Goal: Task Accomplishment & Management: Manage account settings

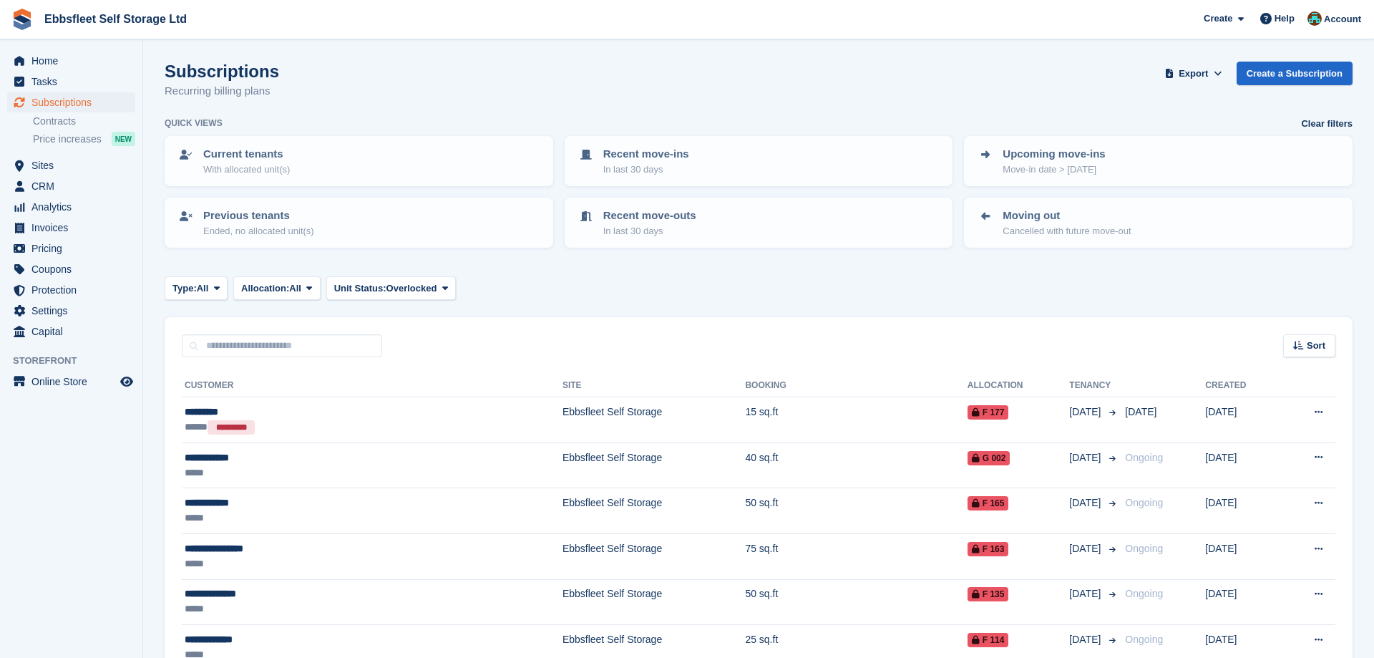
scroll to position [311, 0]
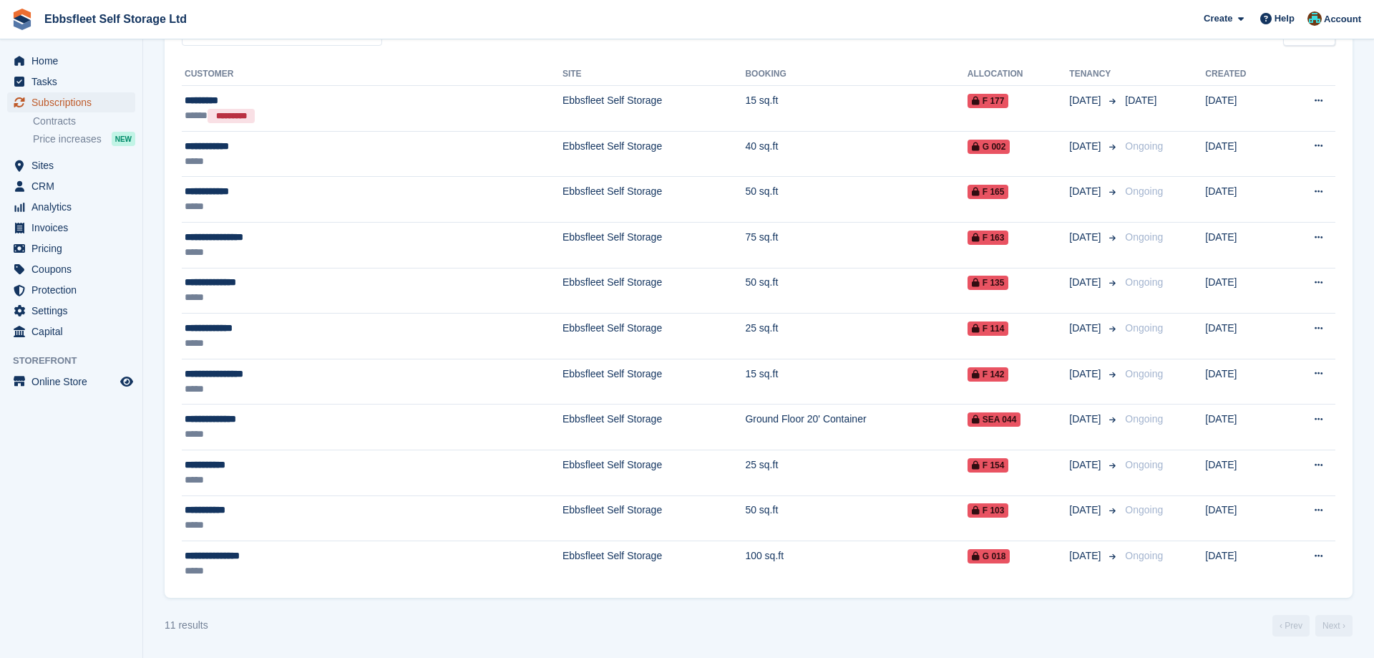
click at [64, 102] on span "Subscriptions" at bounding box center [74, 102] width 86 height 20
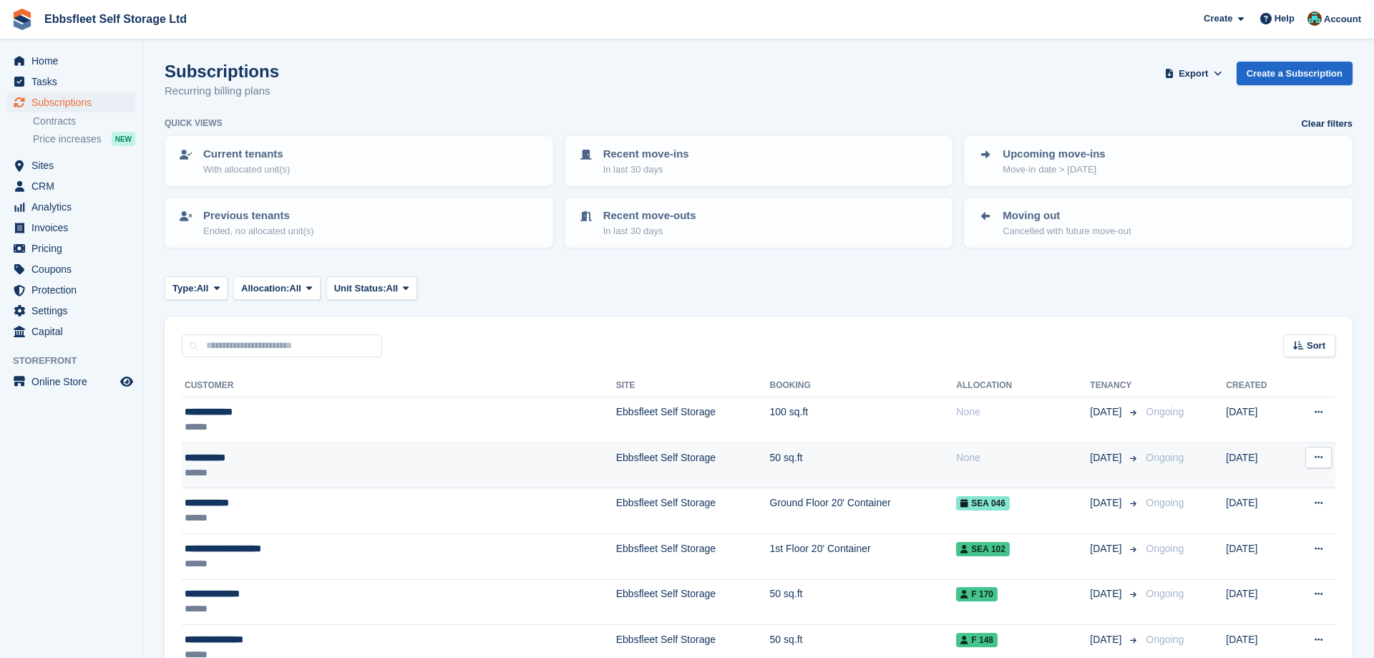
click at [199, 459] on div "**********" at bounding box center [324, 457] width 279 height 15
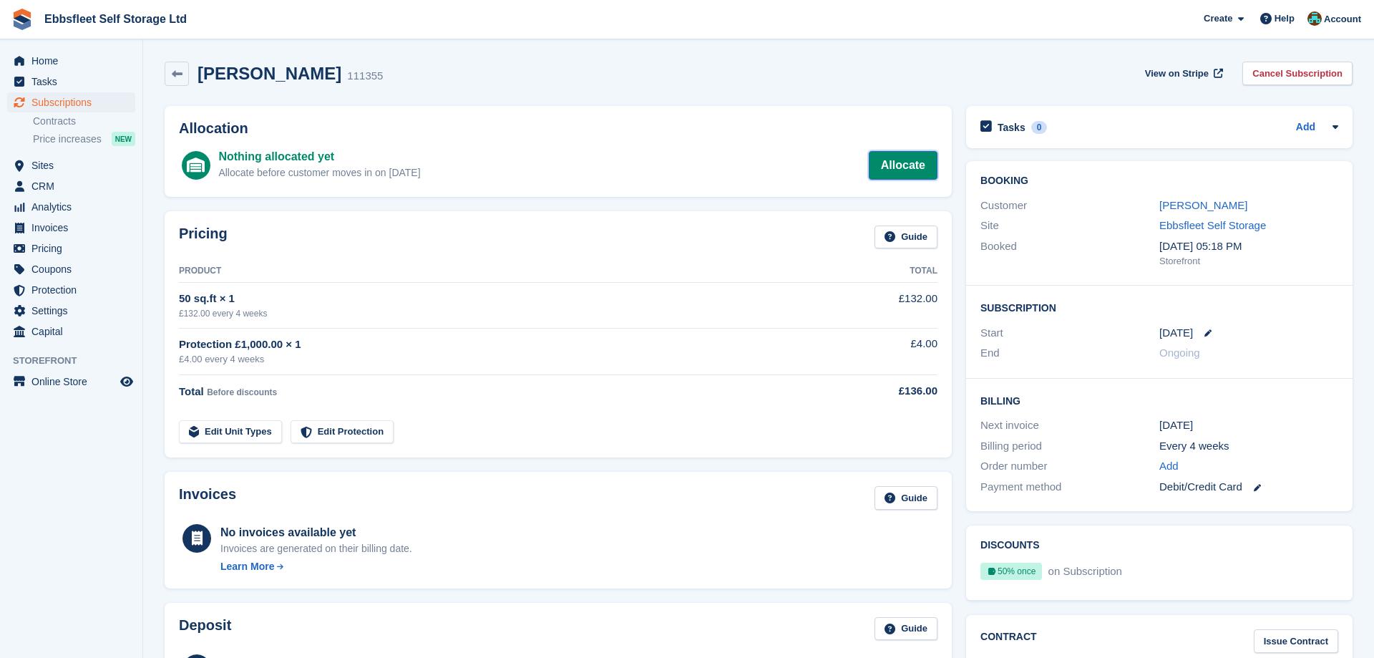
click at [909, 158] on link "Allocate" at bounding box center [903, 165] width 69 height 29
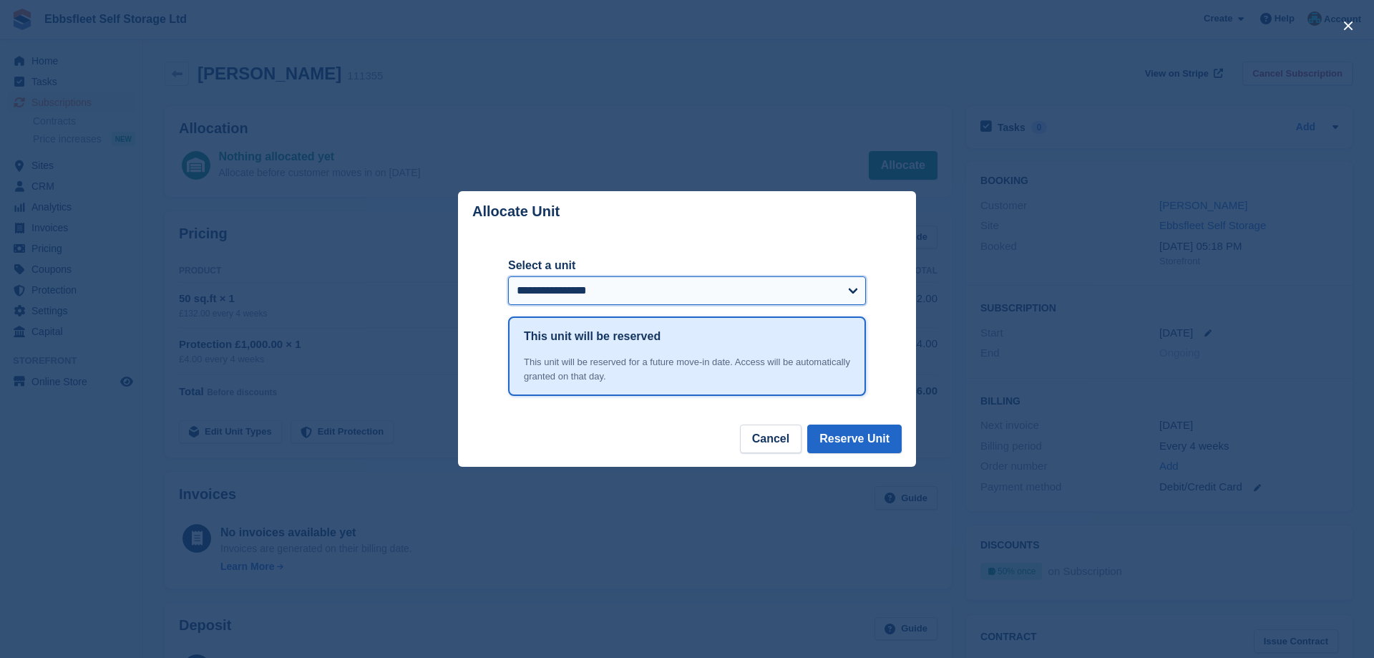
click at [508, 276] on select "**********" at bounding box center [687, 290] width 358 height 29
click option "**********" at bounding box center [0, 0] width 0 height 0
click at [846, 438] on button "Reserve Unit" at bounding box center [854, 438] width 94 height 29
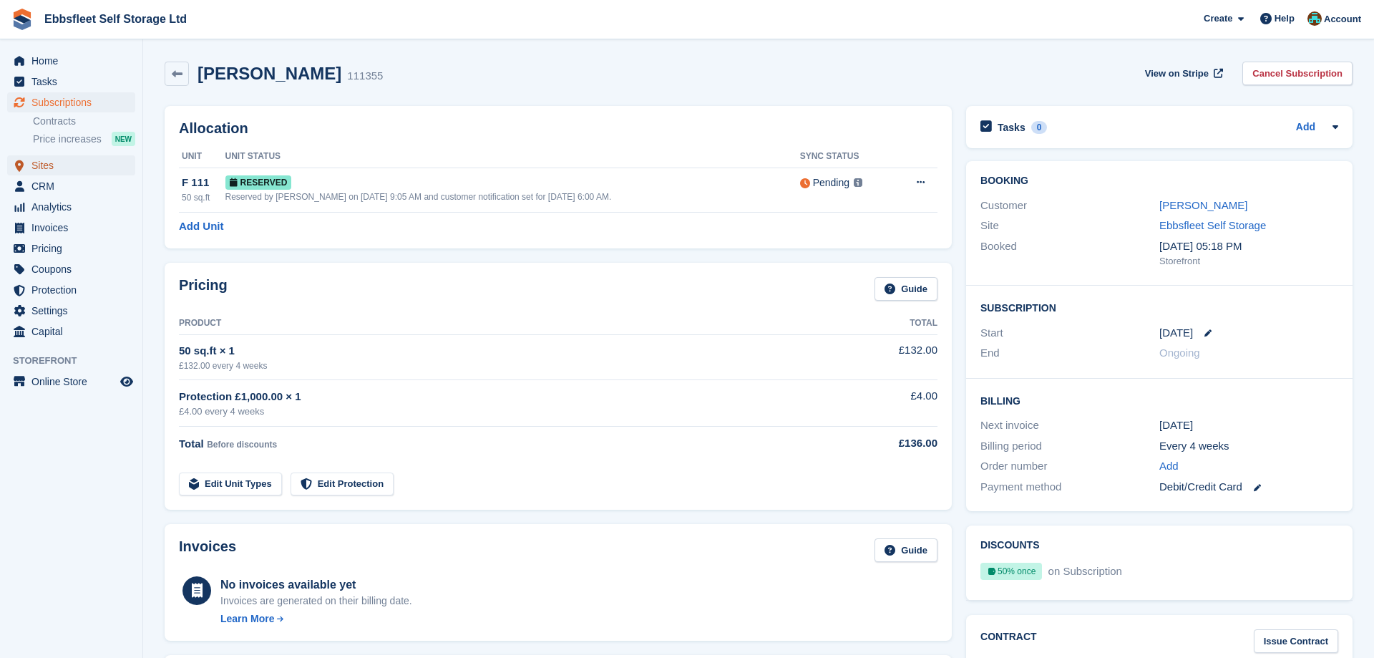
click at [58, 167] on span "Sites" at bounding box center [74, 165] width 86 height 20
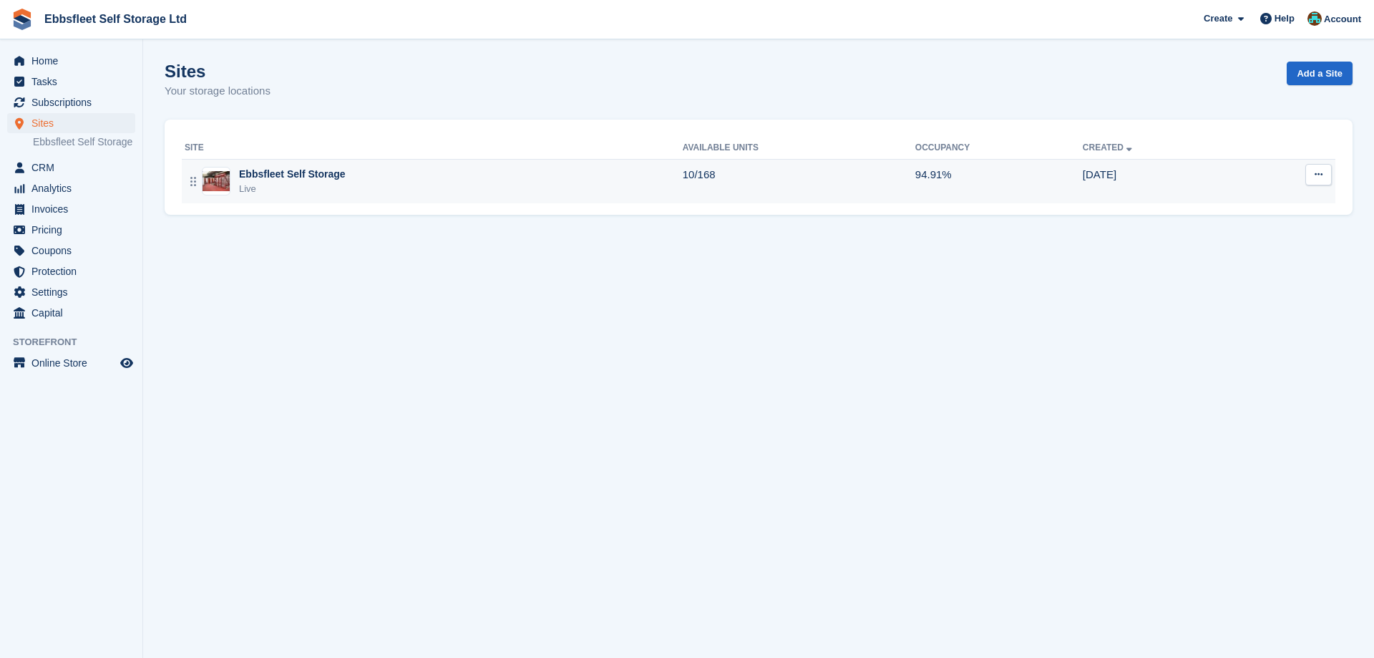
click at [324, 171] on div "Ebbsfleet Self Storage" at bounding box center [292, 174] width 107 height 15
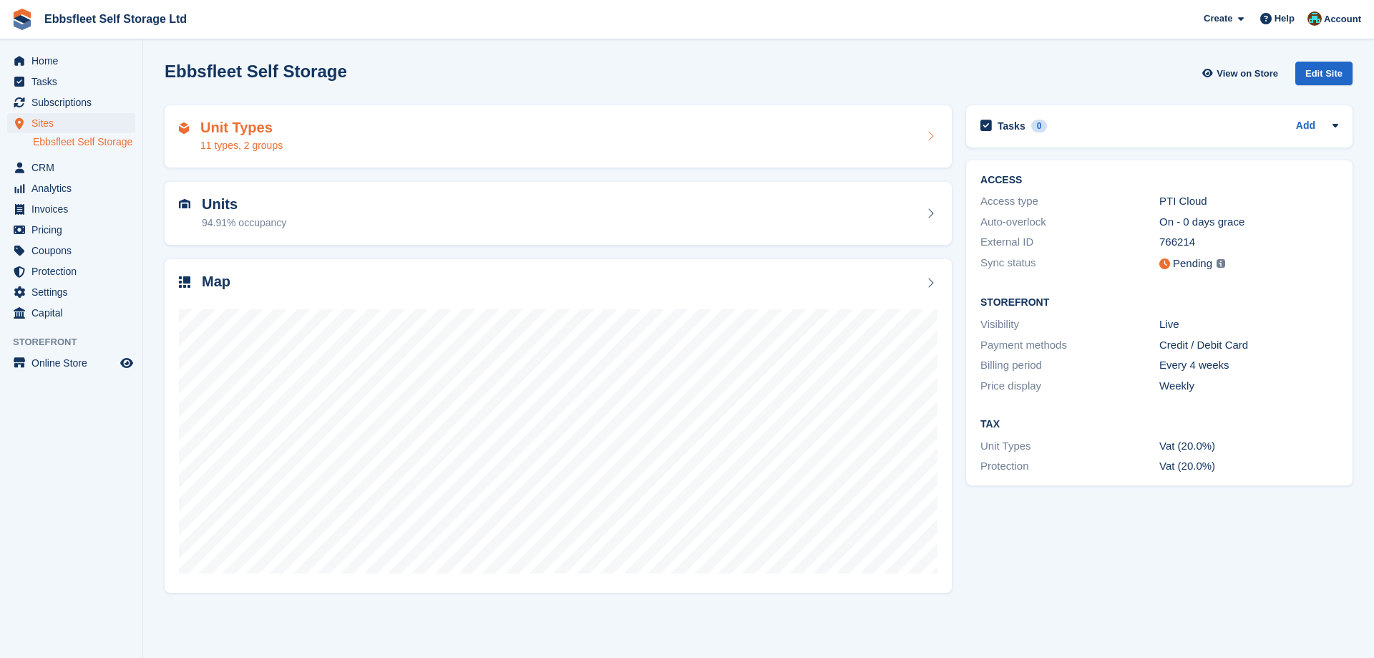
click at [262, 127] on h2 "Unit Types" at bounding box center [241, 127] width 82 height 16
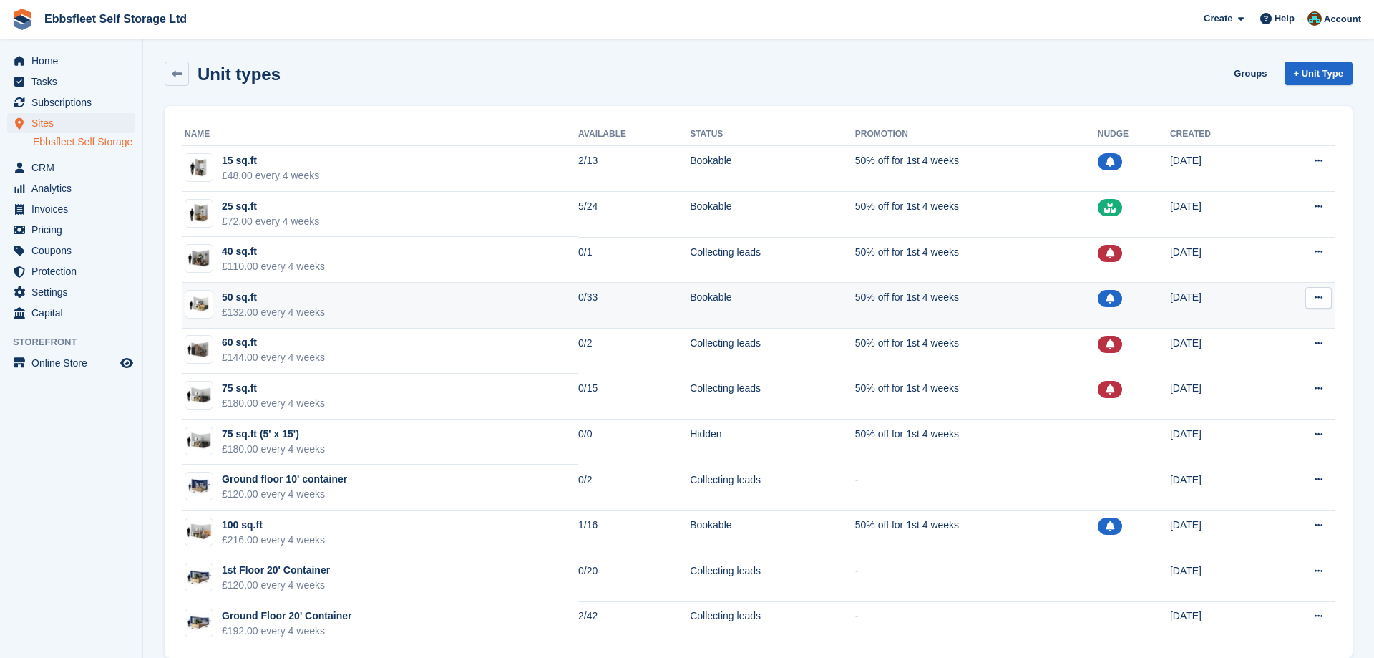
click at [269, 307] on div "£132.00 every 4 weeks" at bounding box center [273, 312] width 103 height 15
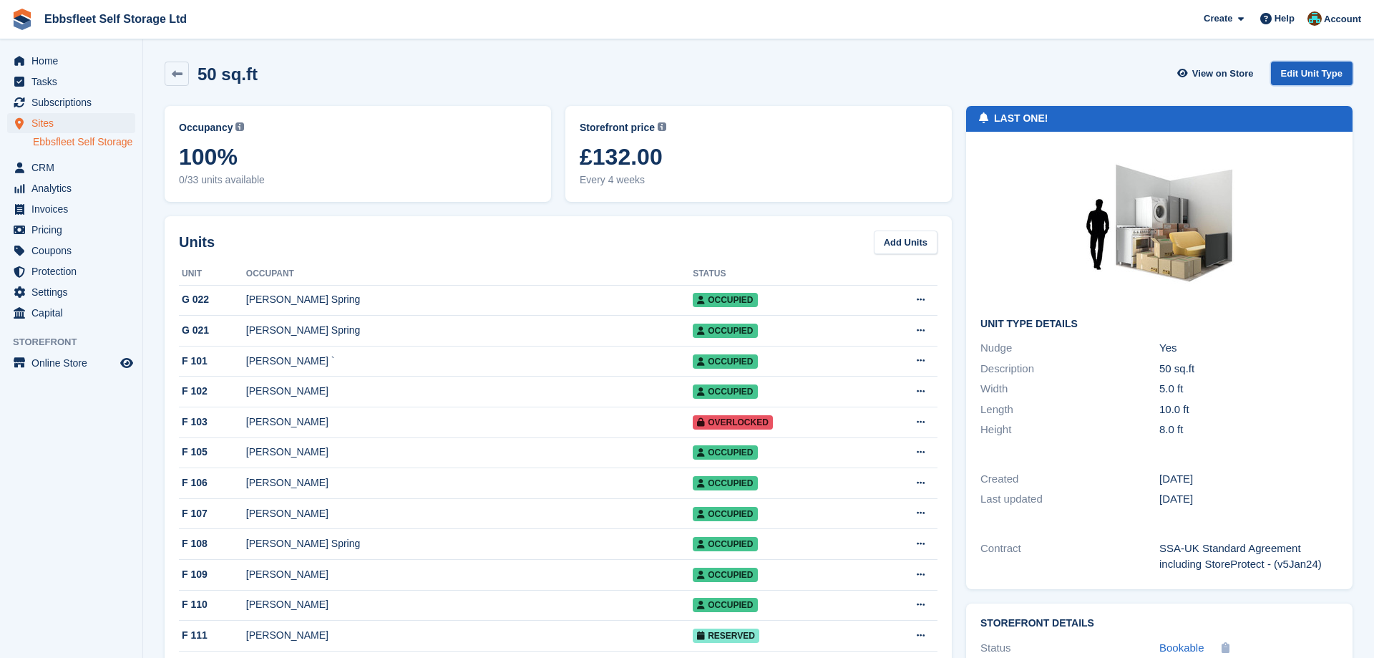
click at [1309, 72] on link "Edit Unit Type" at bounding box center [1312, 74] width 82 height 24
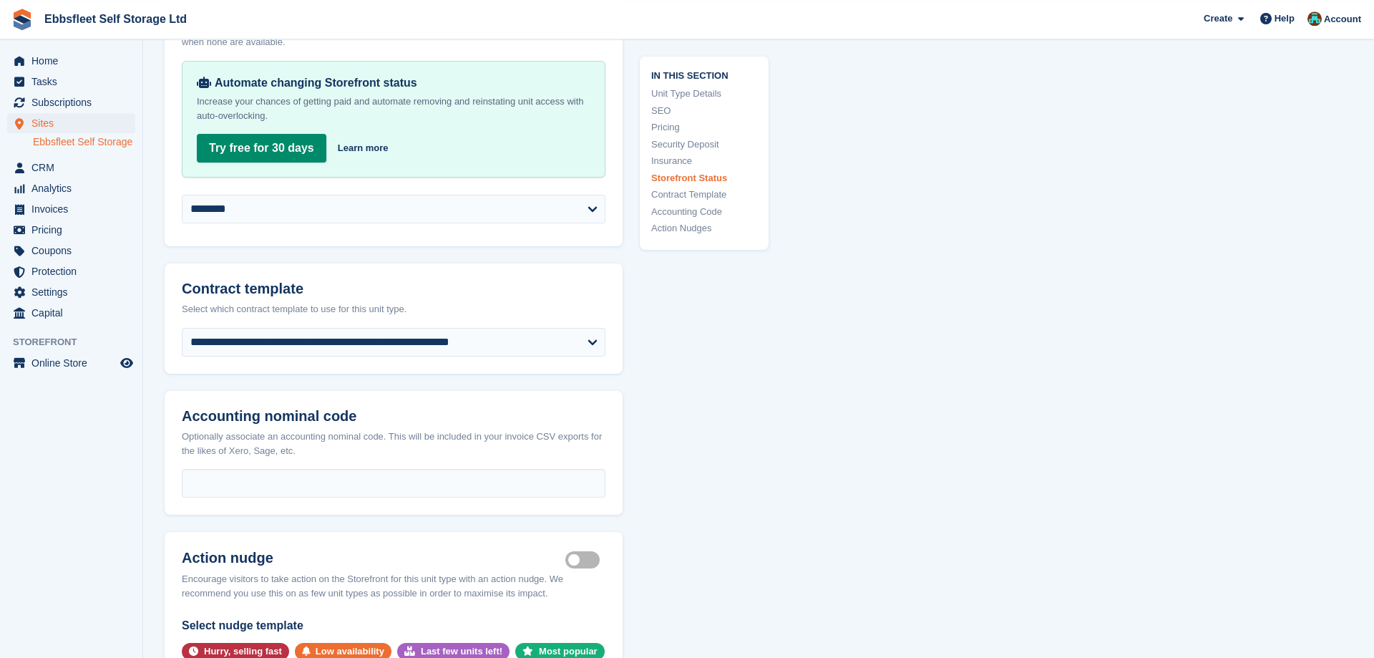
scroll to position [2336, 0]
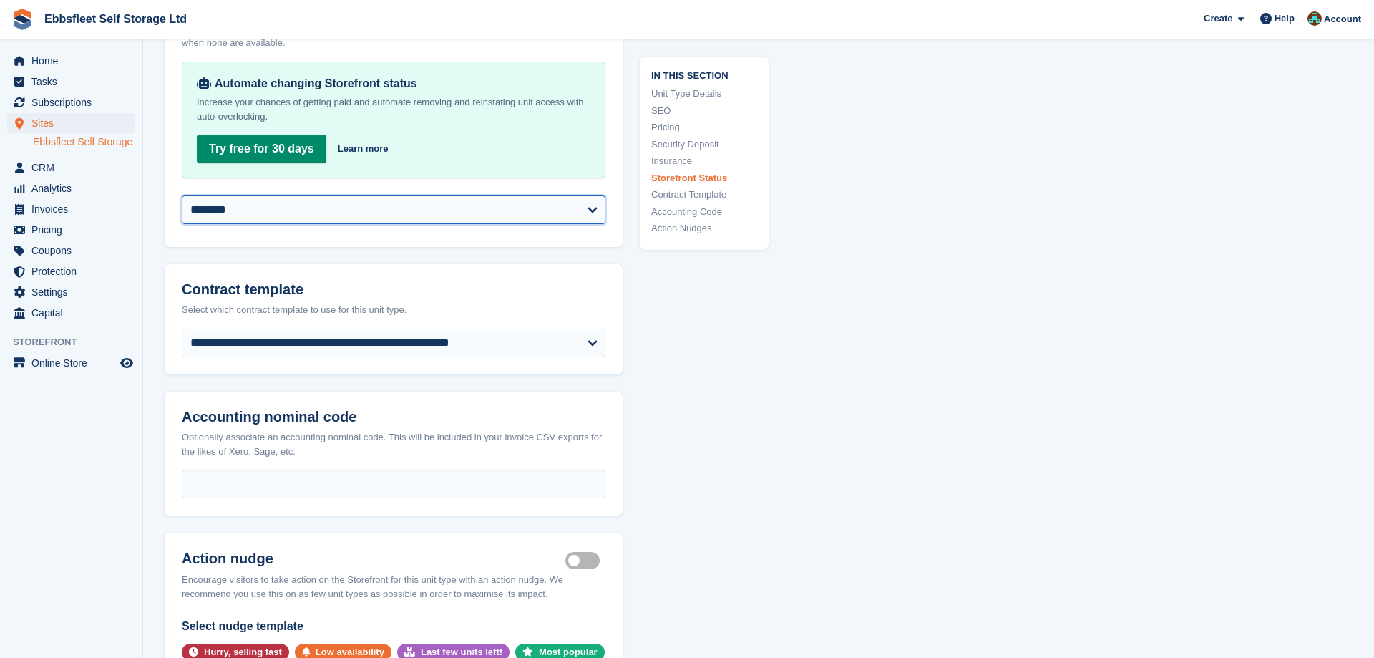
click at [182, 195] on select "**********" at bounding box center [394, 209] width 424 height 29
select select "**********"
click option "**********" at bounding box center [0, 0] width 0 height 0
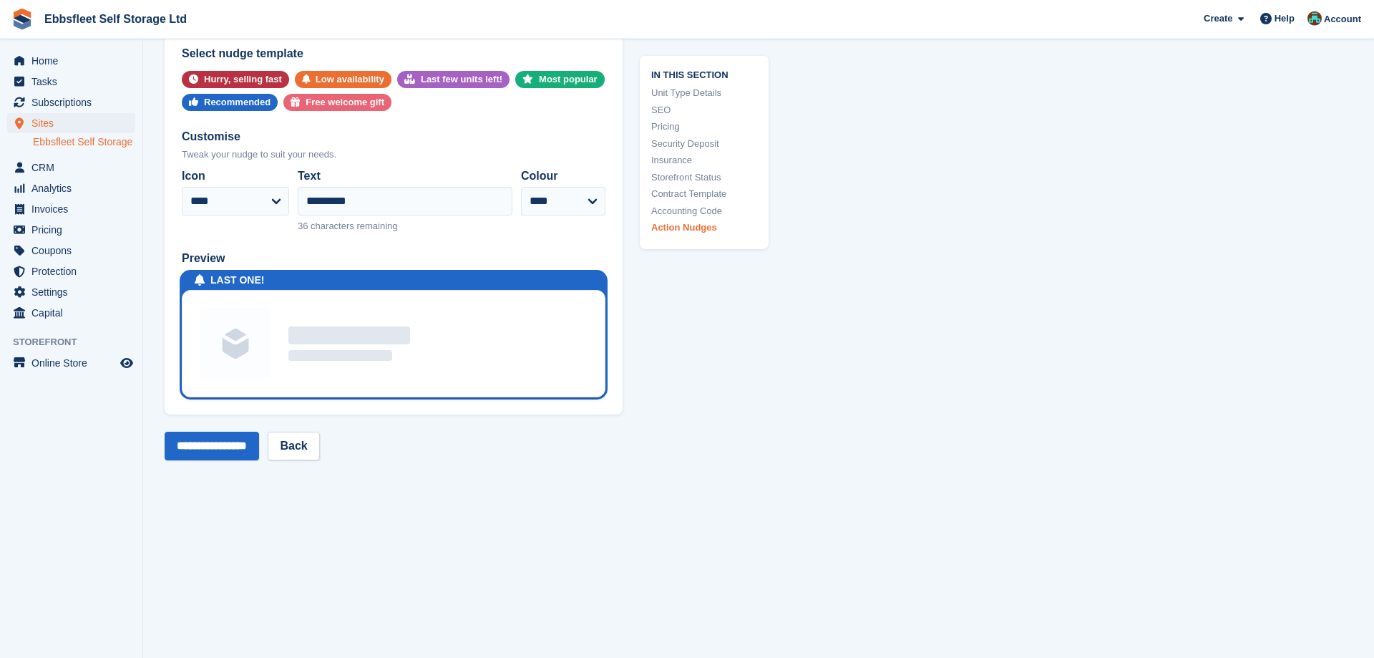
scroll to position [2919, 0]
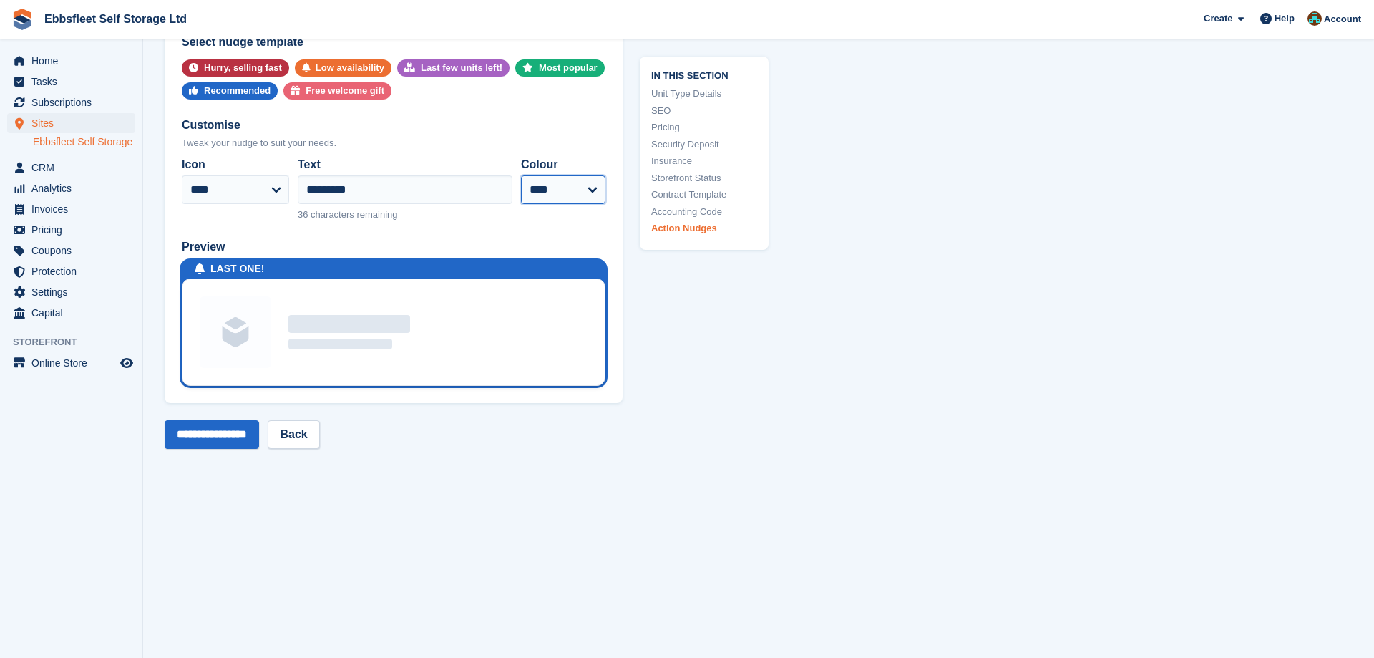
click at [521, 175] on select "**** ***** ****** **** ****** ***" at bounding box center [563, 189] width 84 height 29
select select "***"
click option "***" at bounding box center [0, 0] width 0 height 0
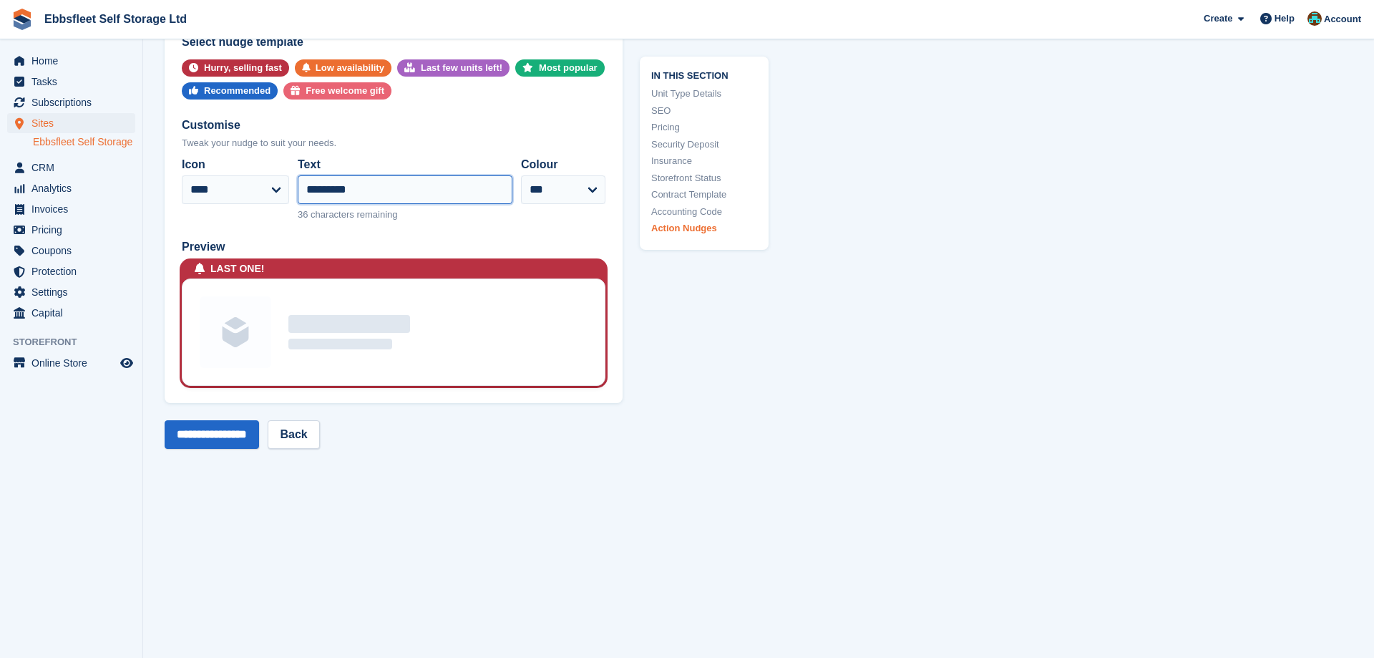
click at [333, 194] on input "*********" at bounding box center [405, 189] width 215 height 29
drag, startPoint x: 396, startPoint y: 186, endPoint x: 250, endPoint y: 174, distance: 147.2
click at [298, 175] on input "*********" at bounding box center [405, 189] width 215 height 29
type input "**********"
click at [243, 426] on input "**********" at bounding box center [212, 434] width 94 height 29
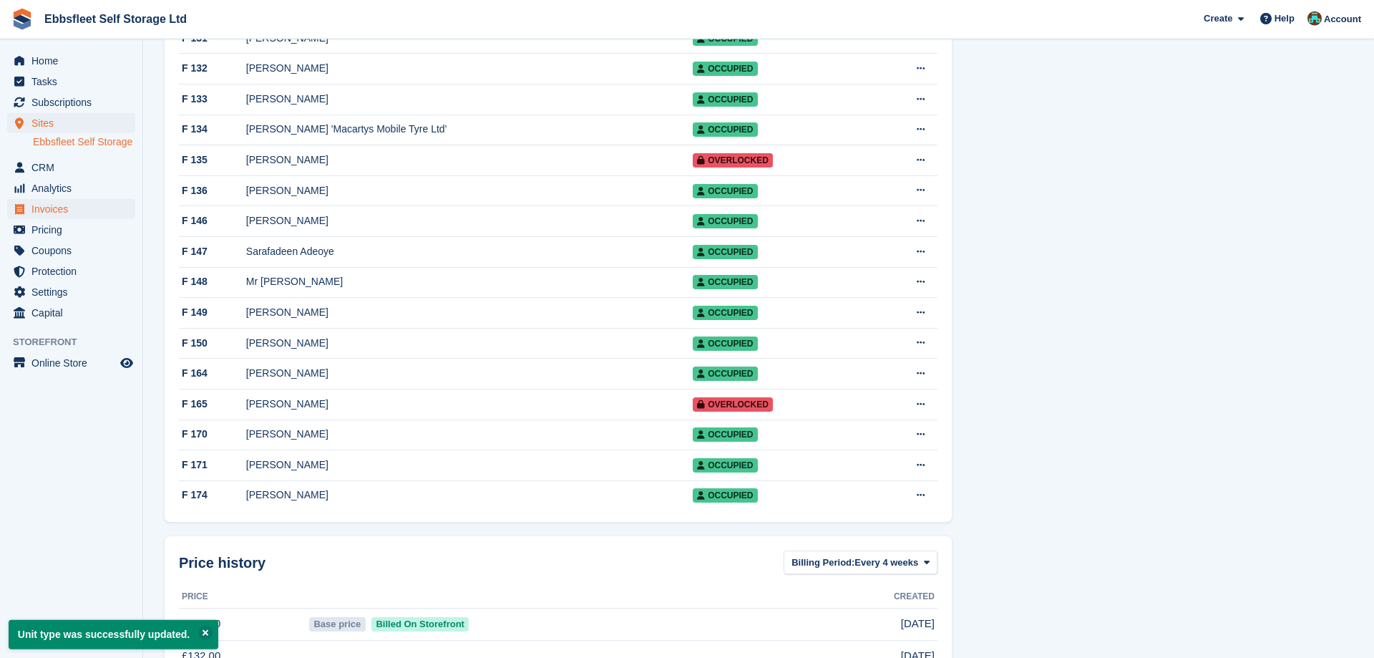
scroll to position [694, 0]
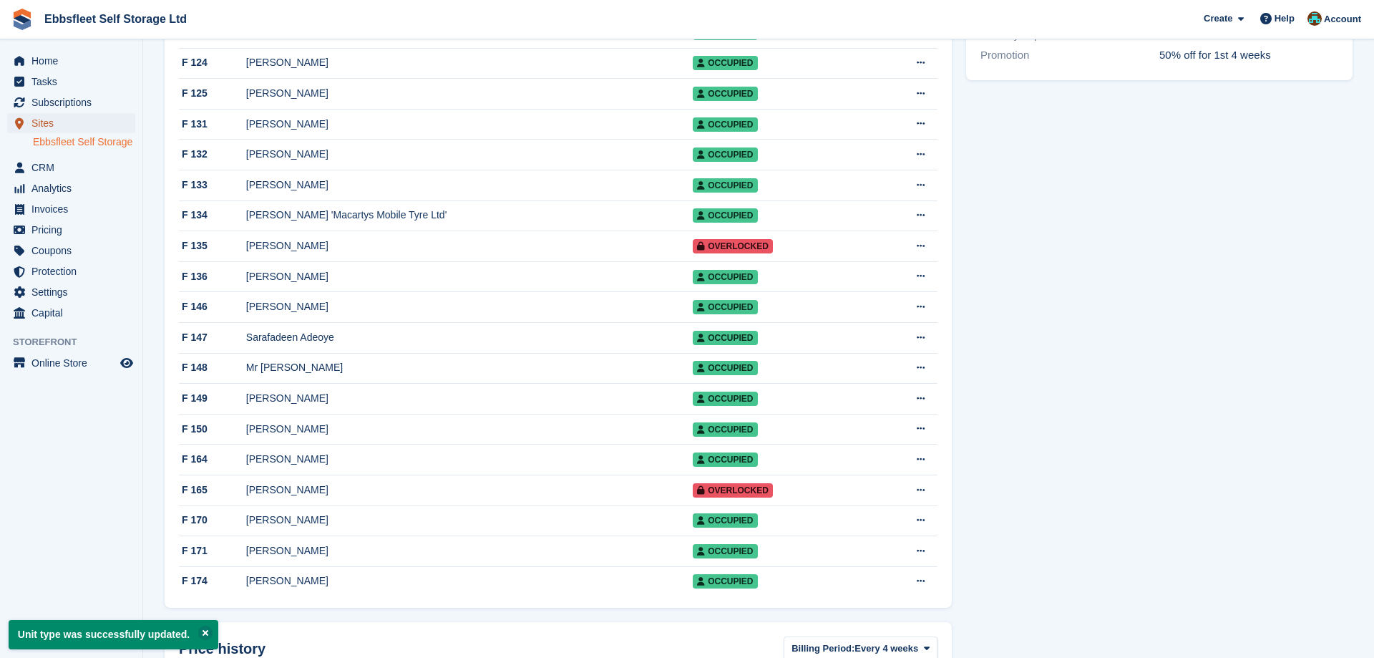
click at [63, 123] on span "Sites" at bounding box center [74, 123] width 86 height 20
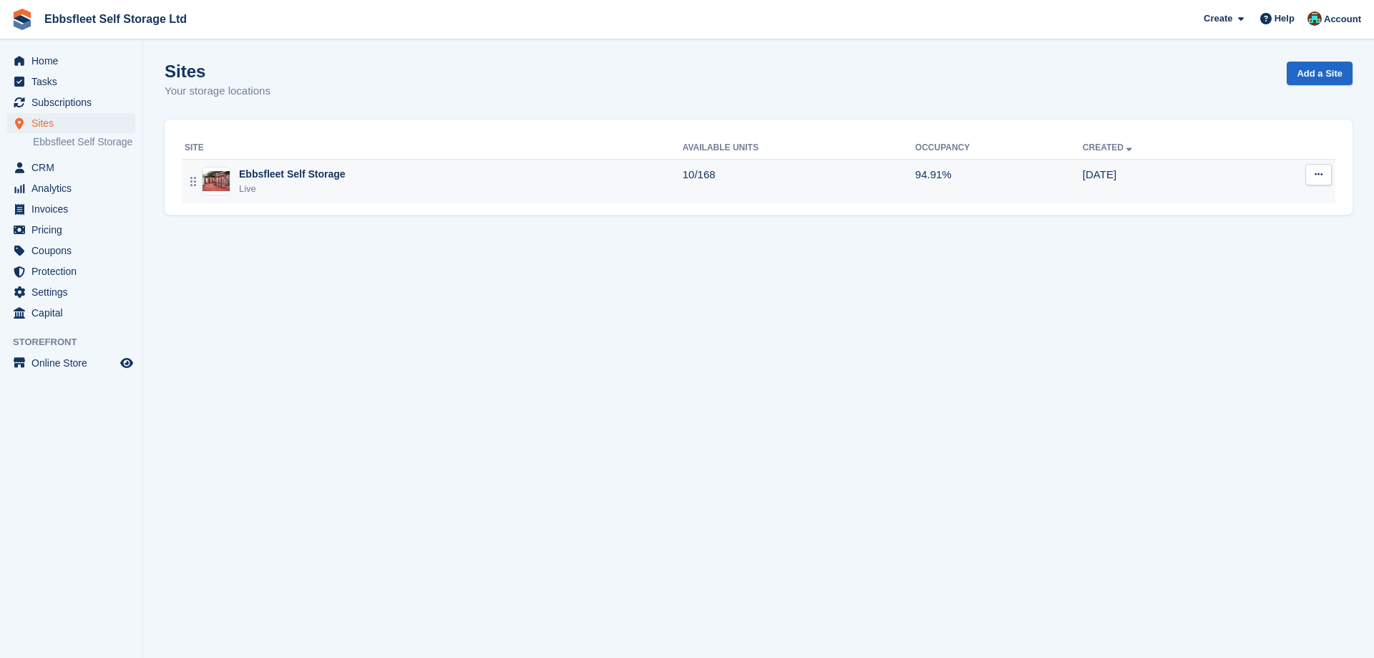
click at [316, 175] on div "Ebbsfleet Self Storage" at bounding box center [292, 174] width 107 height 15
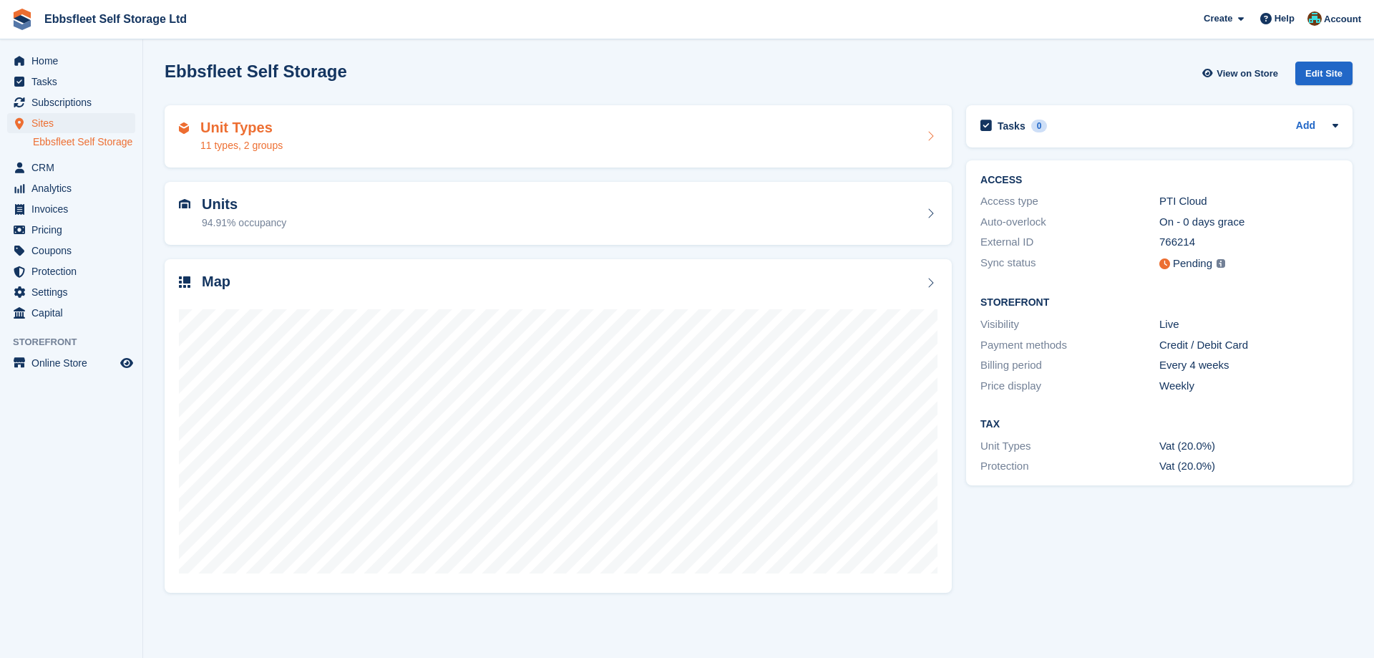
click at [248, 150] on div "11 types, 2 groups" at bounding box center [241, 145] width 82 height 15
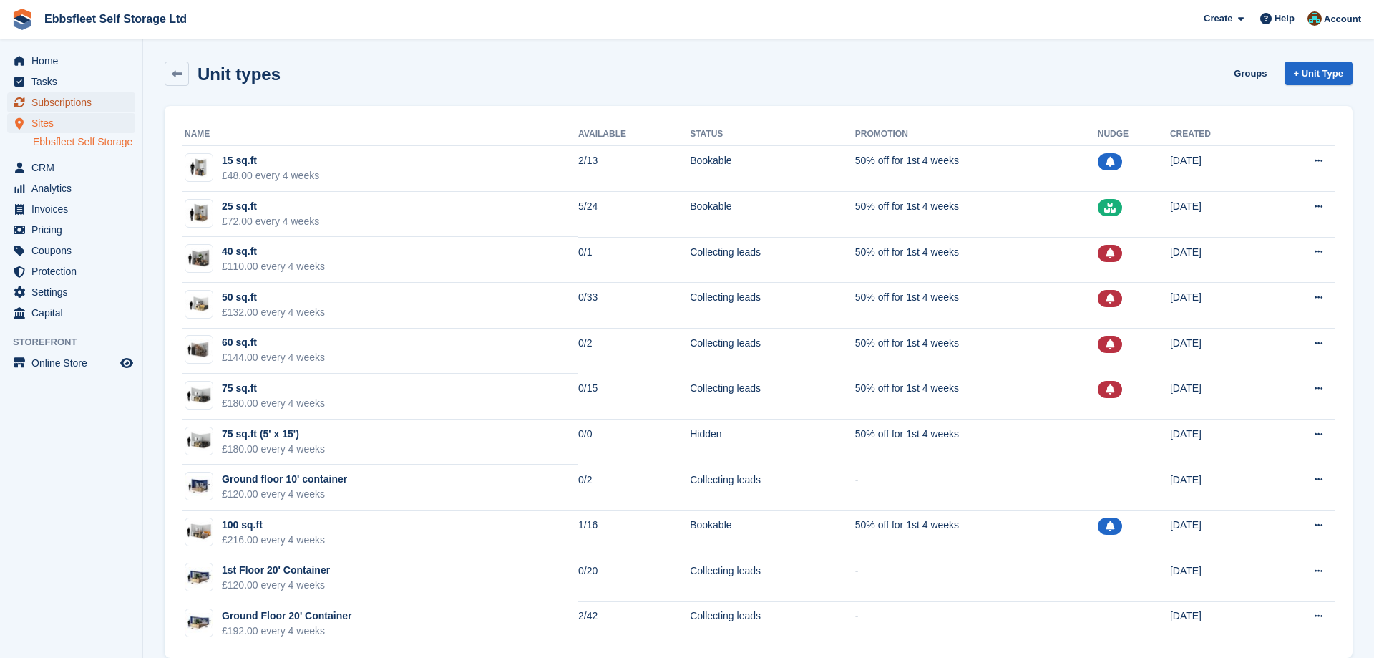
click at [59, 104] on span "Subscriptions" at bounding box center [74, 102] width 86 height 20
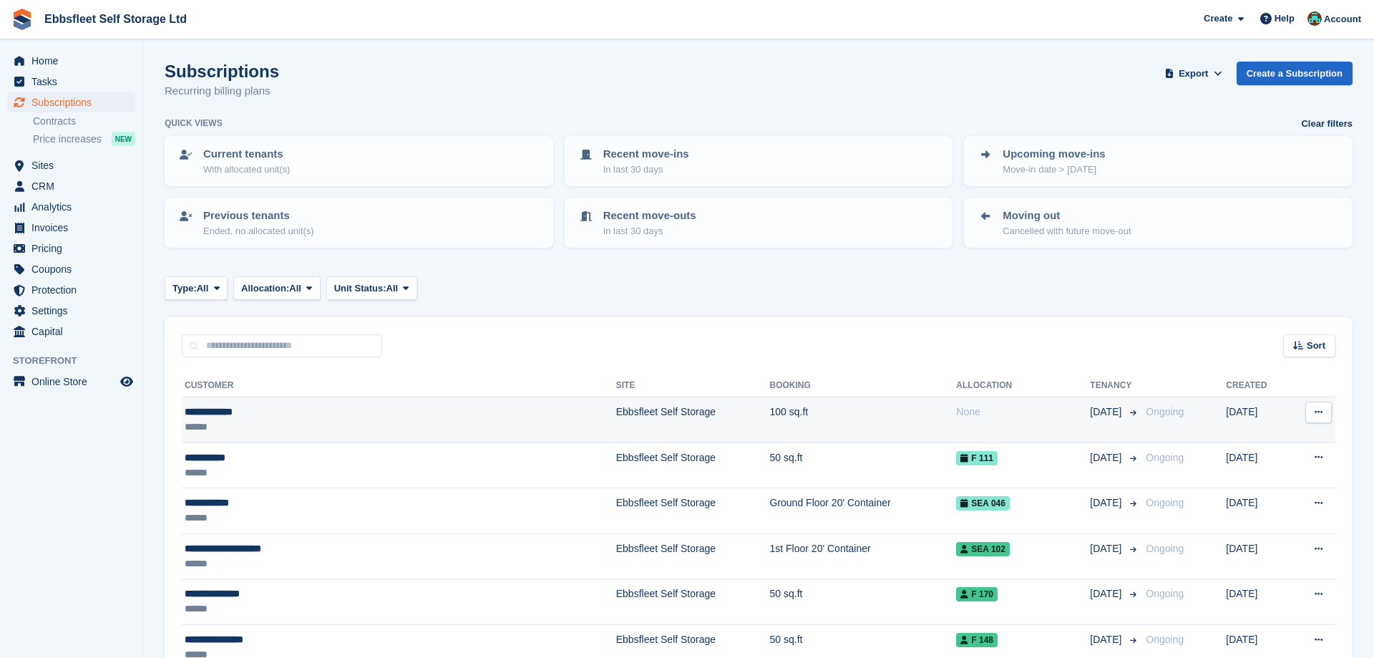
click at [616, 409] on td "Ebbsfleet Self Storage" at bounding box center [693, 420] width 154 height 46
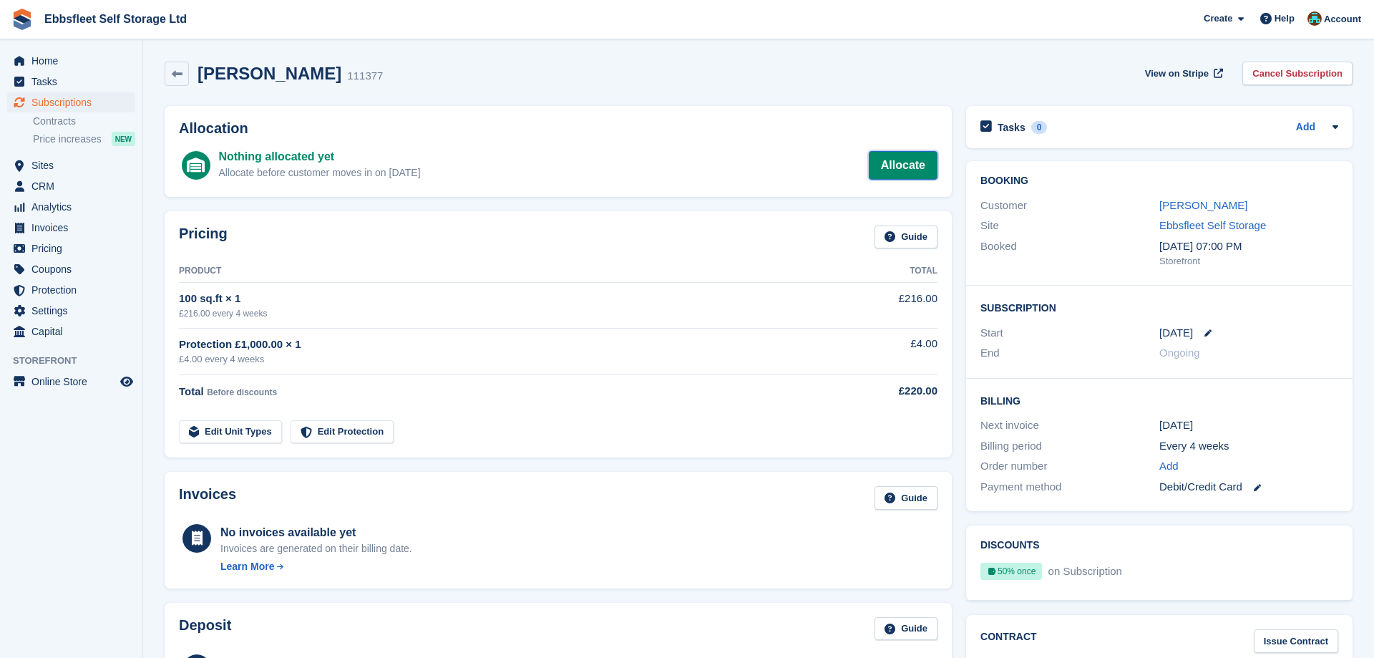
click at [899, 162] on link "Allocate" at bounding box center [903, 165] width 69 height 29
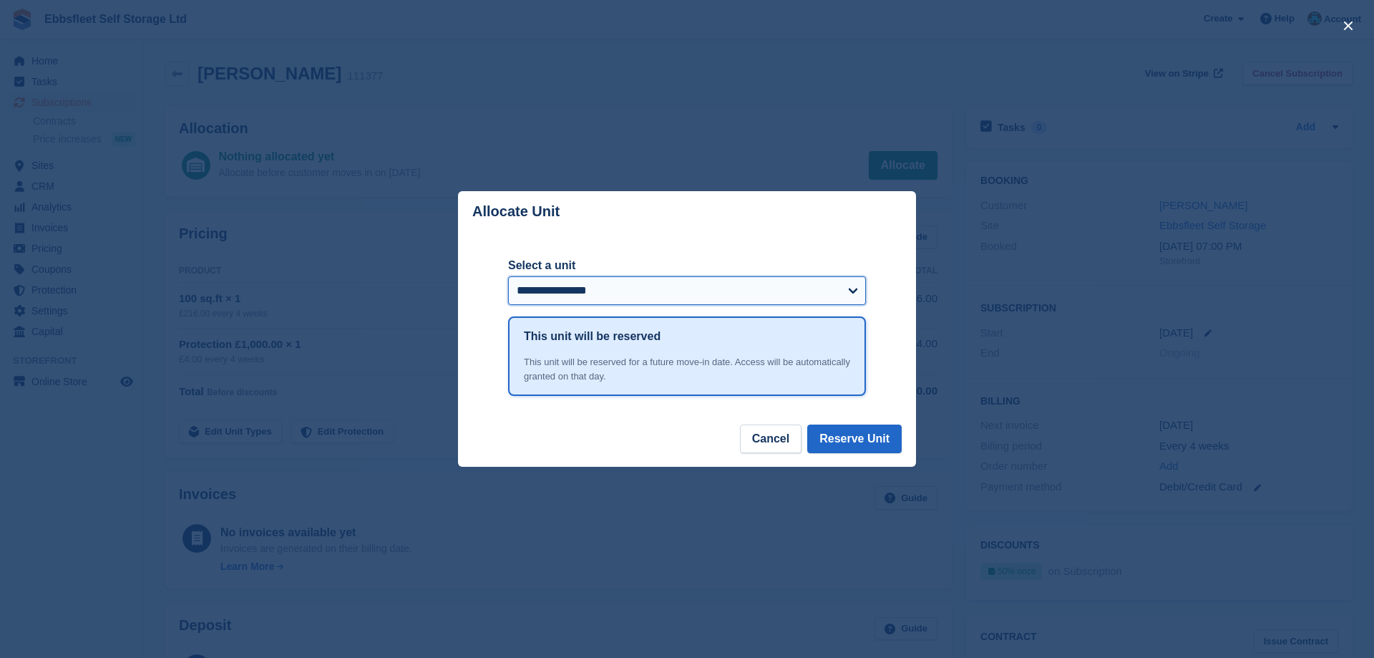
click at [508, 276] on select "**********" at bounding box center [687, 290] width 358 height 29
select select "******"
click option "**********" at bounding box center [0, 0] width 0 height 0
click at [871, 446] on button "Reserve Unit" at bounding box center [854, 438] width 94 height 29
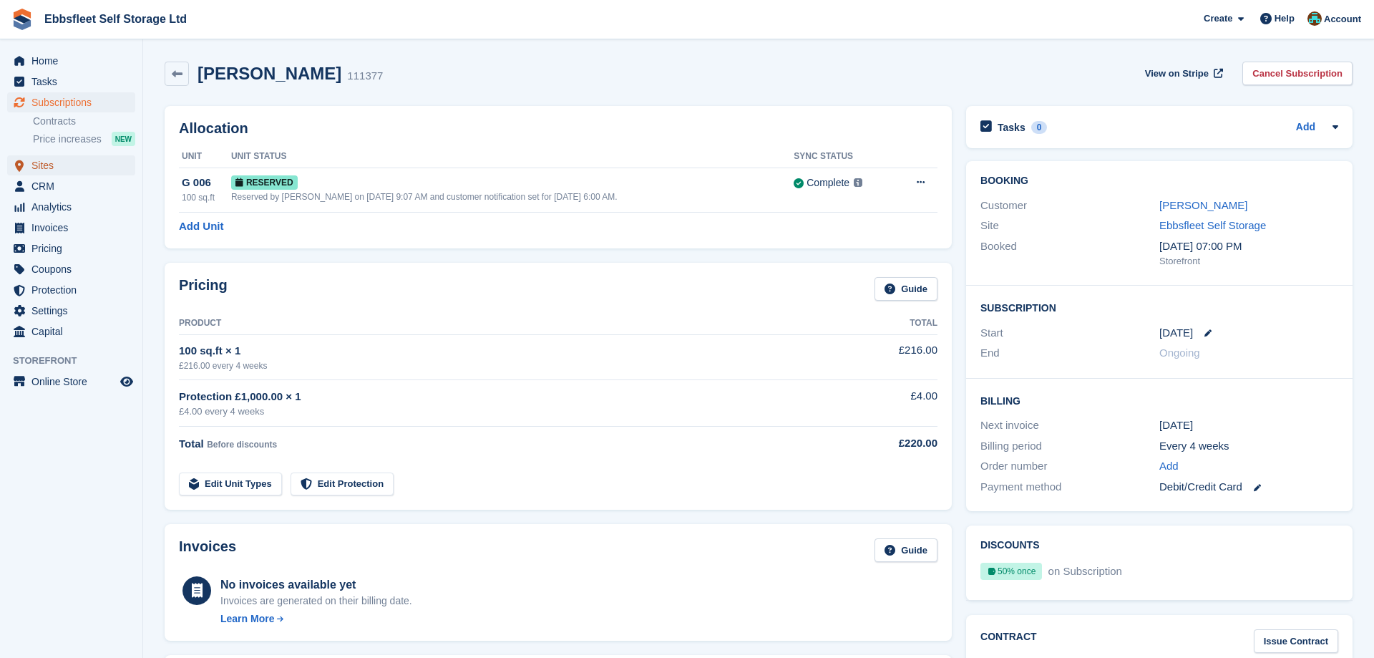
click at [45, 169] on span "Sites" at bounding box center [74, 165] width 86 height 20
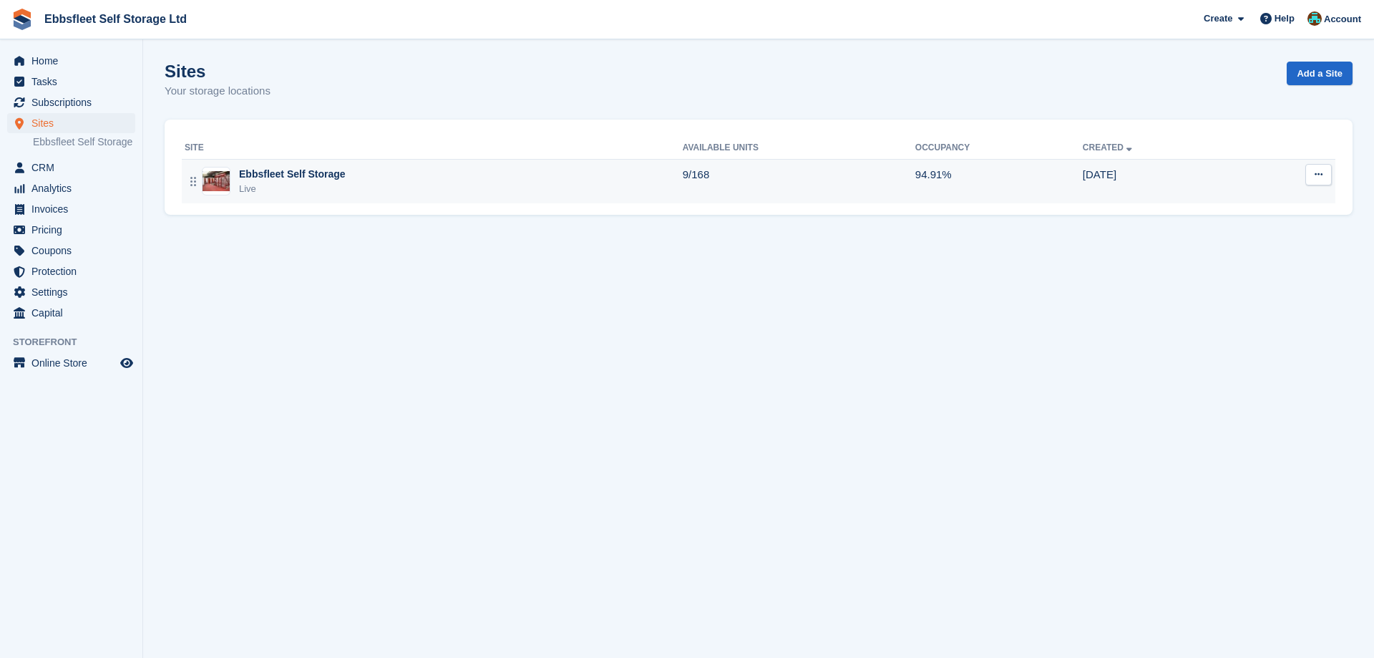
click at [253, 168] on div "Ebbsfleet Self Storage" at bounding box center [292, 174] width 107 height 15
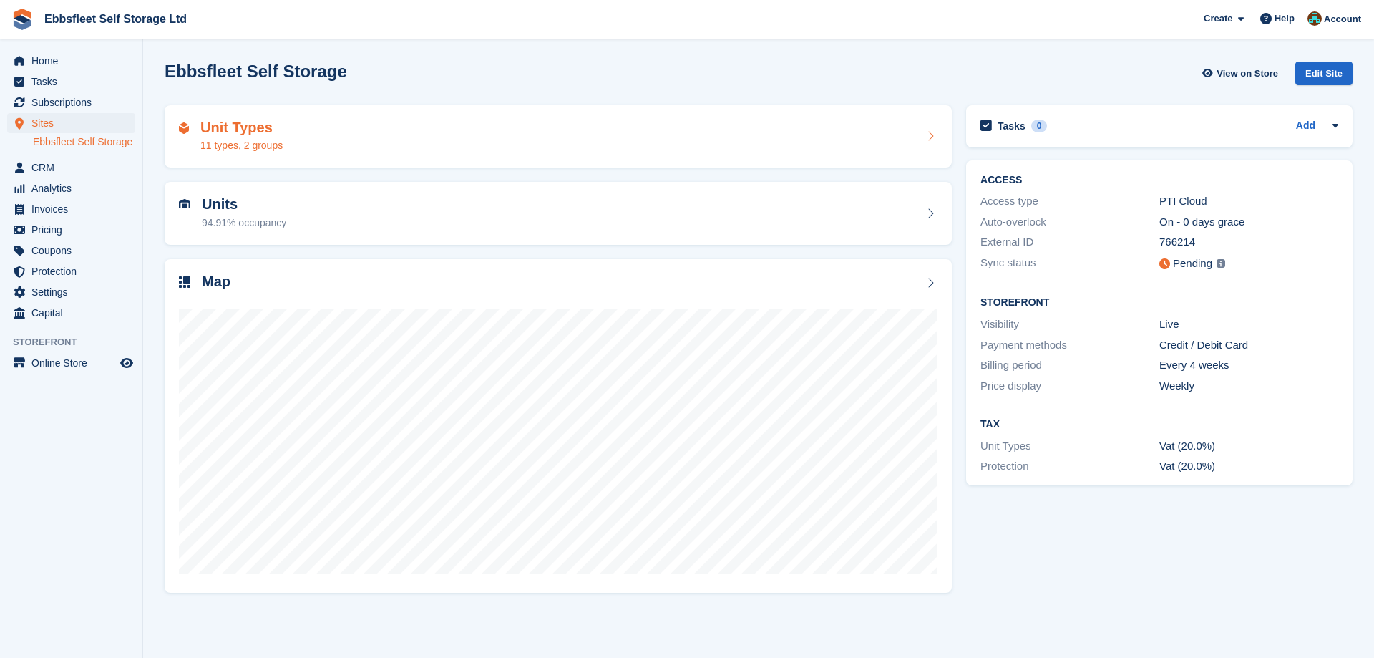
click at [274, 137] on div "Unit Types 11 types, 2 groups" at bounding box center [241, 136] width 82 height 34
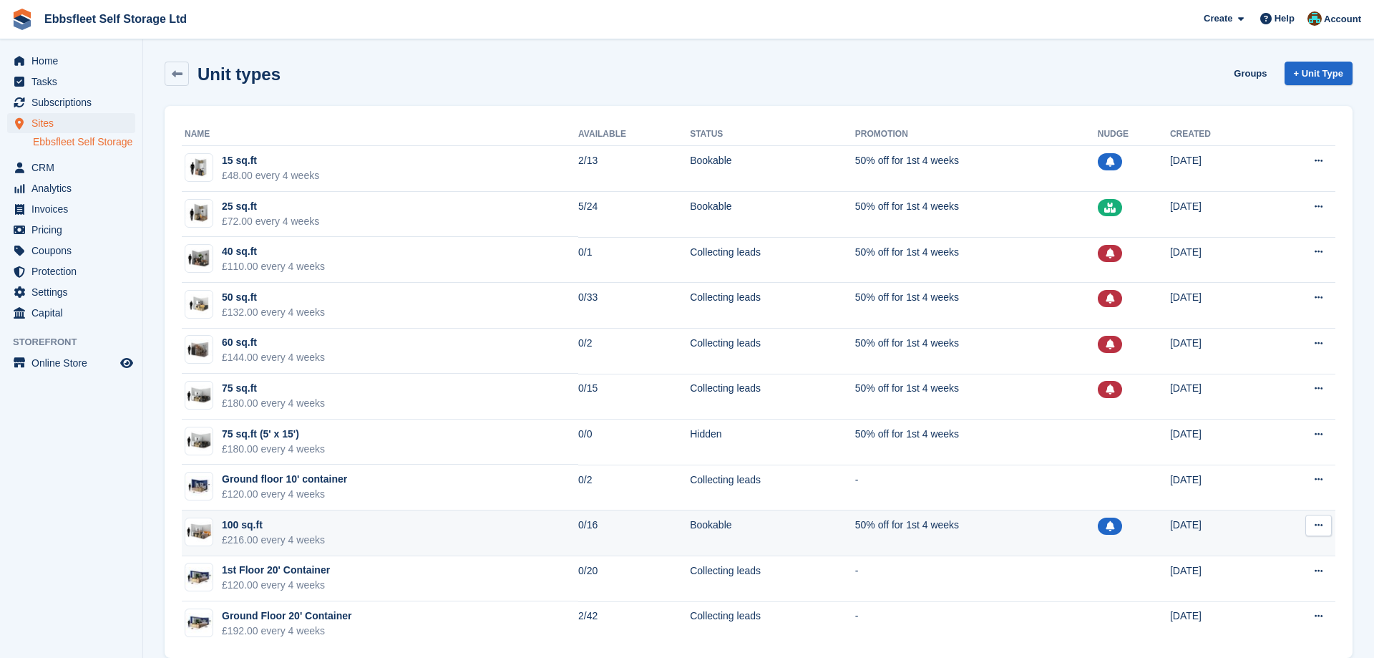
click at [261, 525] on div "100 sq.ft" at bounding box center [273, 524] width 103 height 15
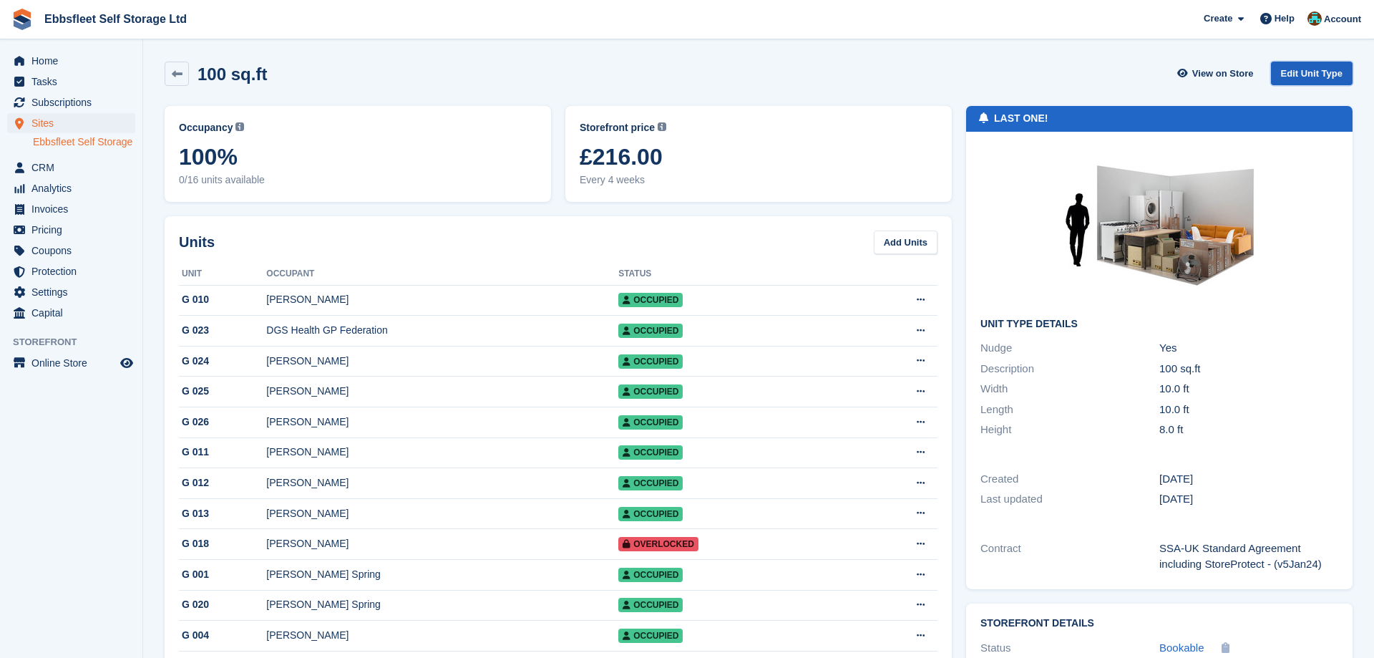
click at [1319, 72] on link "Edit Unit Type" at bounding box center [1312, 74] width 82 height 24
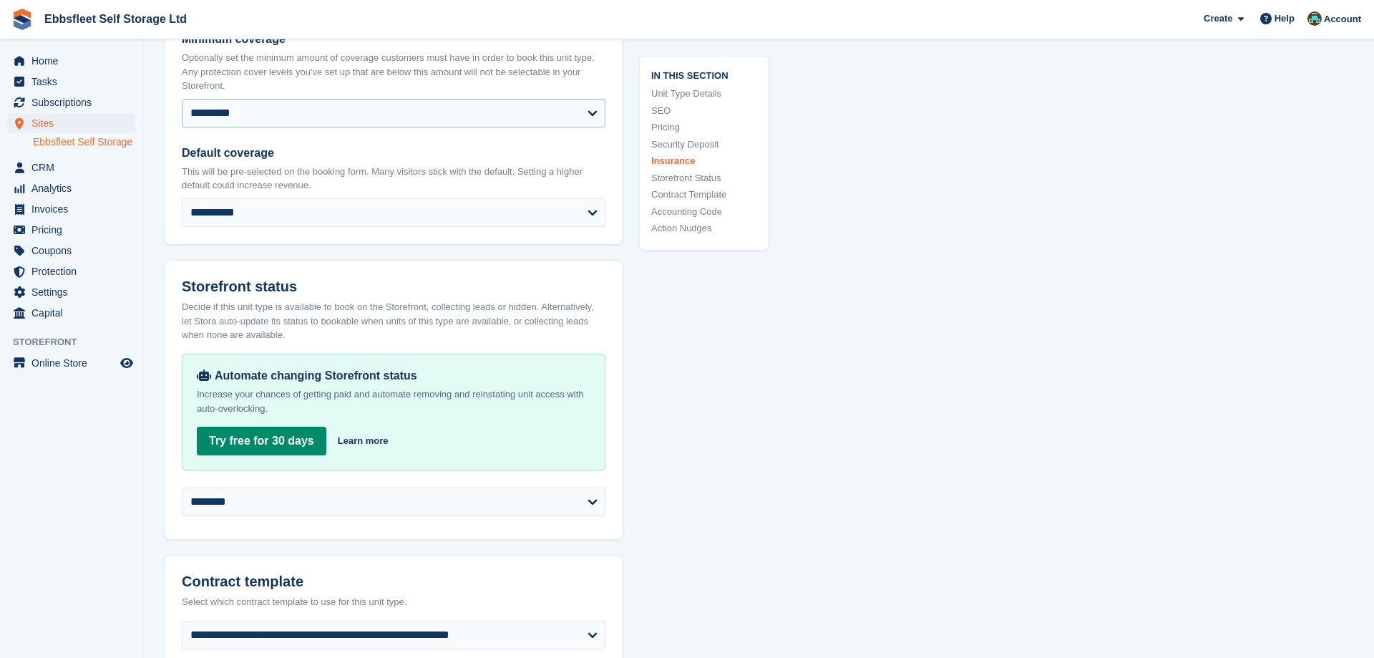
scroll to position [2263, 0]
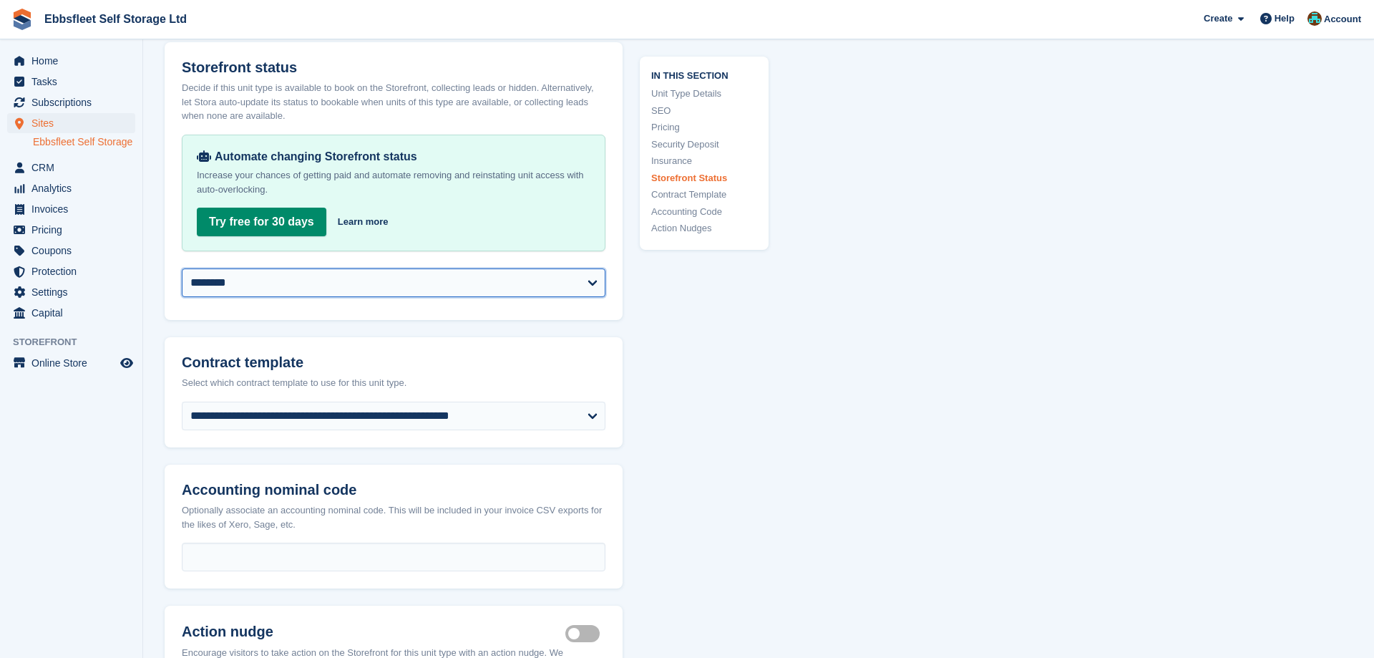
click at [182, 268] on select "**********" at bounding box center [394, 282] width 424 height 29
select select "**********"
click option "**********" at bounding box center [0, 0] width 0 height 0
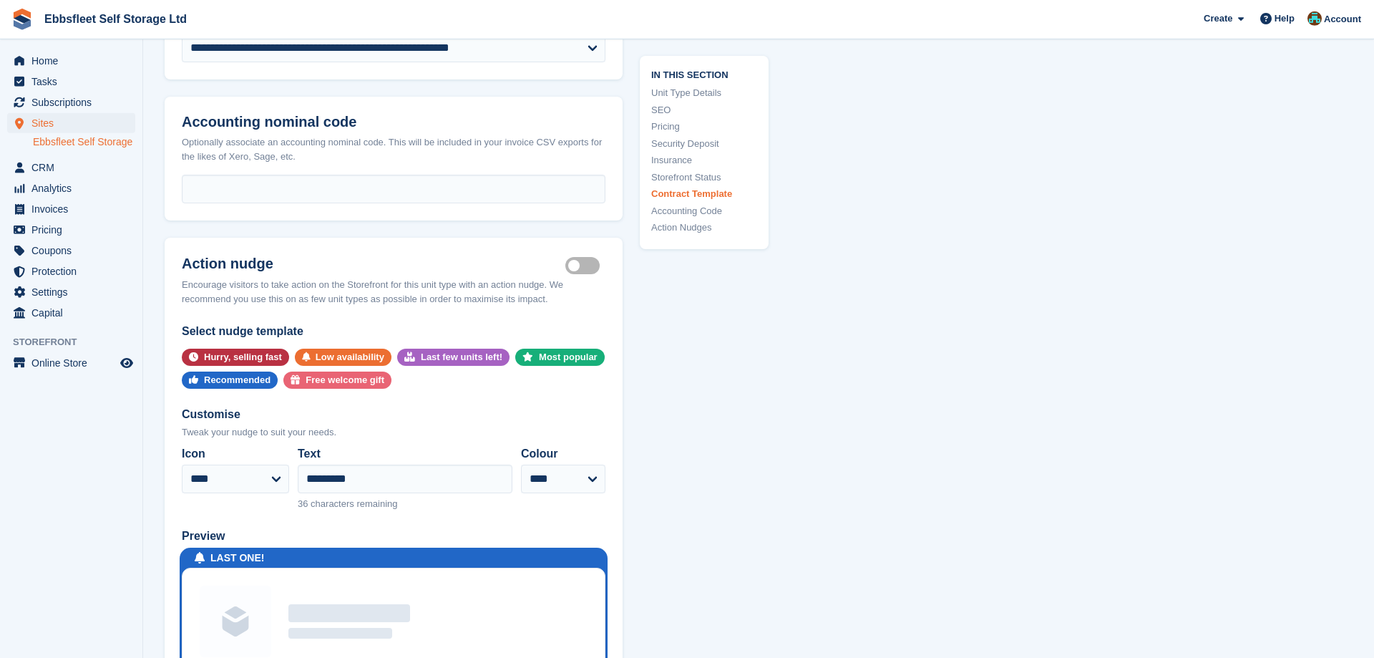
scroll to position [2700, 0]
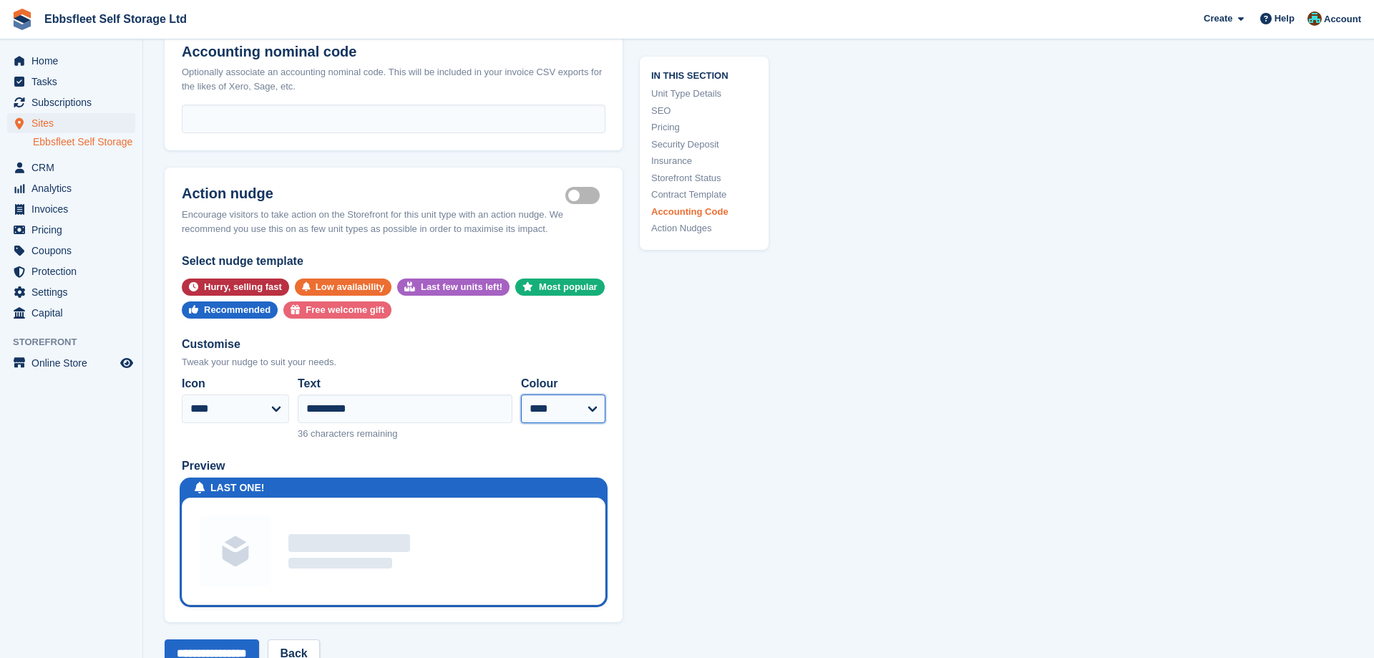
click at [521, 394] on select "**** ***** ****** **** ****** ***" at bounding box center [563, 408] width 84 height 29
select select "***"
click option "***" at bounding box center [0, 0] width 0 height 0
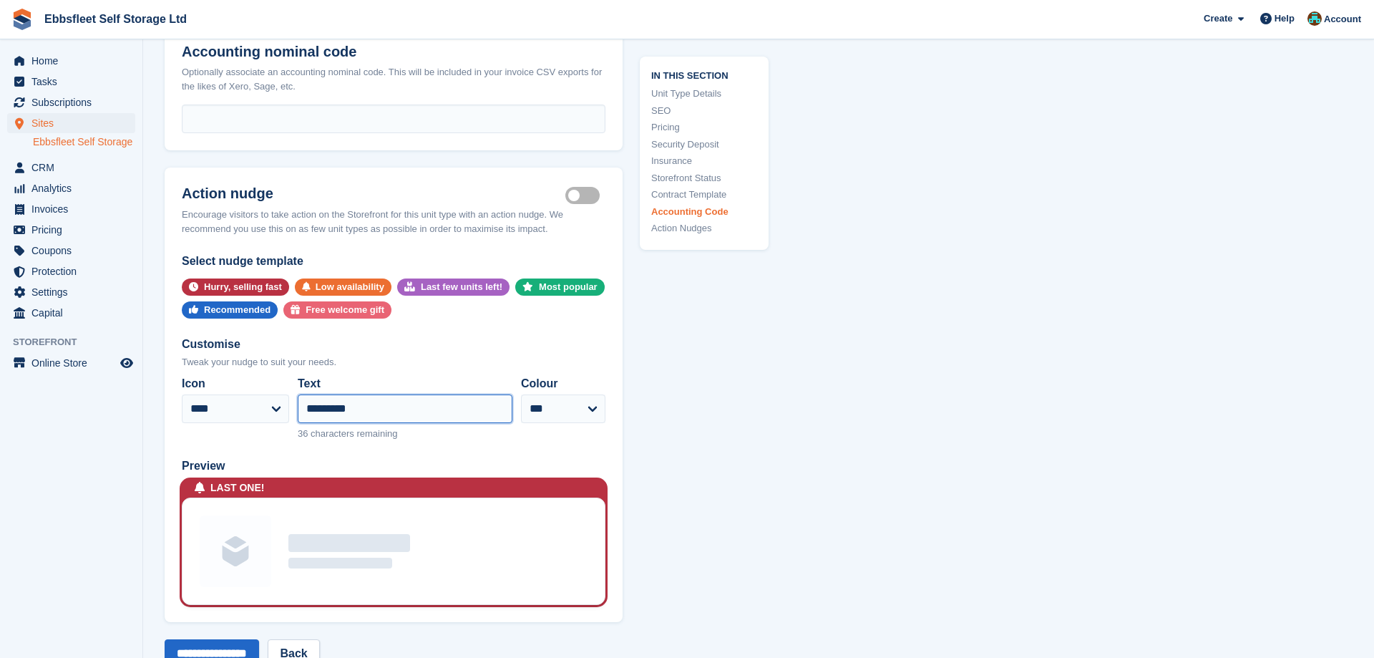
drag, startPoint x: 408, startPoint y: 406, endPoint x: 452, endPoint y: 262, distance: 151.2
click at [298, 401] on input "*********" at bounding box center [405, 408] width 215 height 29
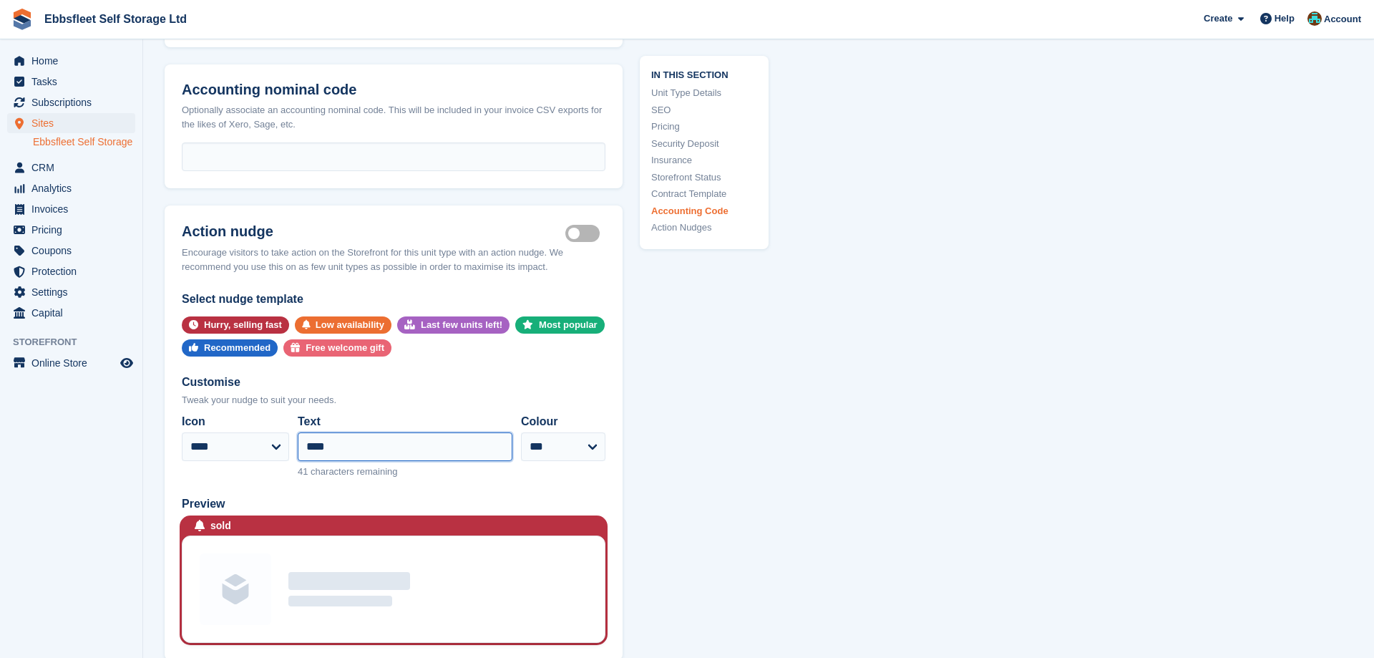
scroll to position [2627, 0]
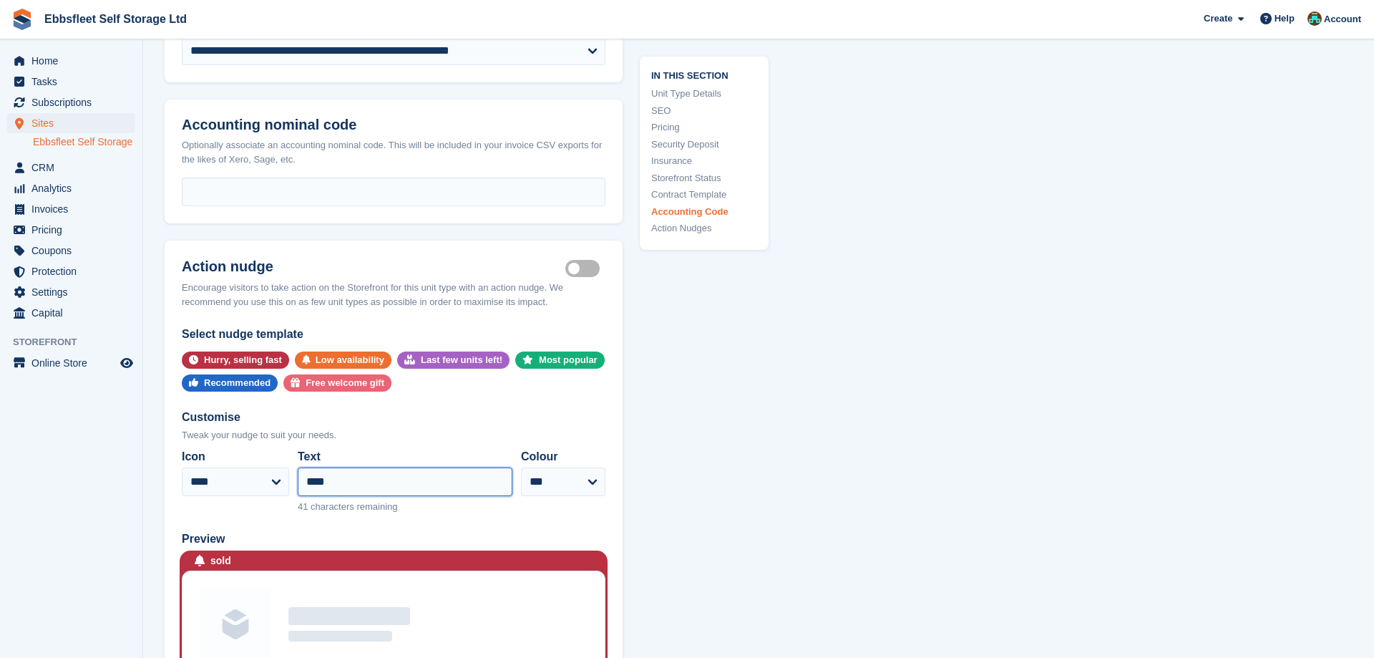
click at [351, 474] on input "****" at bounding box center [405, 481] width 215 height 29
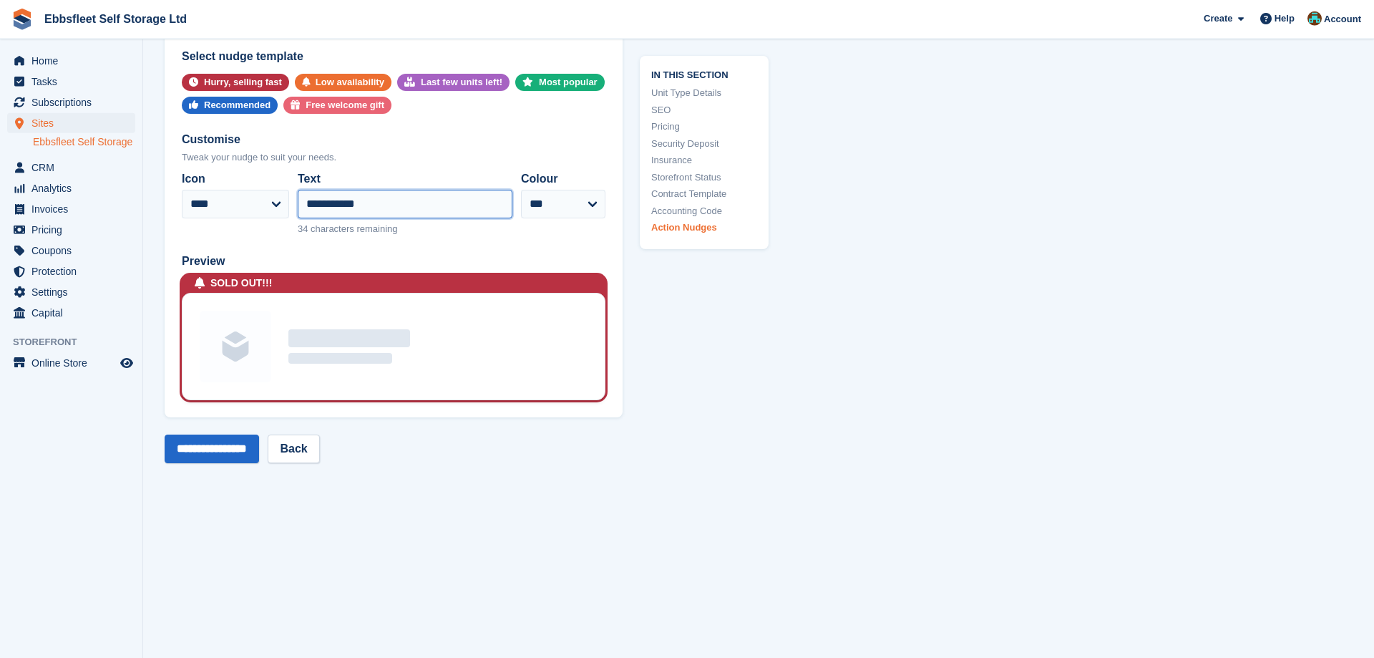
scroll to position [2919, 0]
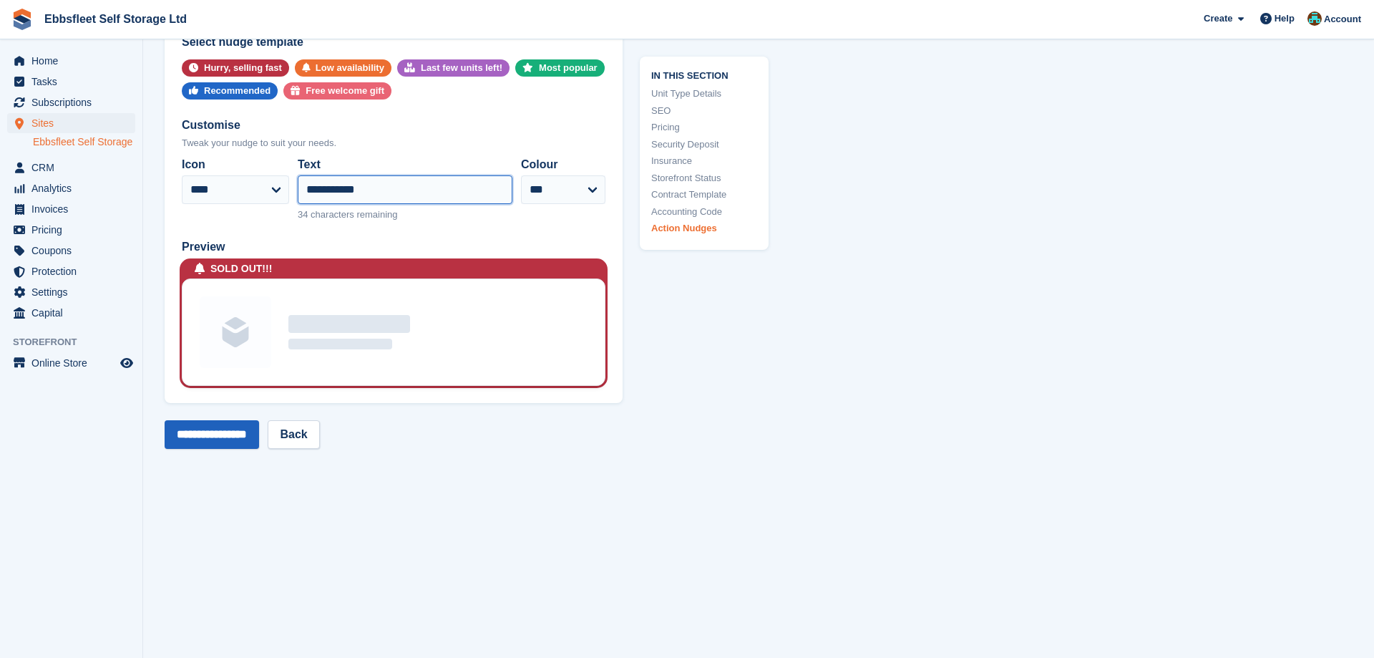
type input "**********"
click at [192, 429] on input "**********" at bounding box center [212, 434] width 94 height 29
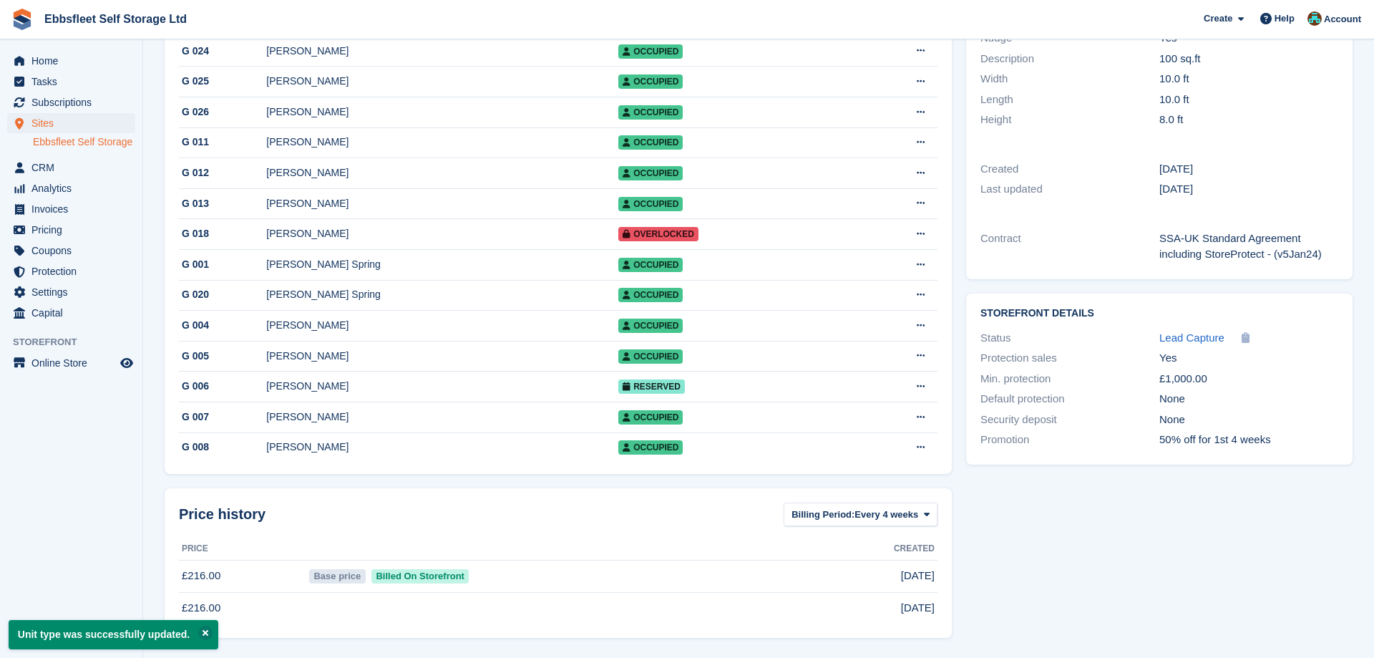
scroll to position [316, 0]
click at [67, 125] on span "Sites" at bounding box center [74, 123] width 86 height 20
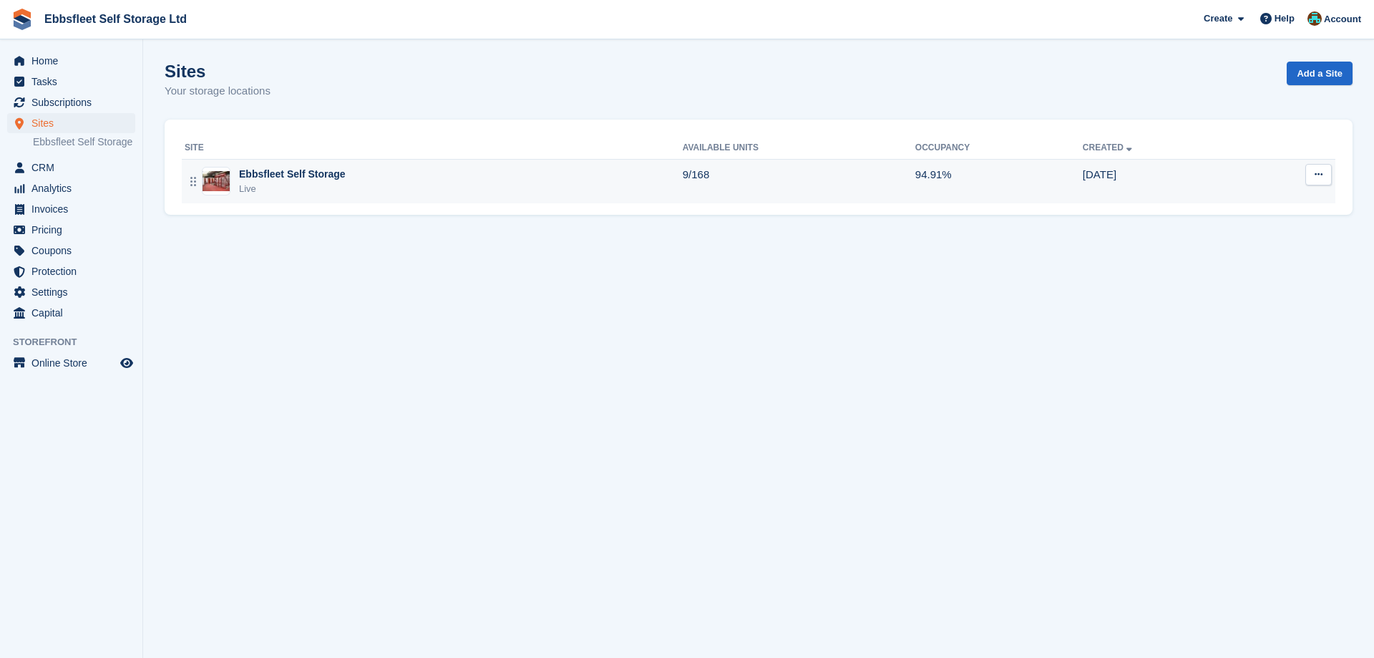
click at [299, 175] on div "Ebbsfleet Self Storage" at bounding box center [292, 174] width 107 height 15
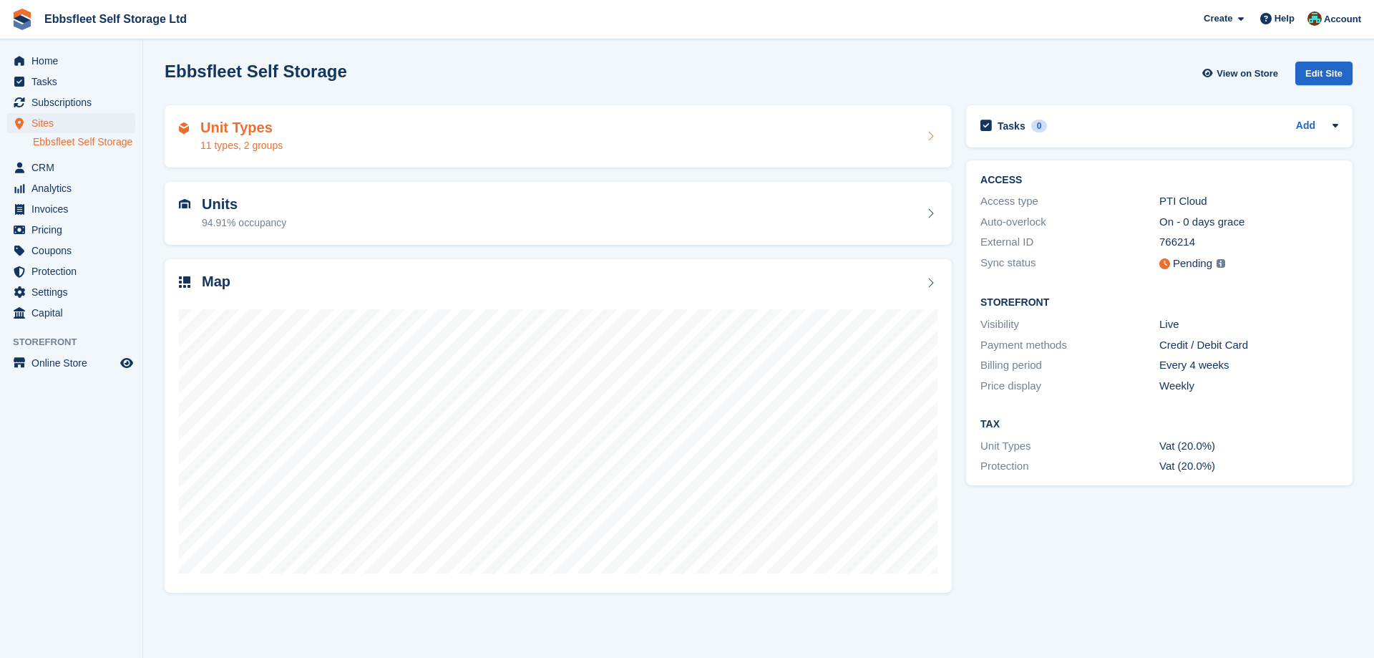
click at [249, 134] on h2 "Unit Types" at bounding box center [241, 127] width 82 height 16
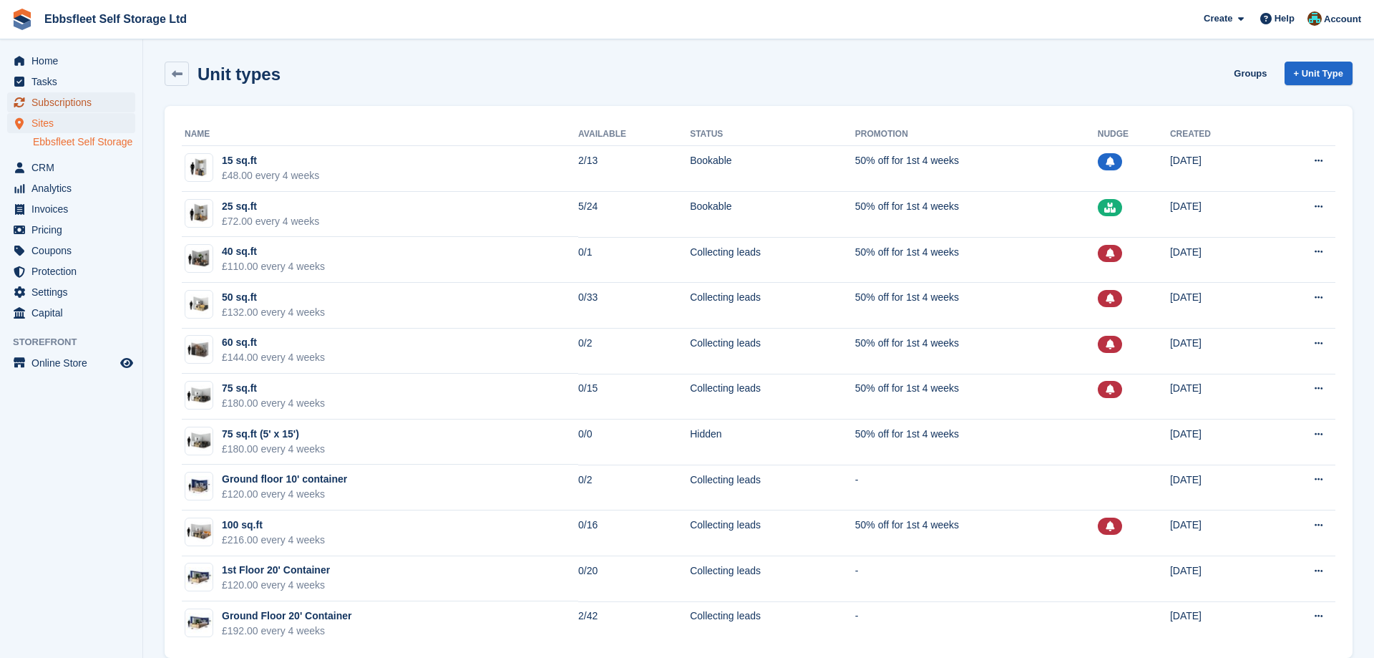
click at [53, 102] on span "Subscriptions" at bounding box center [74, 102] width 86 height 20
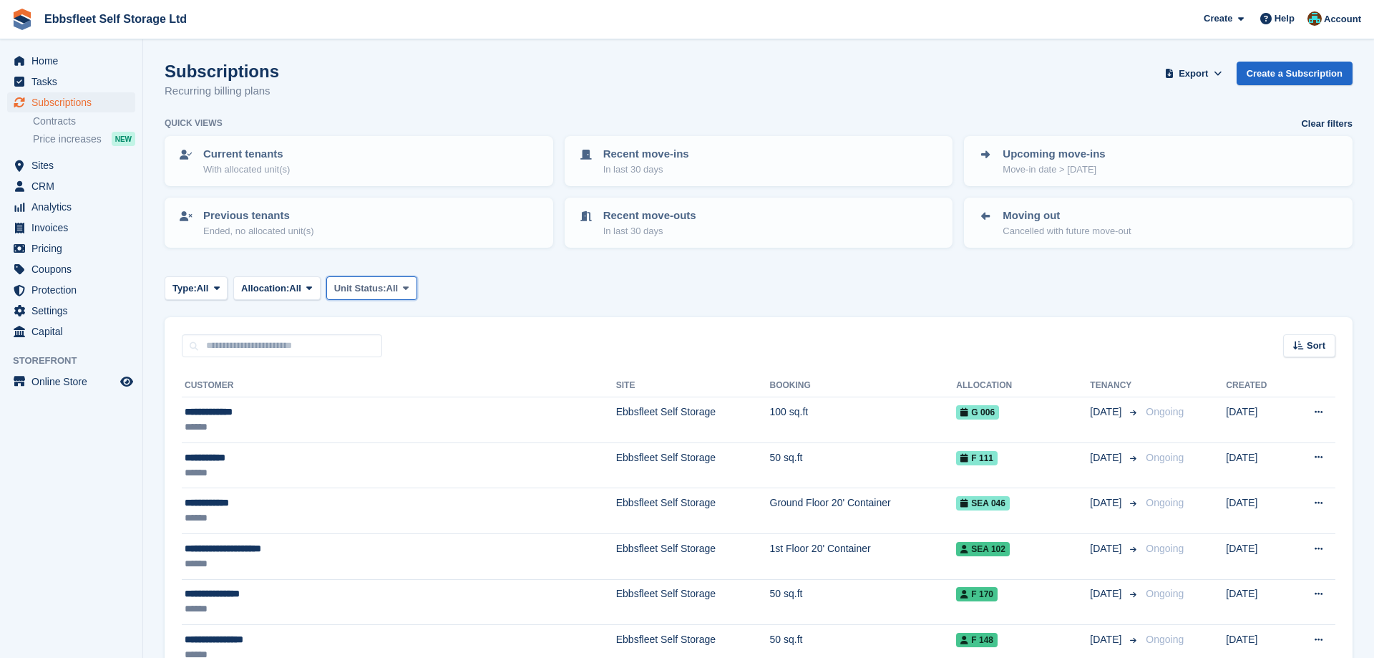
click at [409, 288] on icon at bounding box center [406, 287] width 6 height 9
click at [389, 373] on link "Overlocked" at bounding box center [395, 374] width 125 height 26
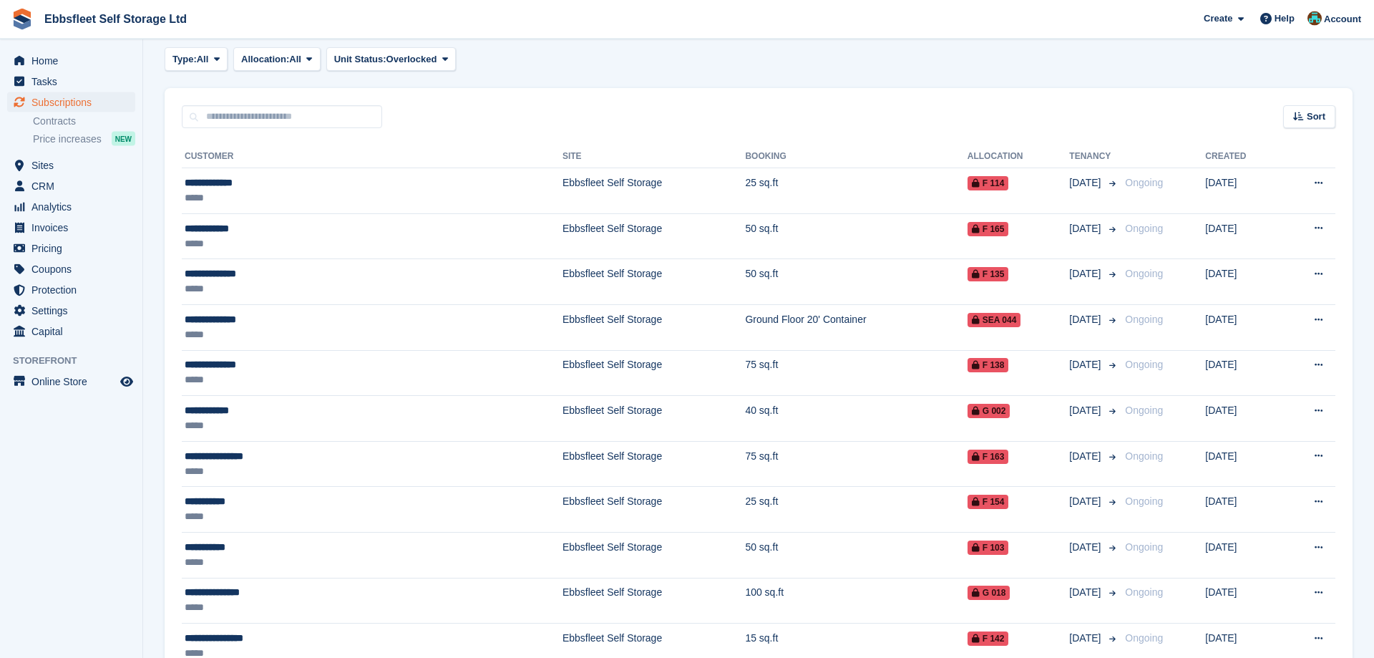
scroll to position [137, 0]
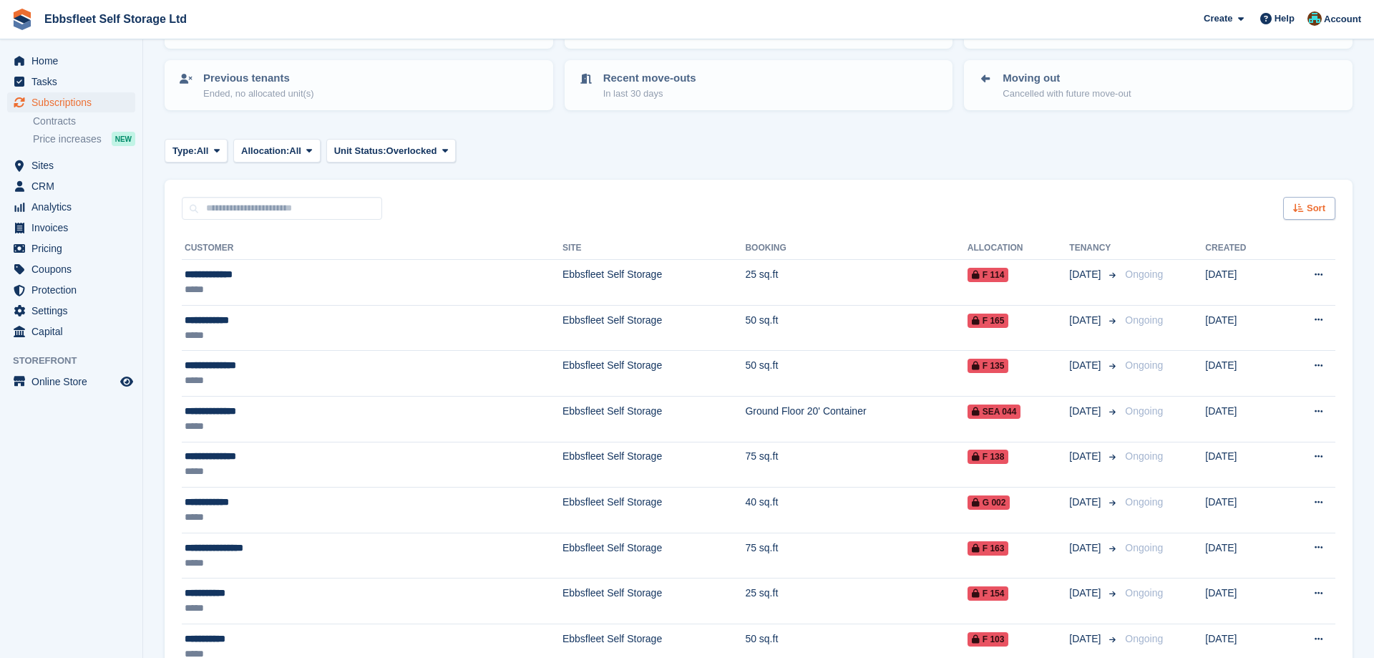
click at [1312, 205] on span "Sort" at bounding box center [1316, 208] width 19 height 14
click at [1207, 261] on icon at bounding box center [1209, 261] width 11 height 11
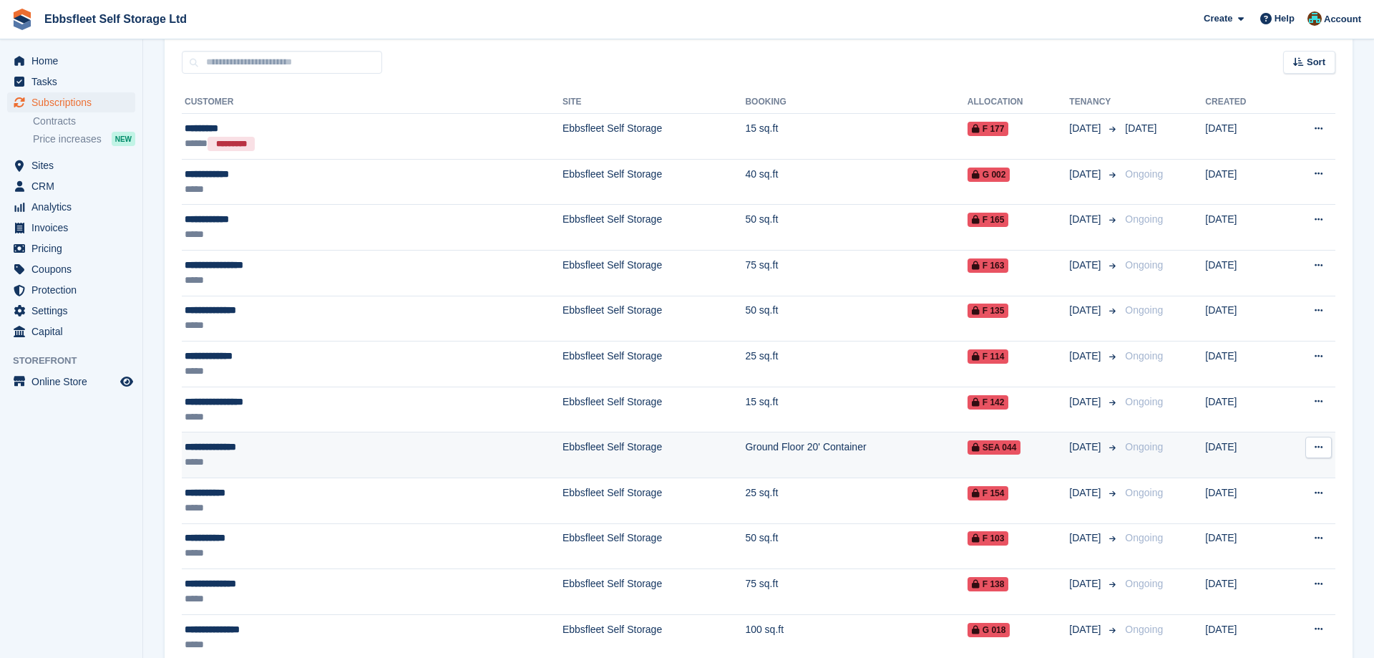
scroll to position [356, 0]
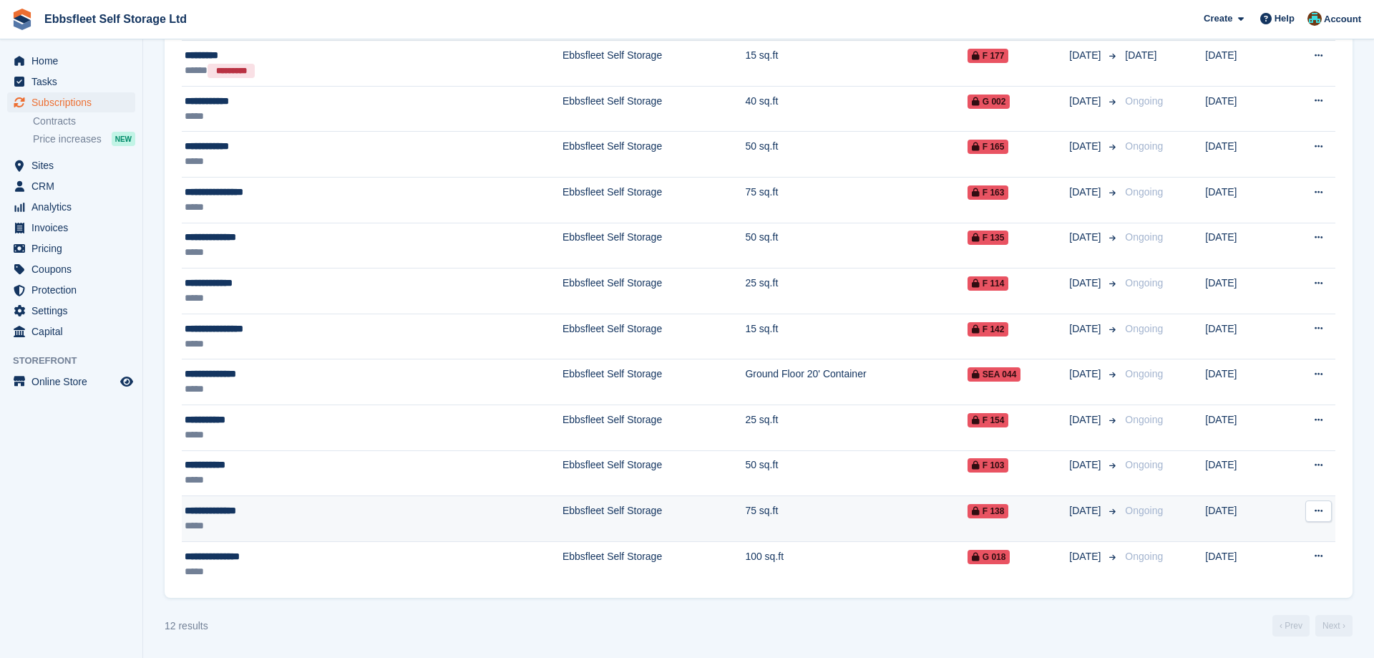
click at [218, 511] on div "**********" at bounding box center [287, 510] width 205 height 15
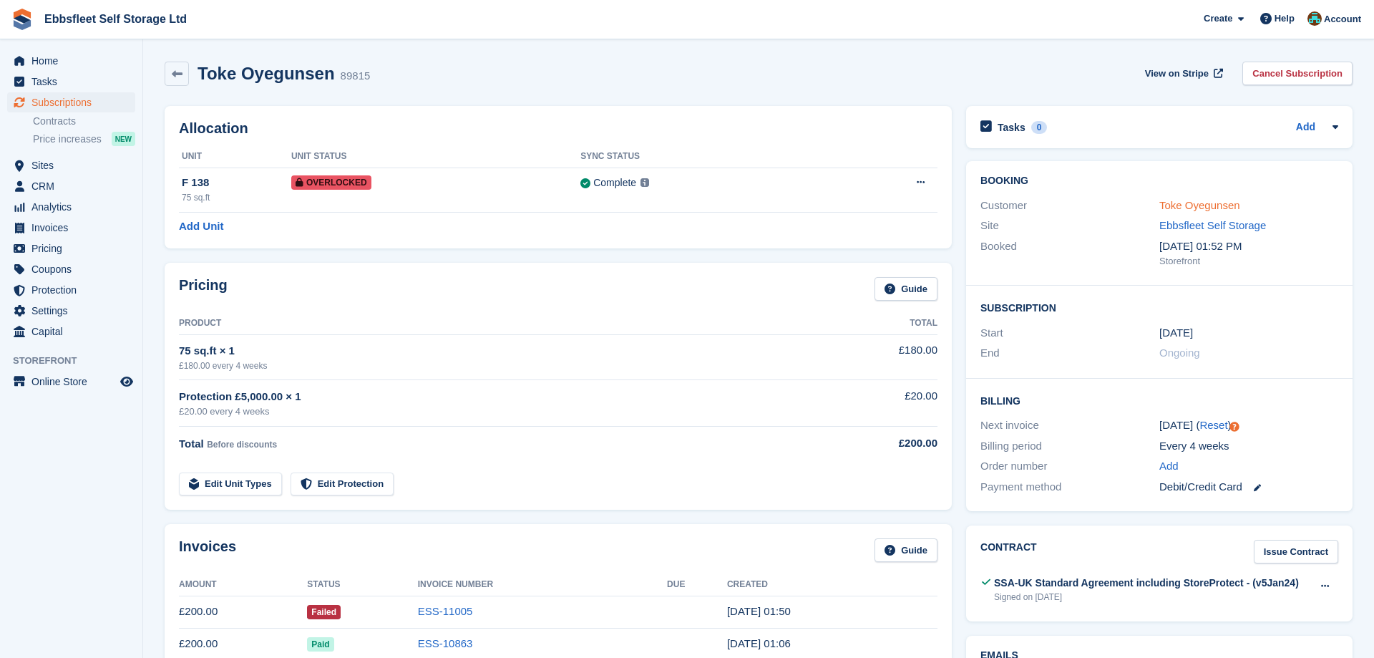
click at [1194, 205] on link "Toke Oyegunsen" at bounding box center [1199, 205] width 81 height 12
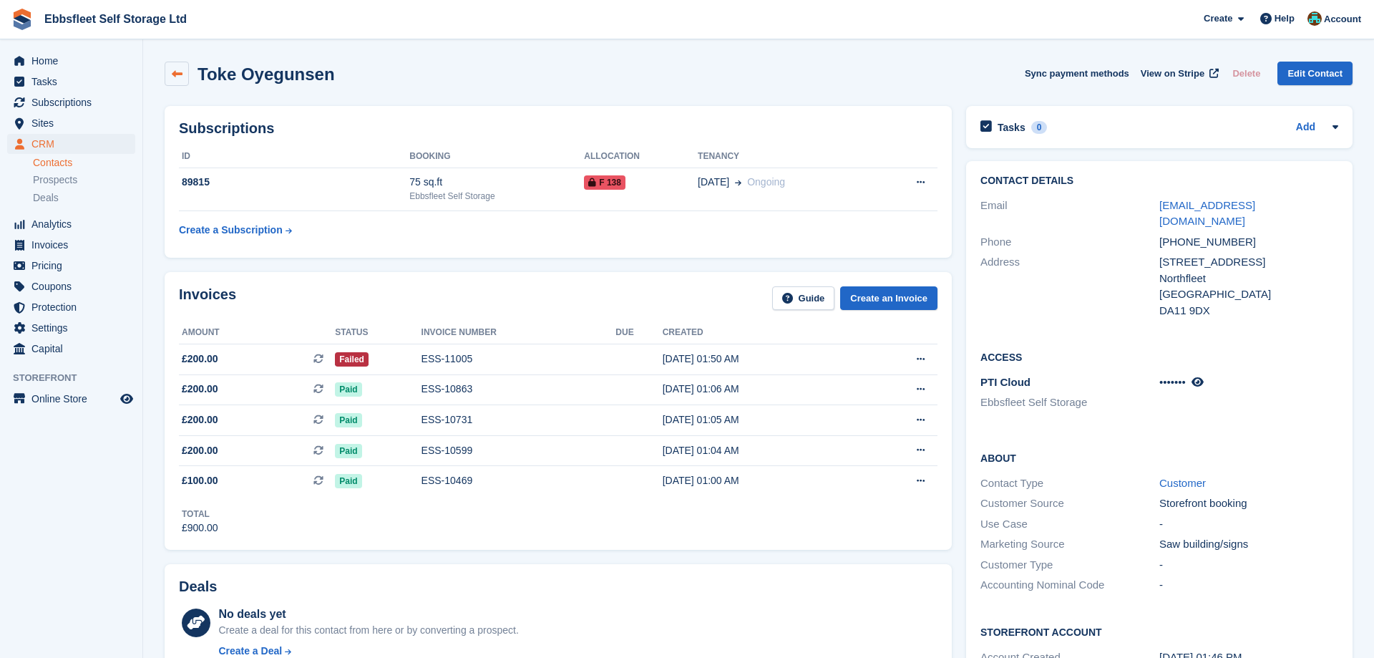
click at [180, 76] on icon at bounding box center [177, 74] width 11 height 11
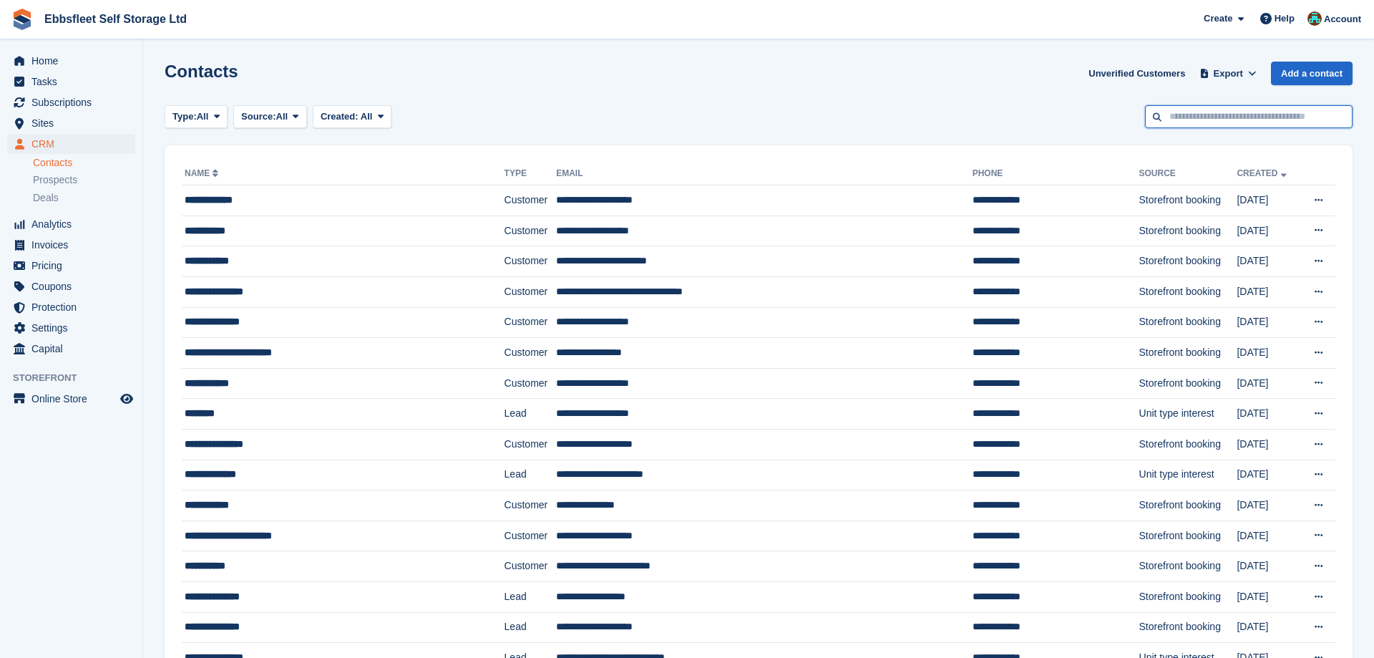
click at [1175, 119] on input "text" at bounding box center [1249, 117] width 208 height 24
type input "*****"
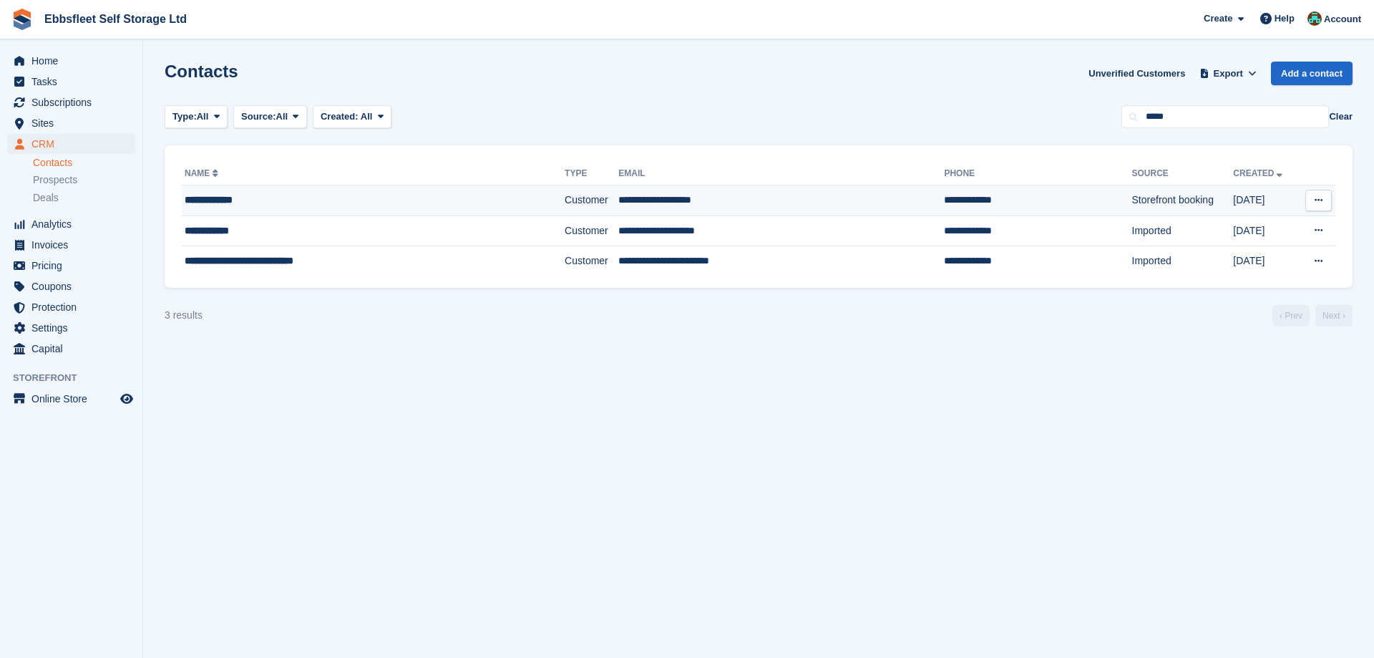
click at [231, 201] on div "**********" at bounding box center [338, 199] width 306 height 15
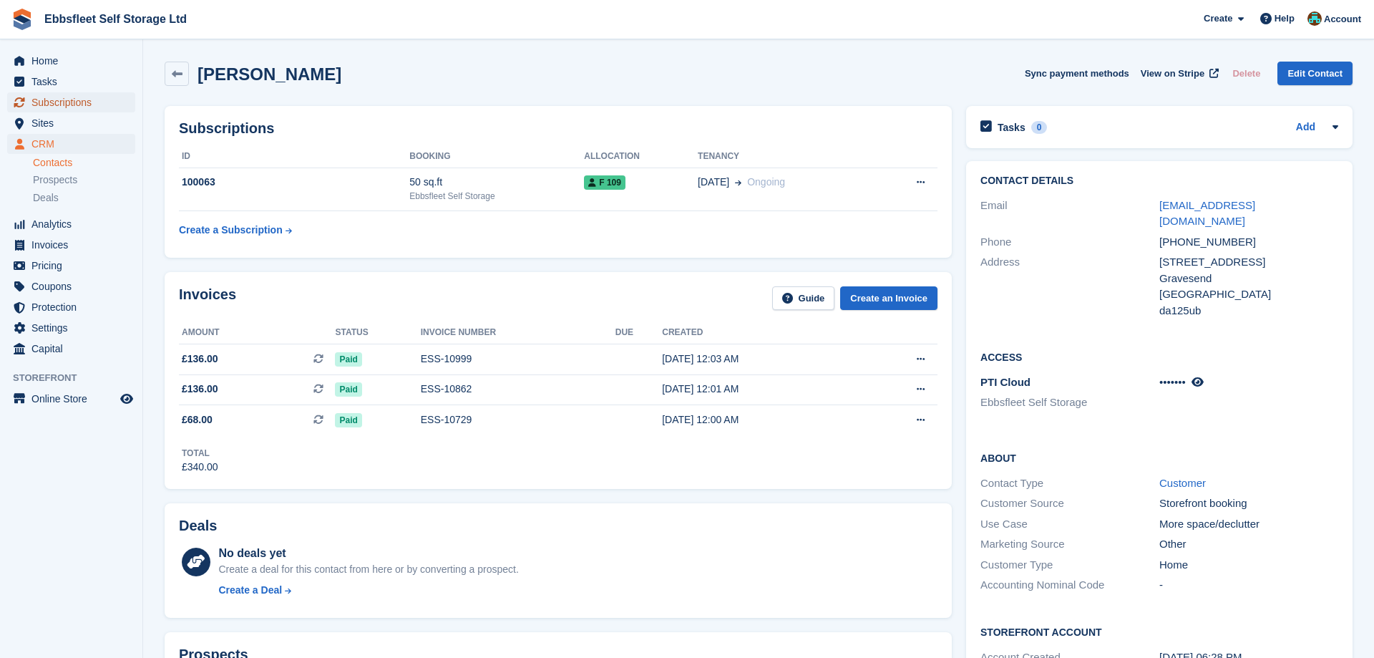
click at [79, 98] on span "Subscriptions" at bounding box center [74, 102] width 86 height 20
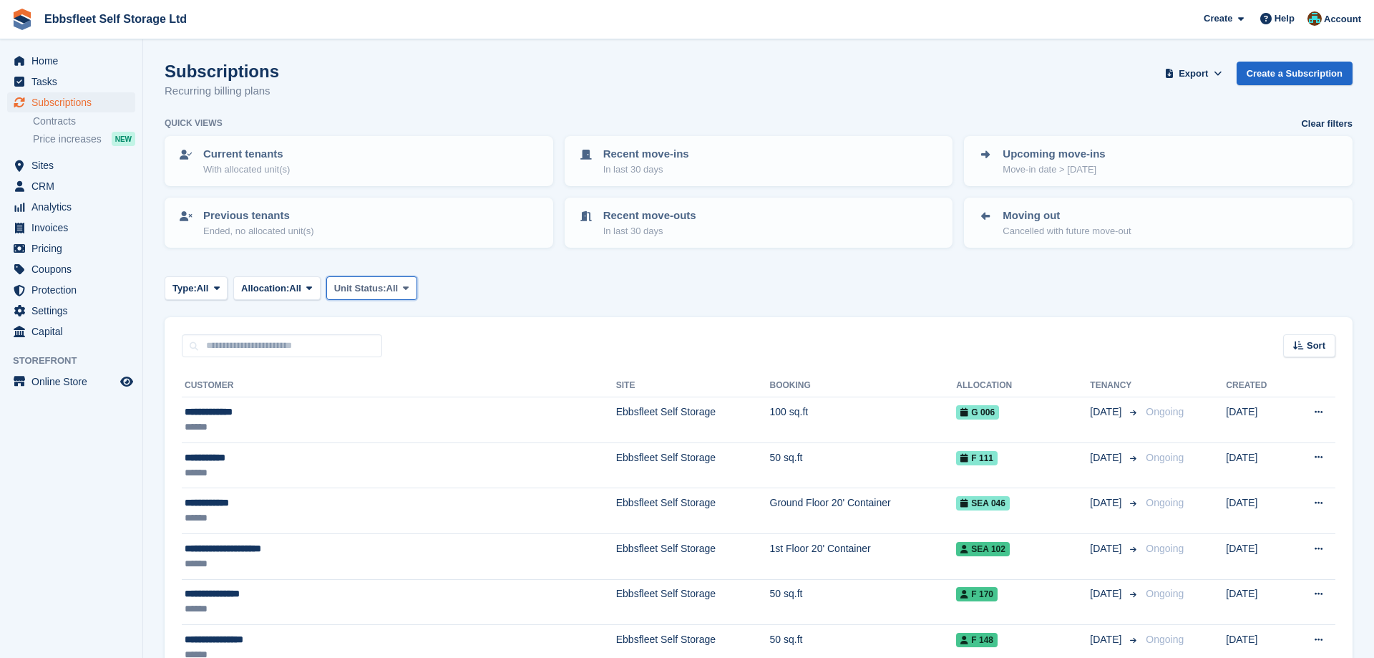
click at [411, 287] on span at bounding box center [405, 287] width 11 height 11
click at [386, 376] on link "Overlocked" at bounding box center [395, 374] width 125 height 26
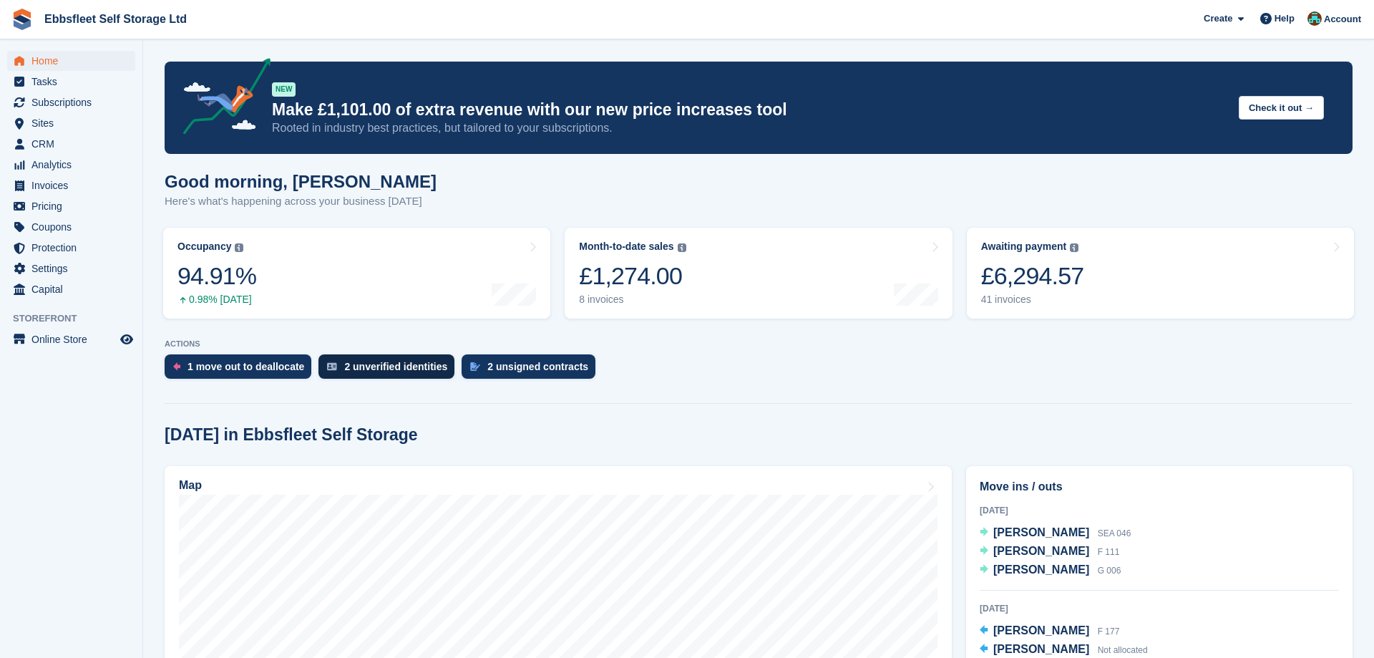
click at [384, 371] on div "2 unverified identities" at bounding box center [395, 366] width 103 height 11
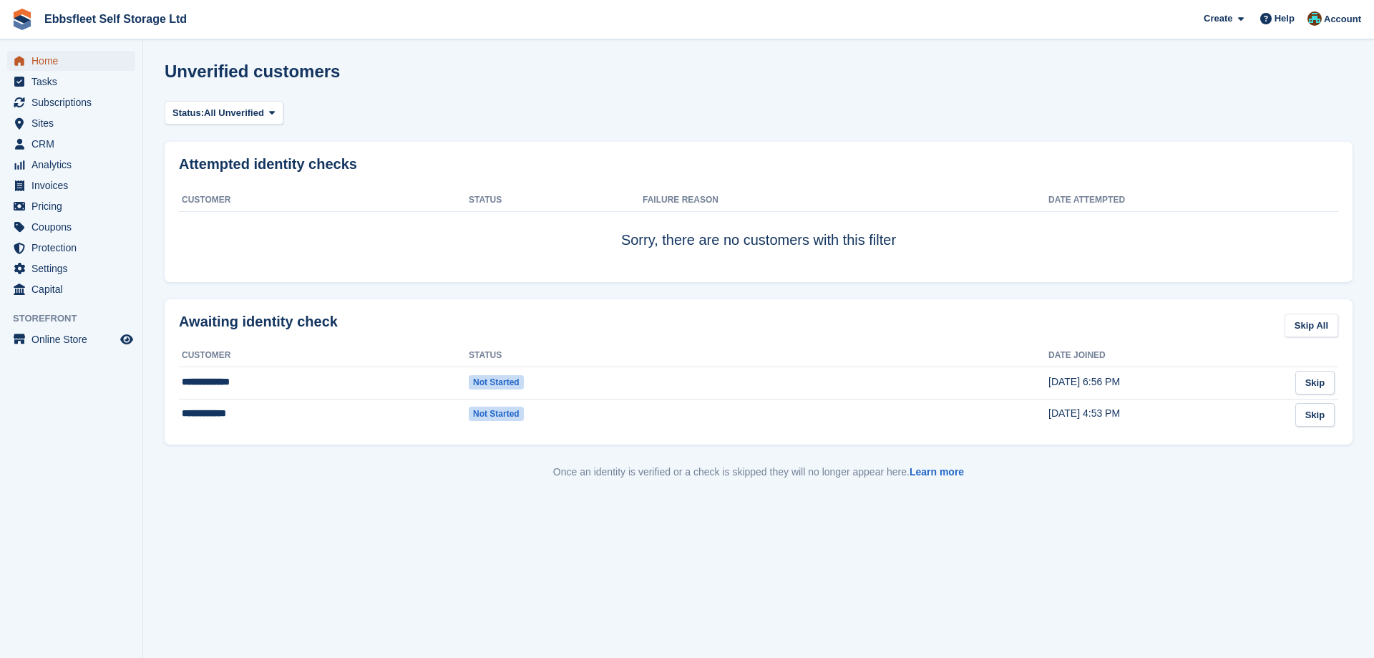
click at [59, 58] on span "Home" at bounding box center [74, 61] width 86 height 20
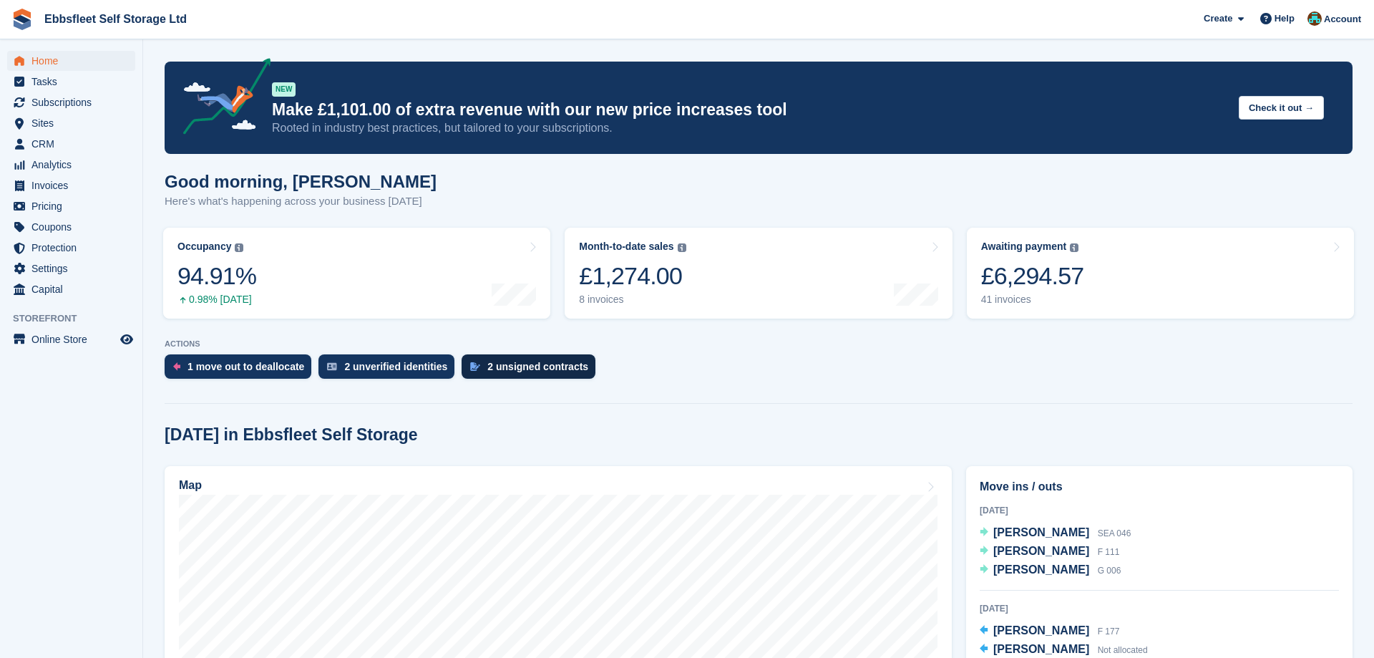
click at [524, 363] on div "2 unsigned contracts" at bounding box center [537, 366] width 101 height 11
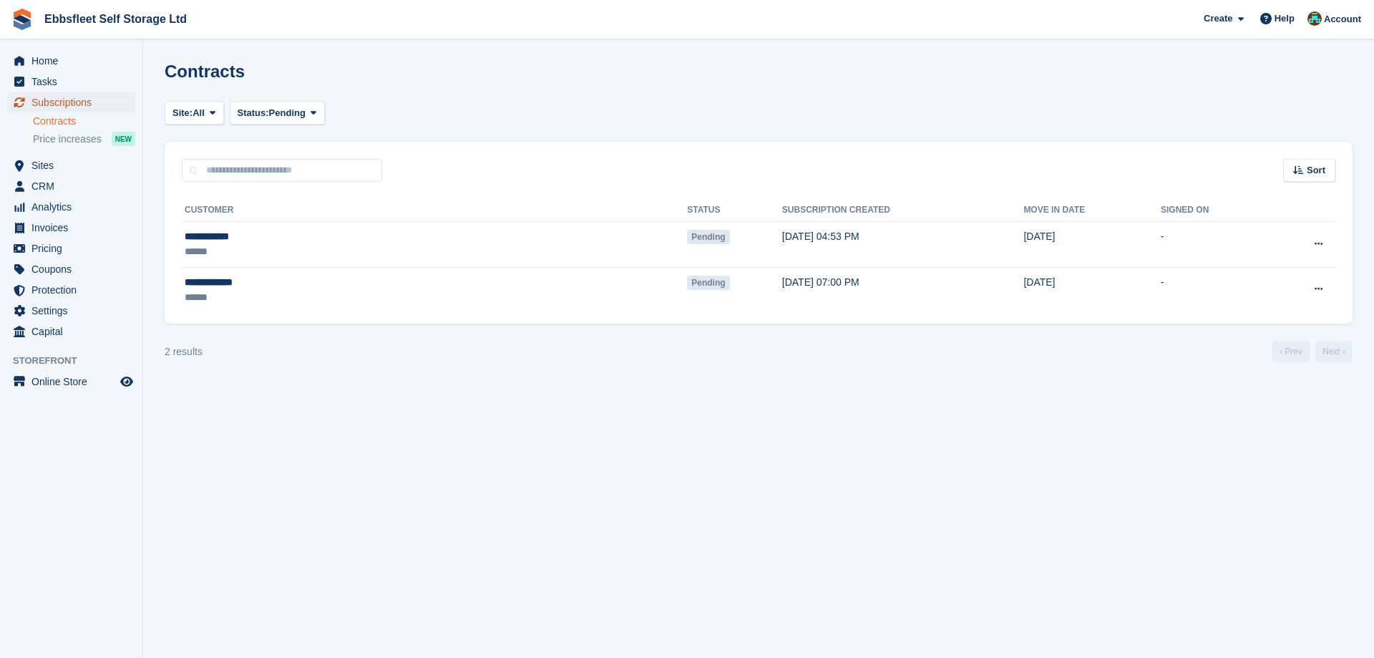
click at [48, 105] on span "Subscriptions" at bounding box center [74, 102] width 86 height 20
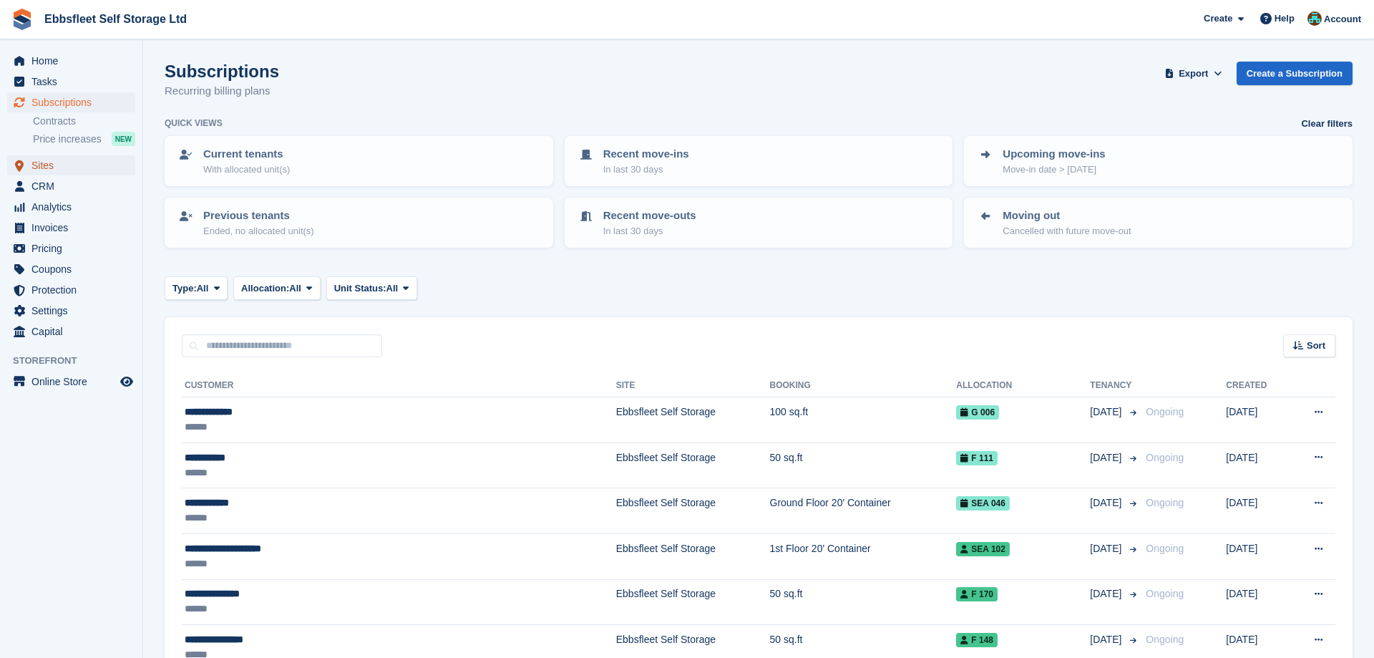
click at [104, 165] on span "Sites" at bounding box center [74, 165] width 86 height 20
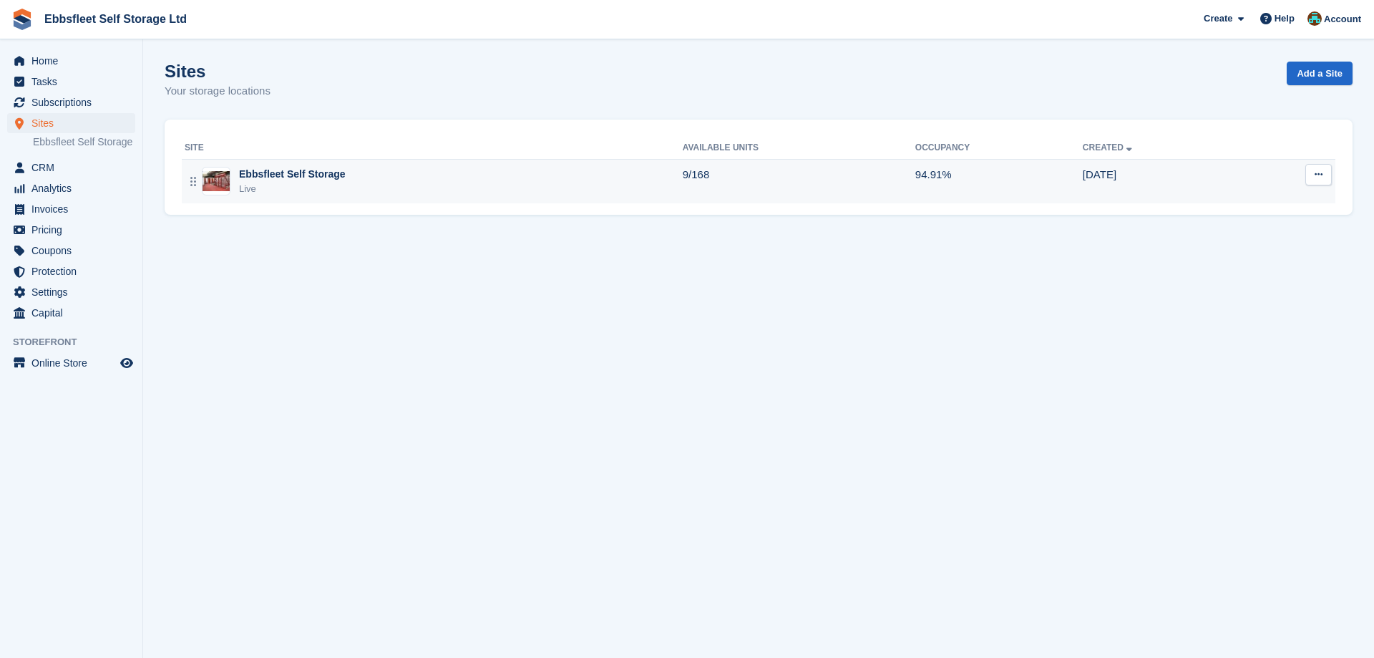
click at [263, 170] on div "Ebbsfleet Self Storage" at bounding box center [292, 174] width 107 height 15
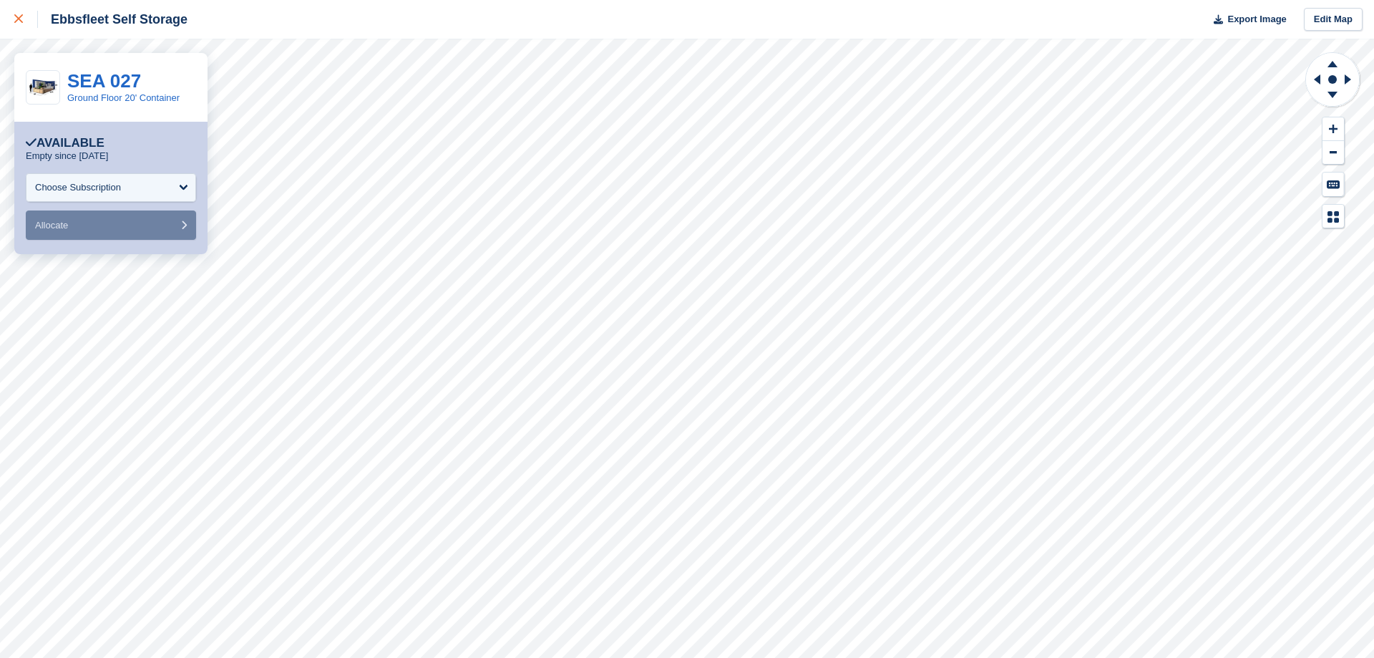
click at [16, 19] on icon at bounding box center [18, 18] width 9 height 9
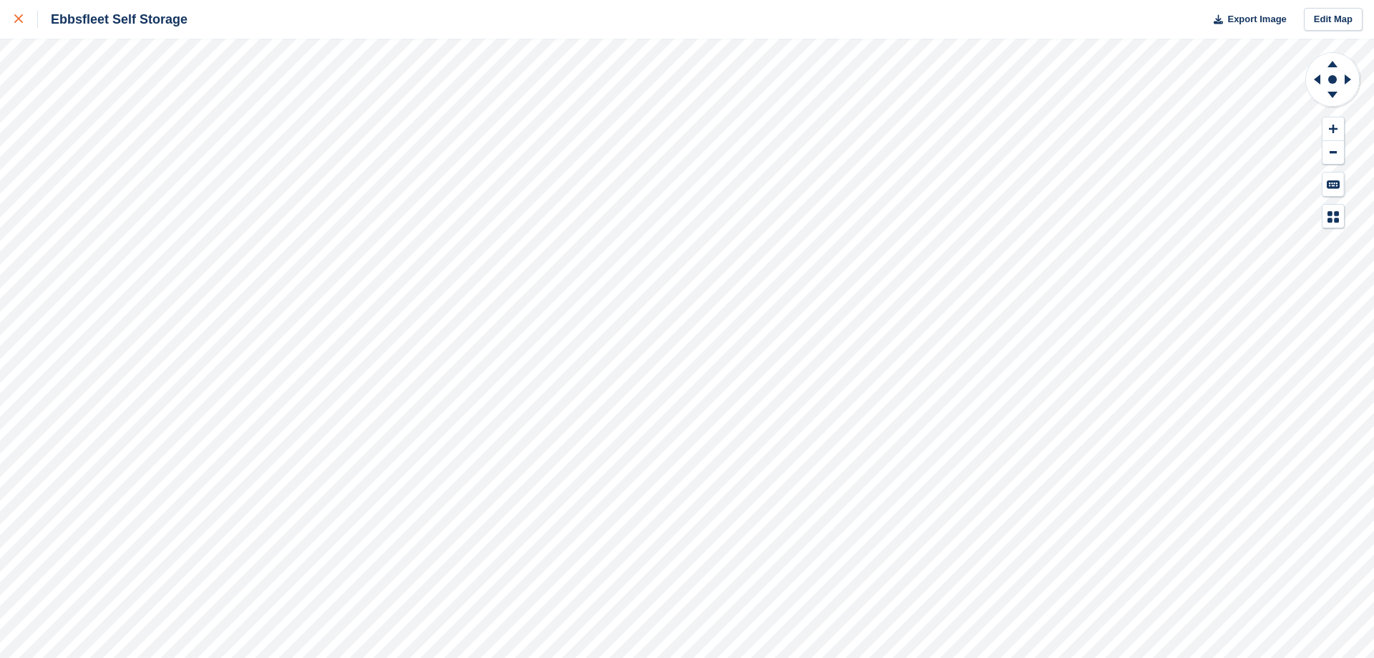
click at [26, 28] on link at bounding box center [19, 19] width 38 height 39
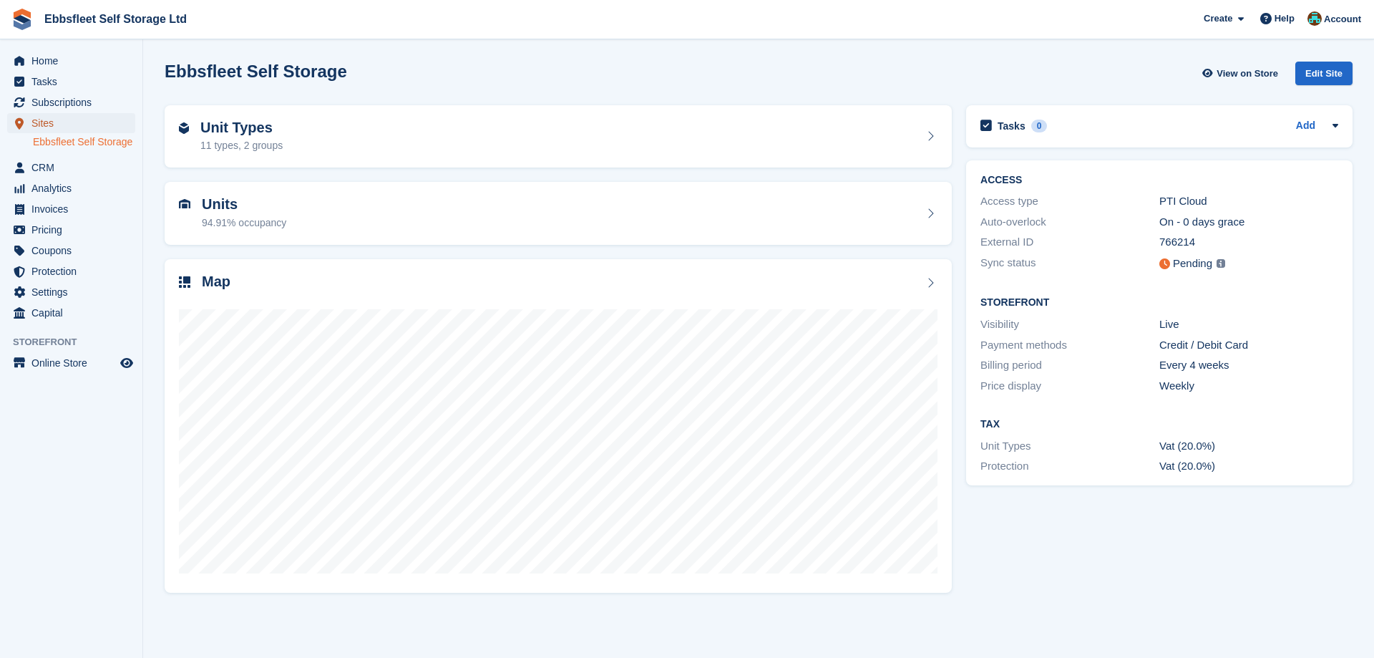
click at [57, 128] on span "Sites" at bounding box center [74, 123] width 86 height 20
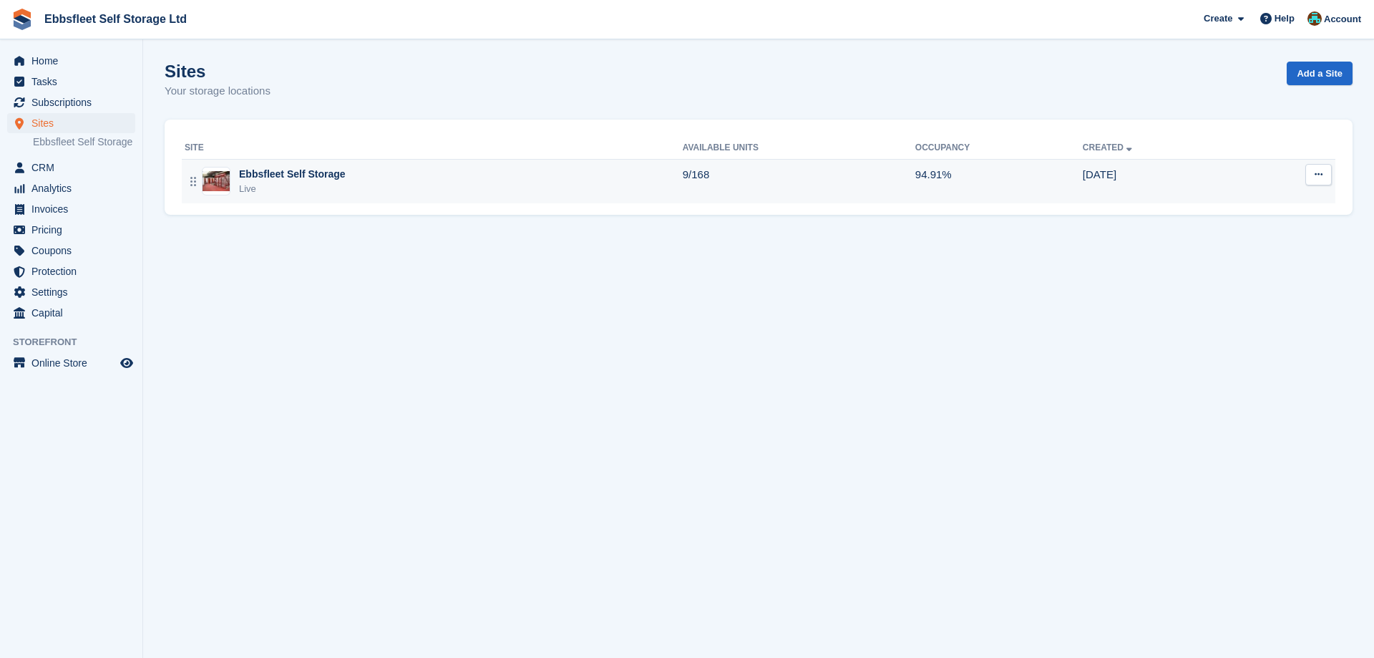
click at [282, 172] on div "Ebbsfleet Self Storage" at bounding box center [292, 174] width 107 height 15
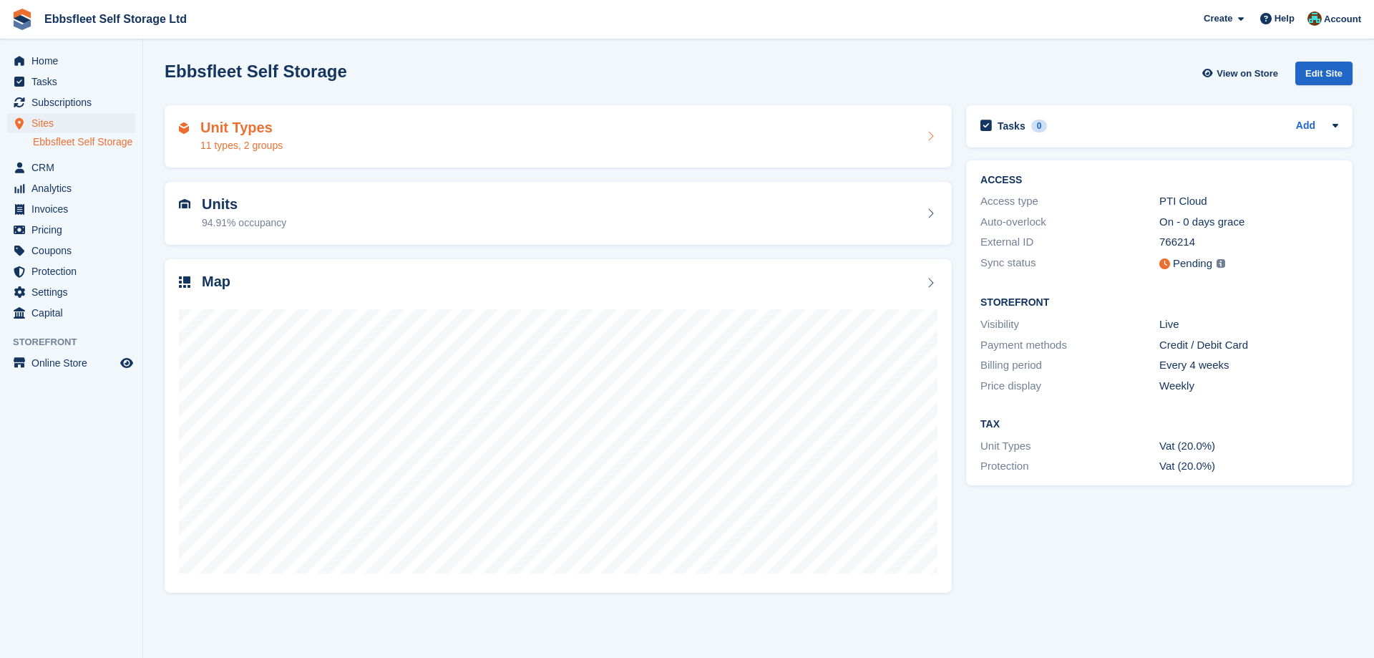
click at [220, 129] on h2 "Unit Types" at bounding box center [241, 127] width 82 height 16
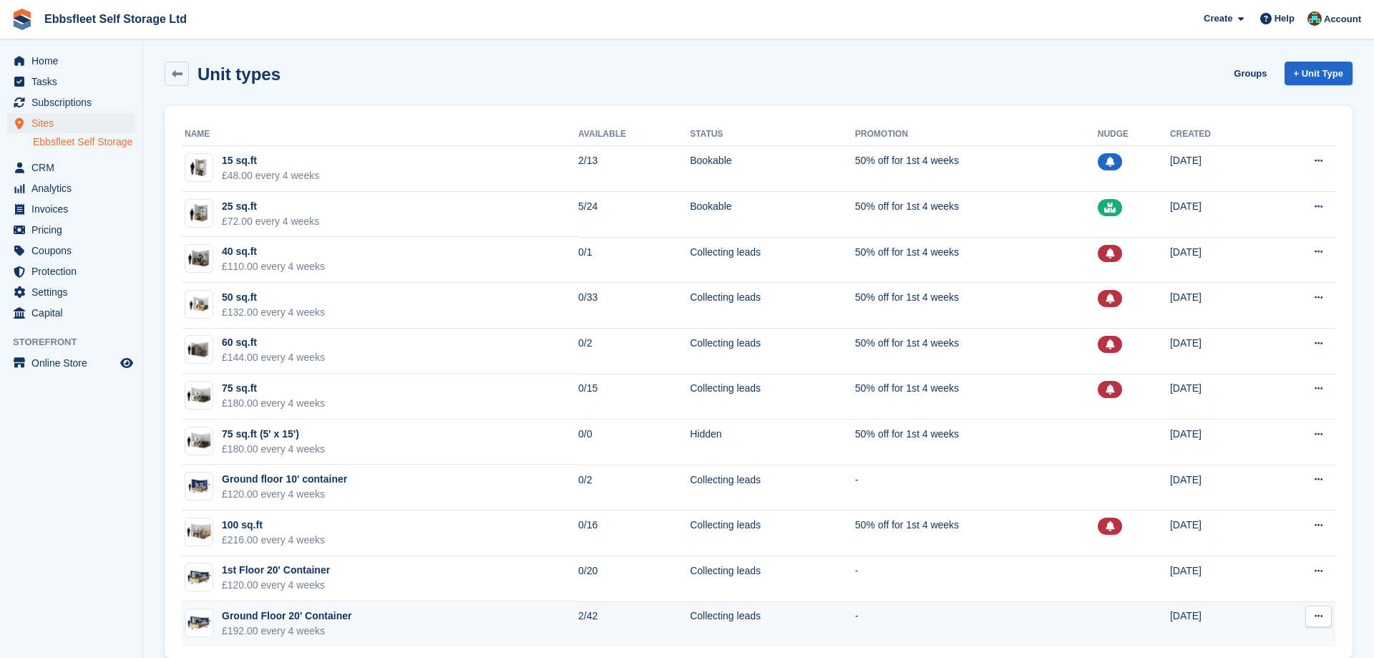
click at [319, 617] on div "Ground Floor 20' Container" at bounding box center [287, 615] width 130 height 15
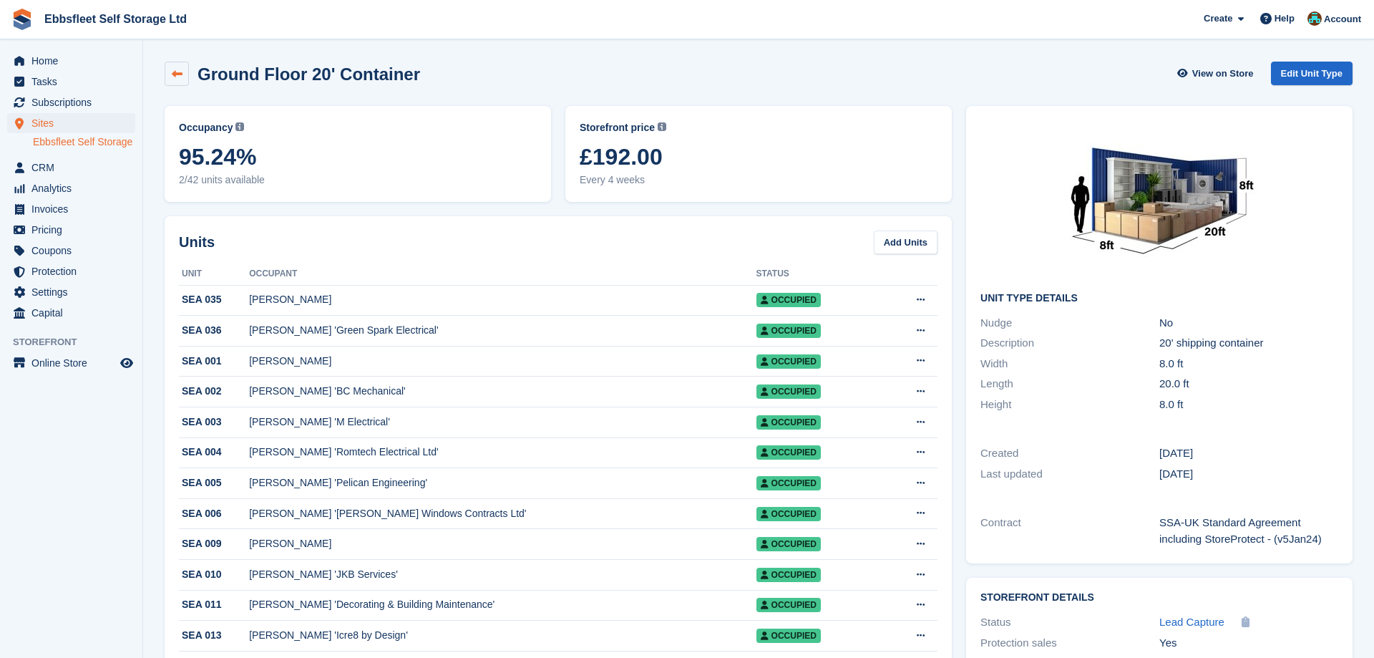
click at [172, 66] on link at bounding box center [177, 74] width 24 height 24
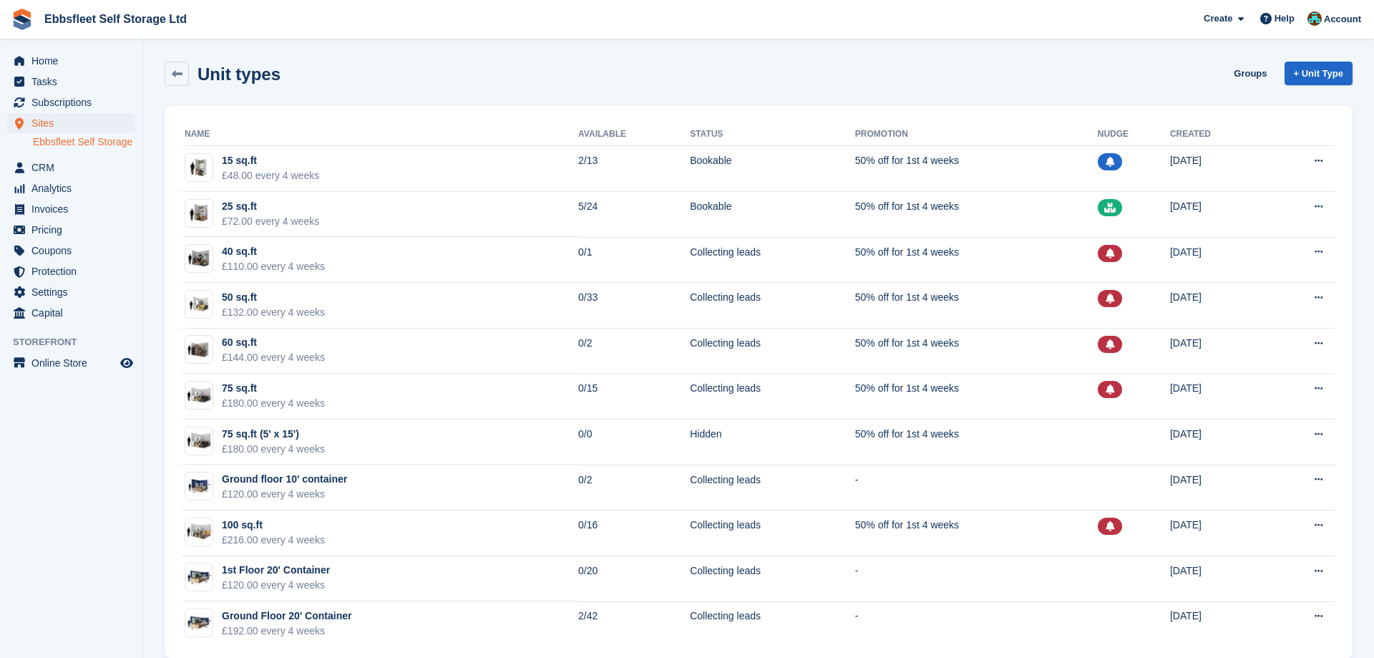
click at [172, 66] on link at bounding box center [177, 74] width 24 height 24
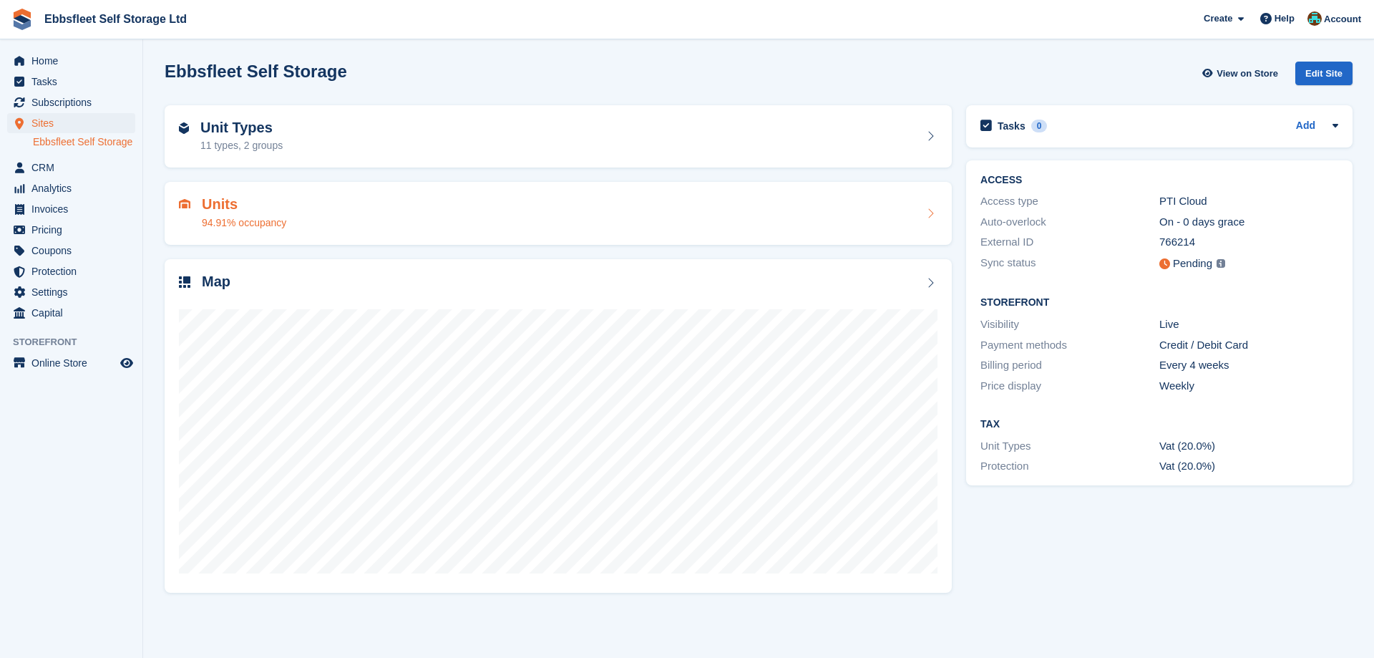
click at [226, 208] on h2 "Units" at bounding box center [244, 204] width 84 height 16
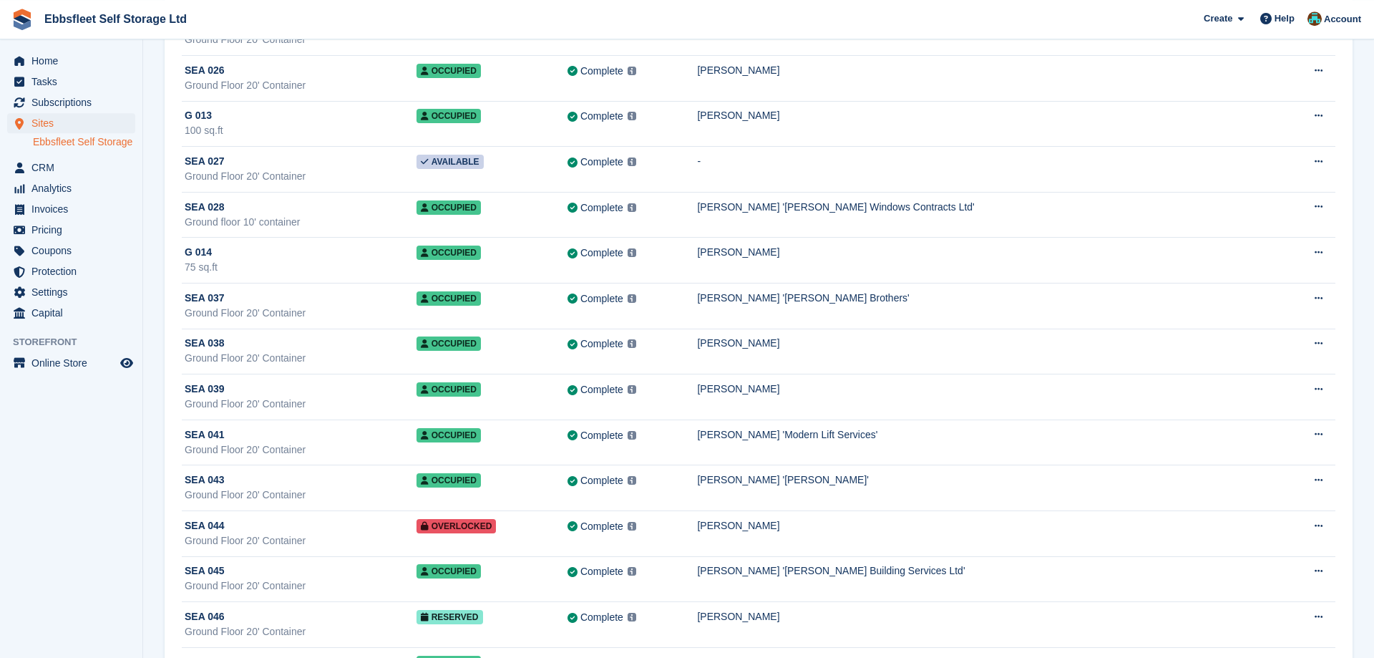
scroll to position [1533, 0]
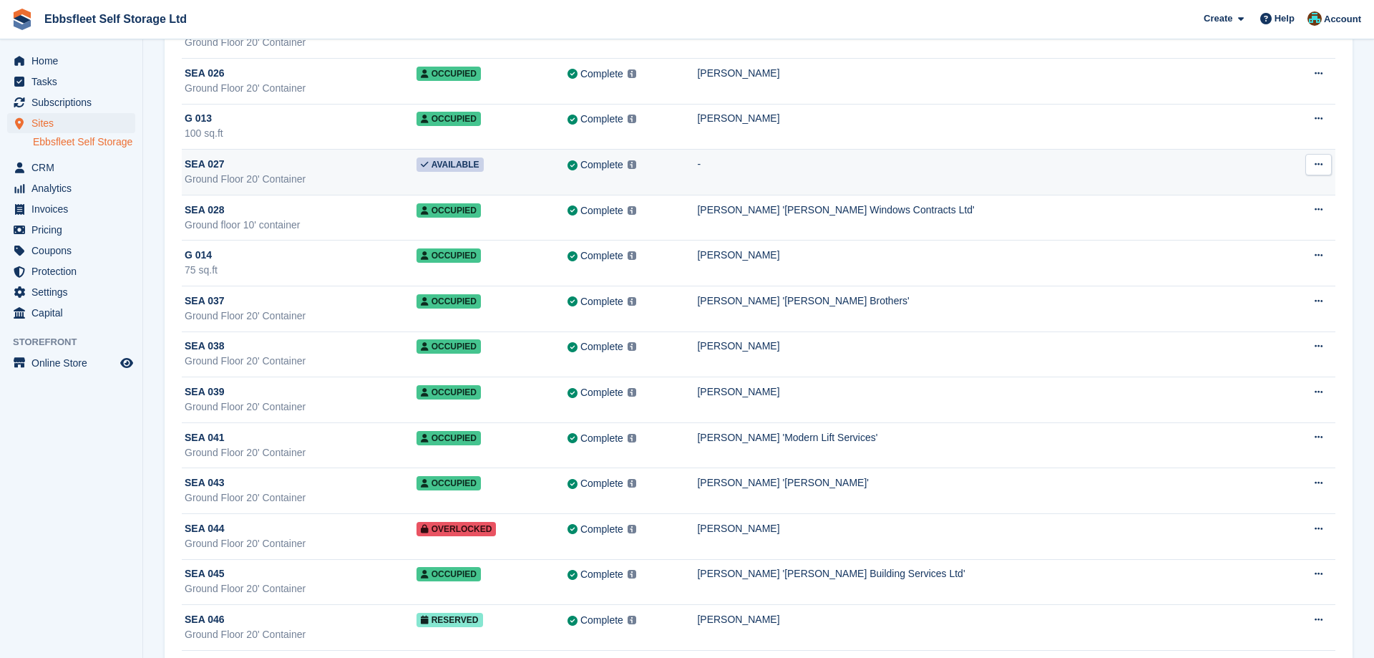
click at [1321, 166] on icon at bounding box center [1318, 164] width 8 height 9
click at [1230, 195] on p "Edit unit" at bounding box center [1263, 192] width 125 height 19
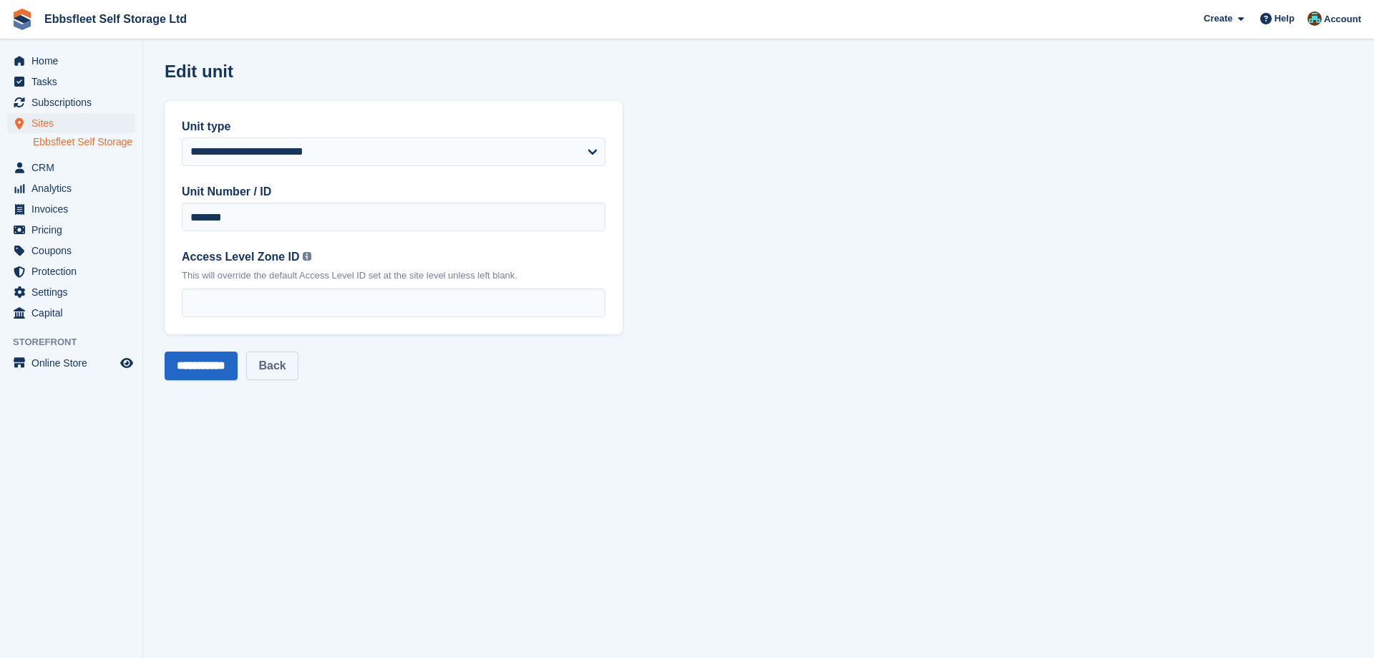
click at [293, 369] on link "Back" at bounding box center [272, 365] width 52 height 29
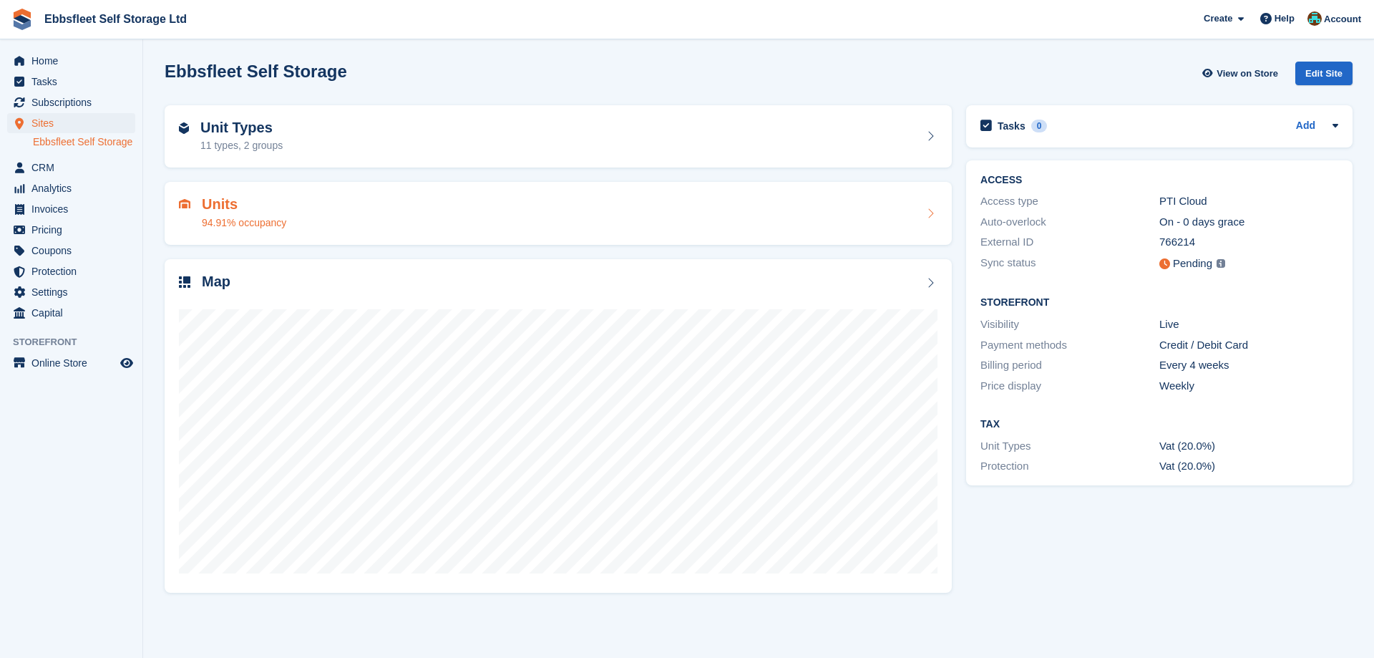
click at [219, 210] on h2 "Units" at bounding box center [244, 204] width 84 height 16
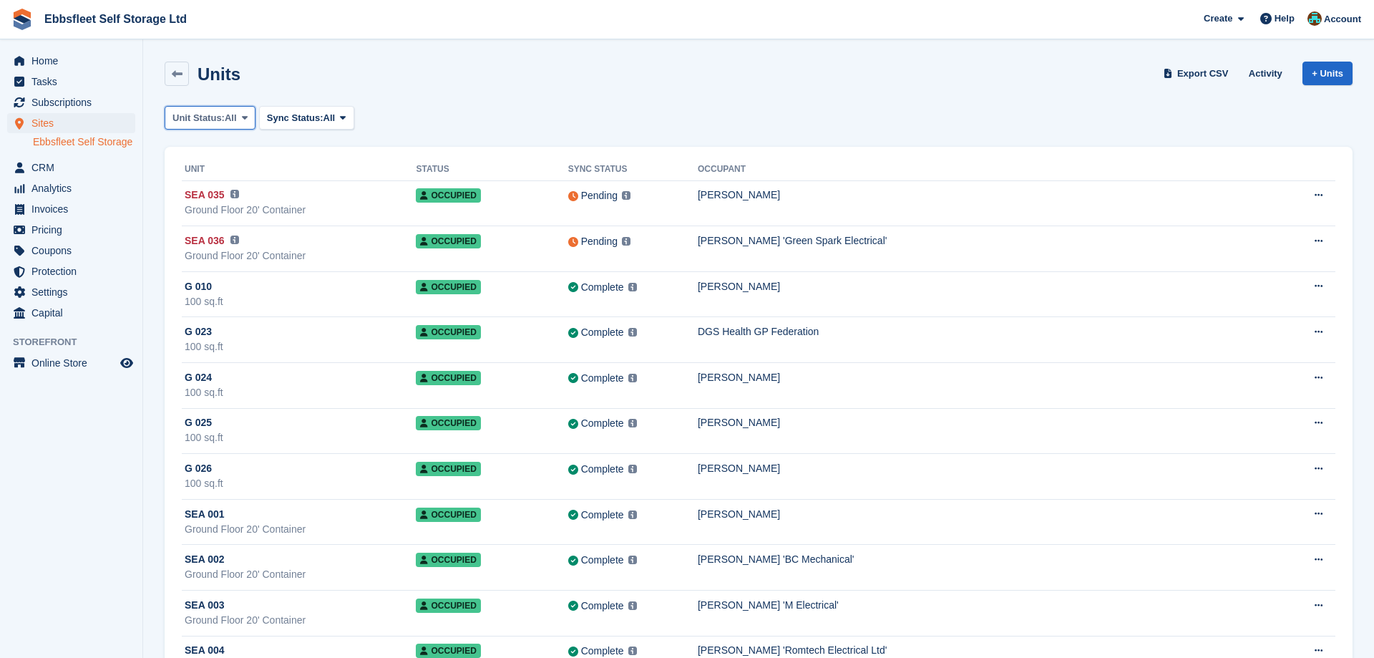
click at [239, 122] on button "Unit Status: All" at bounding box center [210, 118] width 91 height 24
click at [303, 116] on span "Sync Status:" at bounding box center [295, 118] width 57 height 14
click at [307, 154] on link "All" at bounding box center [327, 152] width 125 height 26
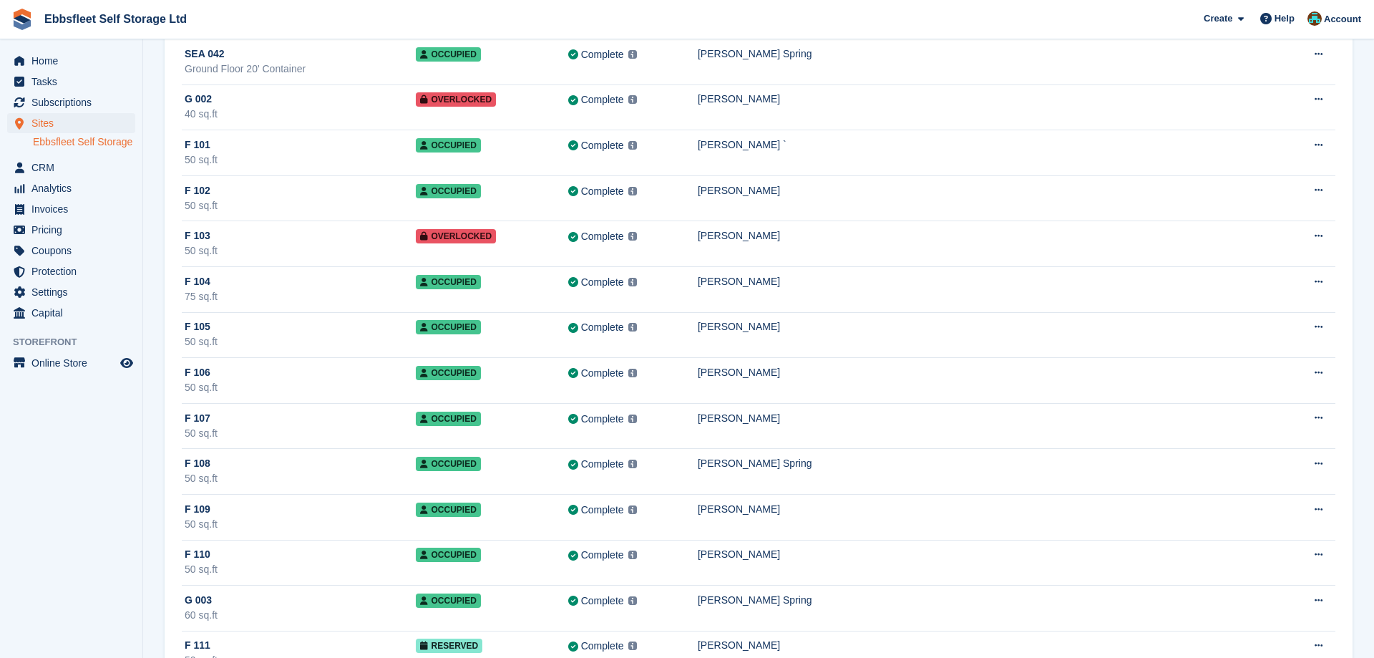
scroll to position [3941, 0]
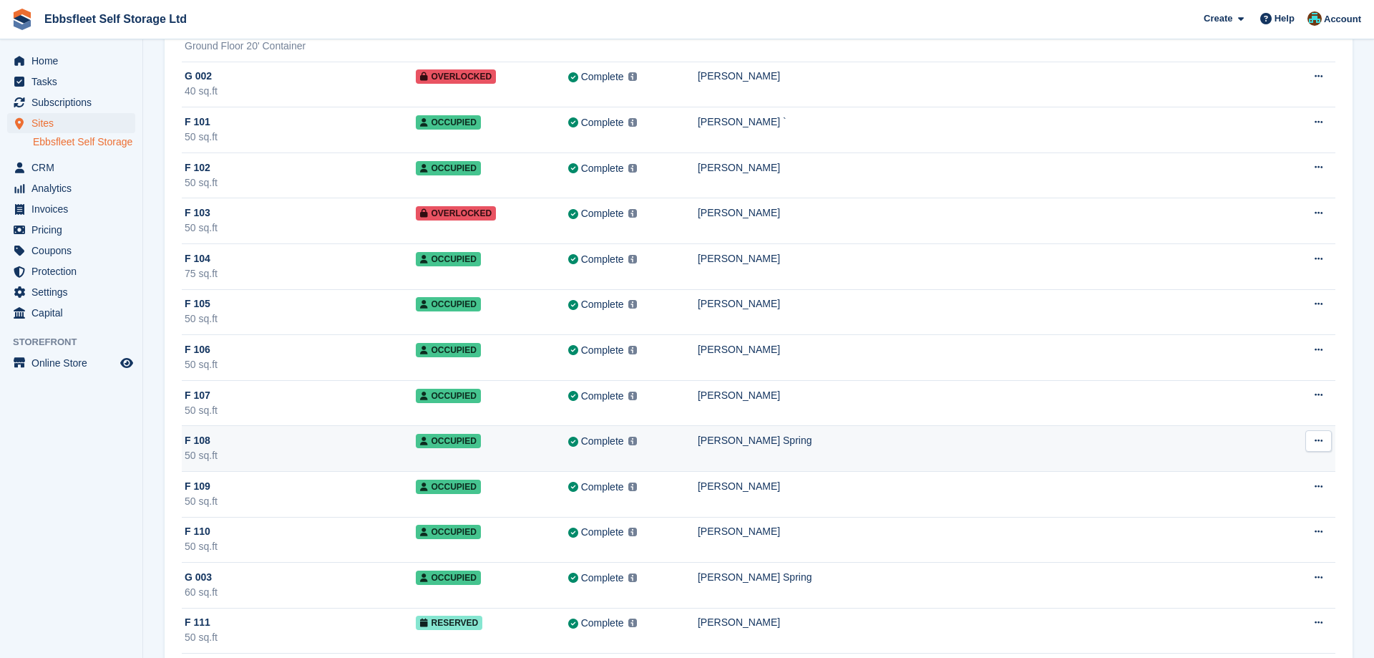
click at [190, 441] on span "F 108" at bounding box center [198, 440] width 26 height 15
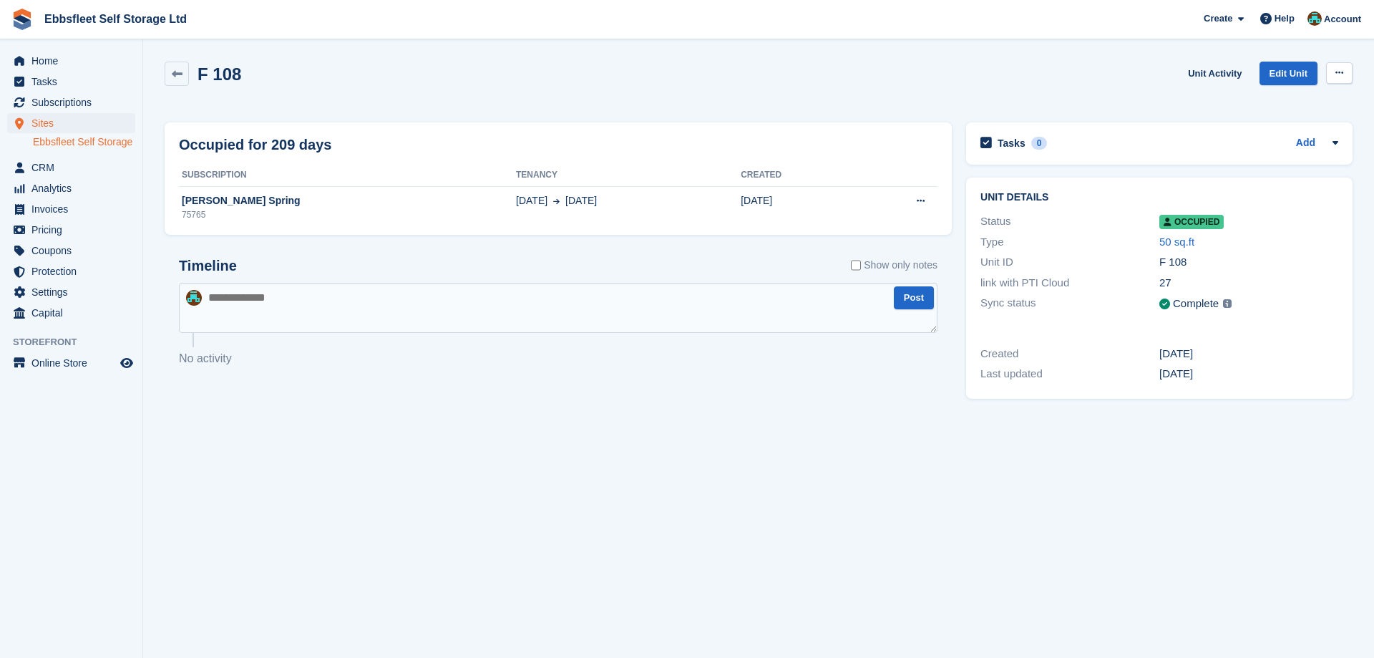
click at [1337, 76] on icon at bounding box center [1339, 72] width 8 height 9
click at [1269, 130] on p "Deallocate" at bounding box center [1283, 131] width 125 height 19
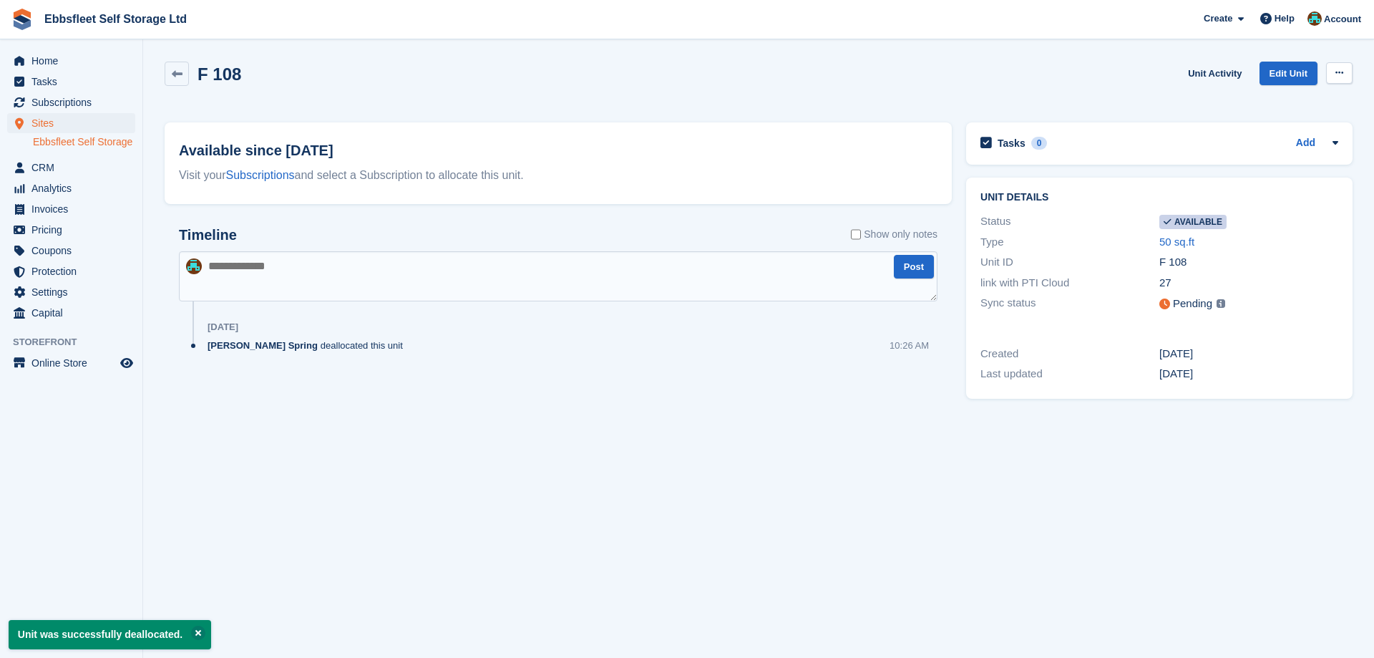
click at [1342, 74] on icon at bounding box center [1339, 72] width 8 height 9
click at [1259, 103] on p "Make unavailable" at bounding box center [1283, 101] width 125 height 19
click at [351, 275] on textarea at bounding box center [558, 276] width 758 height 50
type textarea "*"
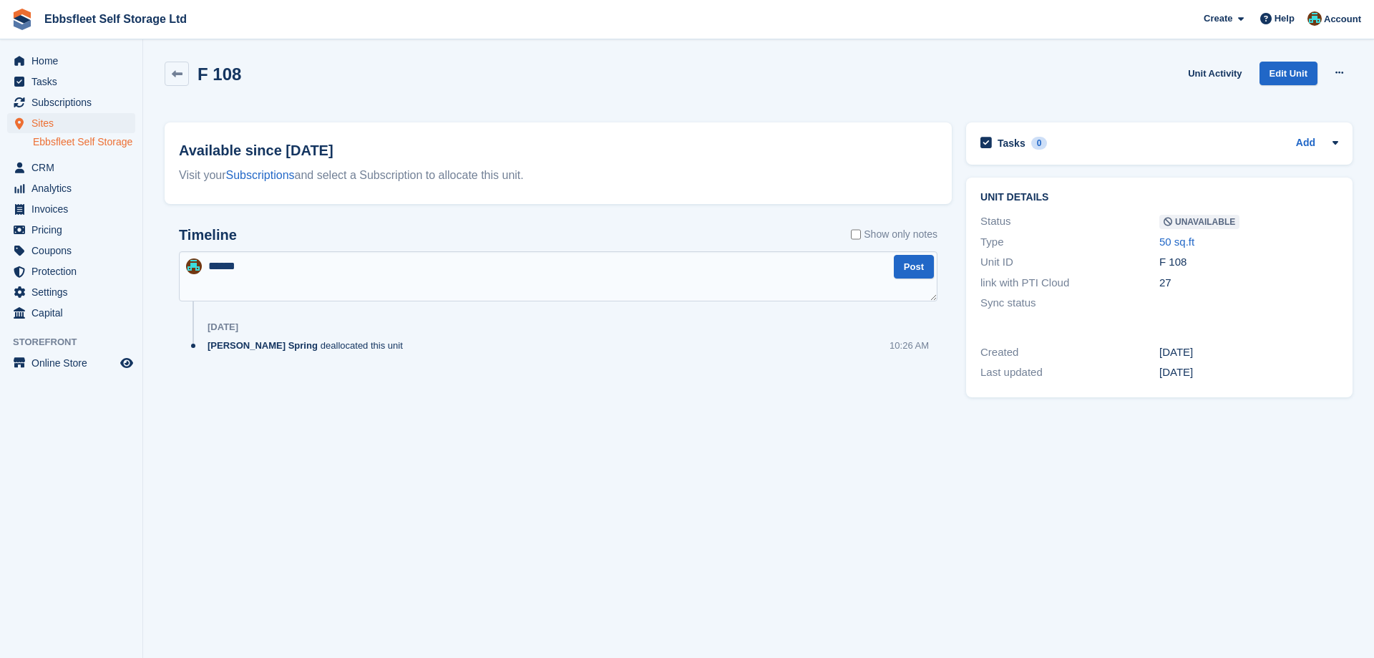
type textarea "*******"
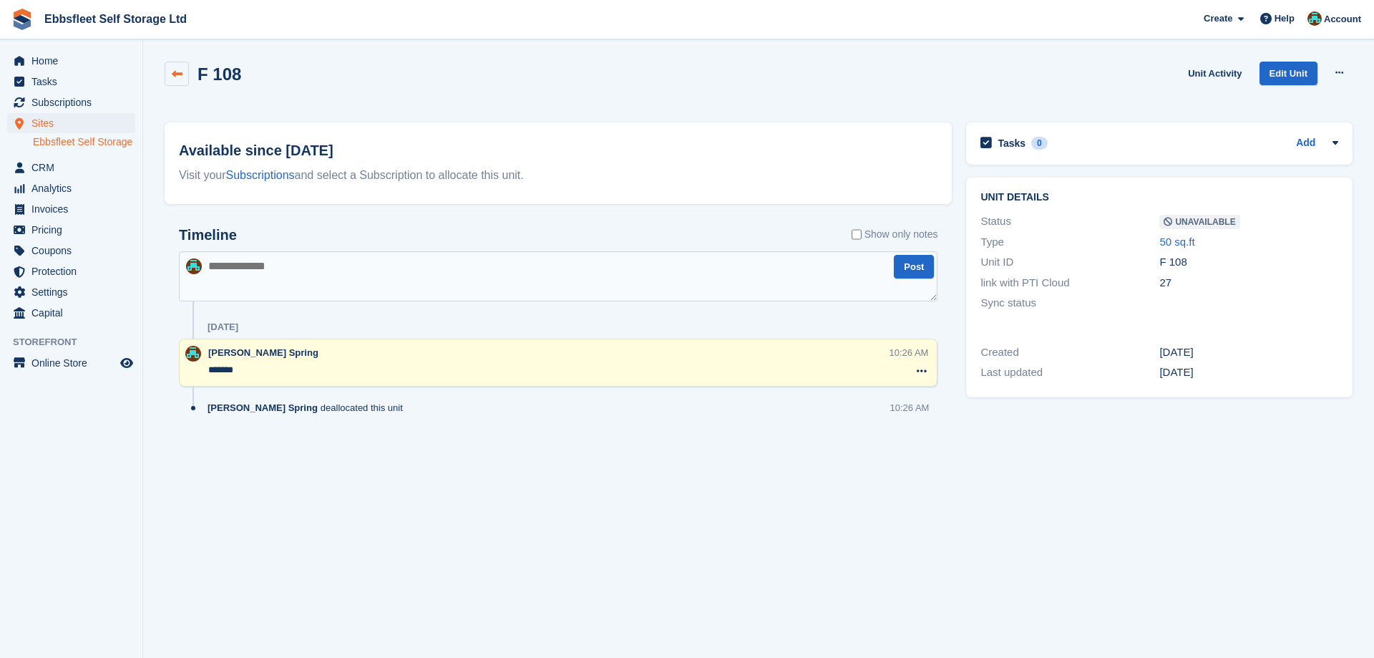
click at [184, 74] on link at bounding box center [177, 74] width 24 height 24
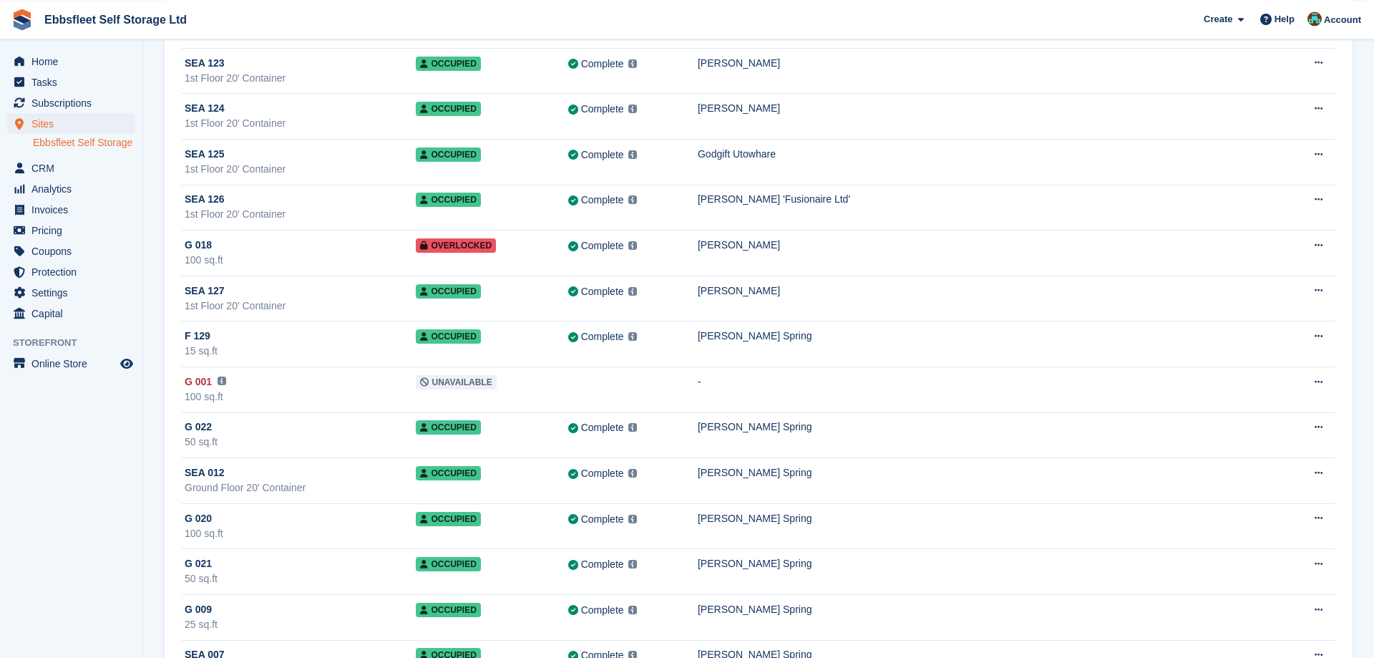
scroll to position [3211, 0]
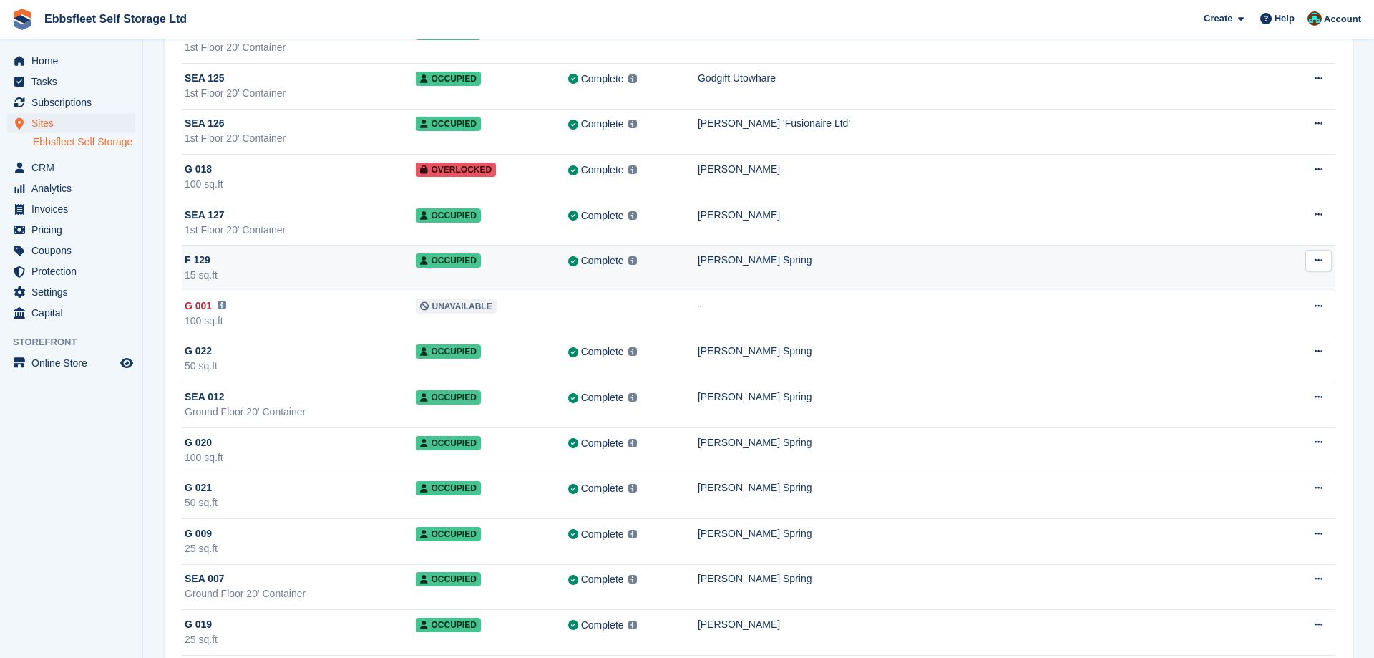
click at [195, 256] on span "F 129" at bounding box center [198, 260] width 26 height 15
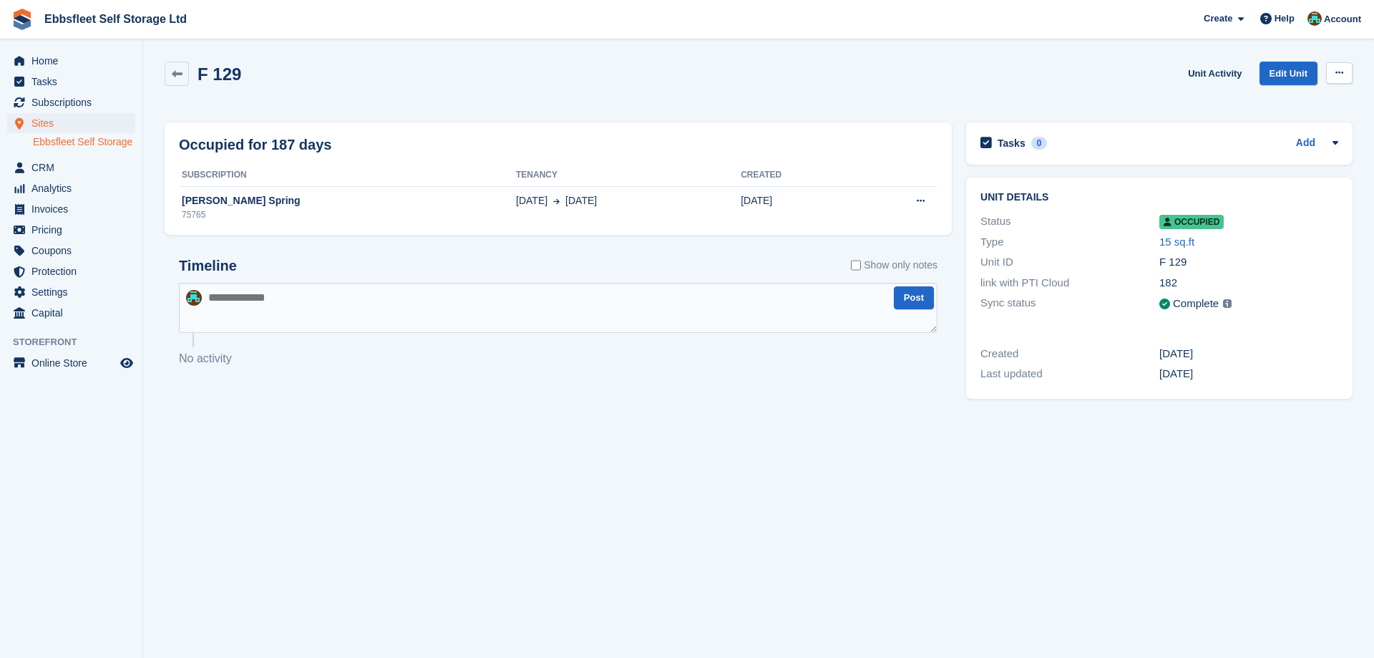
click at [1338, 75] on icon at bounding box center [1339, 72] width 8 height 9
click at [1275, 134] on p "Deallocate" at bounding box center [1283, 131] width 125 height 19
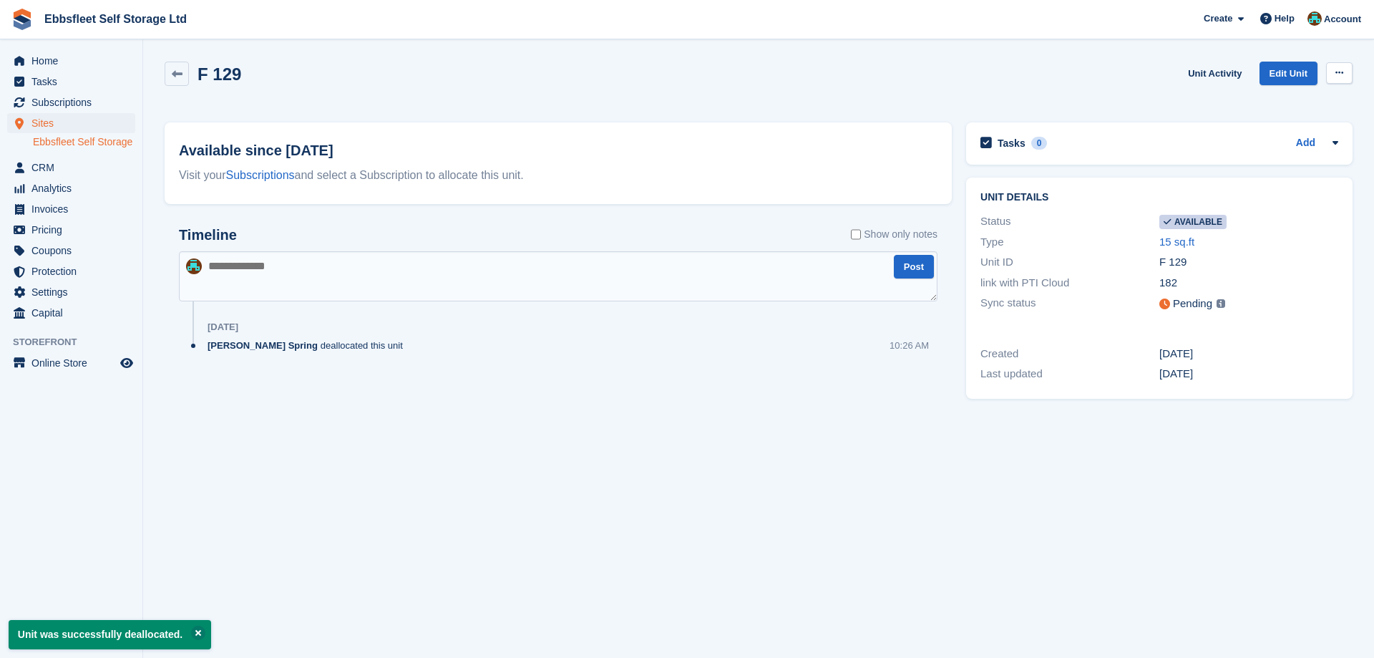
click at [1338, 77] on icon at bounding box center [1339, 72] width 8 height 9
click at [1246, 104] on p "Make unavailable" at bounding box center [1283, 101] width 125 height 19
click at [266, 261] on textarea at bounding box center [558, 276] width 758 height 50
type textarea "***"
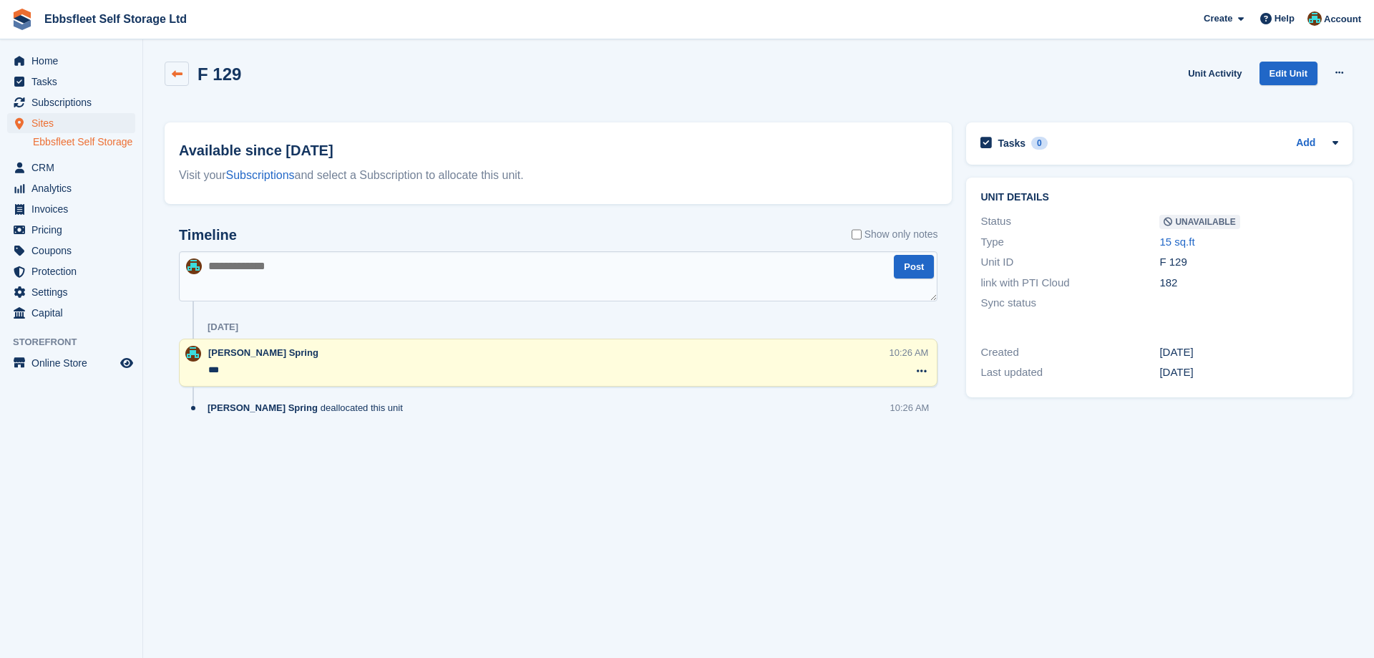
click at [168, 72] on link at bounding box center [177, 74] width 24 height 24
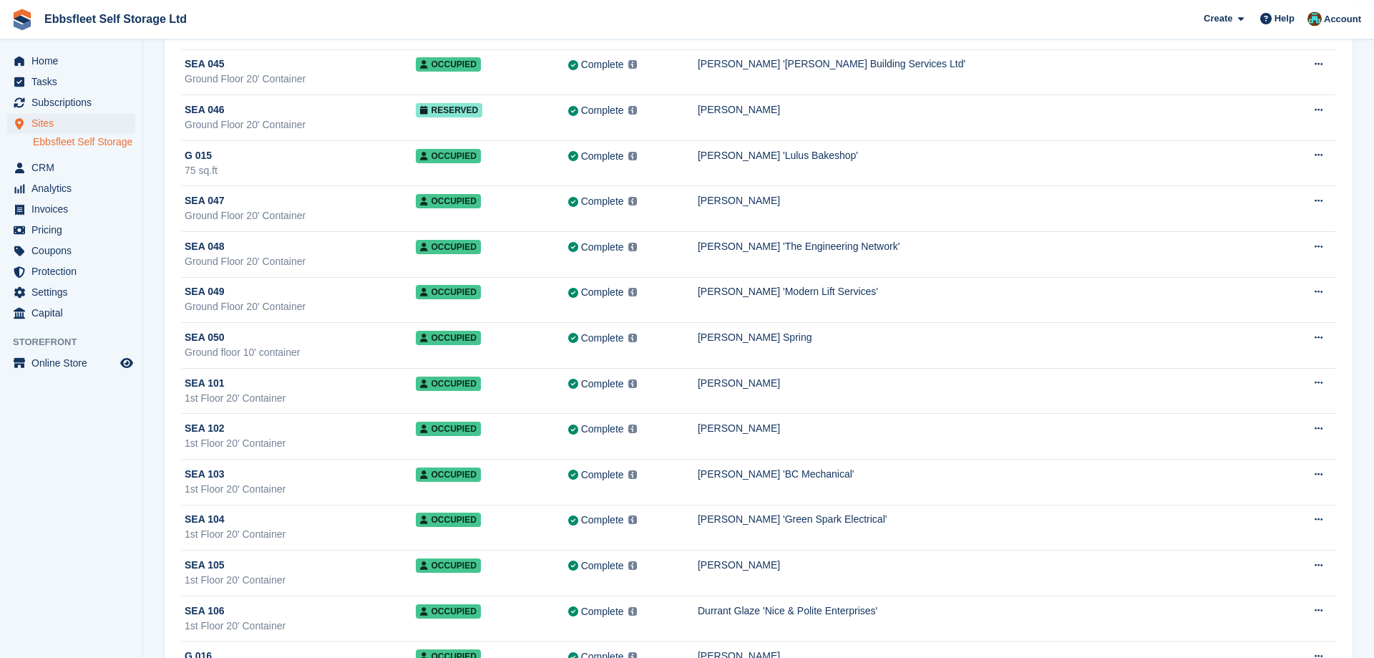
scroll to position [2044, 0]
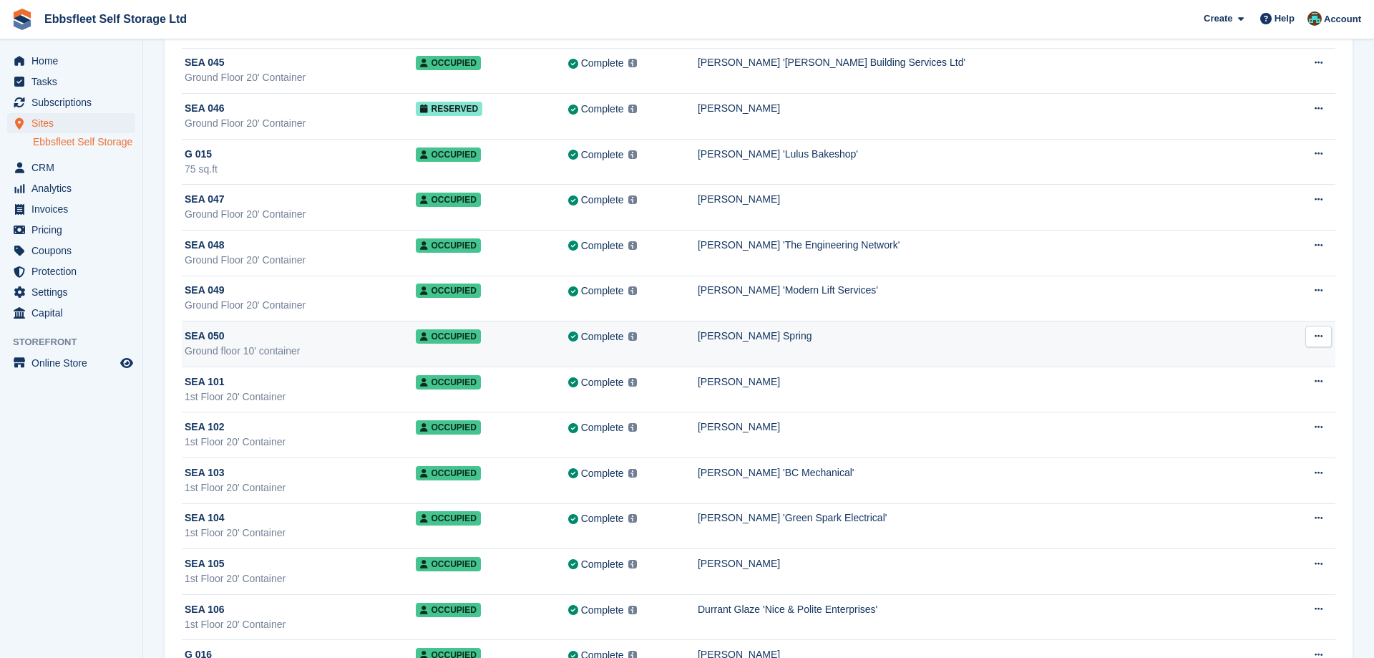
click at [217, 340] on span "SEA 050" at bounding box center [205, 335] width 40 height 15
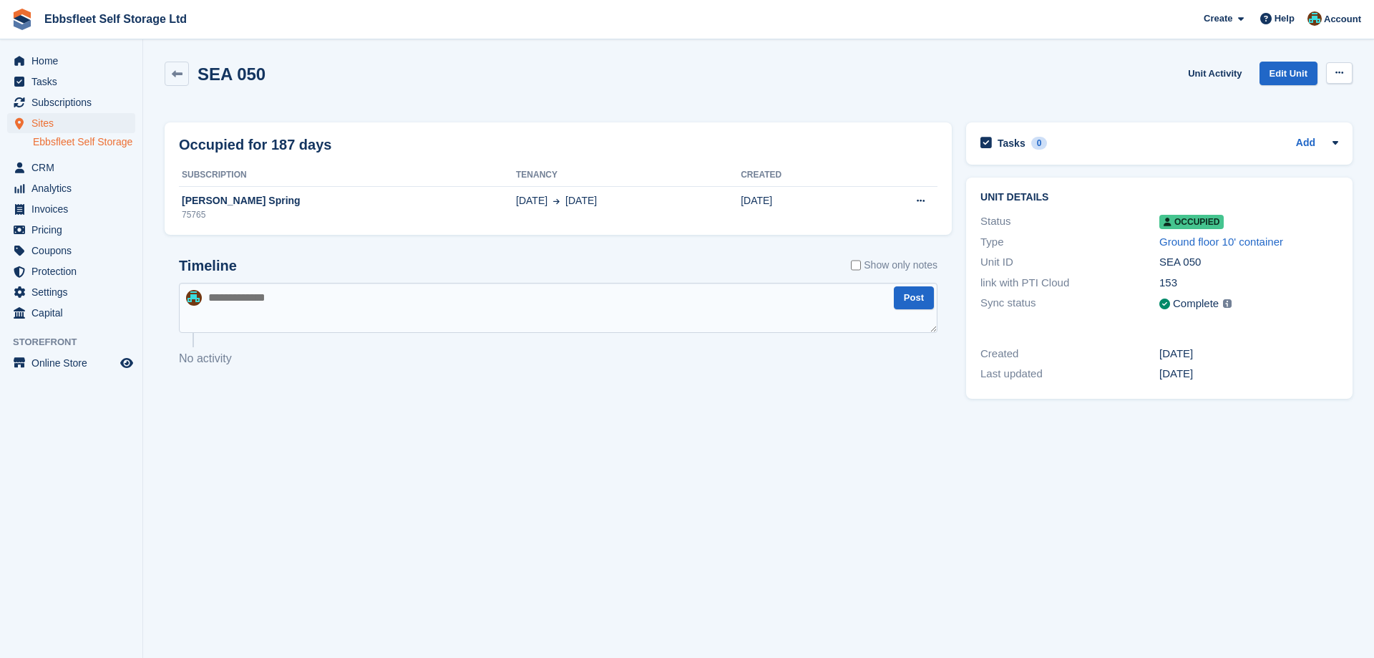
click at [1338, 76] on icon at bounding box center [1339, 72] width 8 height 9
click at [1237, 137] on p "Deallocate" at bounding box center [1283, 131] width 125 height 19
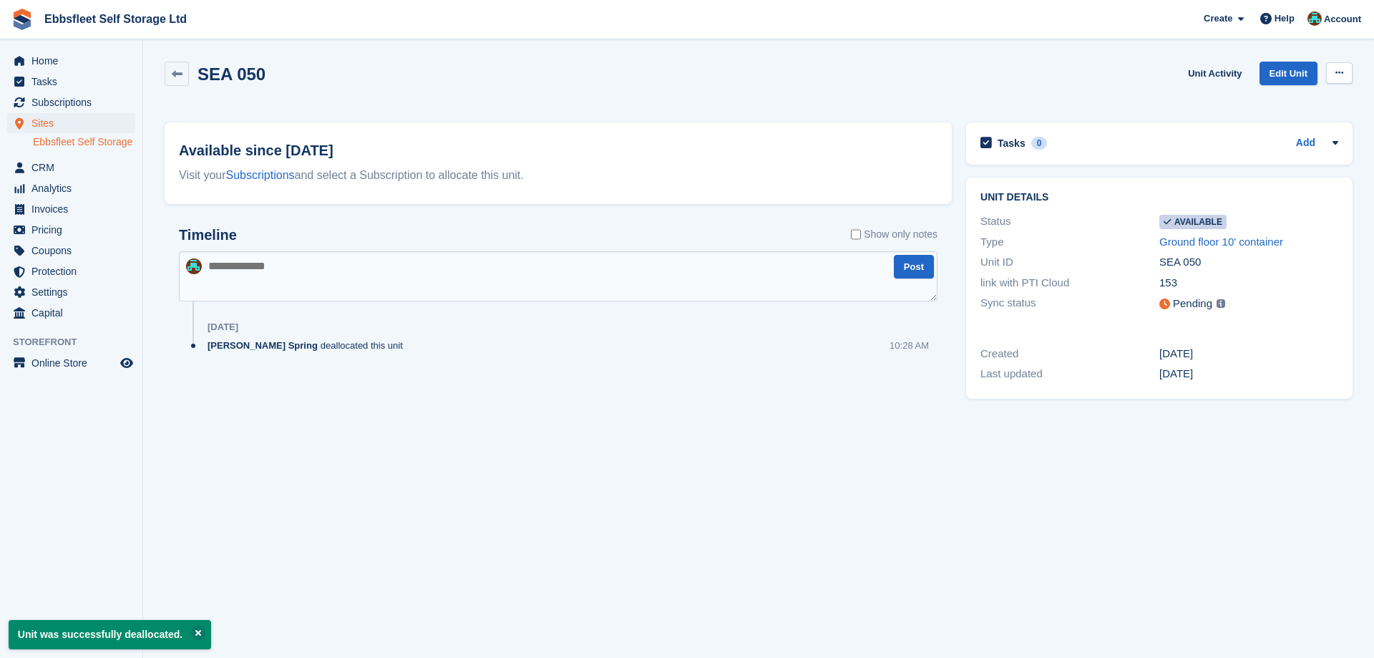
click at [1330, 70] on button at bounding box center [1339, 72] width 26 height 21
click at [1286, 105] on p "Make unavailable" at bounding box center [1283, 101] width 125 height 19
click at [265, 274] on textarea at bounding box center [558, 276] width 758 height 50
type textarea "**********"
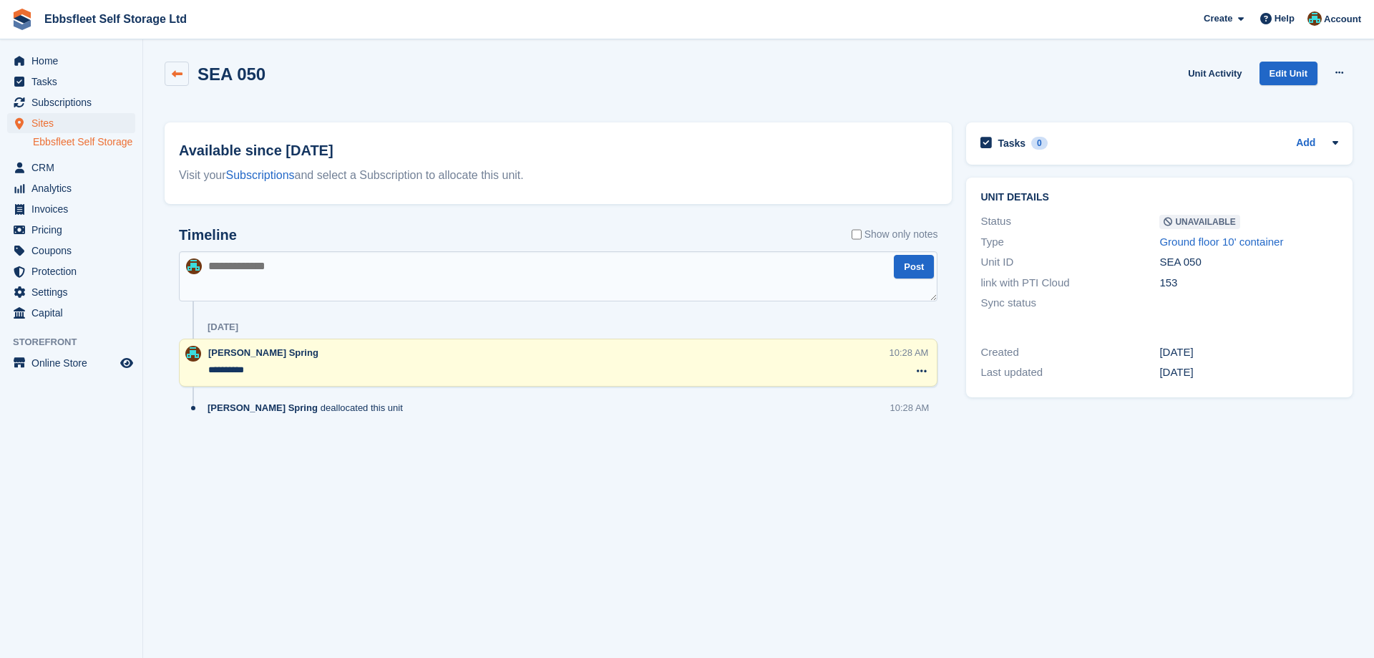
click at [183, 73] on link at bounding box center [177, 74] width 24 height 24
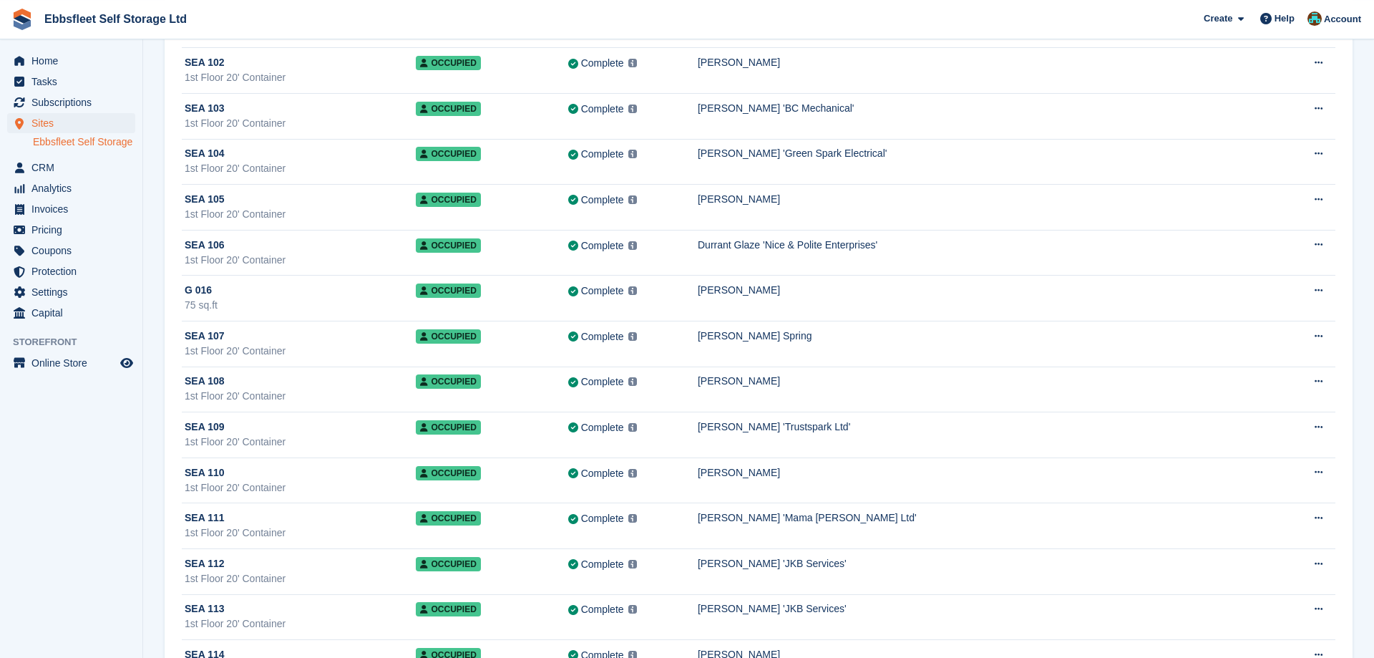
scroll to position [2409, 0]
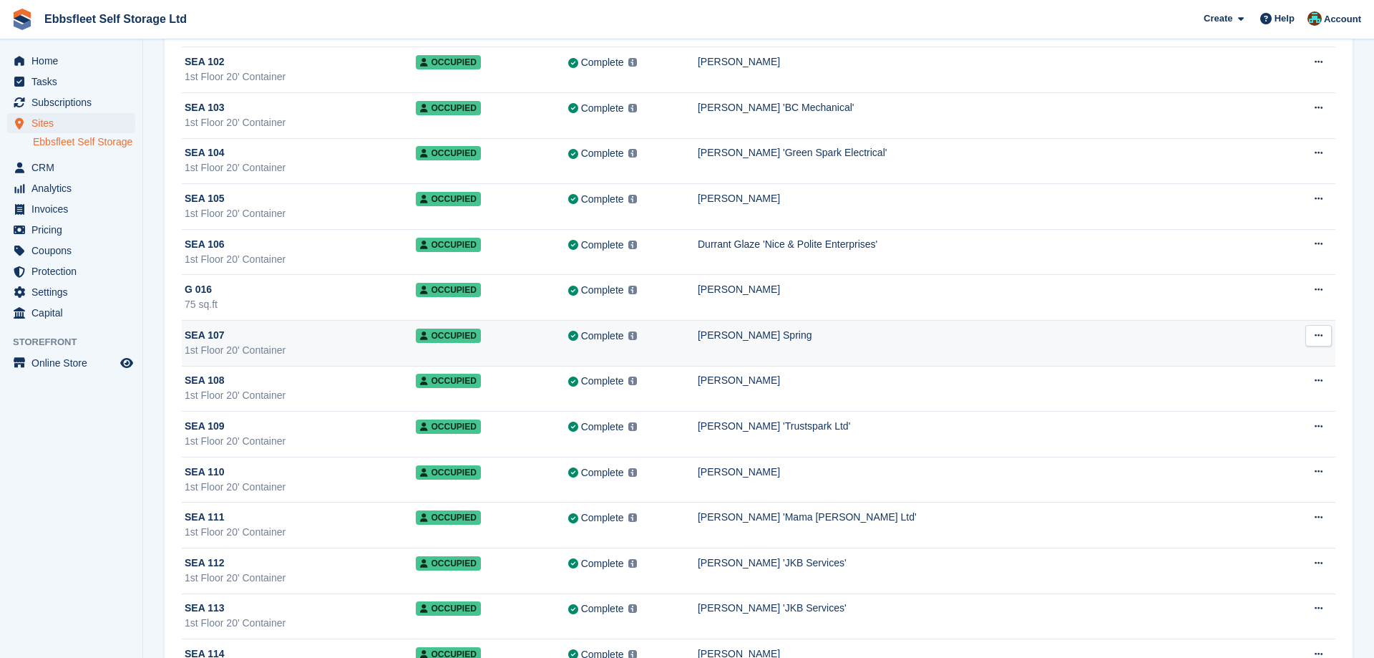
click at [195, 338] on span "SEA 107" at bounding box center [205, 335] width 40 height 15
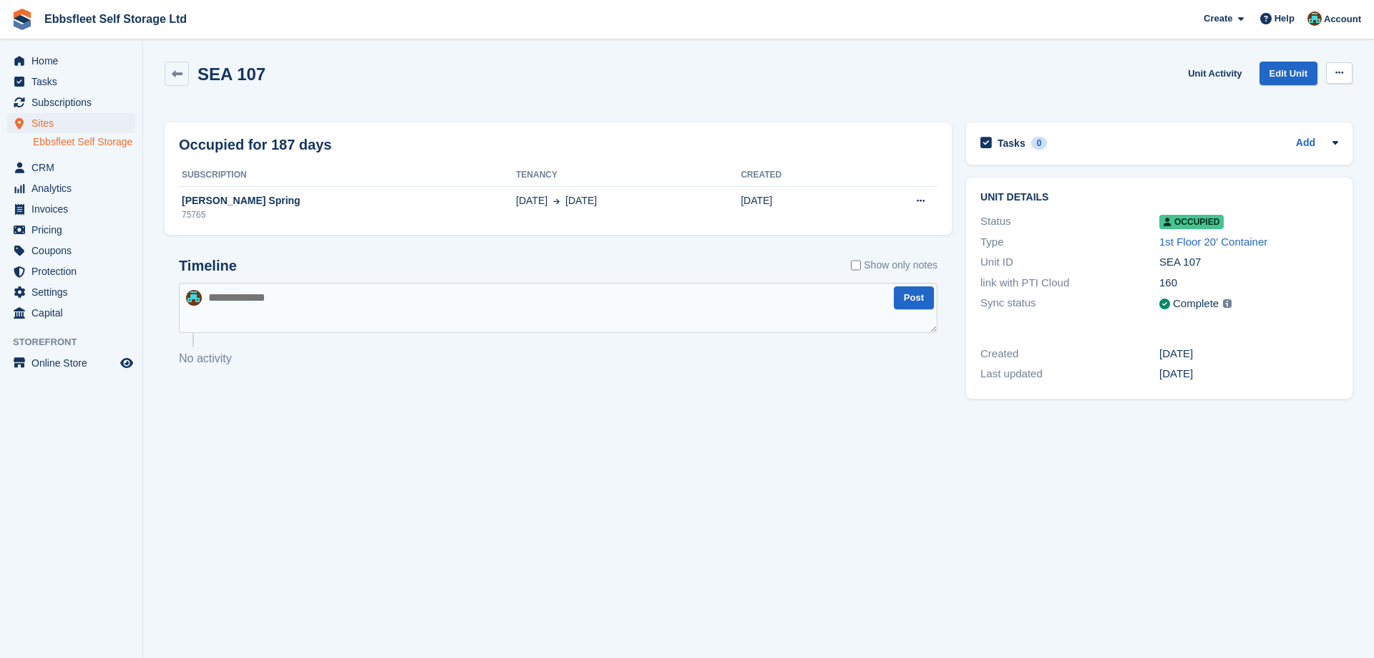
click at [1339, 69] on icon at bounding box center [1339, 72] width 8 height 9
click at [1254, 127] on p "Deallocate" at bounding box center [1283, 131] width 125 height 19
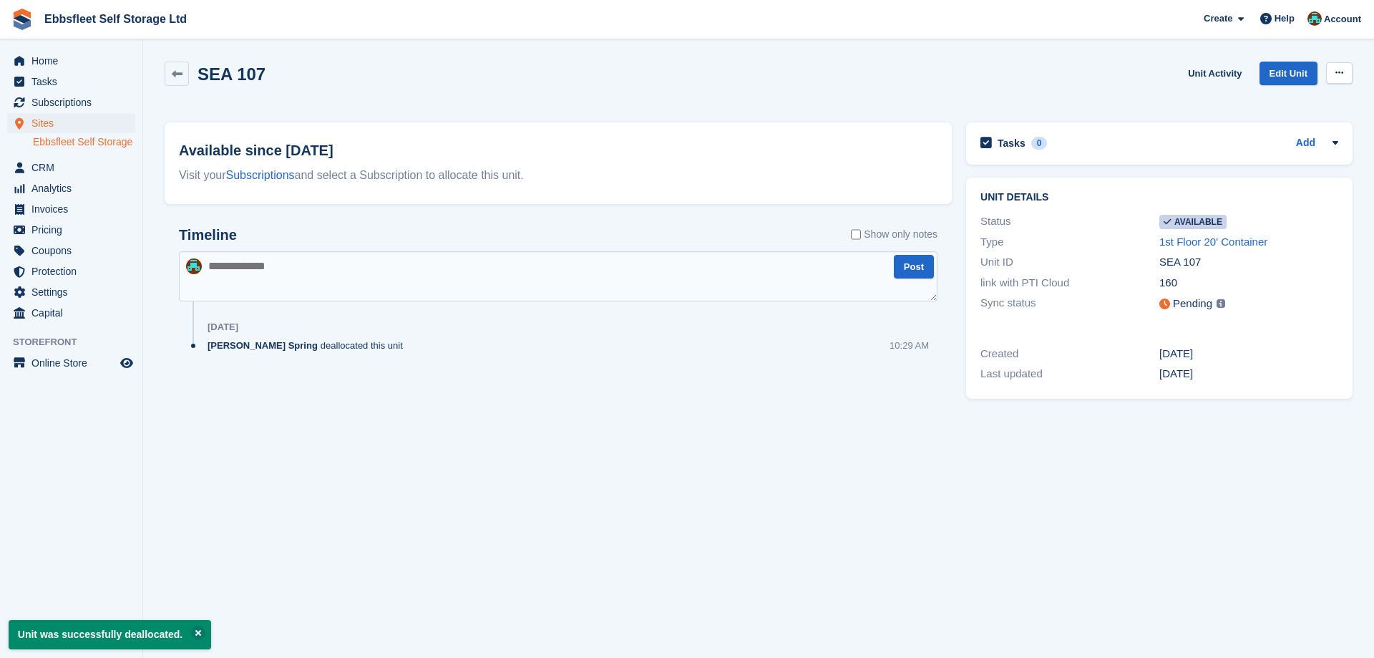
click at [1338, 63] on button at bounding box center [1339, 72] width 26 height 21
click at [1273, 103] on p "Make unavailable" at bounding box center [1283, 101] width 125 height 19
click at [347, 264] on textarea at bounding box center [558, 276] width 758 height 50
type textarea "**********"
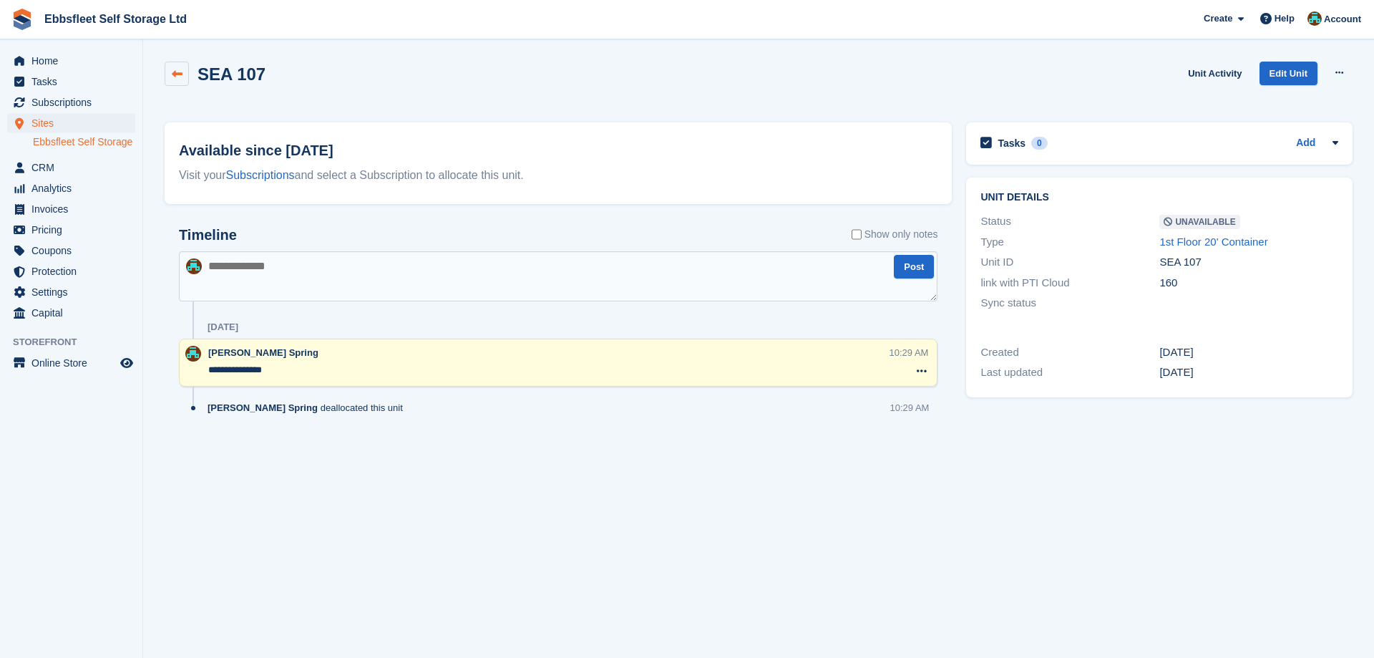
click at [185, 67] on link at bounding box center [177, 74] width 24 height 24
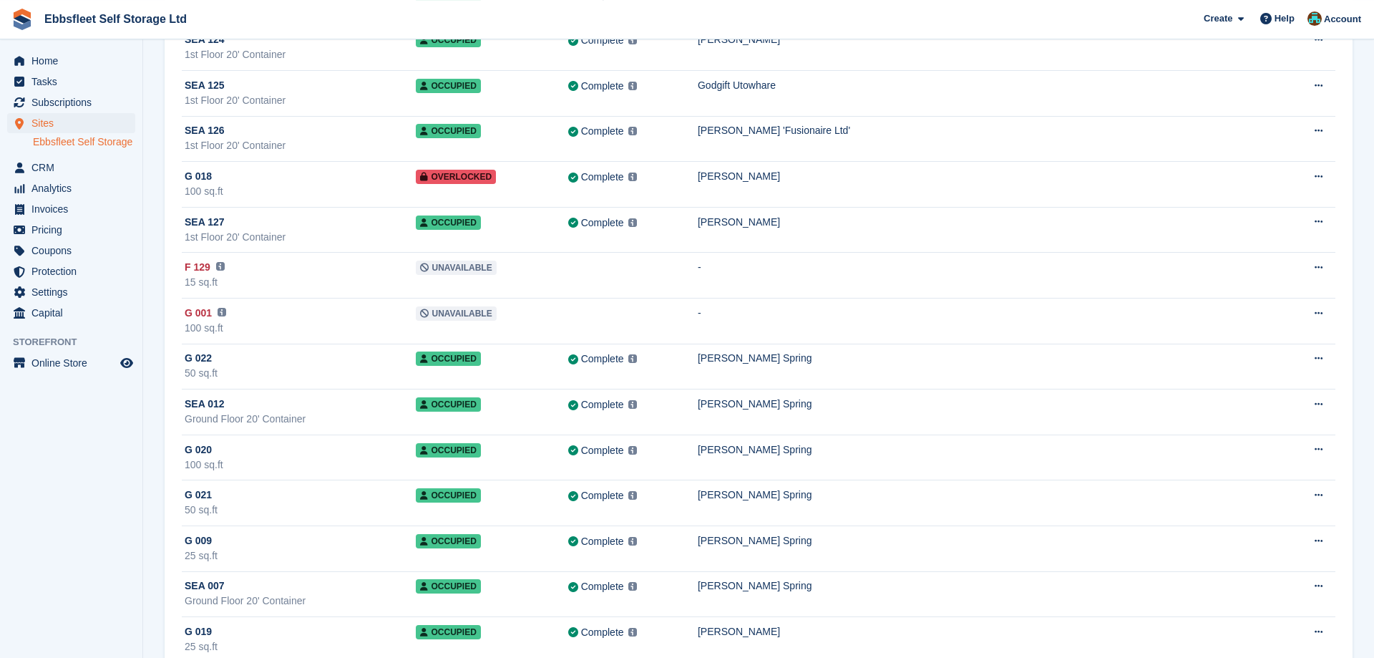
scroll to position [3211, 0]
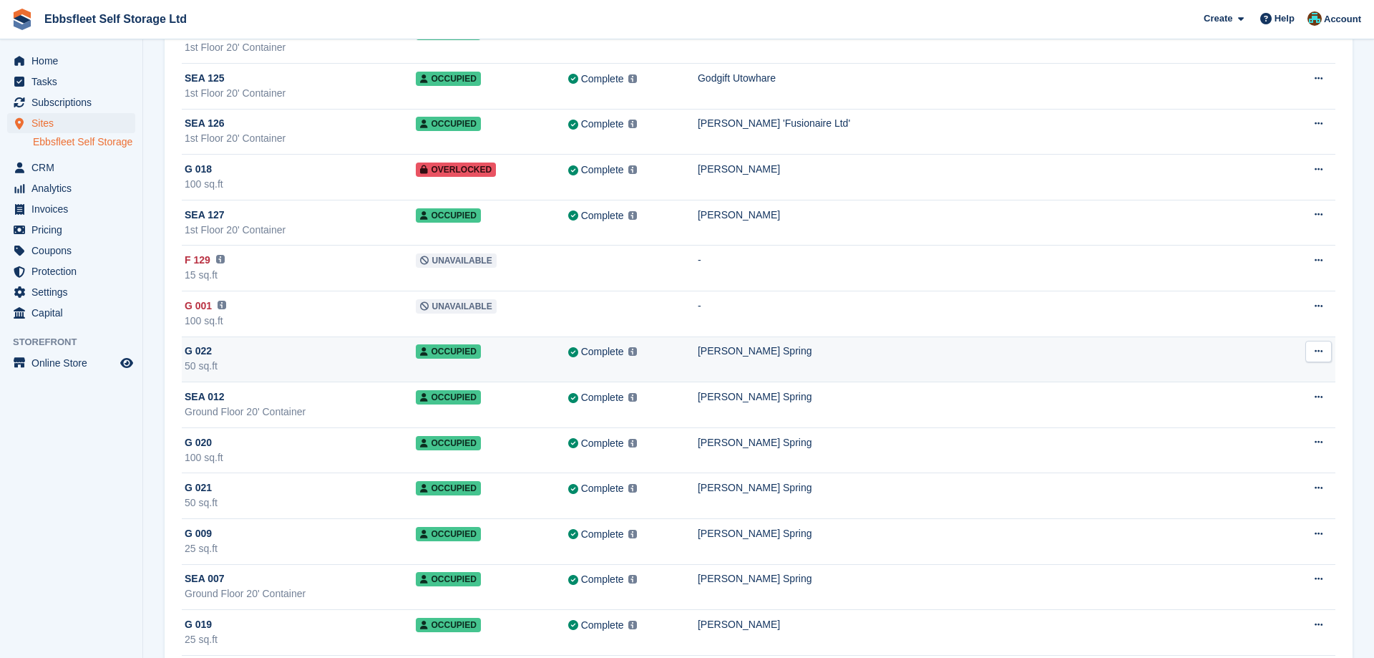
click at [190, 354] on span "G 022" at bounding box center [198, 350] width 27 height 15
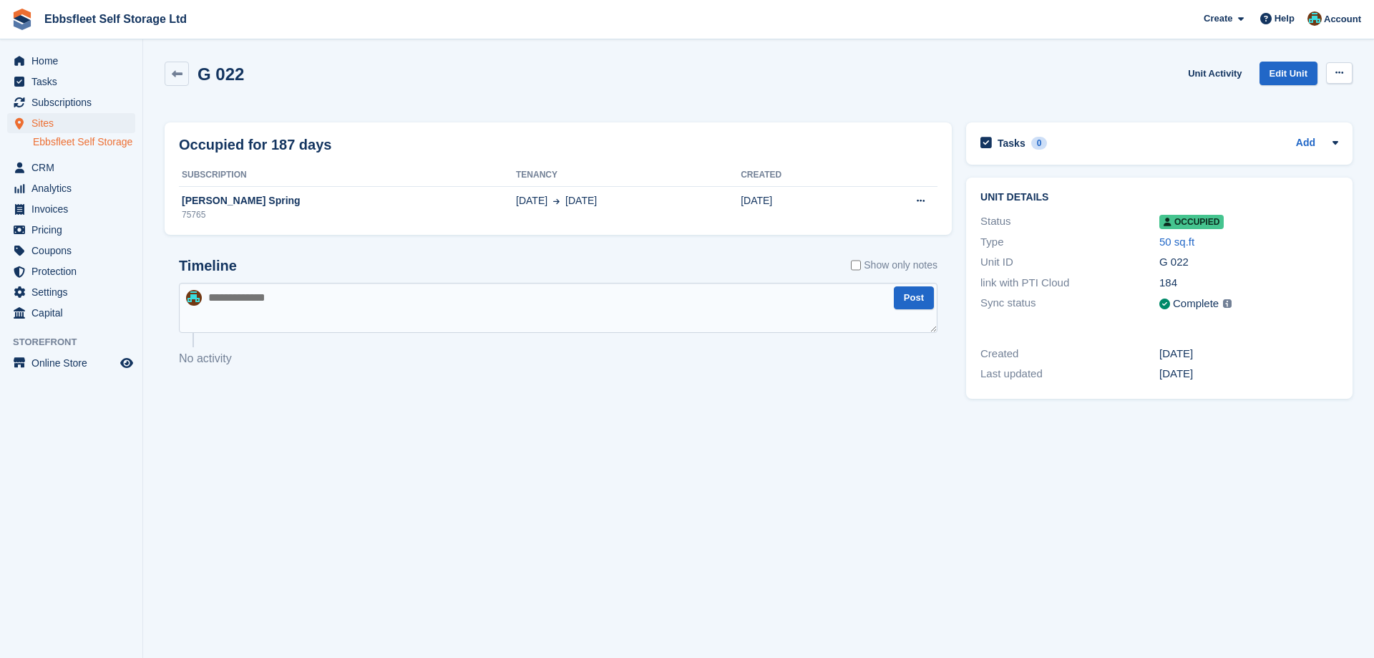
click at [1341, 76] on icon at bounding box center [1339, 72] width 8 height 9
click at [1261, 130] on p "Deallocate" at bounding box center [1283, 131] width 125 height 19
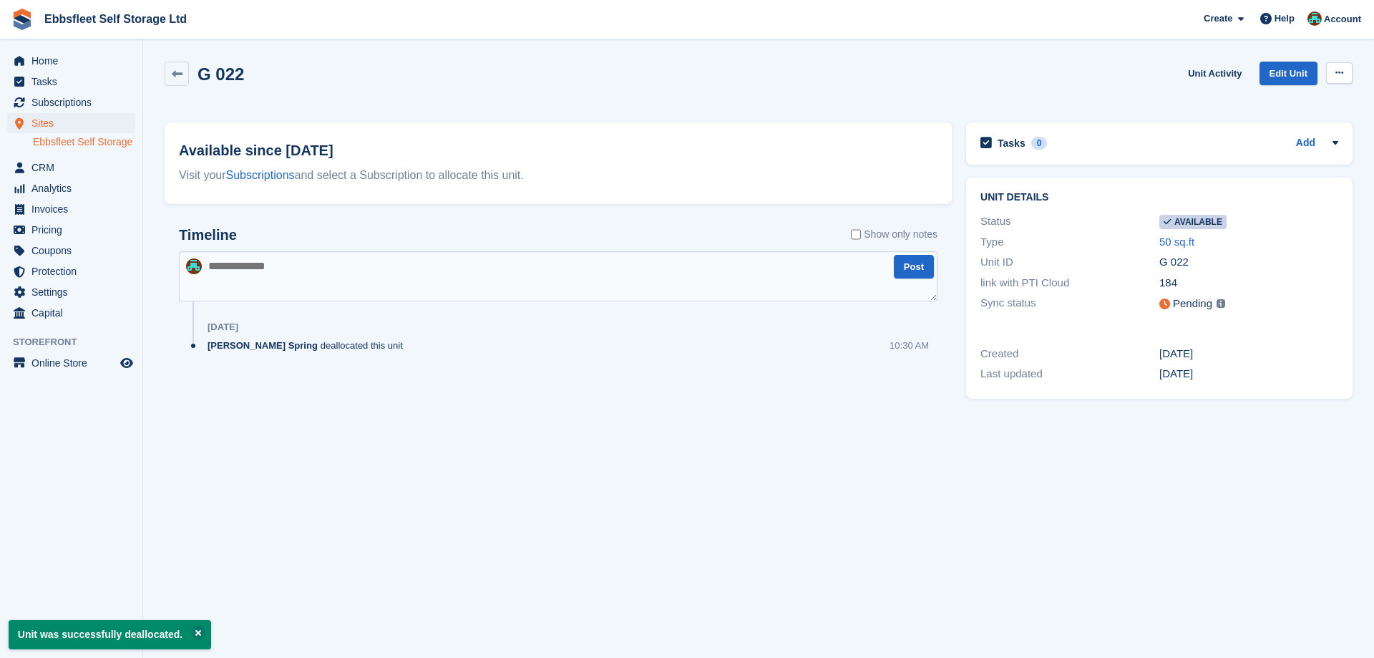
click at [1345, 77] on button at bounding box center [1339, 72] width 26 height 21
click at [1281, 99] on p "Make unavailable" at bounding box center [1283, 101] width 125 height 19
click at [409, 278] on textarea at bounding box center [558, 276] width 758 height 50
type textarea "*****"
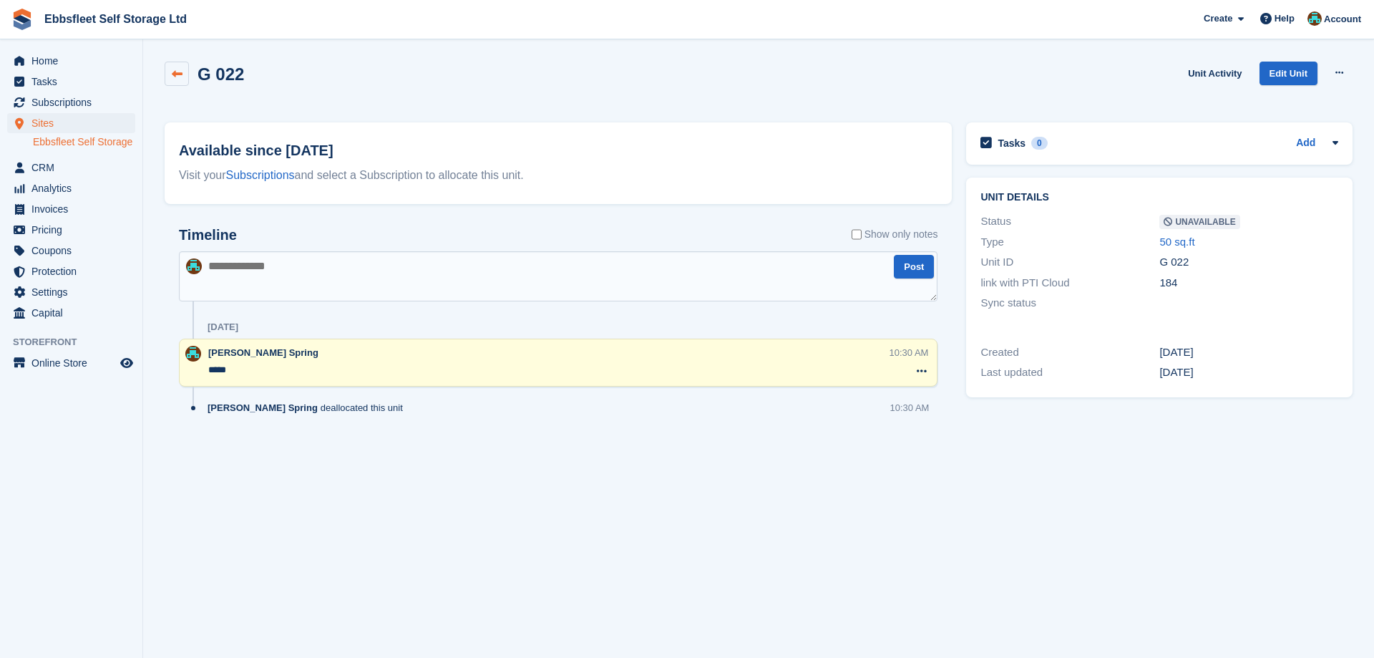
click at [169, 78] on link at bounding box center [177, 74] width 24 height 24
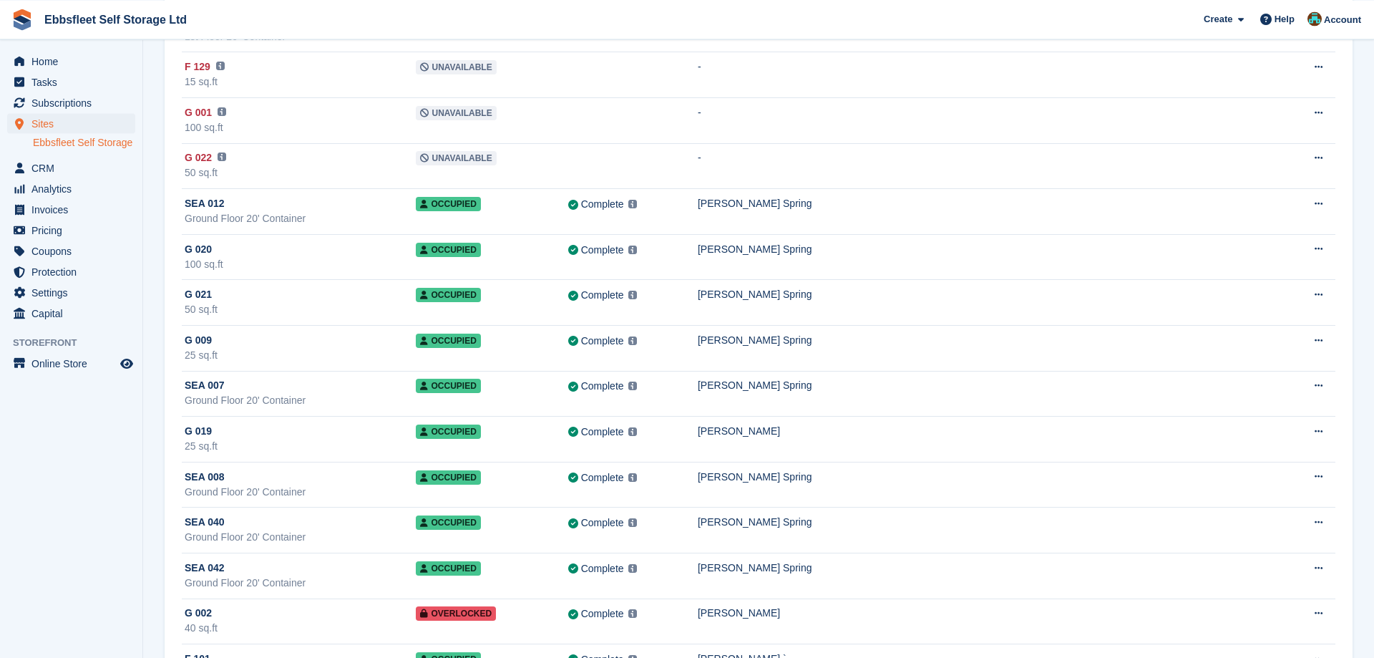
scroll to position [3430, 0]
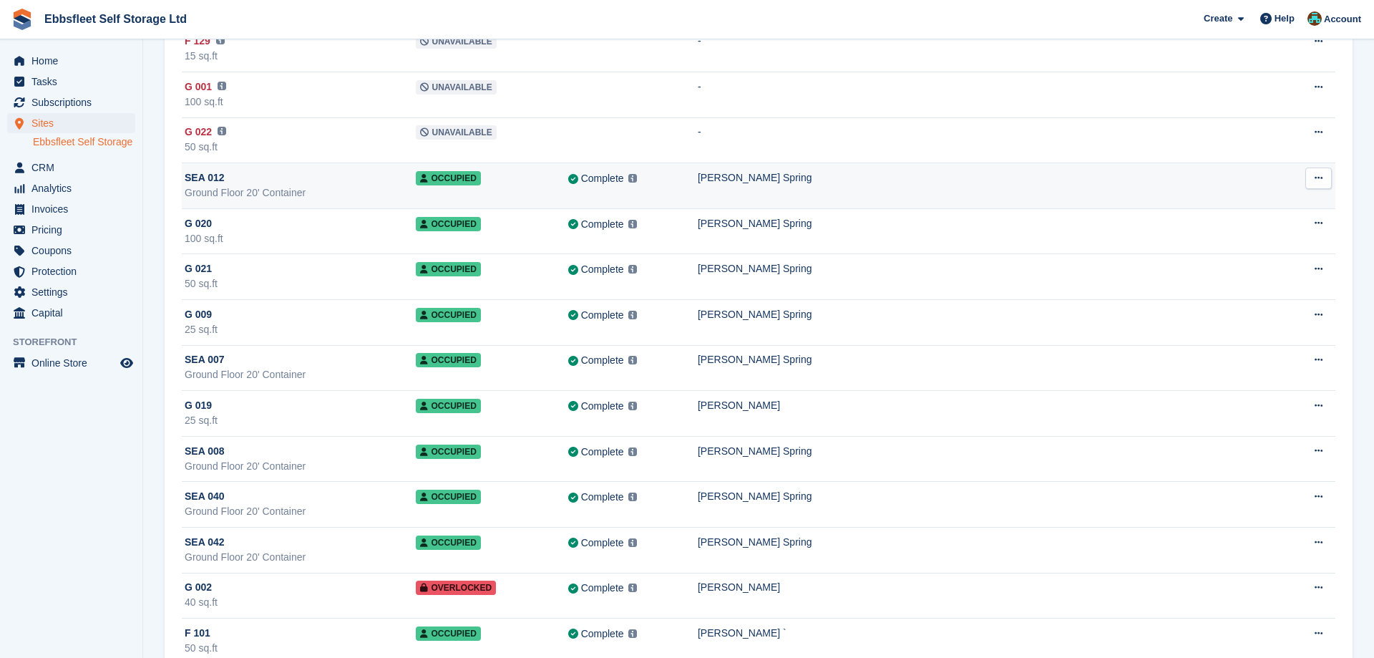
click at [199, 185] on span "SEA 012" at bounding box center [205, 177] width 40 height 15
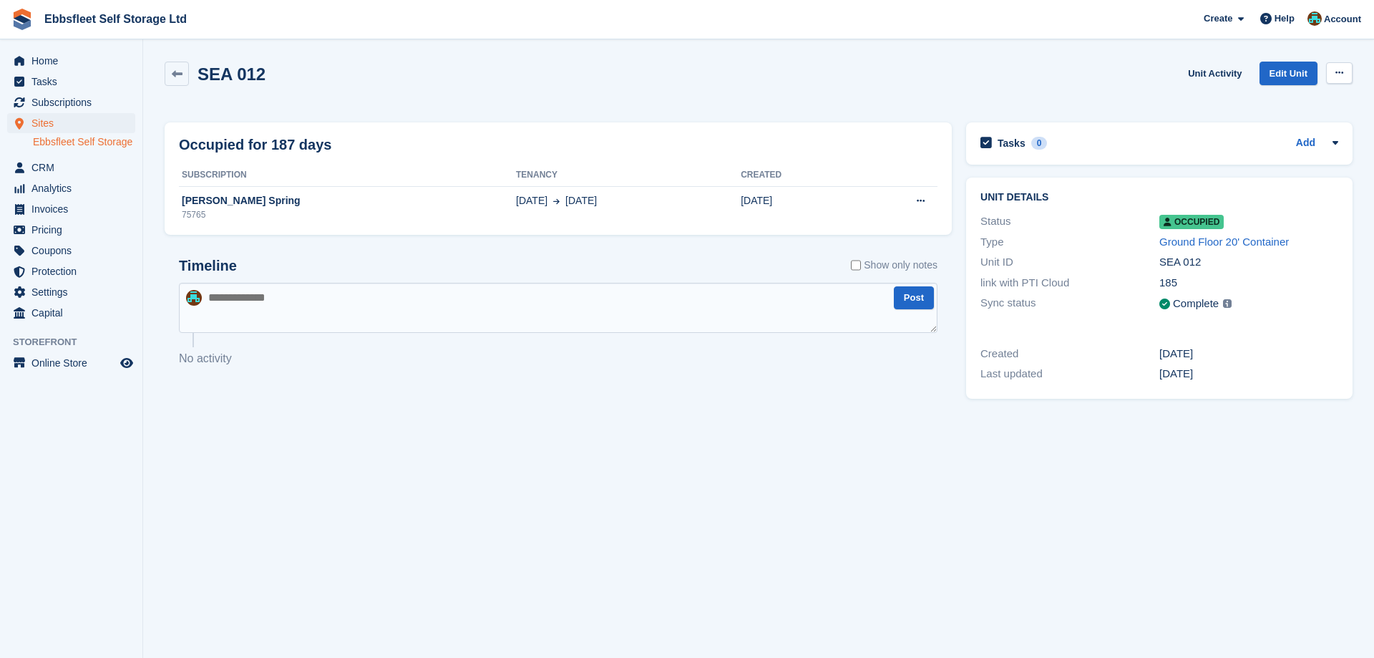
click at [1347, 73] on button at bounding box center [1339, 72] width 26 height 21
click at [1262, 130] on p "Deallocate" at bounding box center [1283, 131] width 125 height 19
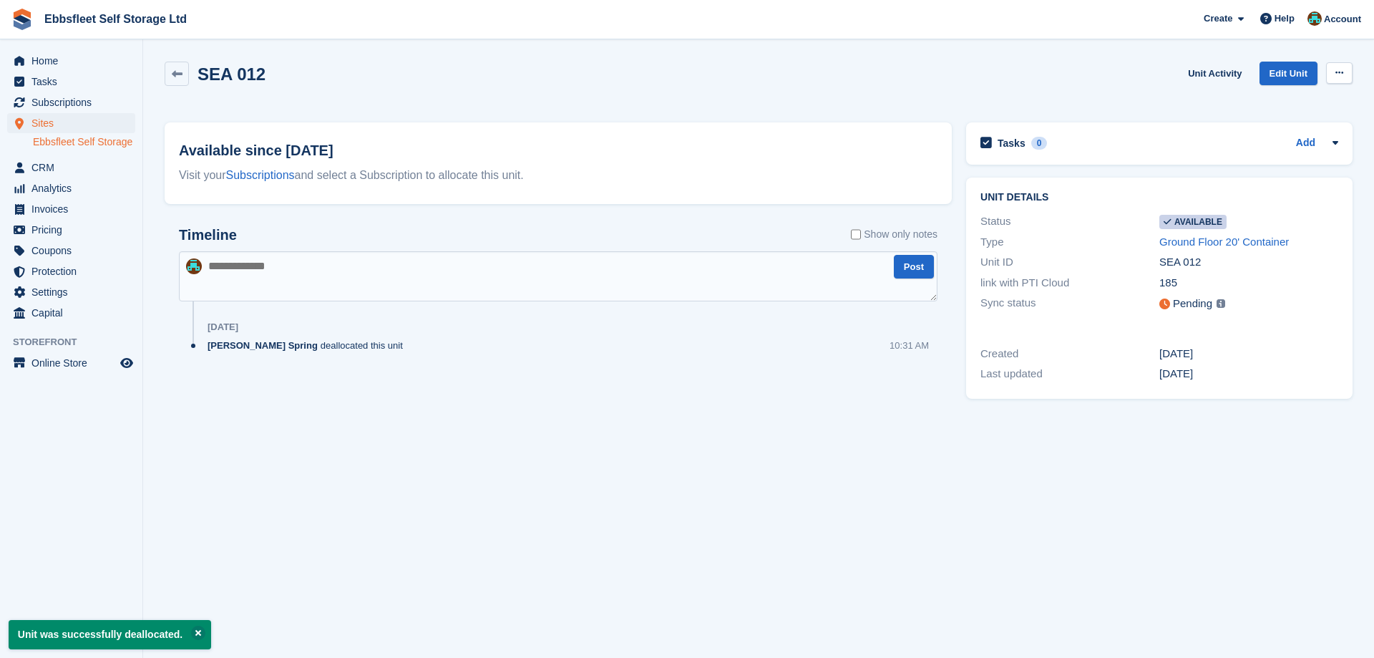
click at [1342, 77] on icon at bounding box center [1339, 72] width 8 height 9
drag, startPoint x: 1260, startPoint y: 103, endPoint x: 1224, endPoint y: 114, distance: 38.2
click at [1260, 102] on p "Make unavailable" at bounding box center [1283, 101] width 125 height 19
click at [328, 260] on textarea at bounding box center [558, 276] width 758 height 50
type textarea "**********"
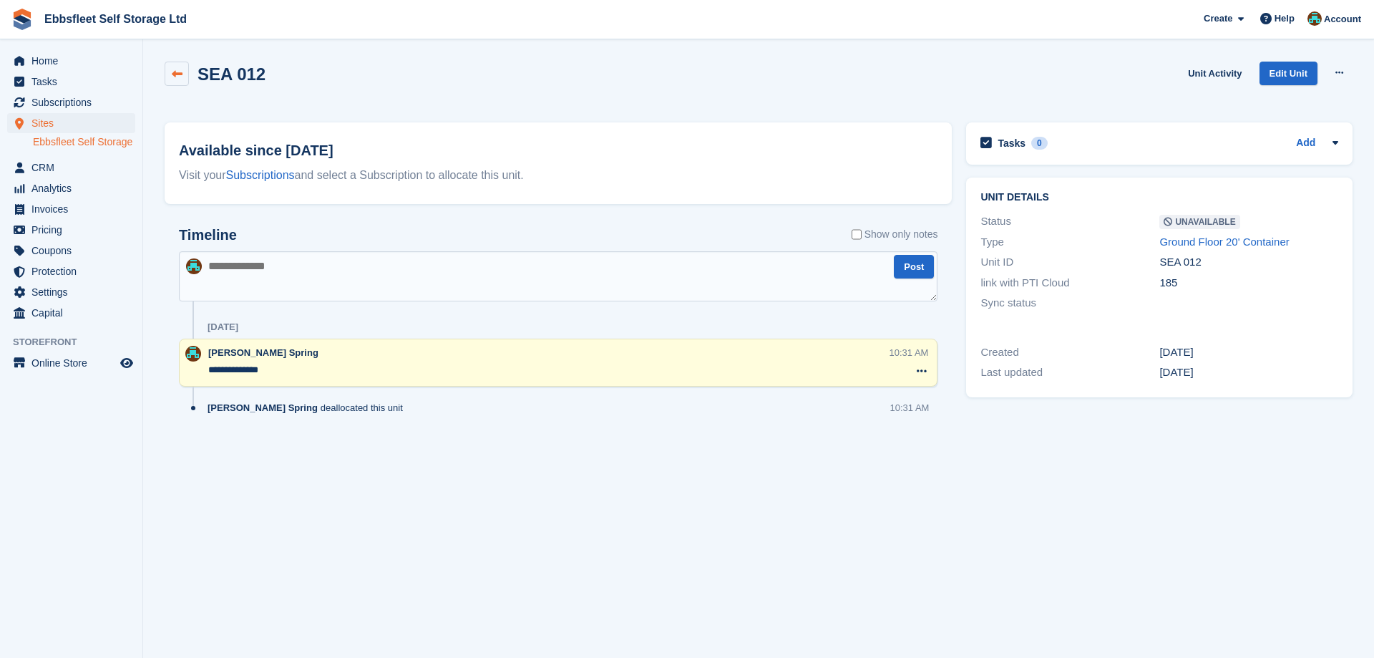
click at [182, 69] on icon at bounding box center [177, 74] width 11 height 11
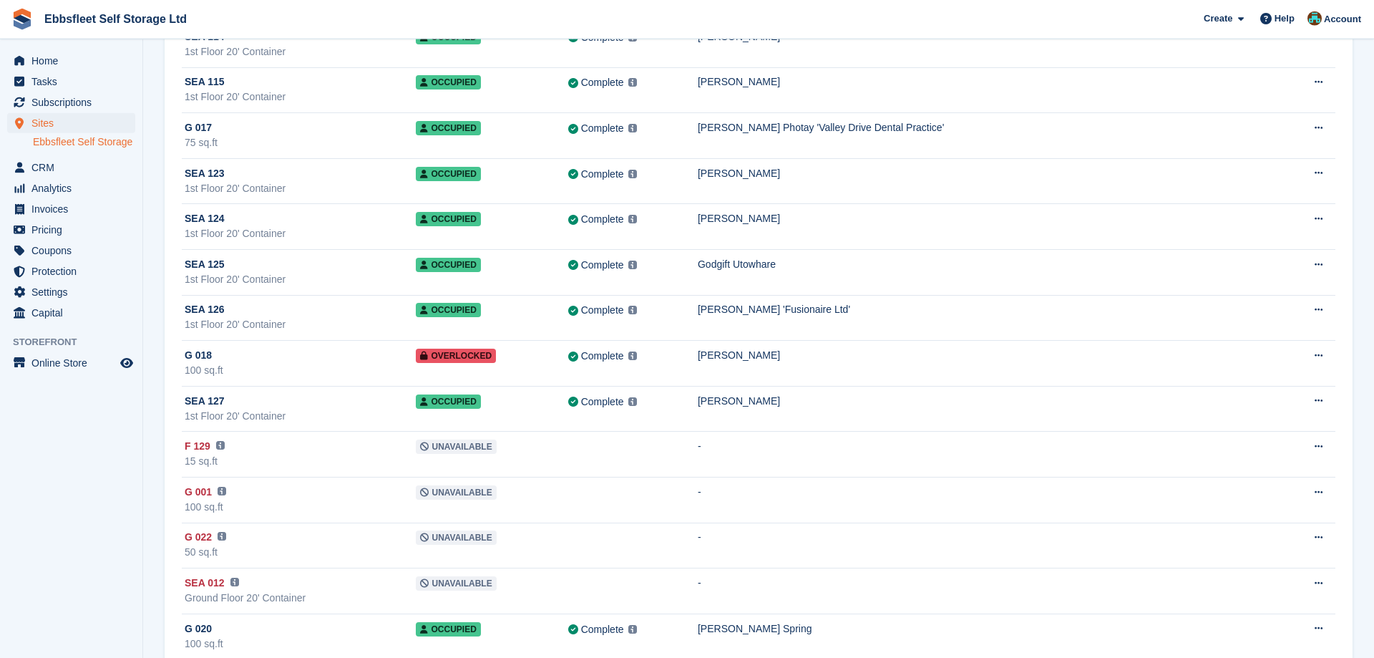
scroll to position [3138, 0]
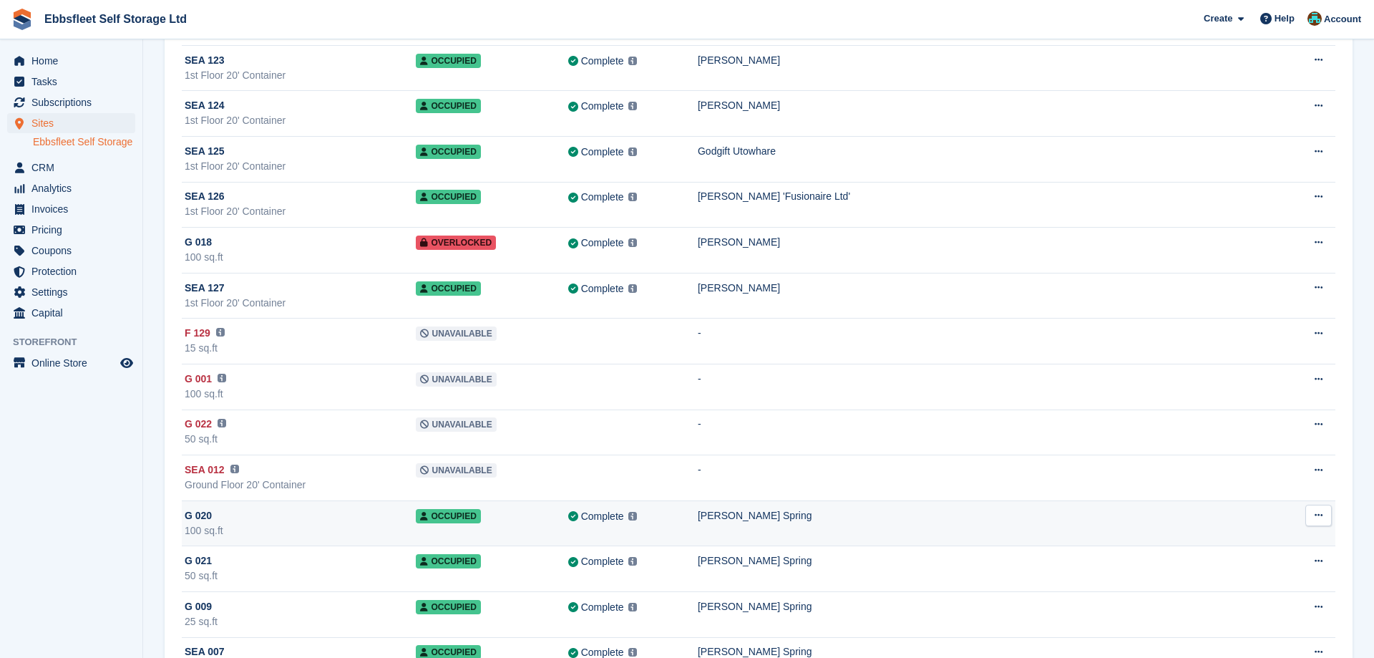
click at [205, 517] on span "G 020" at bounding box center [198, 515] width 27 height 15
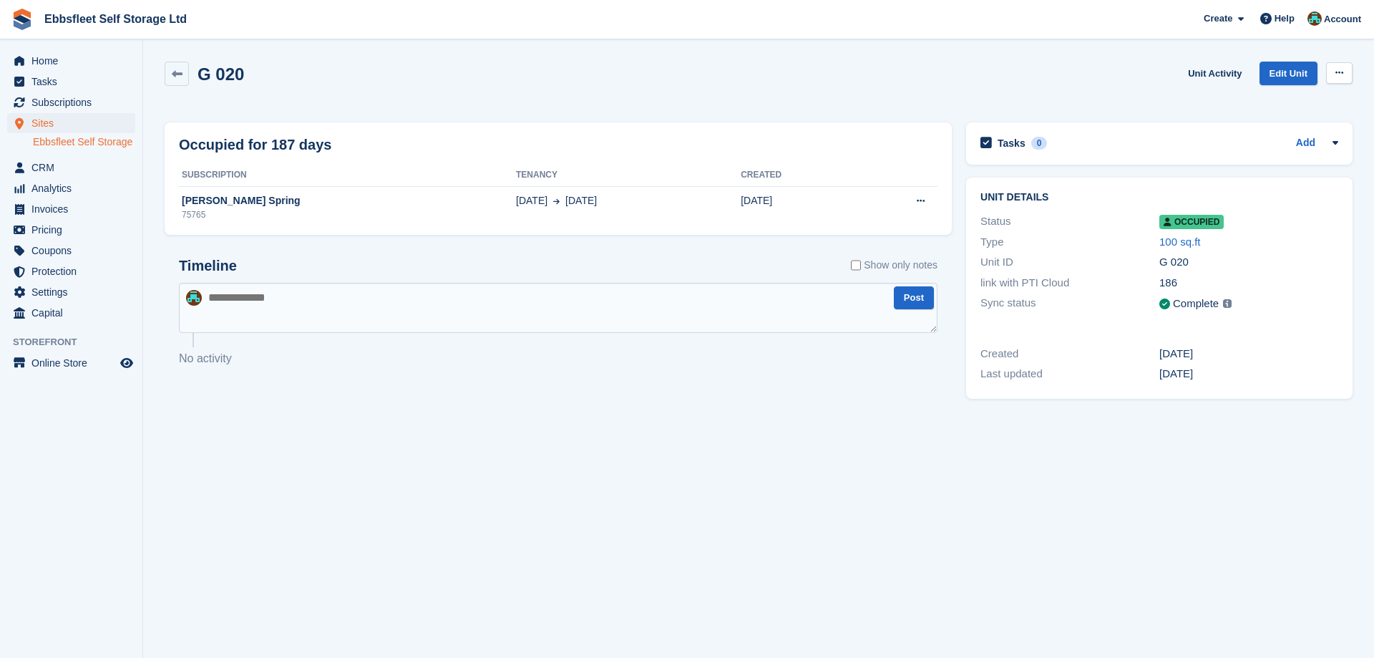
click at [1346, 66] on button at bounding box center [1339, 72] width 26 height 21
click at [1269, 137] on p "Deallocate" at bounding box center [1283, 131] width 125 height 19
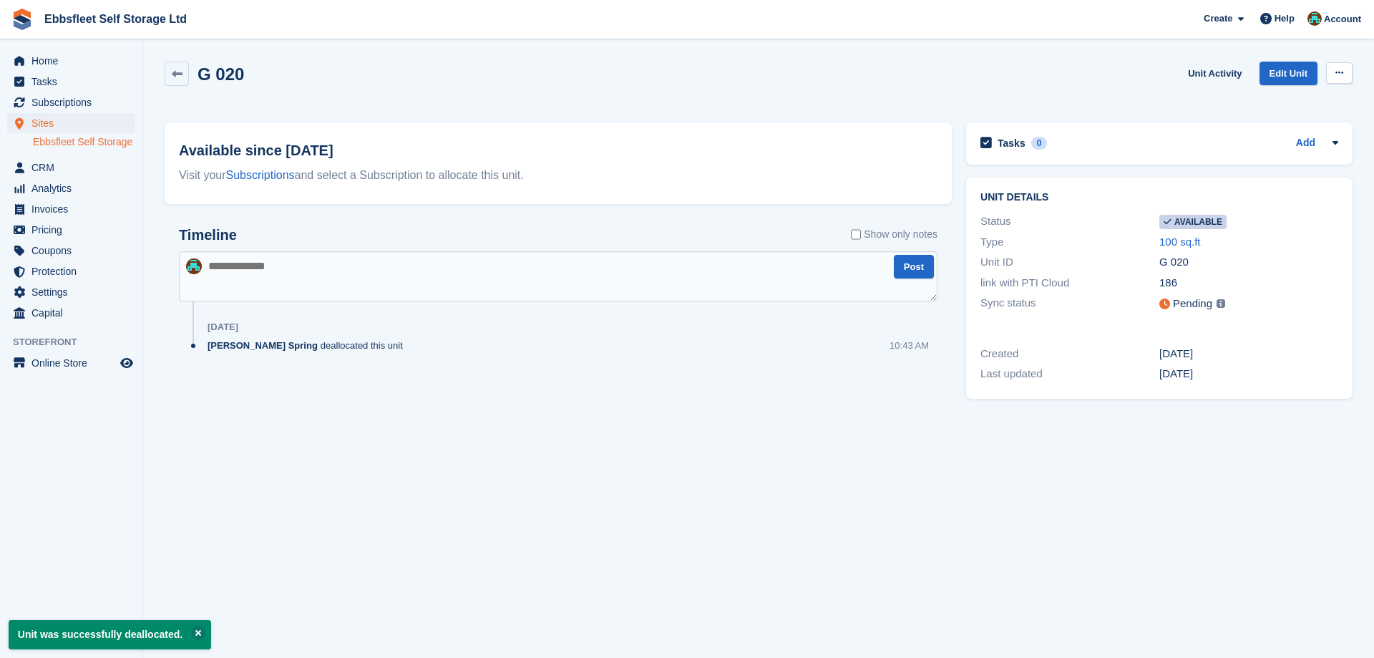
click at [1341, 73] on icon at bounding box center [1339, 72] width 8 height 9
click at [1248, 98] on p "Make unavailable" at bounding box center [1283, 101] width 125 height 19
click at [302, 264] on textarea at bounding box center [558, 276] width 758 height 50
type textarea "*****"
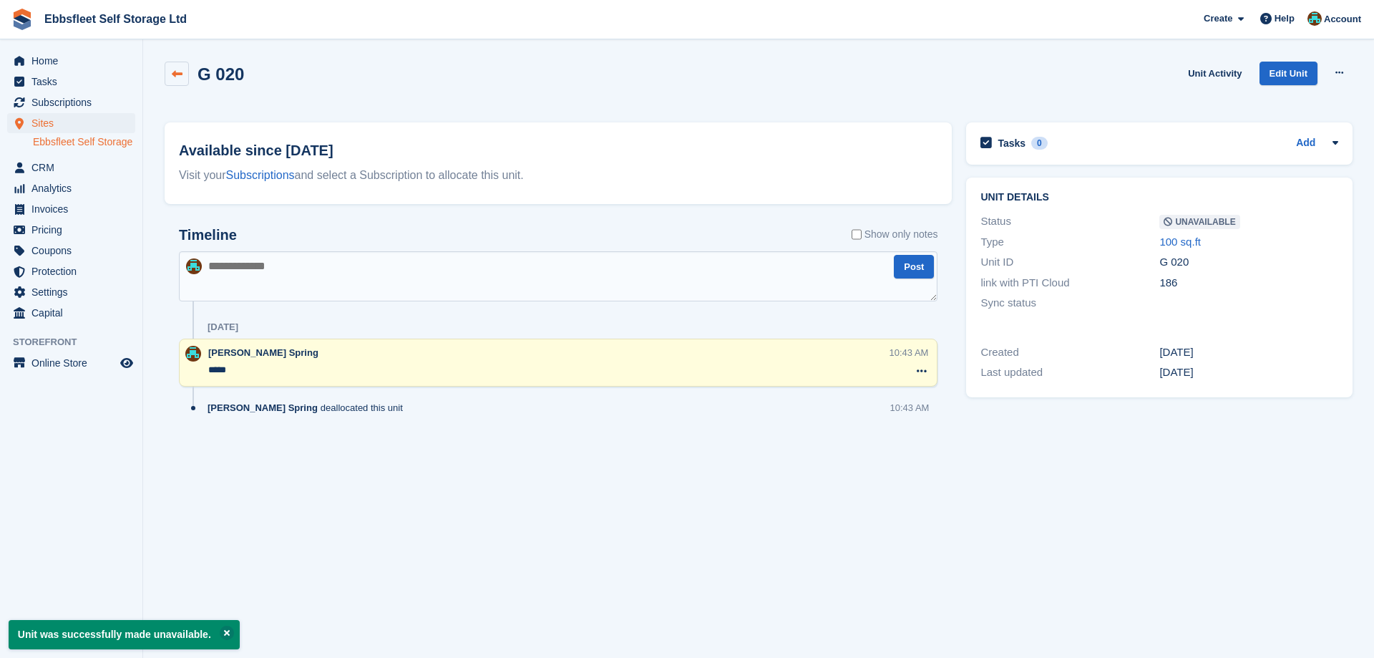
click at [176, 73] on icon at bounding box center [177, 74] width 11 height 11
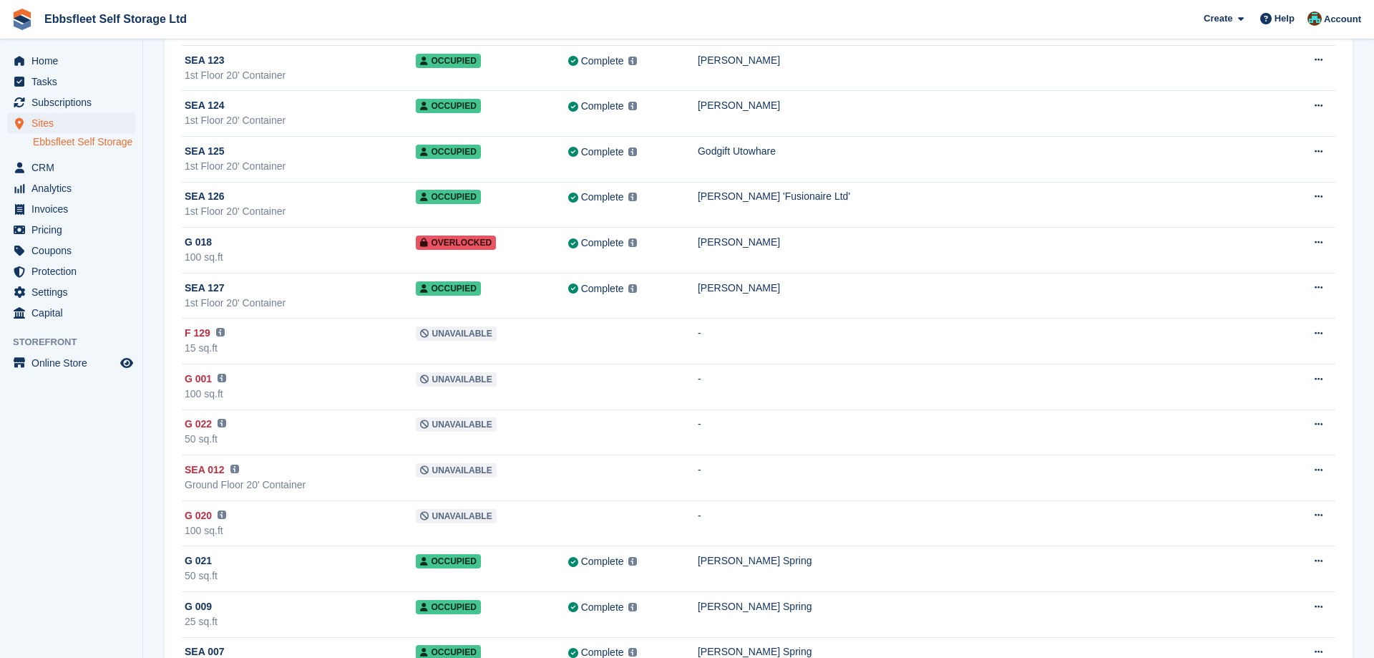
scroll to position [3430, 0]
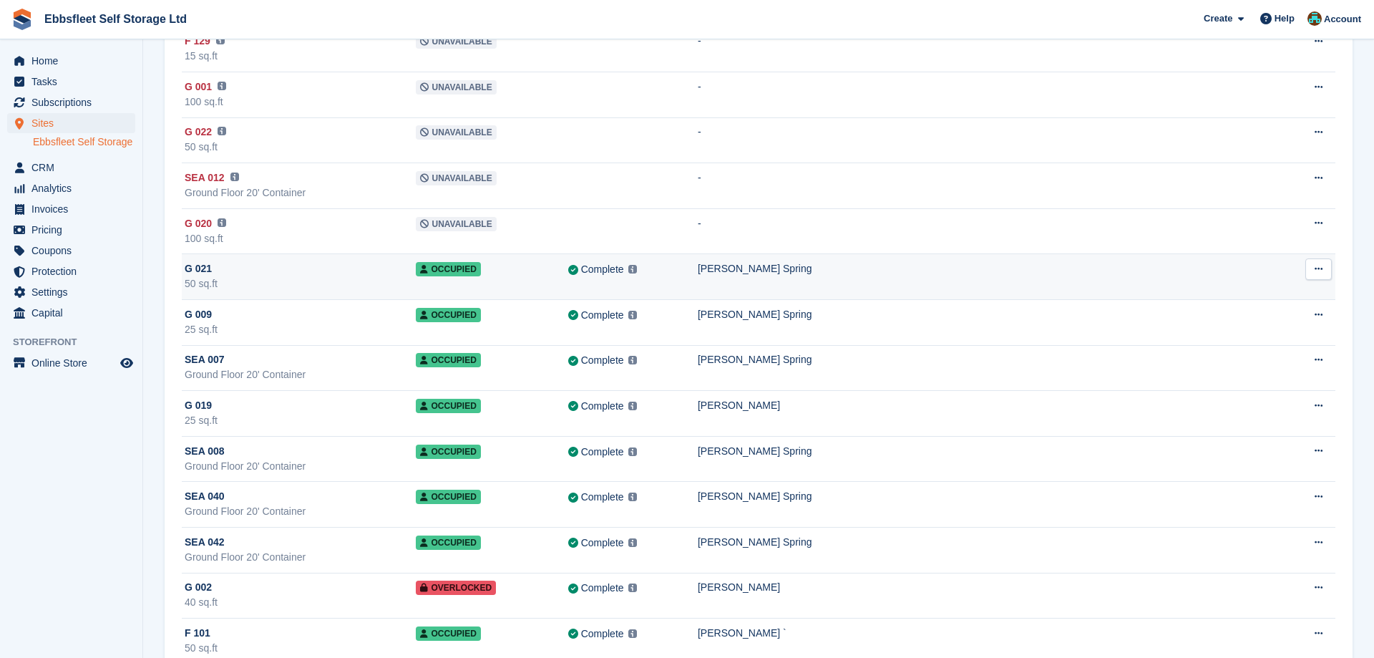
click at [210, 268] on div "G 021" at bounding box center [300, 268] width 231 height 15
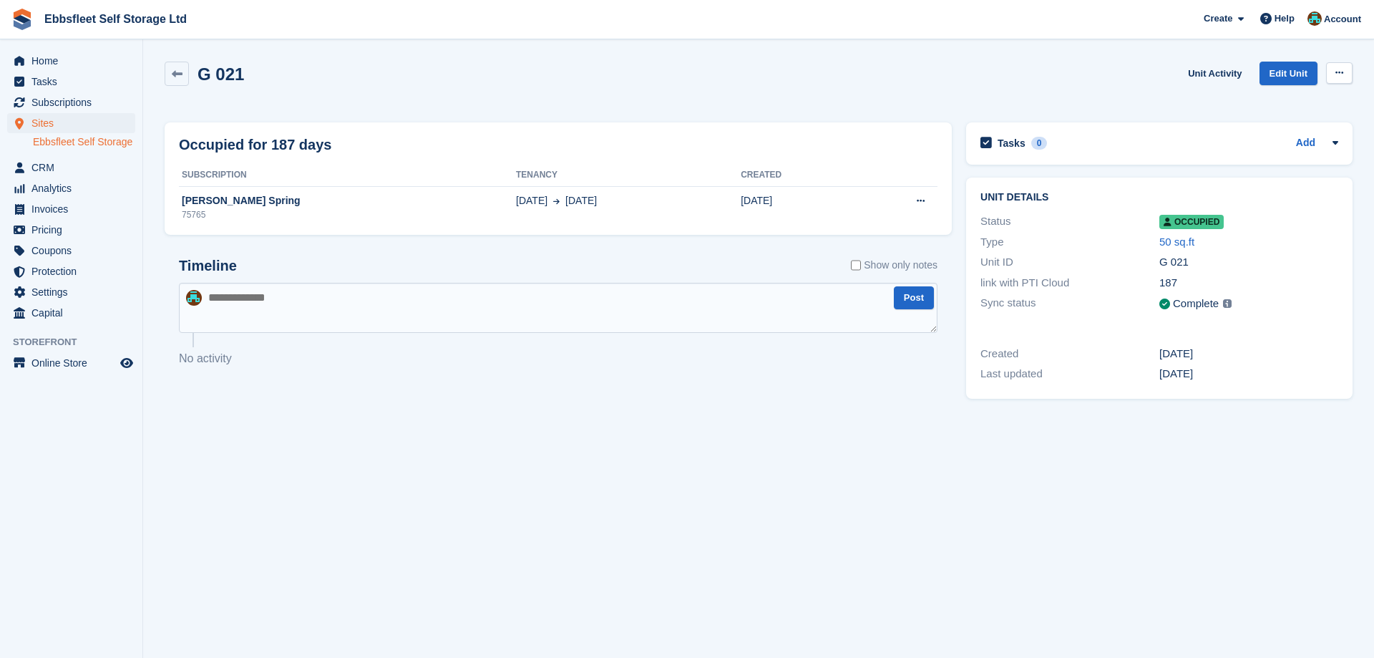
click at [1337, 70] on icon at bounding box center [1339, 72] width 8 height 9
click at [1263, 130] on p "Deallocate" at bounding box center [1283, 131] width 125 height 19
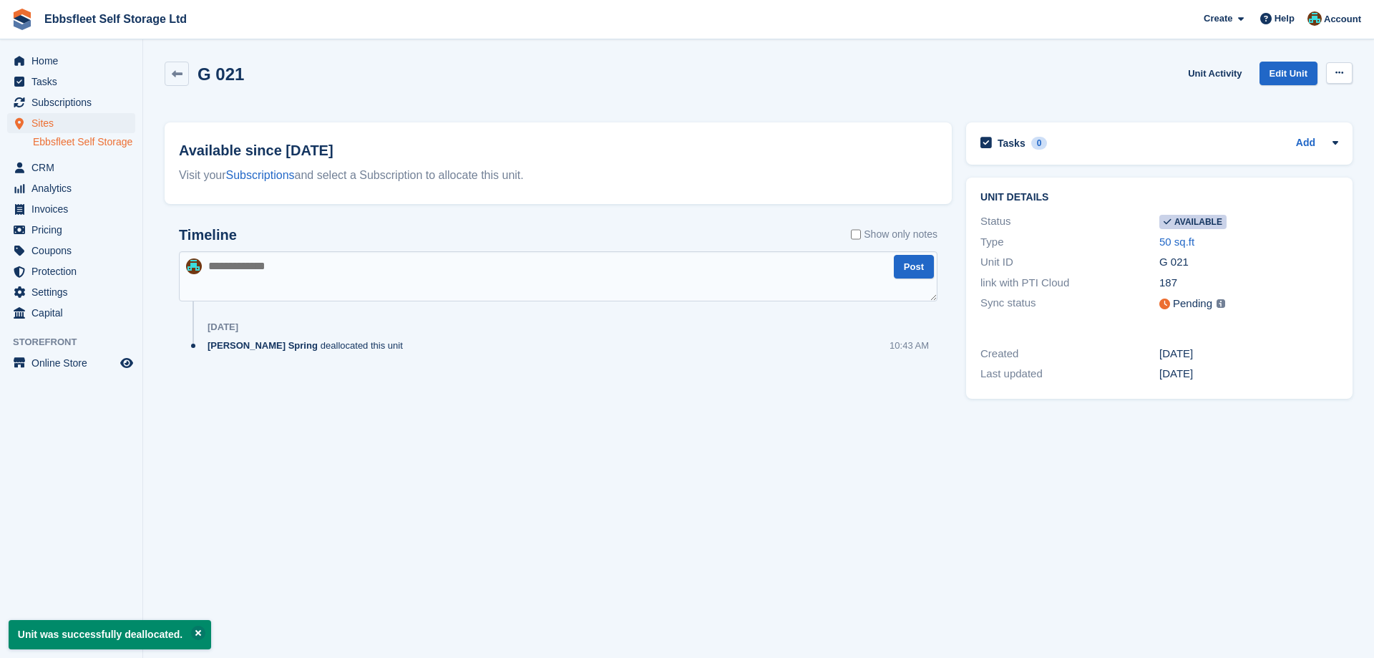
click at [1337, 70] on icon at bounding box center [1339, 72] width 8 height 9
click at [1249, 101] on p "Make unavailable" at bounding box center [1283, 101] width 125 height 19
click at [340, 272] on textarea at bounding box center [558, 276] width 758 height 50
type textarea "*****"
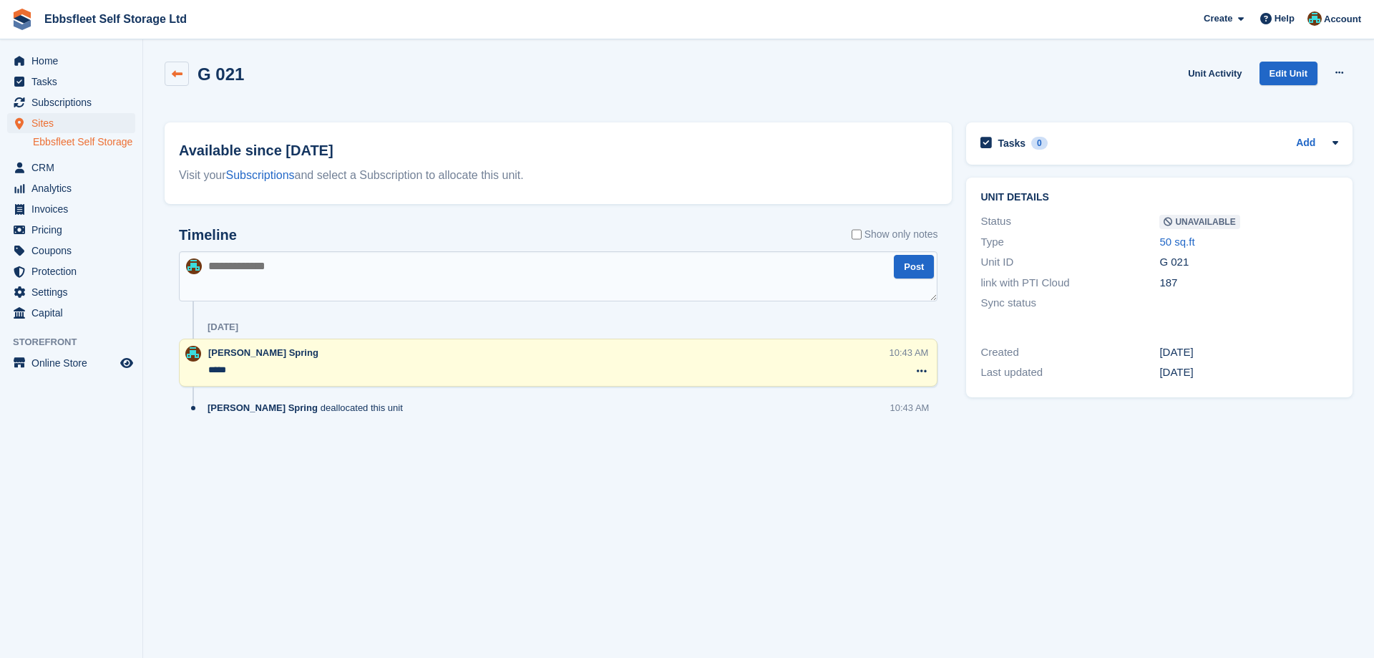
click at [177, 70] on icon at bounding box center [177, 74] width 11 height 11
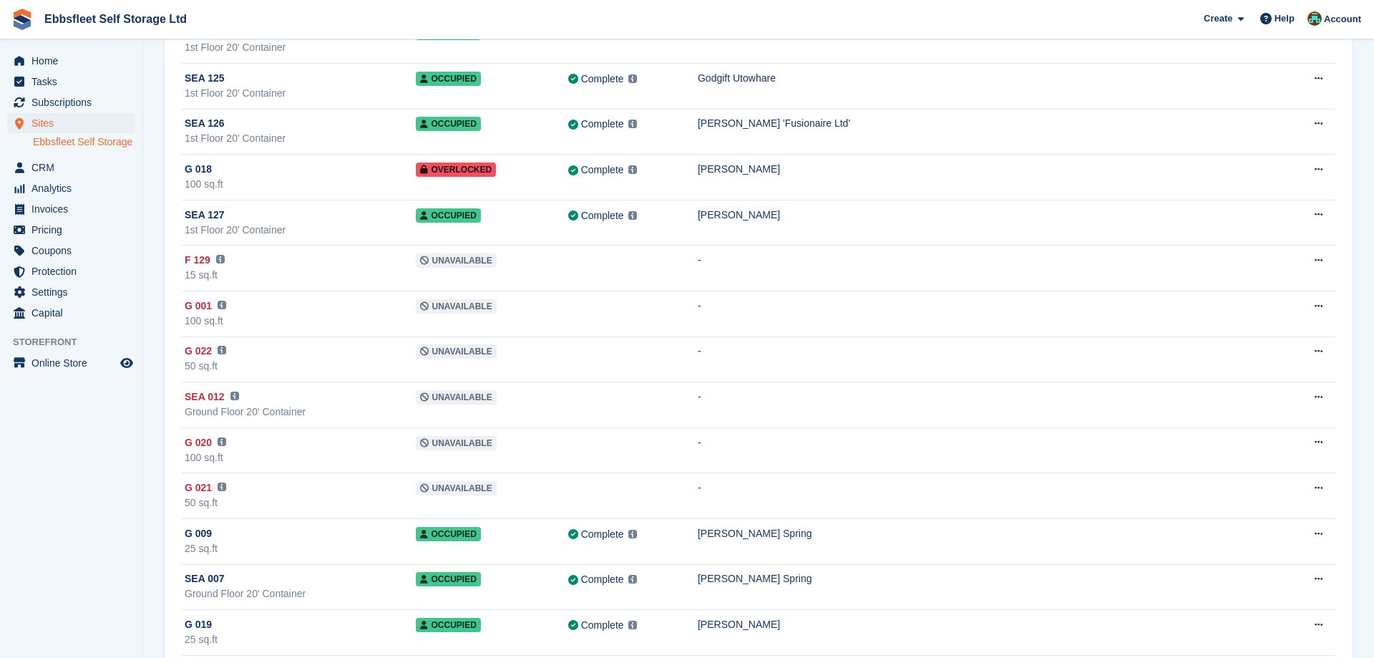
scroll to position [3649, 0]
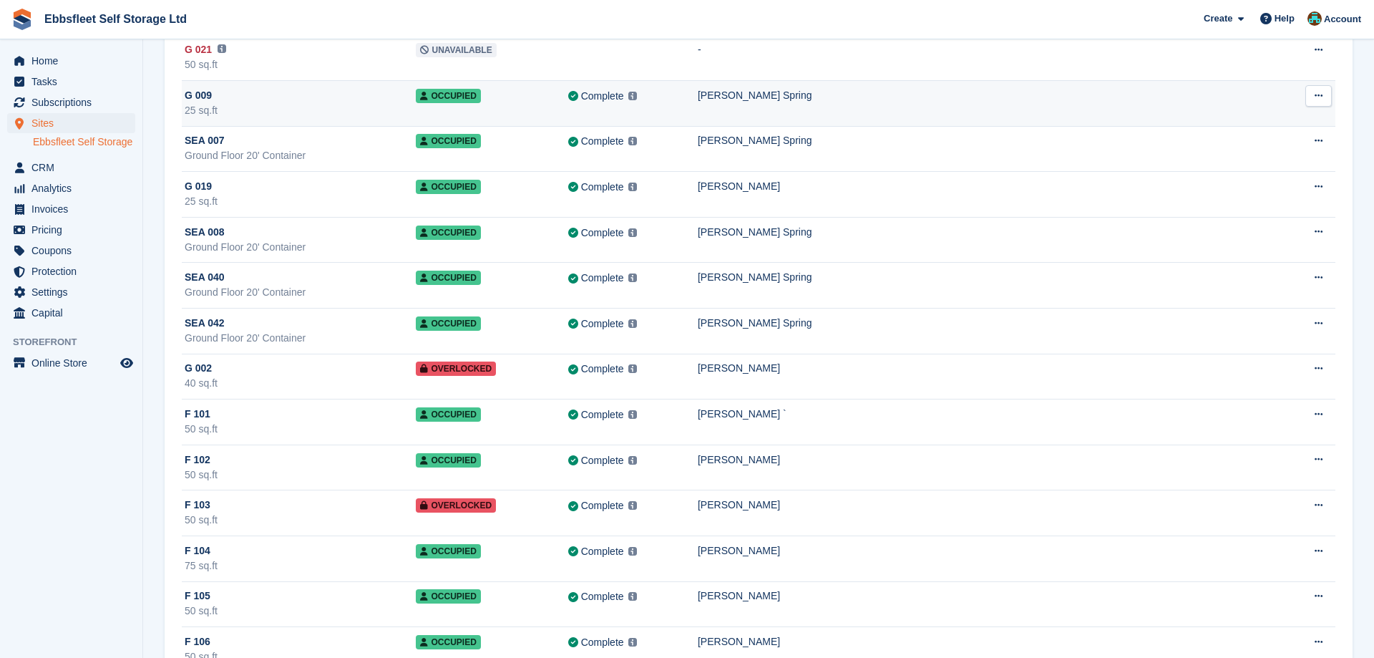
click at [200, 89] on span "G 009" at bounding box center [198, 95] width 27 height 15
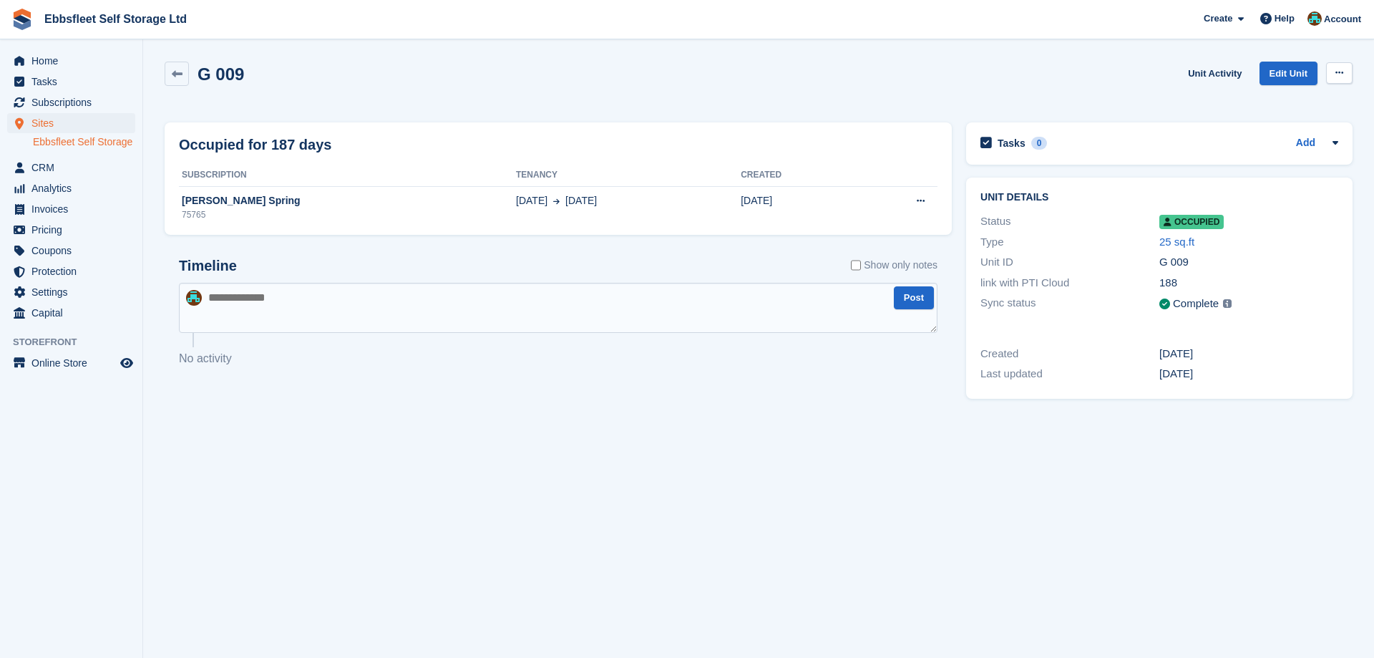
click at [1335, 68] on button at bounding box center [1339, 72] width 26 height 21
click at [1270, 131] on p "Deallocate" at bounding box center [1283, 131] width 125 height 19
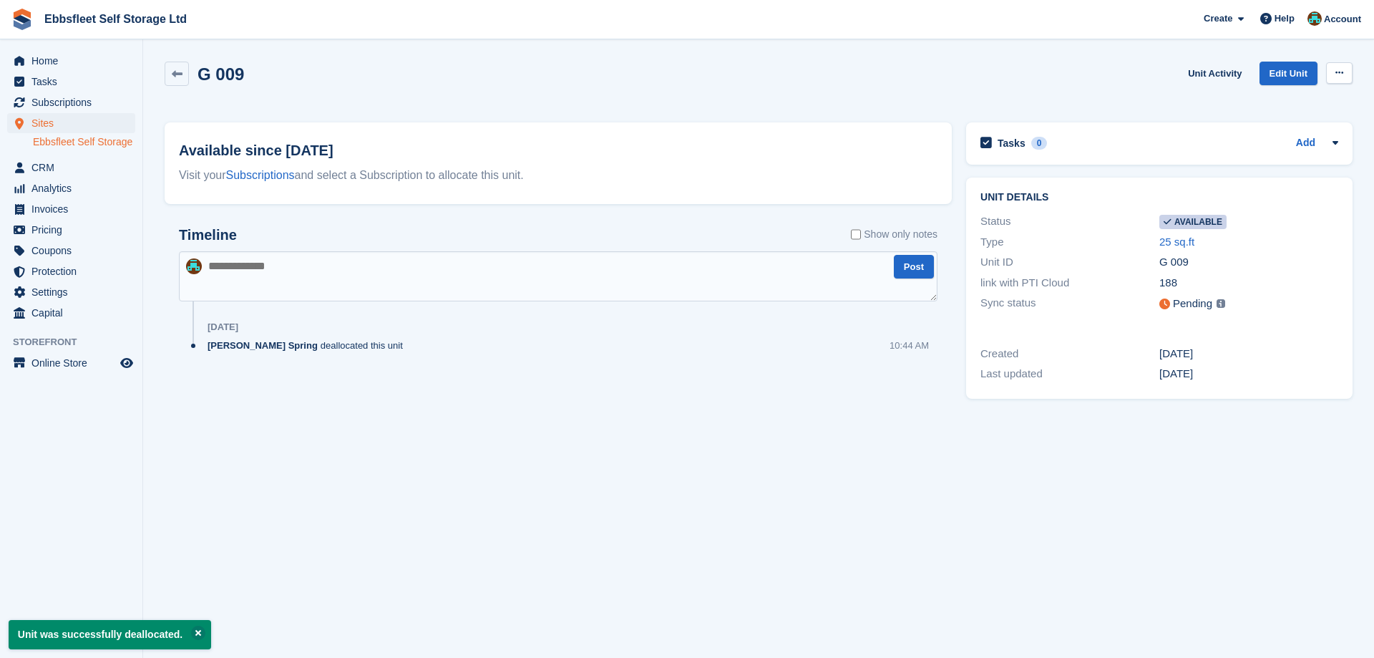
click at [1341, 72] on icon at bounding box center [1339, 72] width 8 height 9
click at [1256, 104] on p "Make unavailable" at bounding box center [1283, 101] width 125 height 19
click at [313, 270] on textarea at bounding box center [558, 276] width 758 height 50
type textarea "*"
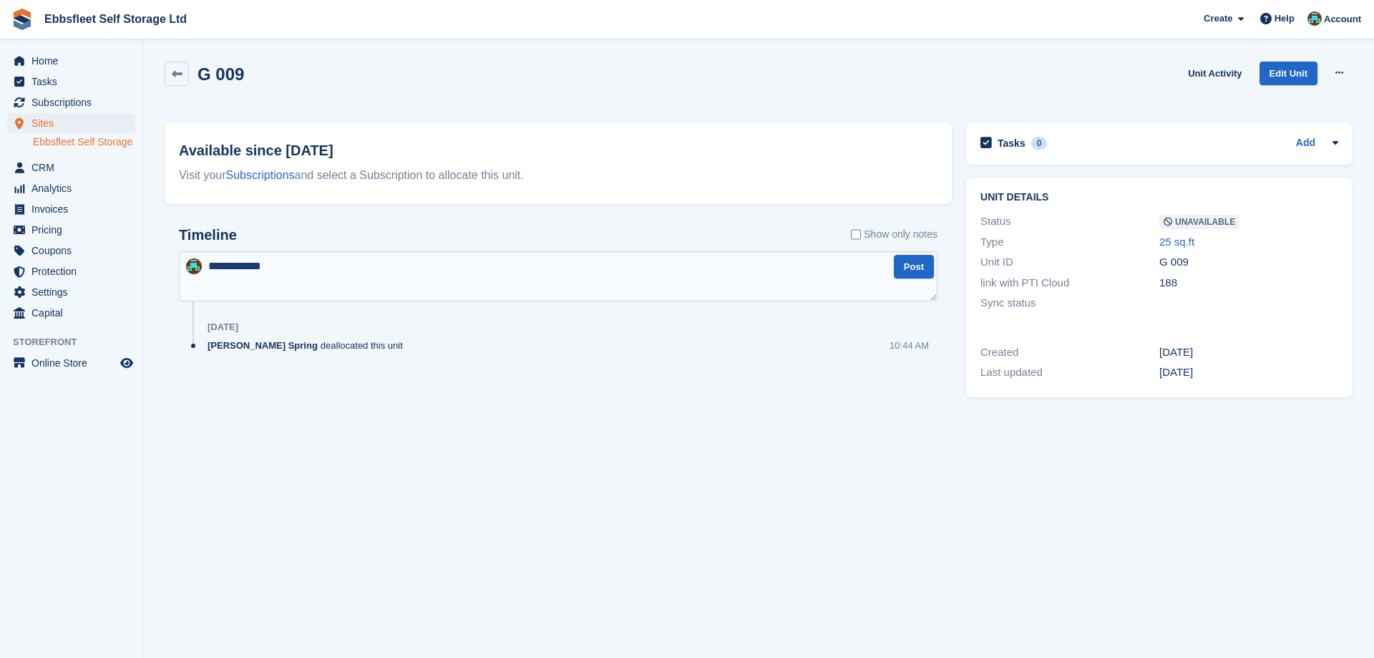
type textarea "**********"
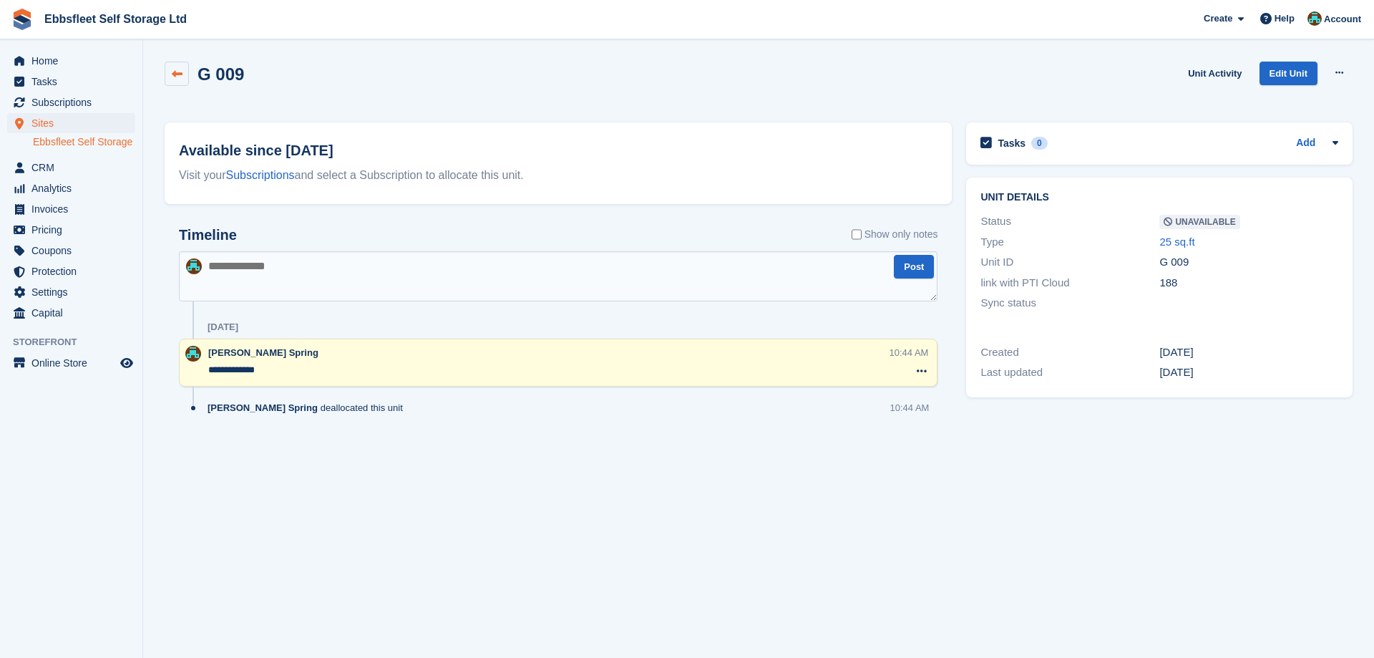
click at [173, 72] on icon at bounding box center [177, 74] width 11 height 11
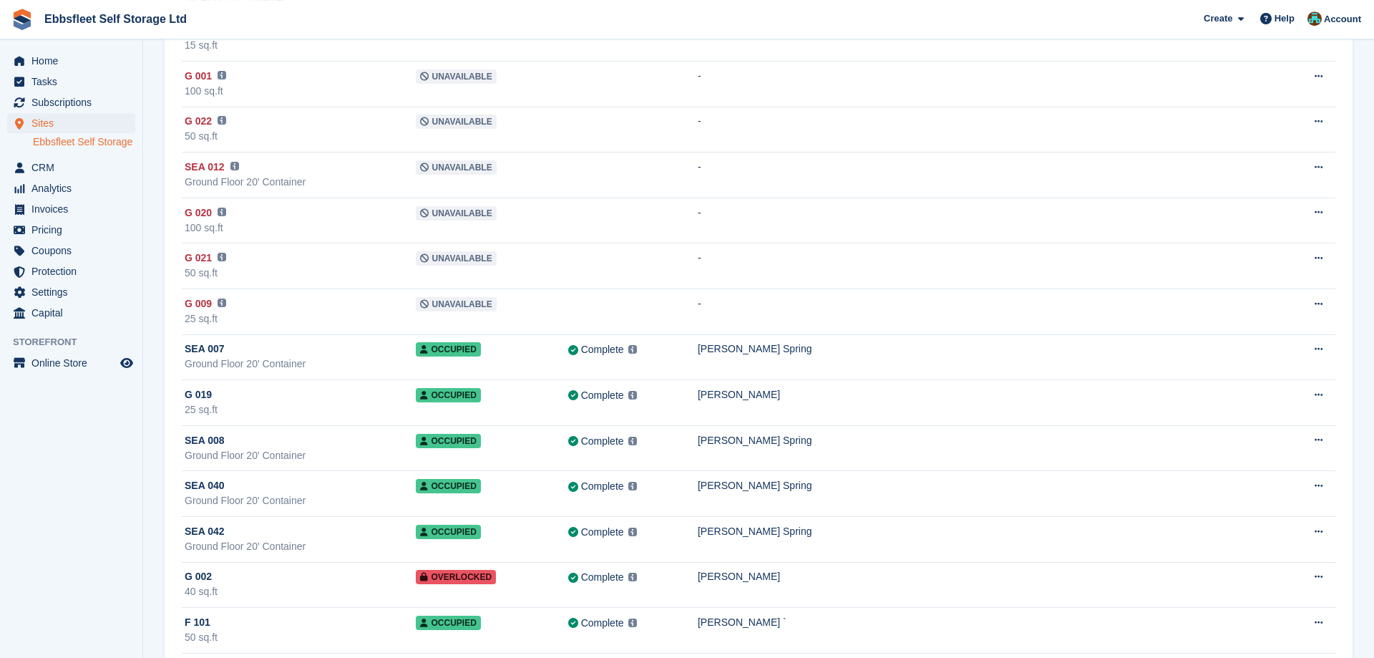
scroll to position [3430, 0]
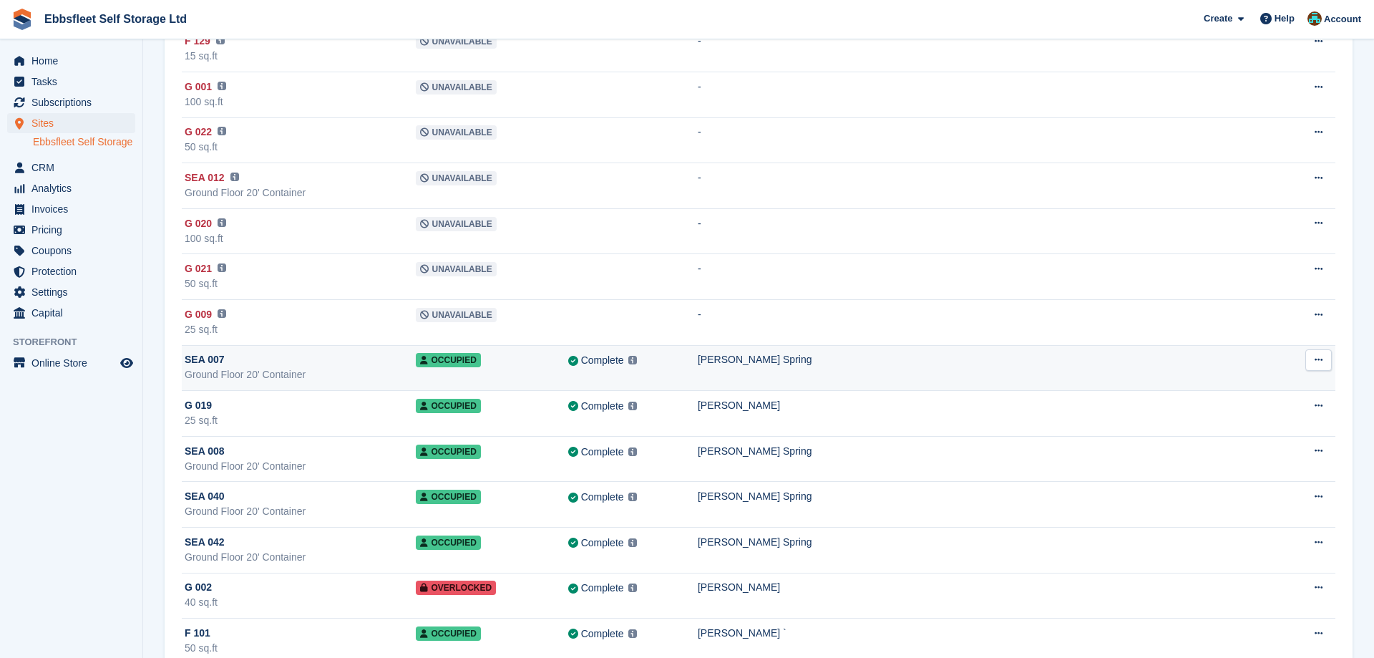
click at [203, 362] on span "SEA 007" at bounding box center [205, 359] width 40 height 15
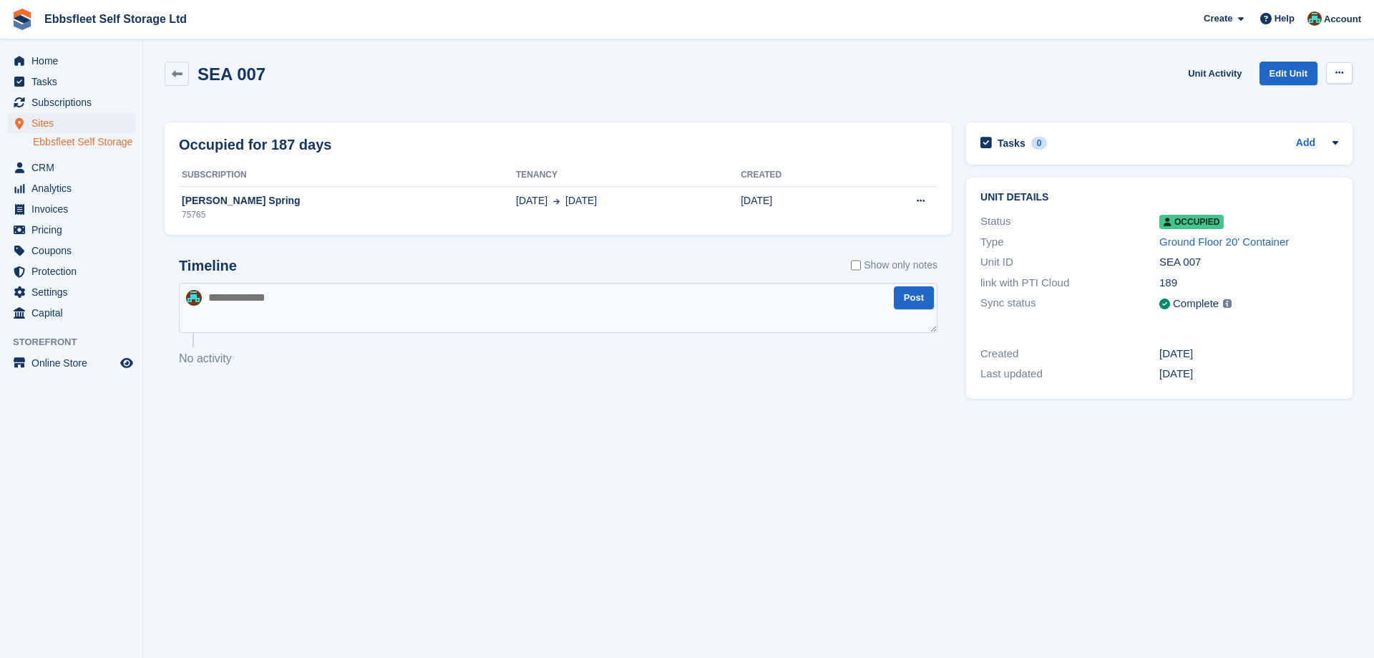
click at [1346, 70] on button at bounding box center [1339, 72] width 26 height 21
click at [1252, 132] on p "Deallocate" at bounding box center [1283, 131] width 125 height 19
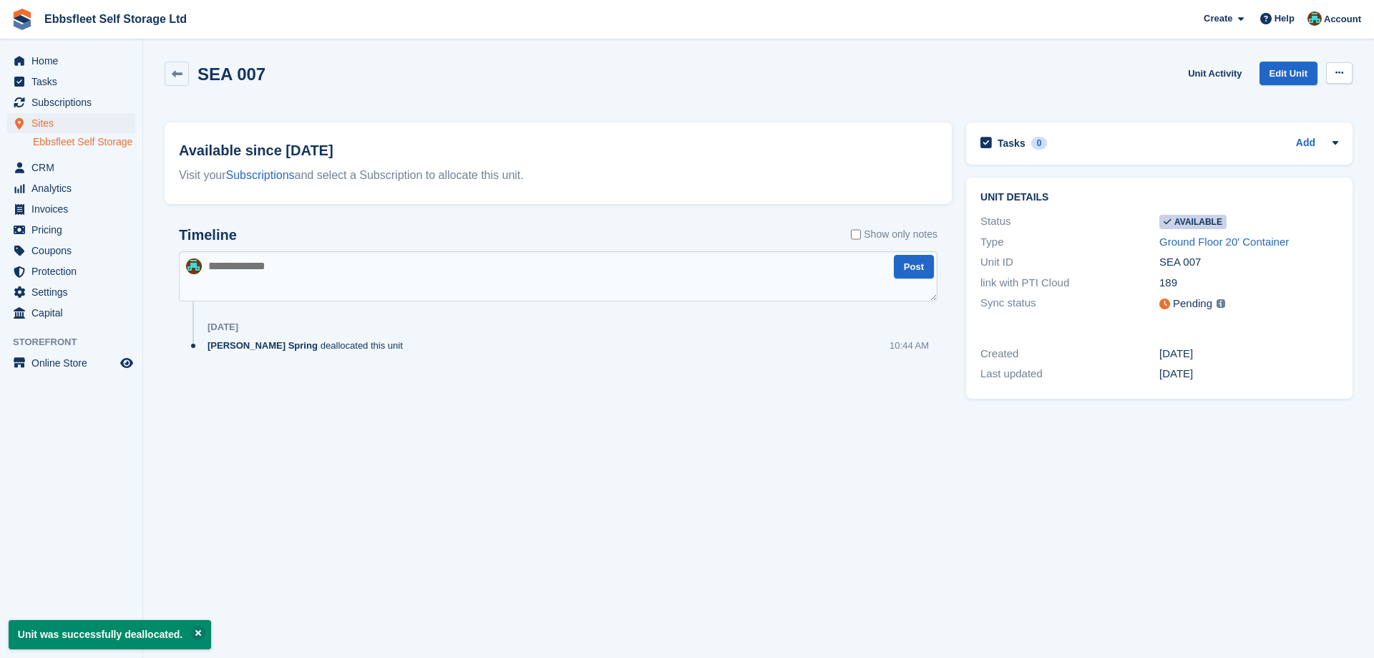
click at [1346, 65] on button at bounding box center [1339, 72] width 26 height 21
click at [1254, 104] on p "Make unavailable" at bounding box center [1283, 101] width 125 height 19
click at [279, 273] on textarea at bounding box center [558, 276] width 758 height 50
type textarea "*****"
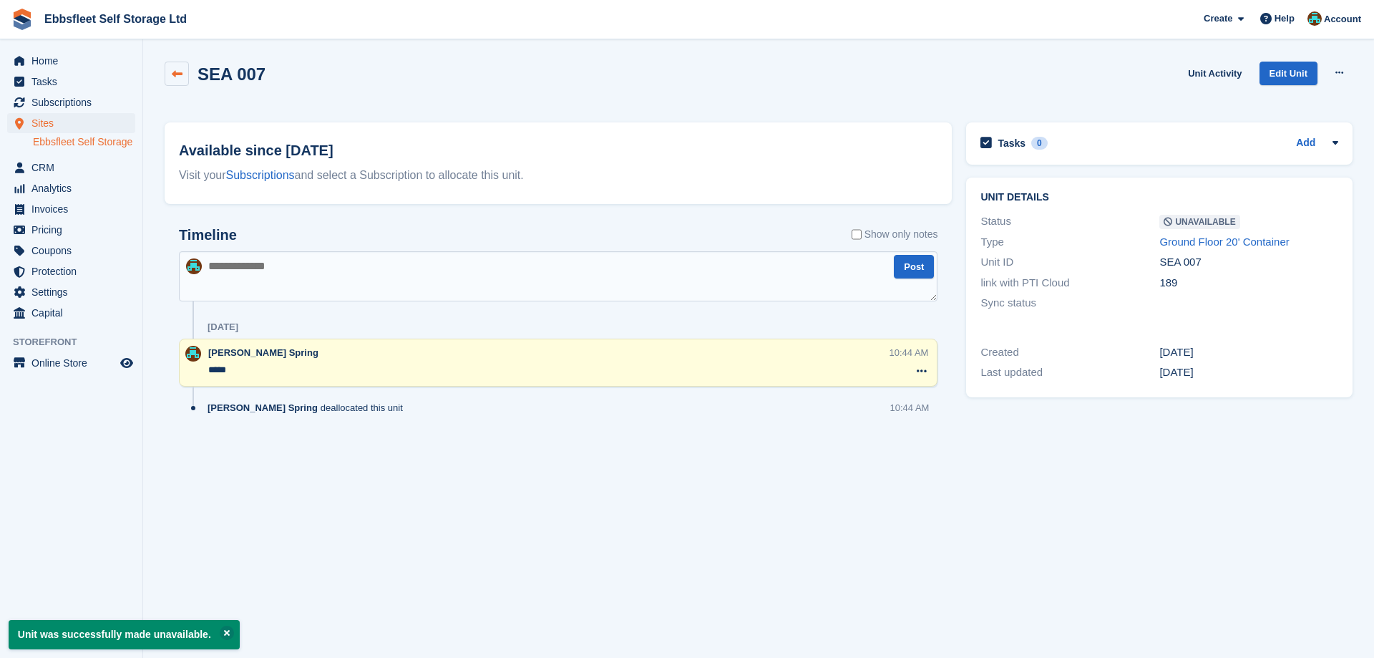
click at [182, 64] on link at bounding box center [177, 74] width 24 height 24
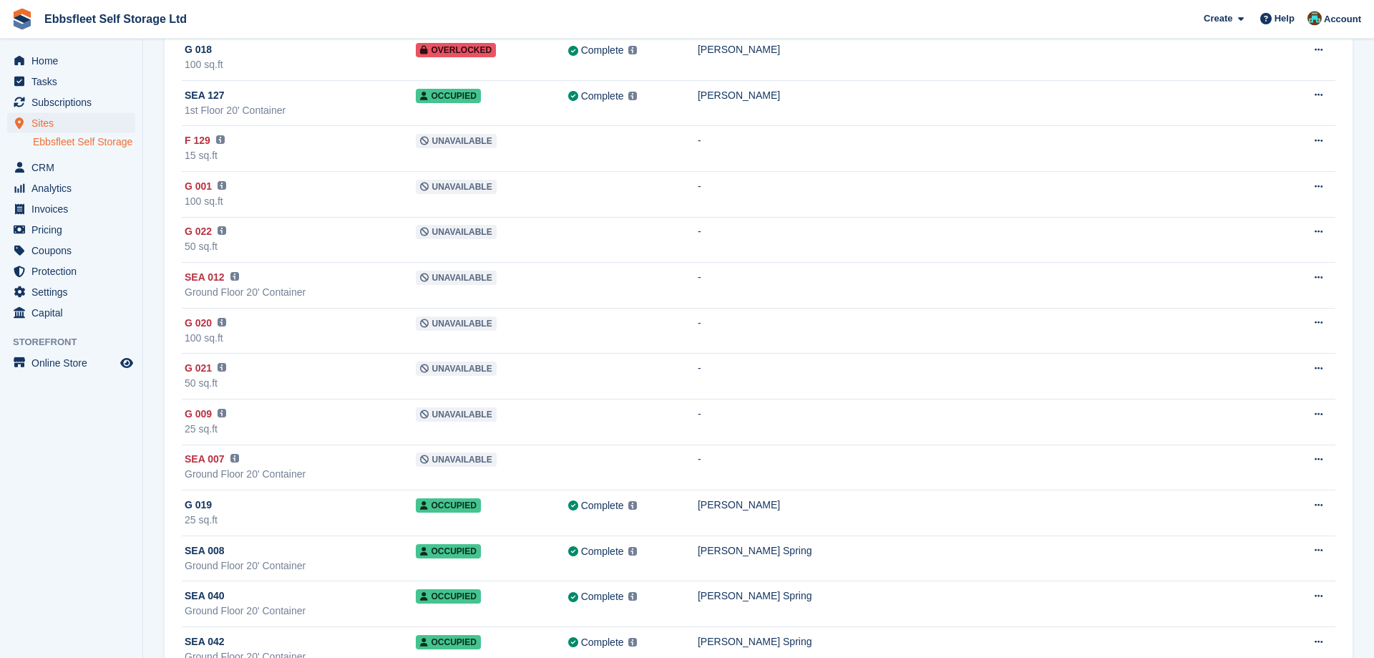
scroll to position [3357, 0]
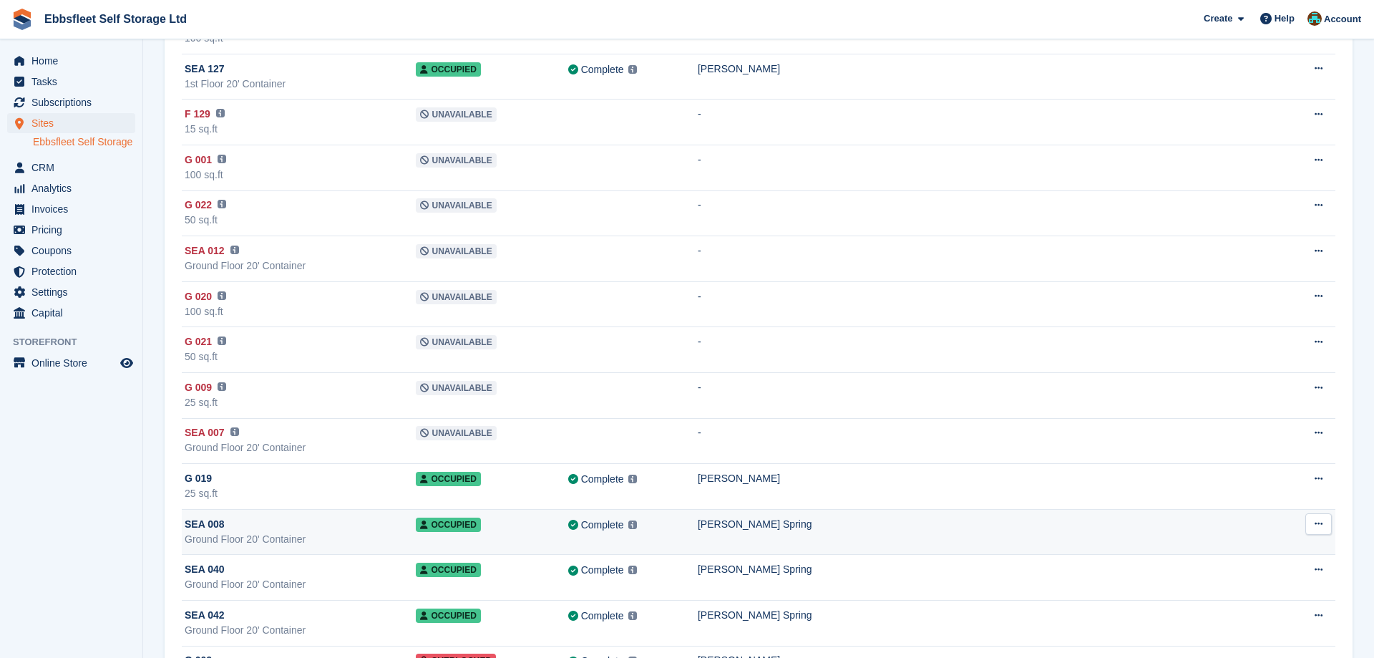
click at [206, 521] on span "SEA 008" at bounding box center [205, 524] width 40 height 15
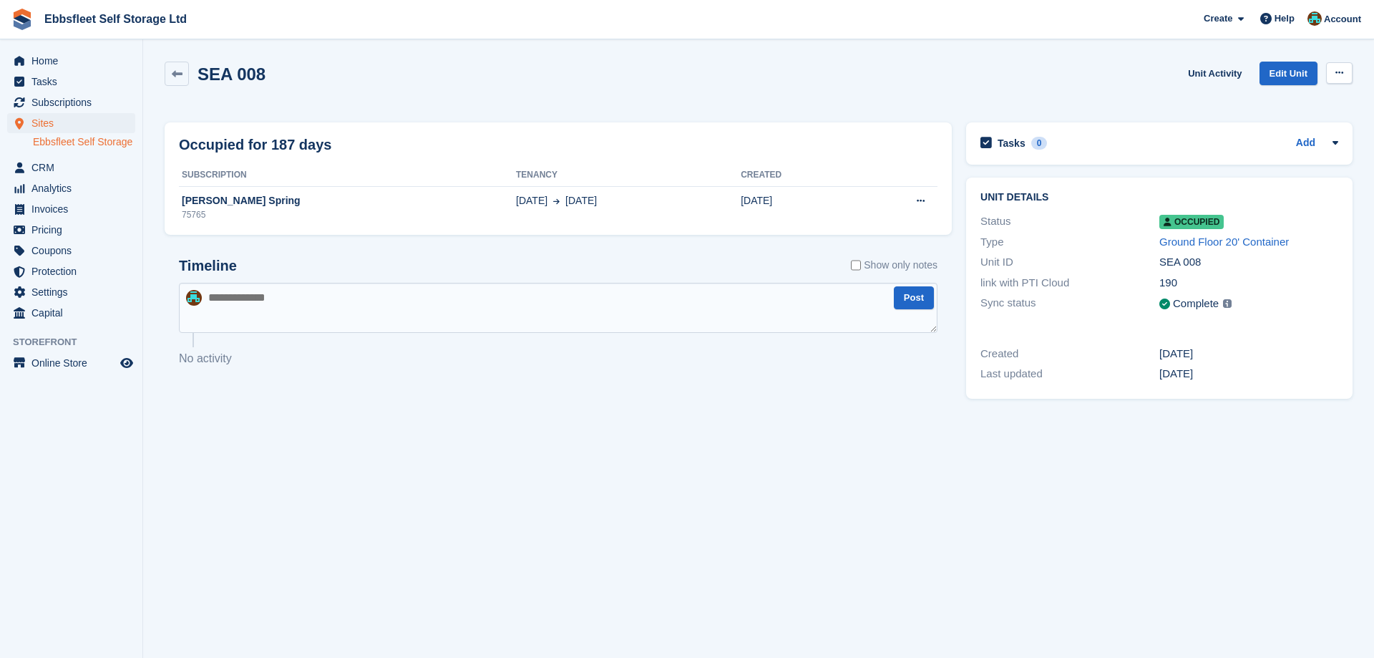
click at [1339, 72] on icon at bounding box center [1339, 72] width 8 height 9
click at [1271, 134] on p "Deallocate" at bounding box center [1283, 131] width 125 height 19
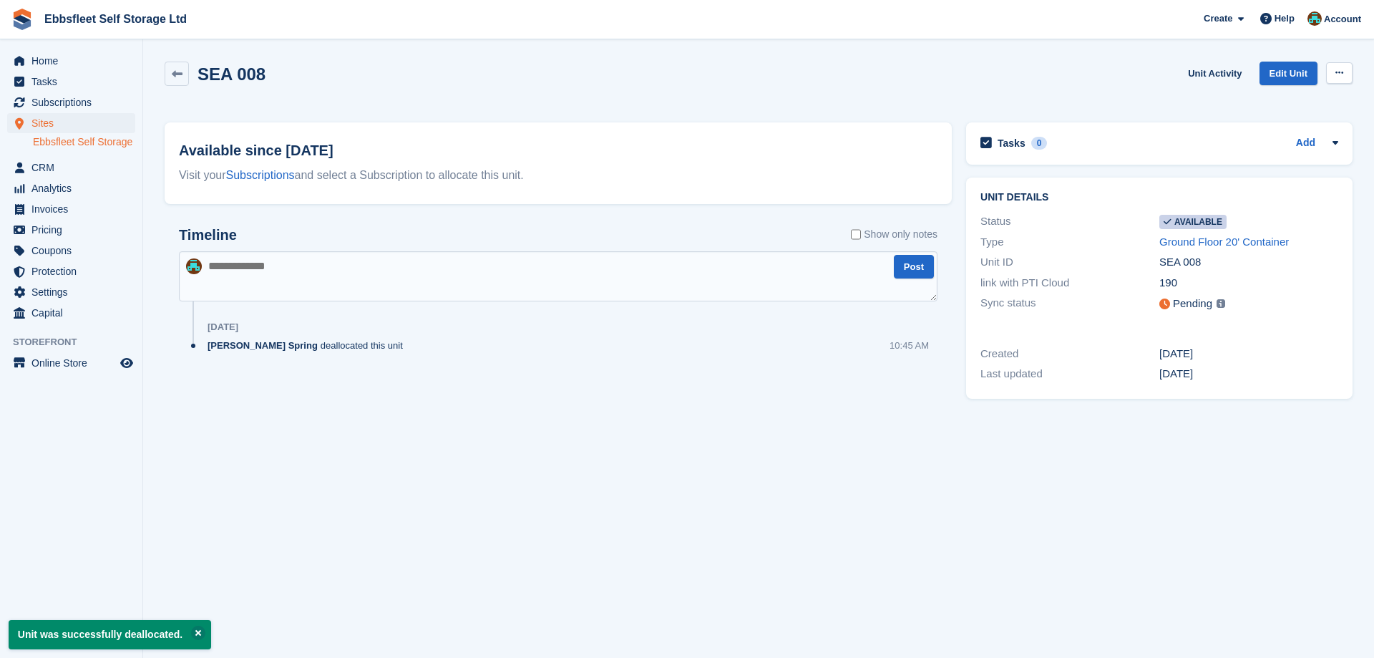
click at [1334, 67] on button at bounding box center [1339, 72] width 26 height 21
click at [1247, 103] on p "Make unavailable" at bounding box center [1283, 101] width 125 height 19
click at [303, 279] on textarea at bounding box center [558, 276] width 758 height 50
type textarea "*****"
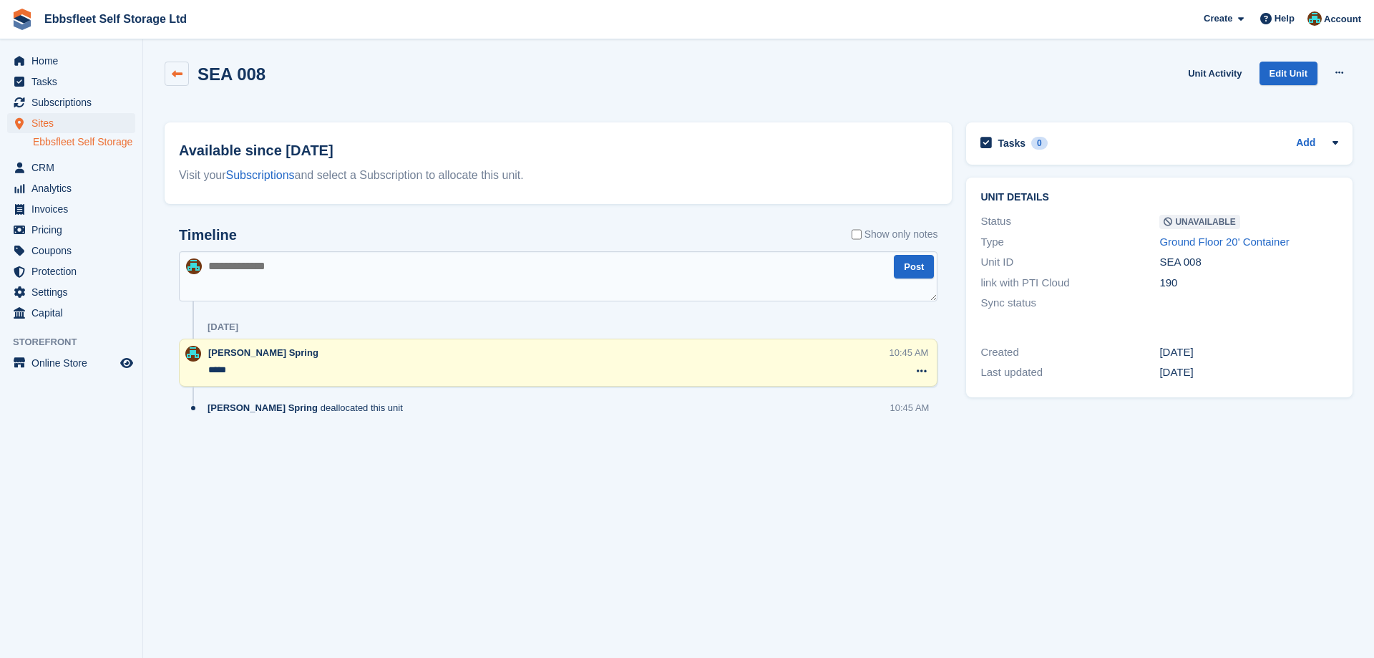
click at [175, 71] on icon at bounding box center [177, 74] width 11 height 11
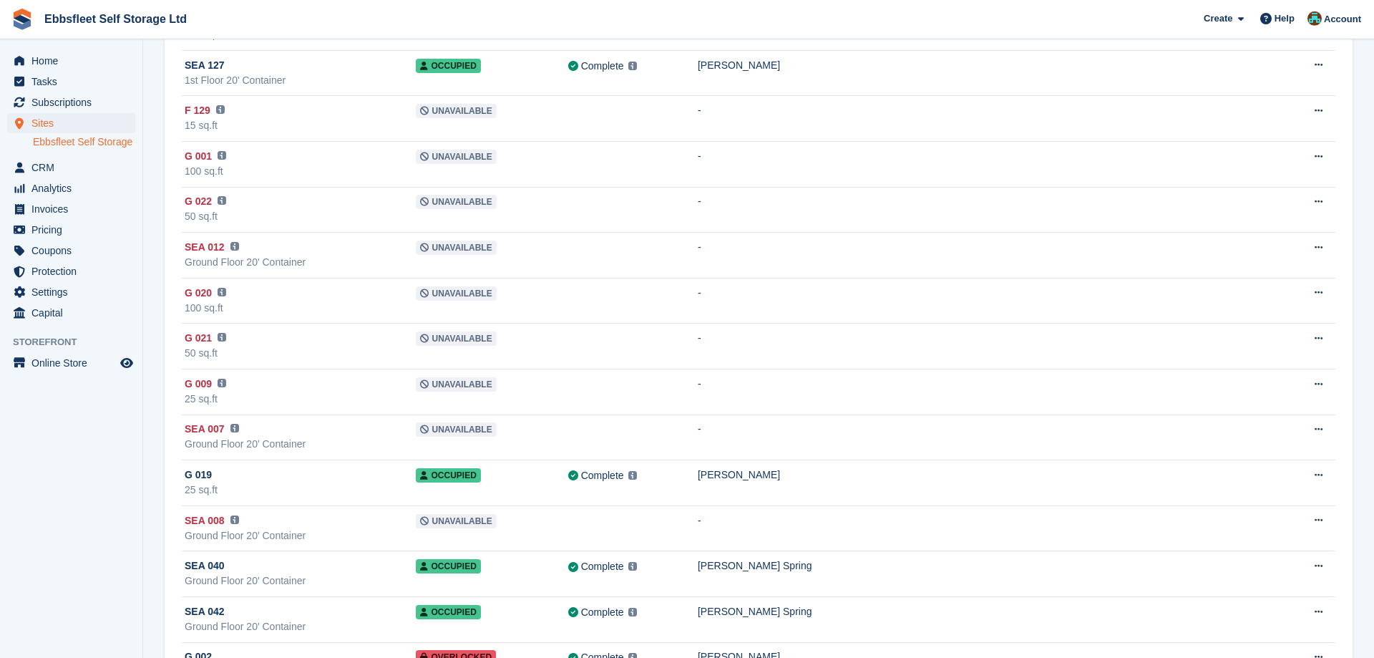
scroll to position [3576, 0]
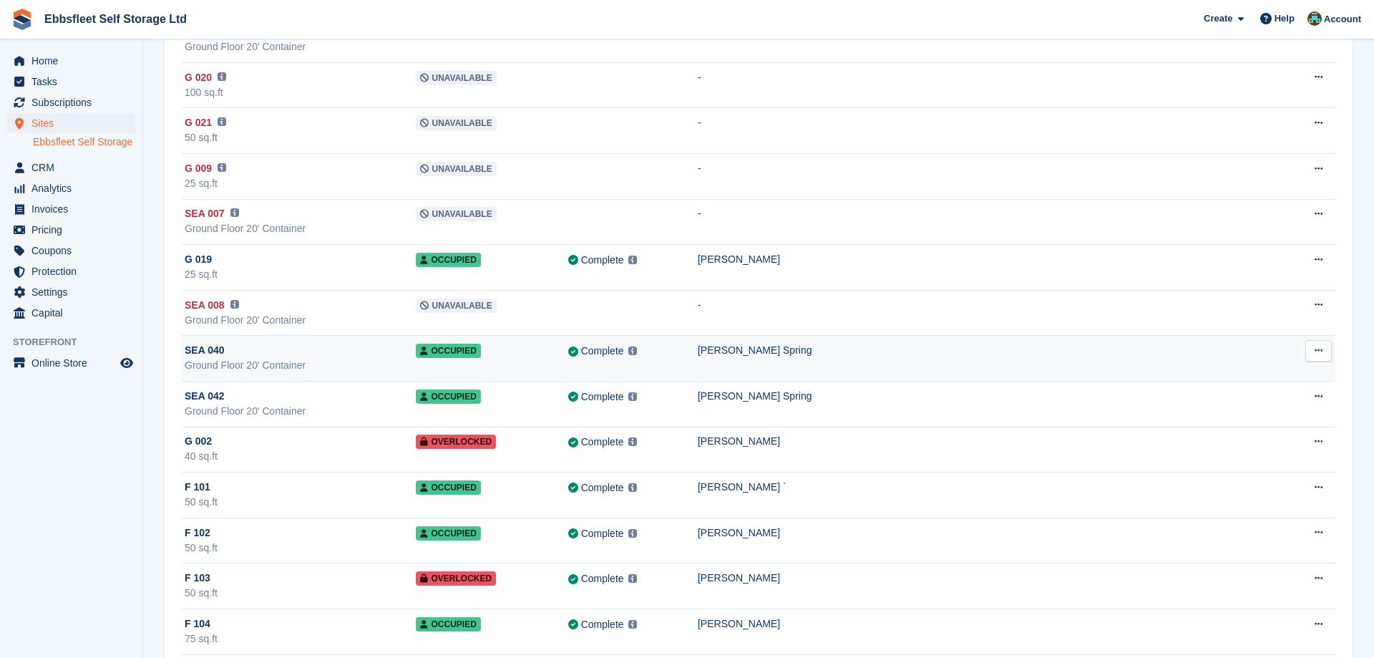
click at [213, 348] on span "SEA 040" at bounding box center [205, 350] width 40 height 15
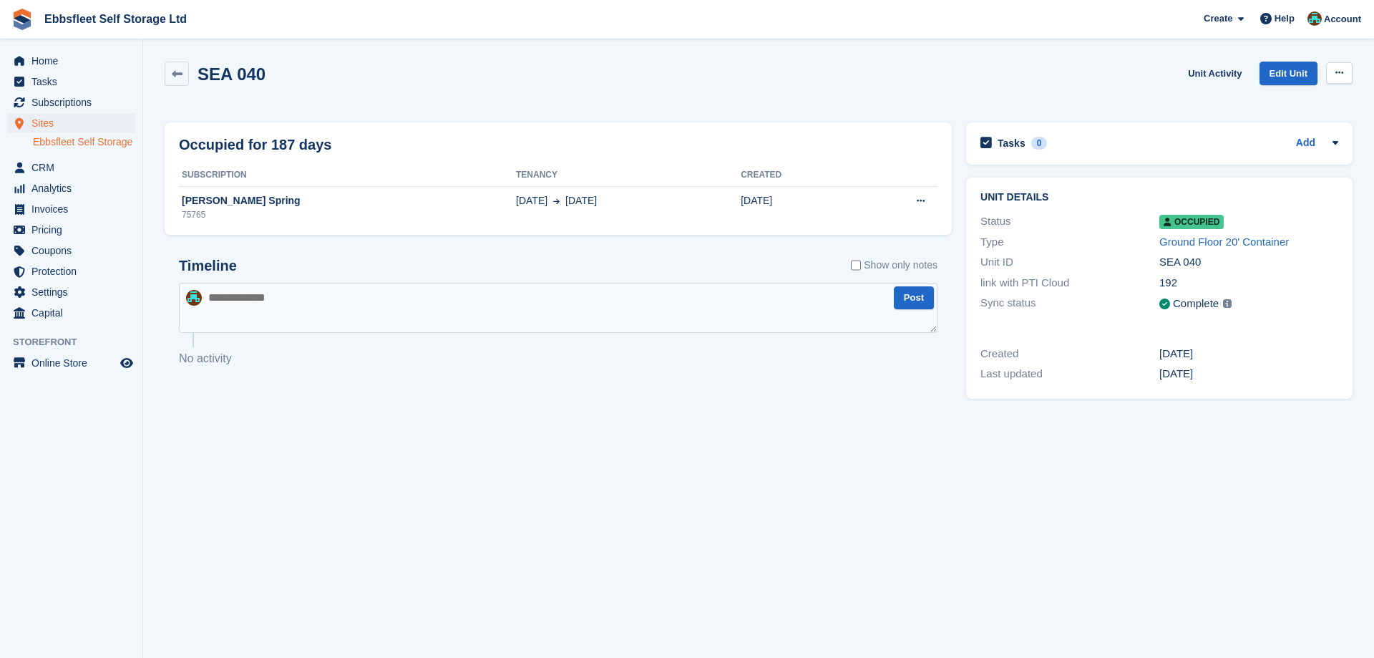
click at [1342, 73] on icon at bounding box center [1339, 72] width 8 height 9
click at [1267, 132] on p "Deallocate" at bounding box center [1283, 131] width 125 height 19
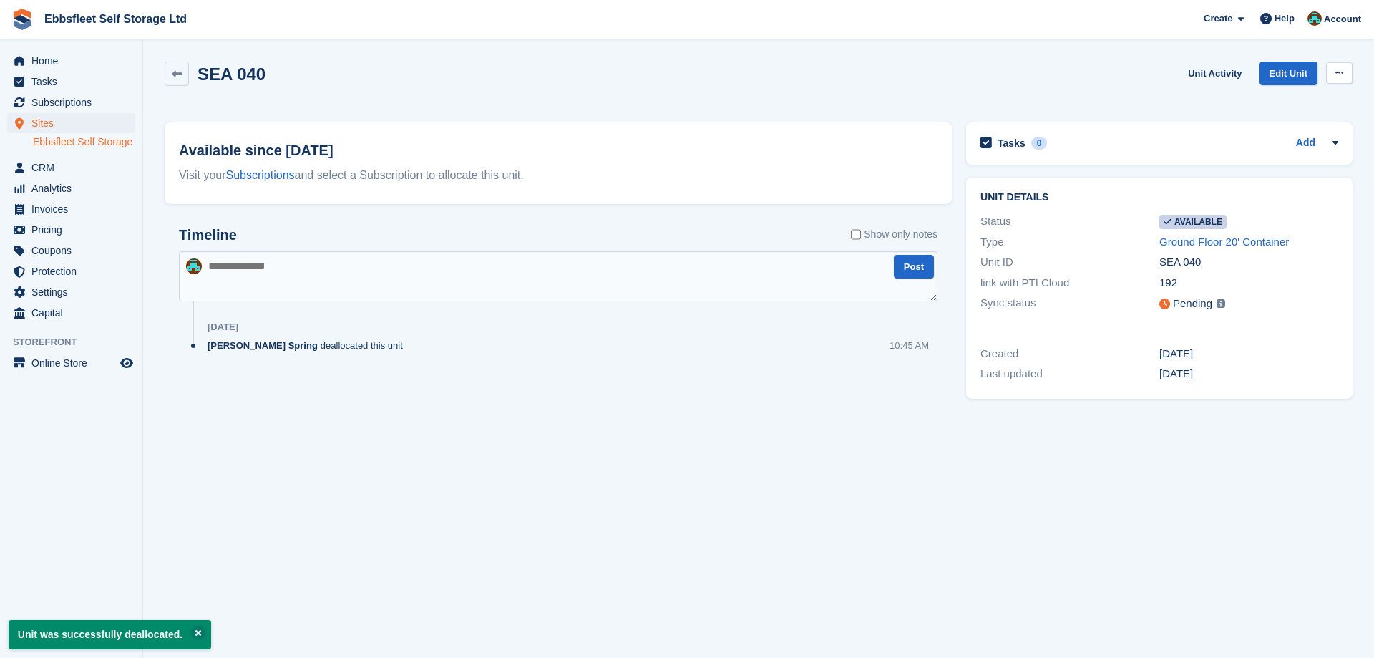
click at [1349, 69] on button at bounding box center [1339, 72] width 26 height 21
click at [1267, 99] on p "Make unavailable" at bounding box center [1283, 101] width 125 height 19
click at [251, 275] on textarea at bounding box center [558, 276] width 758 height 50
type textarea "*****"
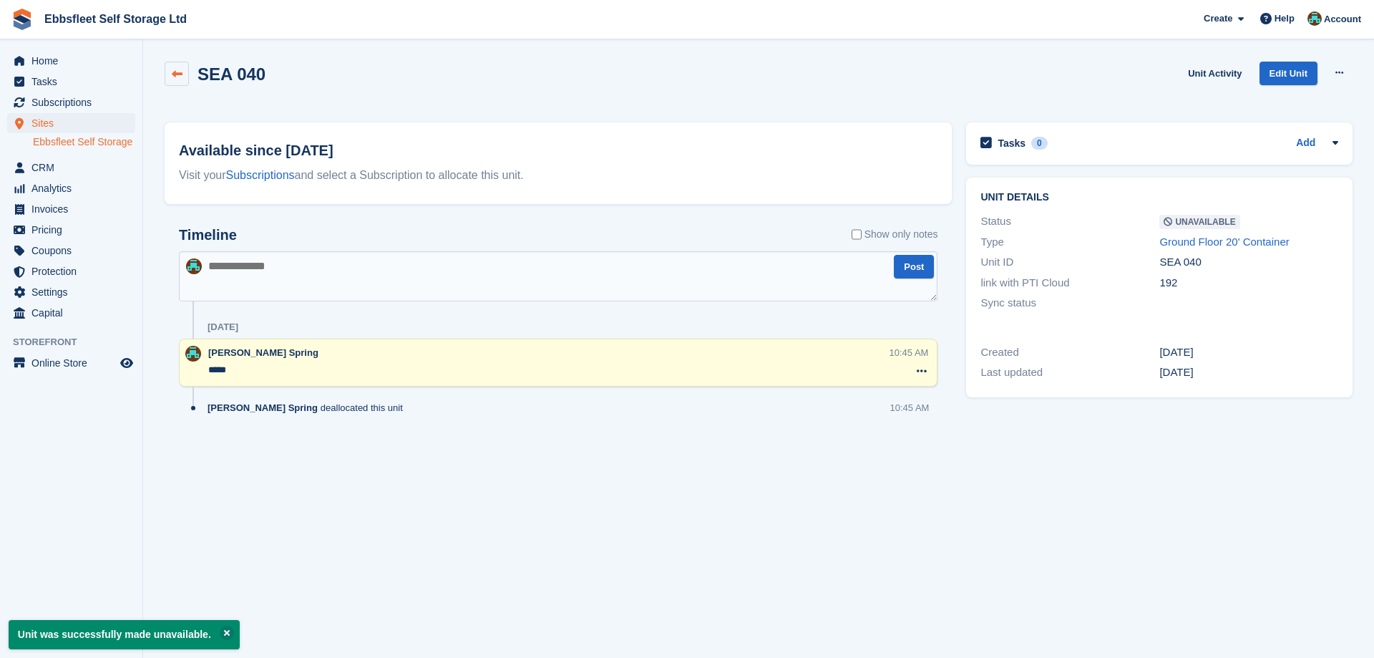
click at [182, 74] on icon at bounding box center [177, 74] width 11 height 11
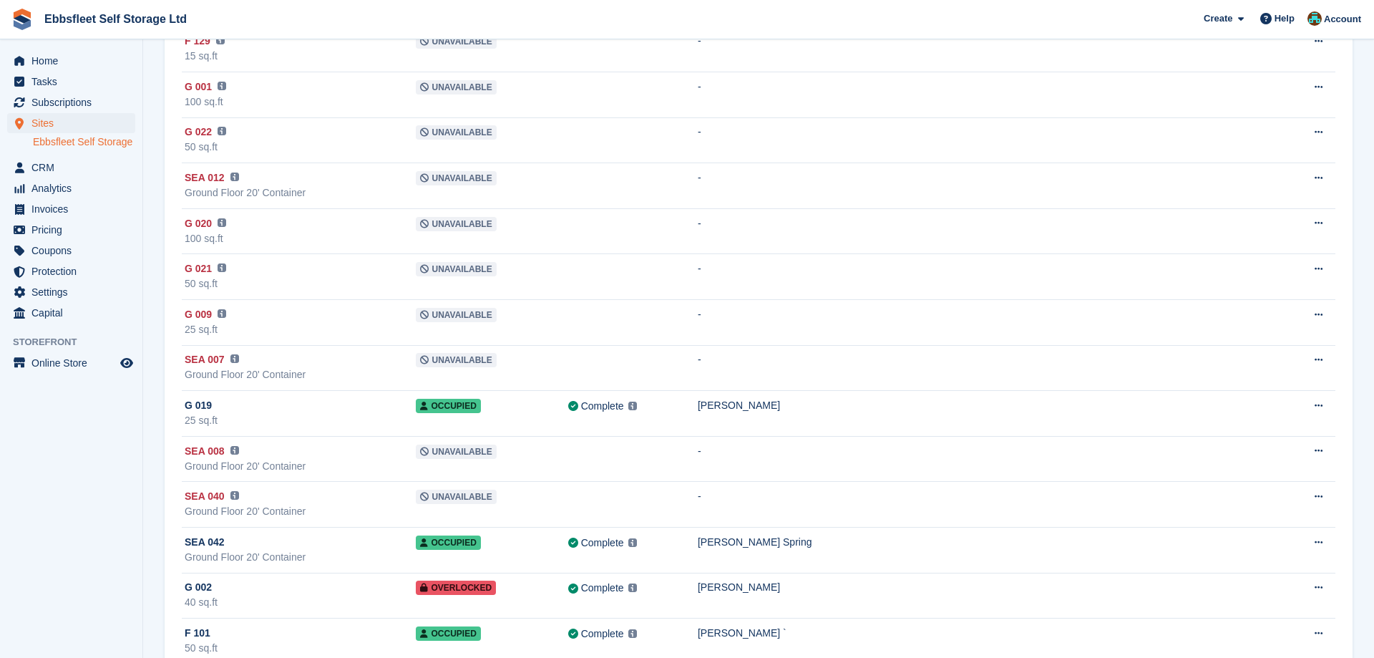
scroll to position [3649, 0]
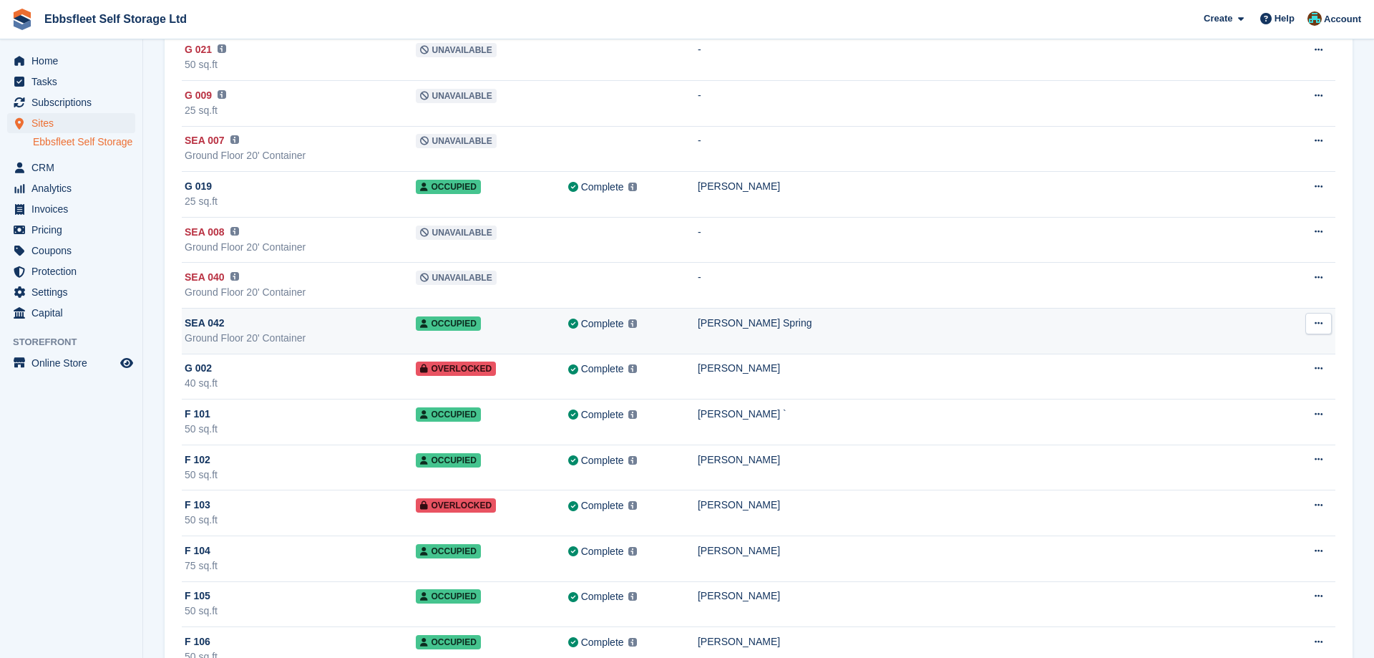
click at [193, 323] on span "SEA 042" at bounding box center [205, 323] width 40 height 15
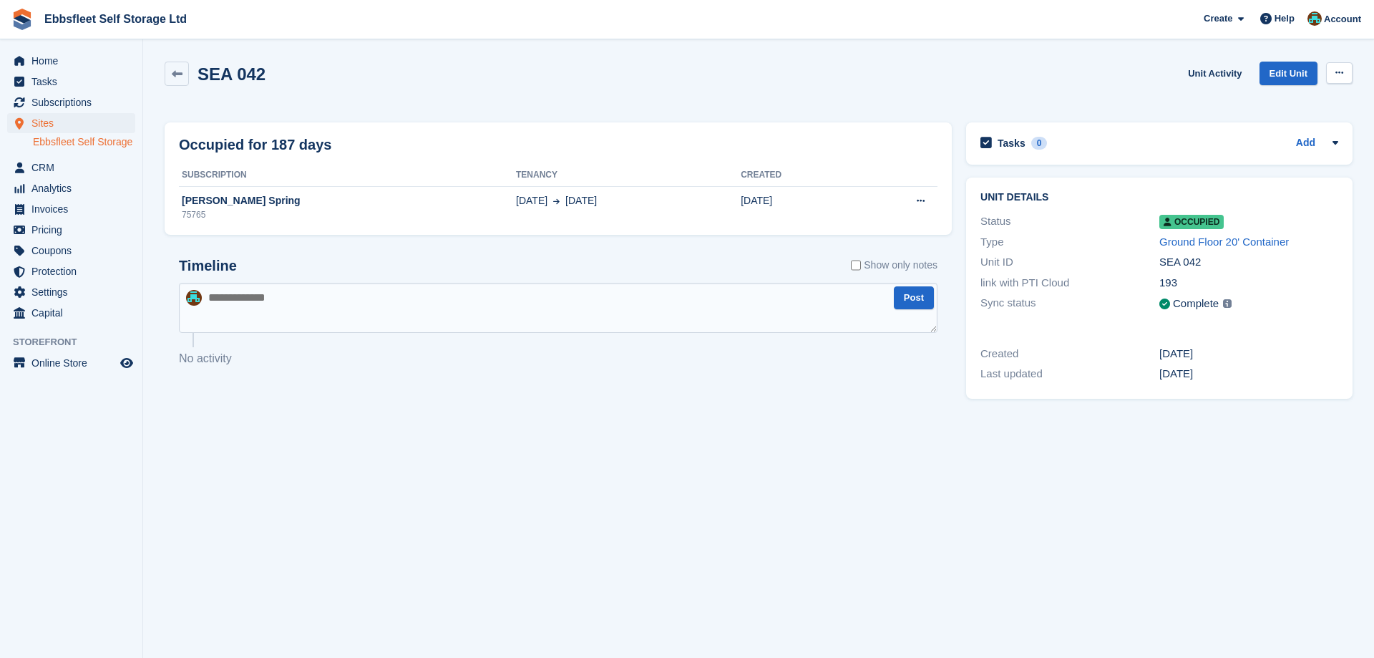
click at [1342, 71] on icon at bounding box center [1339, 72] width 8 height 9
click at [1272, 132] on p "Deallocate" at bounding box center [1283, 131] width 125 height 19
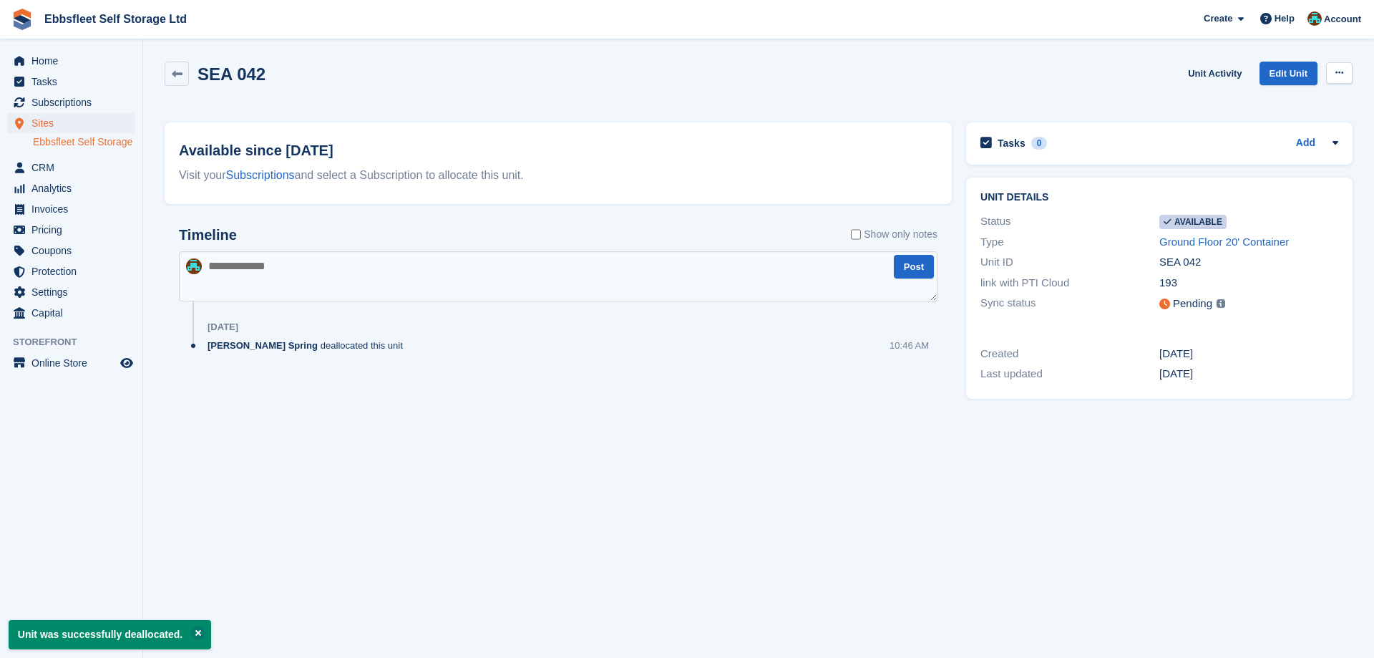
click at [1342, 69] on icon at bounding box center [1339, 72] width 8 height 9
click at [1294, 100] on p "Make unavailable" at bounding box center [1283, 101] width 125 height 19
click at [317, 270] on textarea at bounding box center [558, 276] width 758 height 50
type textarea "**********"
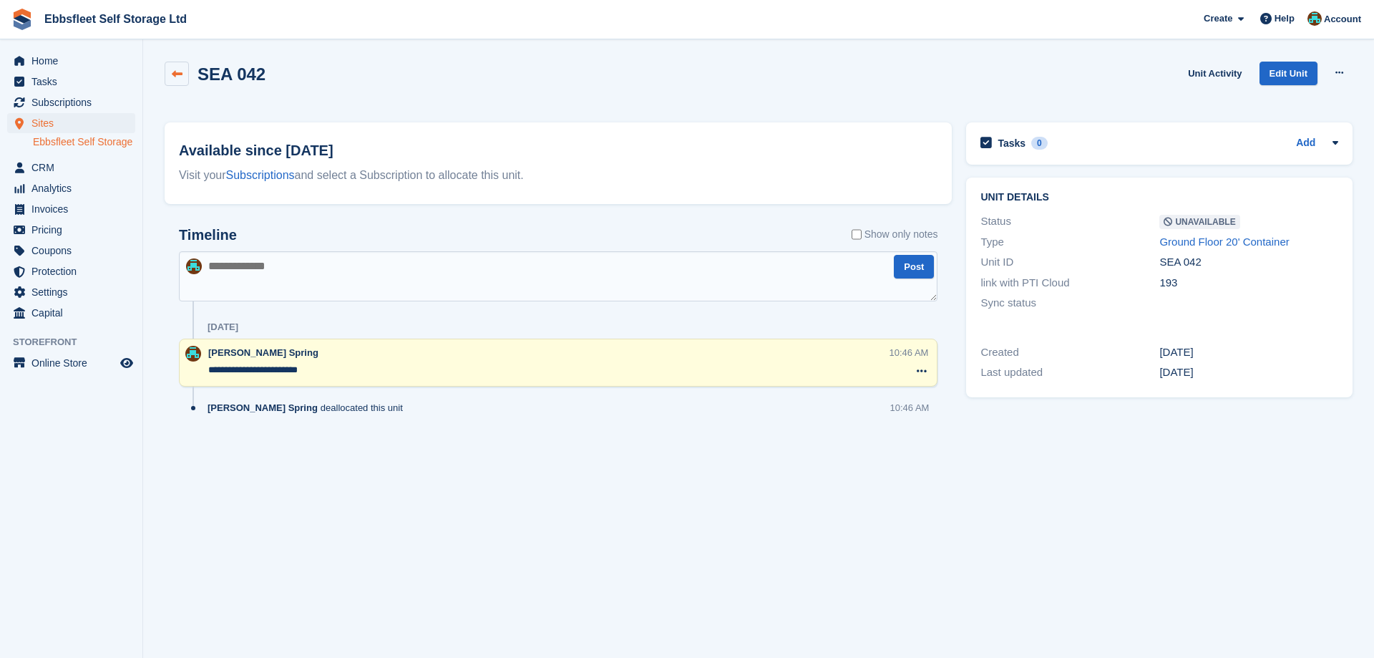
click at [177, 76] on icon at bounding box center [177, 74] width 11 height 11
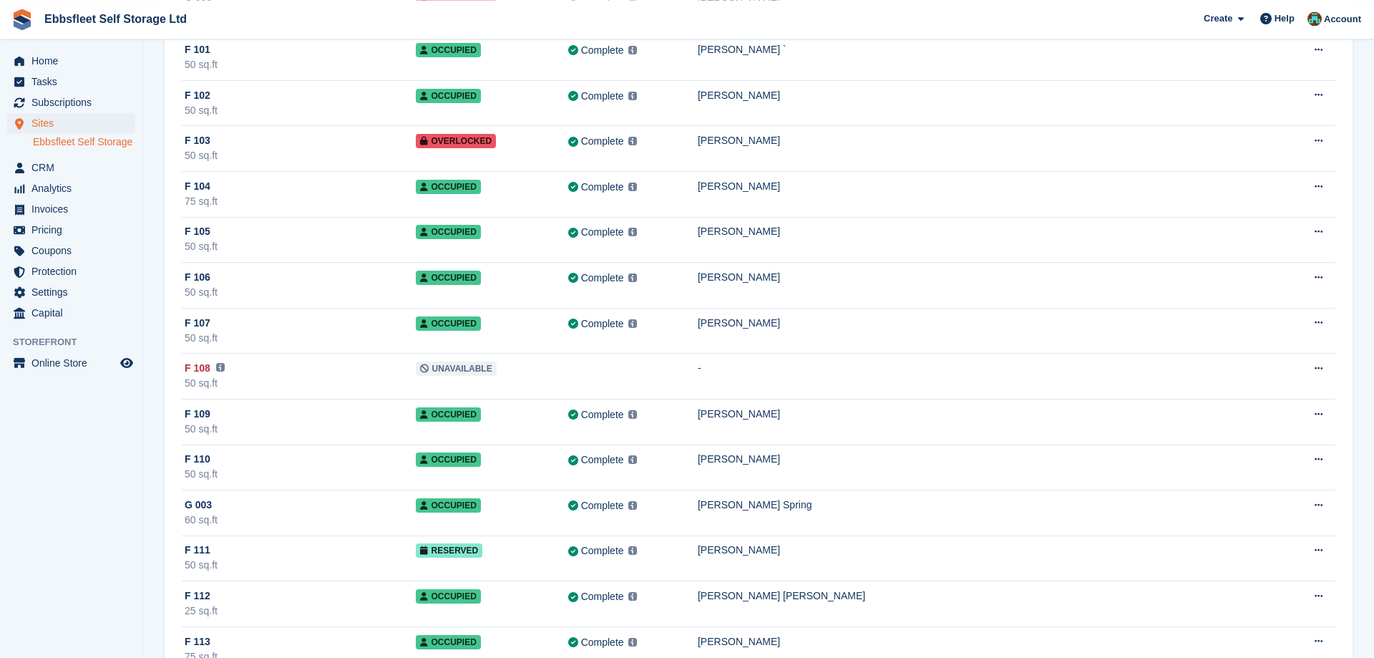
scroll to position [4014, 0]
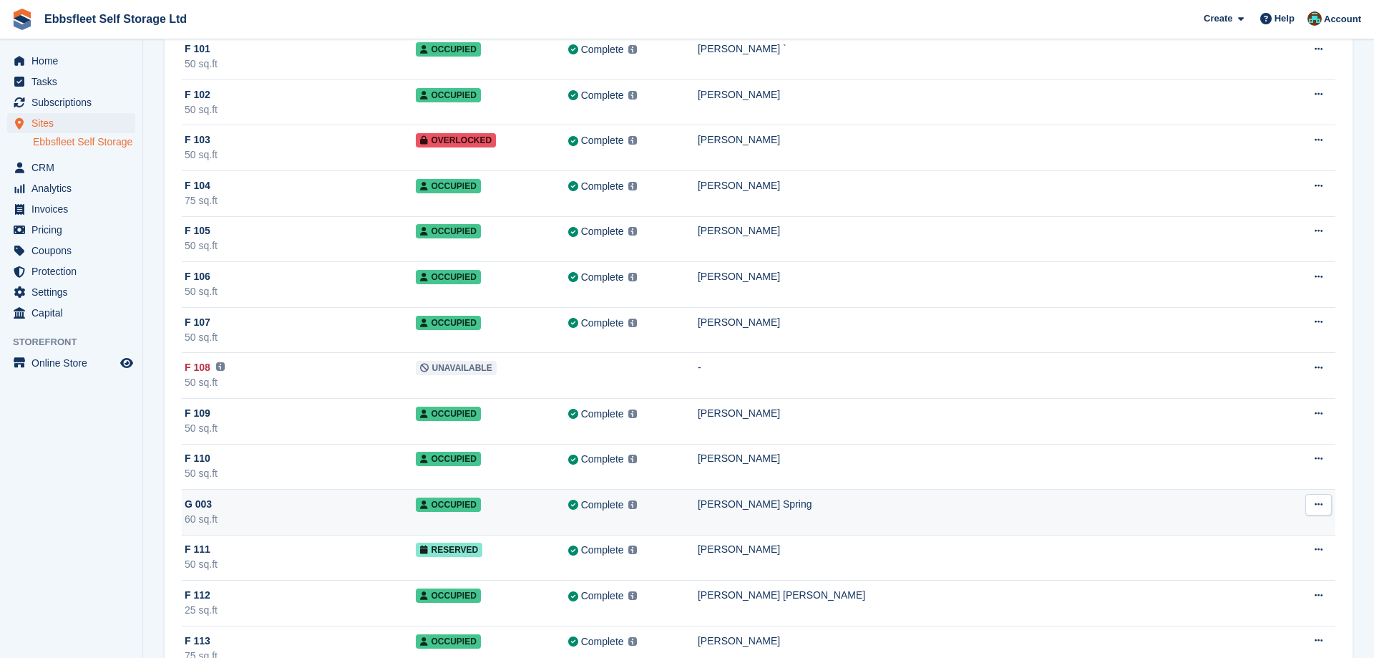
click at [201, 503] on span "G 003" at bounding box center [198, 504] width 27 height 15
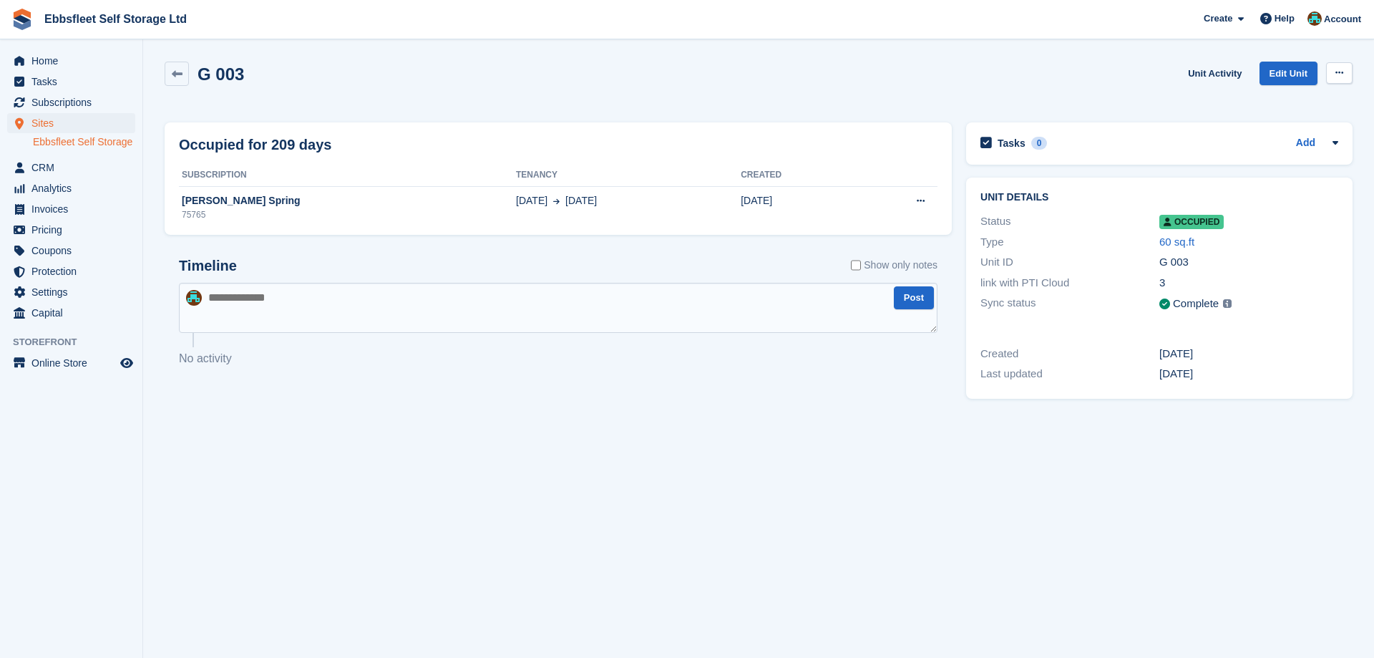
click at [1337, 72] on icon at bounding box center [1339, 72] width 8 height 9
click at [1257, 134] on p "Deallocate" at bounding box center [1283, 131] width 125 height 19
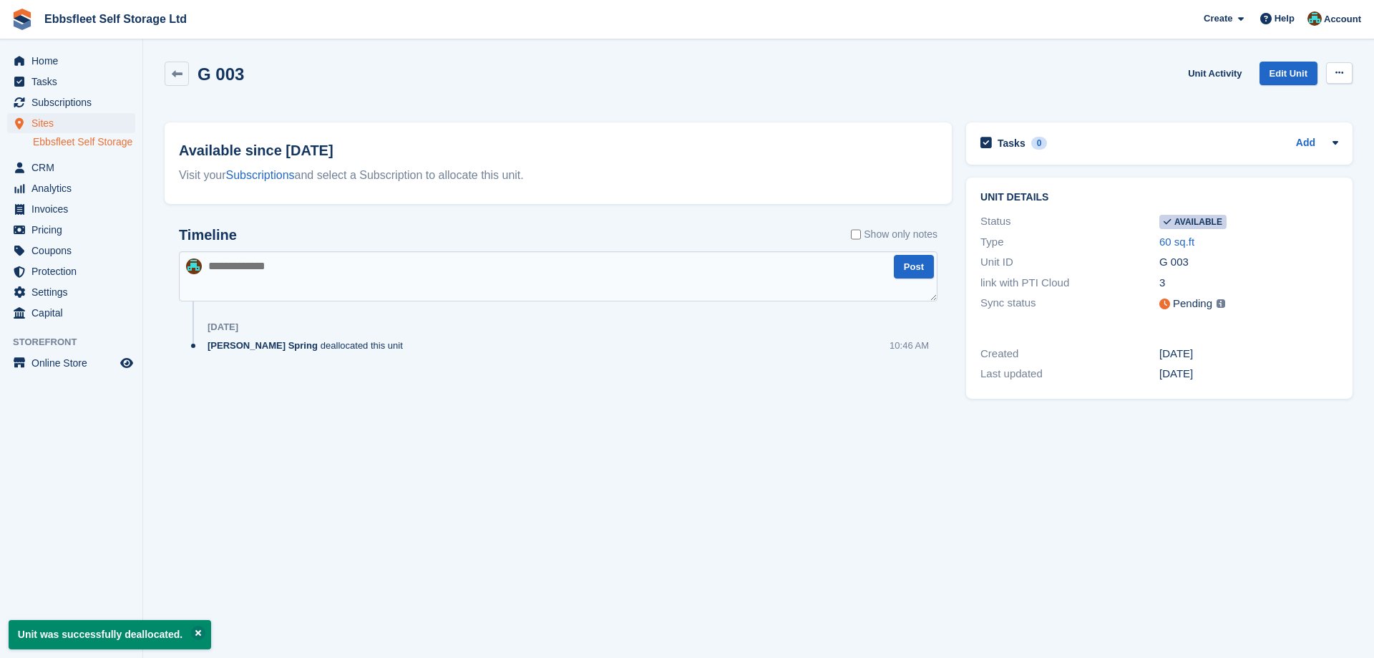
click at [1344, 76] on button at bounding box center [1339, 72] width 26 height 21
click at [1246, 105] on p "Make unavailable" at bounding box center [1283, 101] width 125 height 19
click at [348, 275] on textarea at bounding box center [558, 276] width 758 height 50
type textarea "**********"
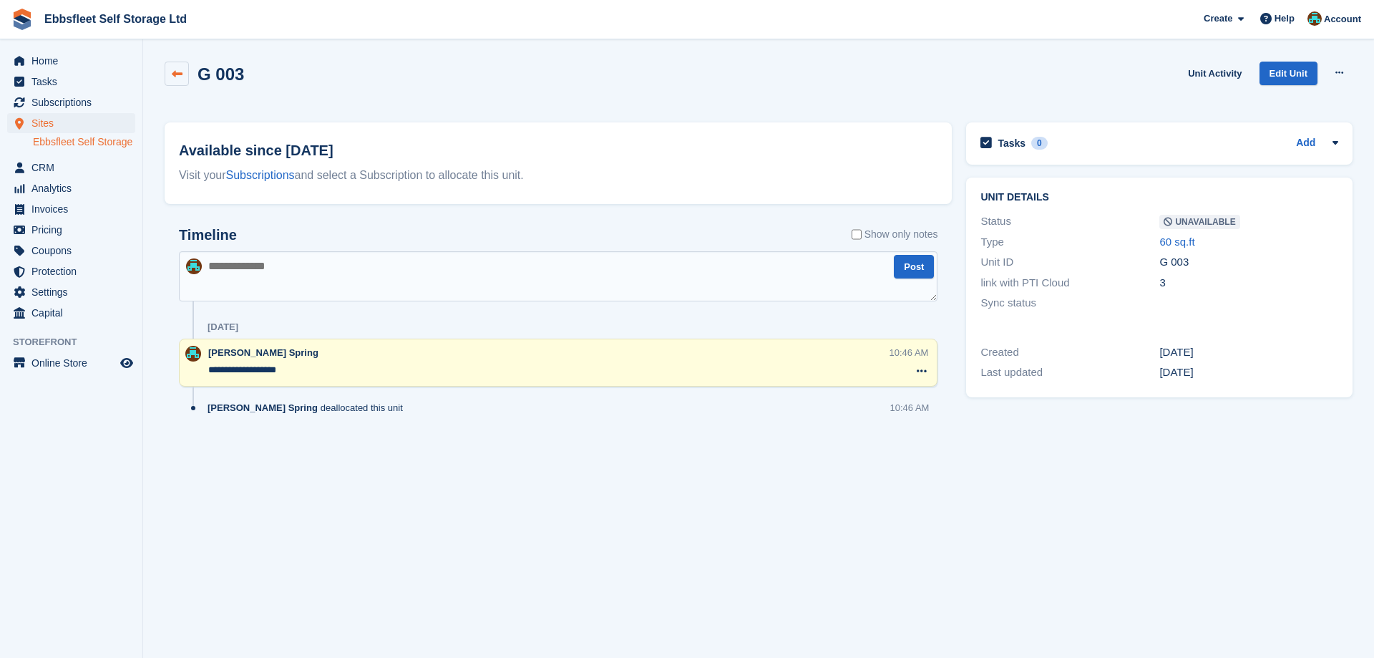
click at [187, 64] on link at bounding box center [177, 74] width 24 height 24
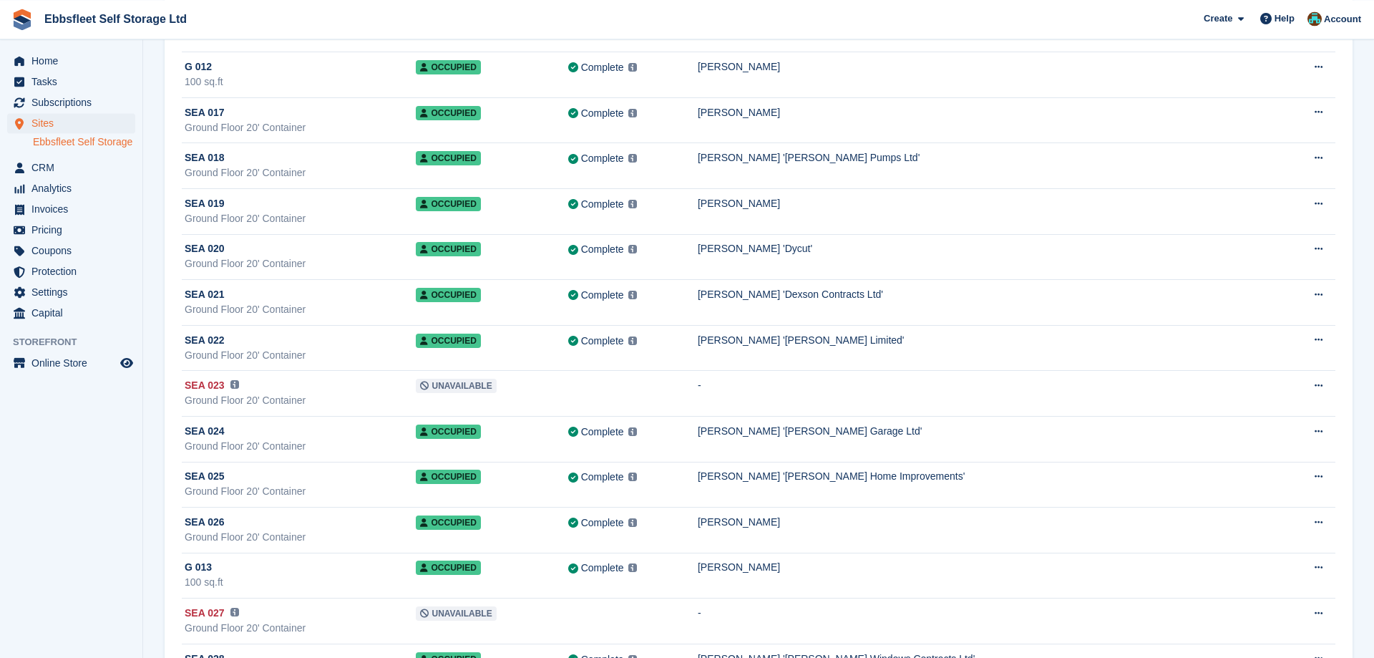
scroll to position [1095, 0]
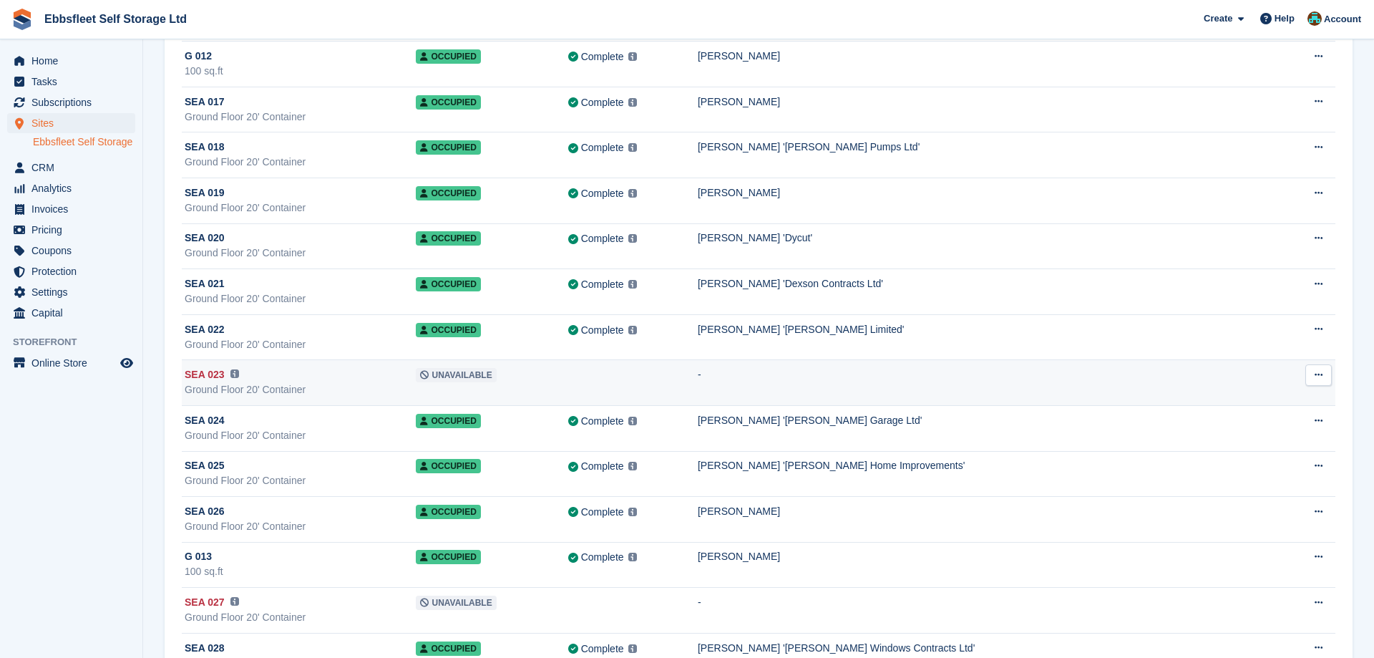
click at [215, 378] on span "SEA 023" at bounding box center [205, 374] width 40 height 15
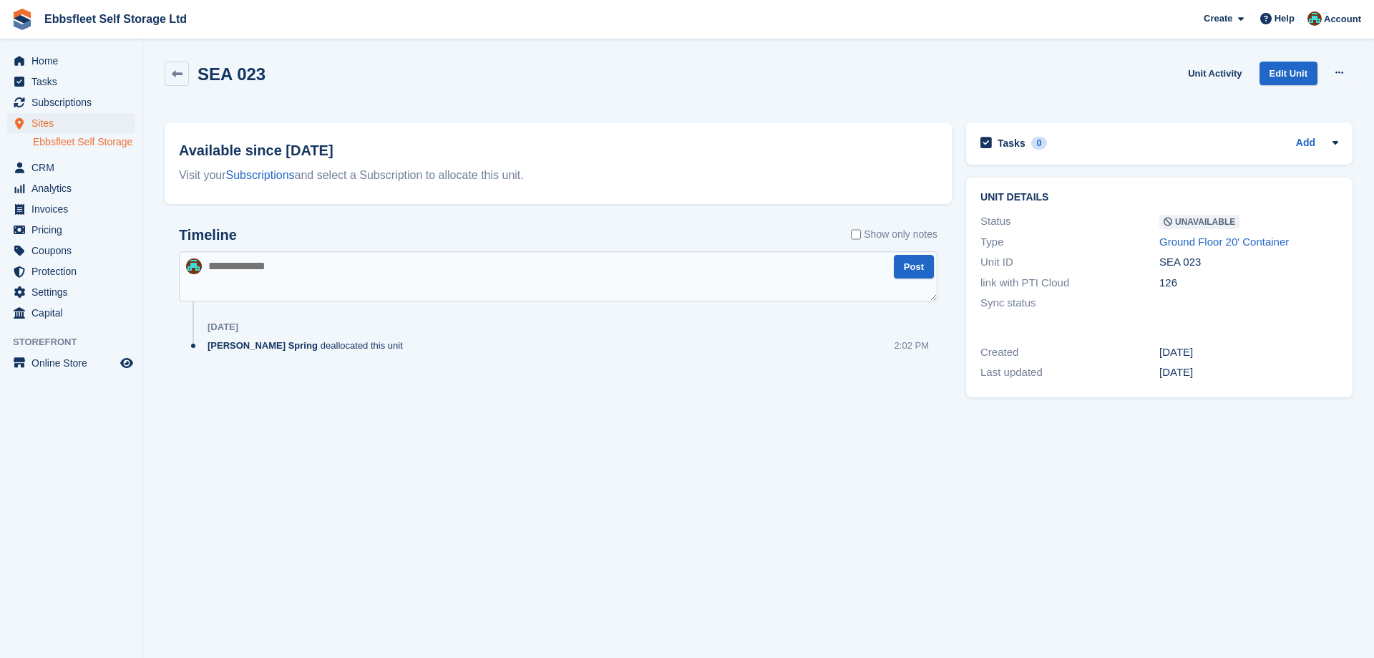
click at [225, 265] on textarea at bounding box center [558, 276] width 758 height 50
type textarea "****"
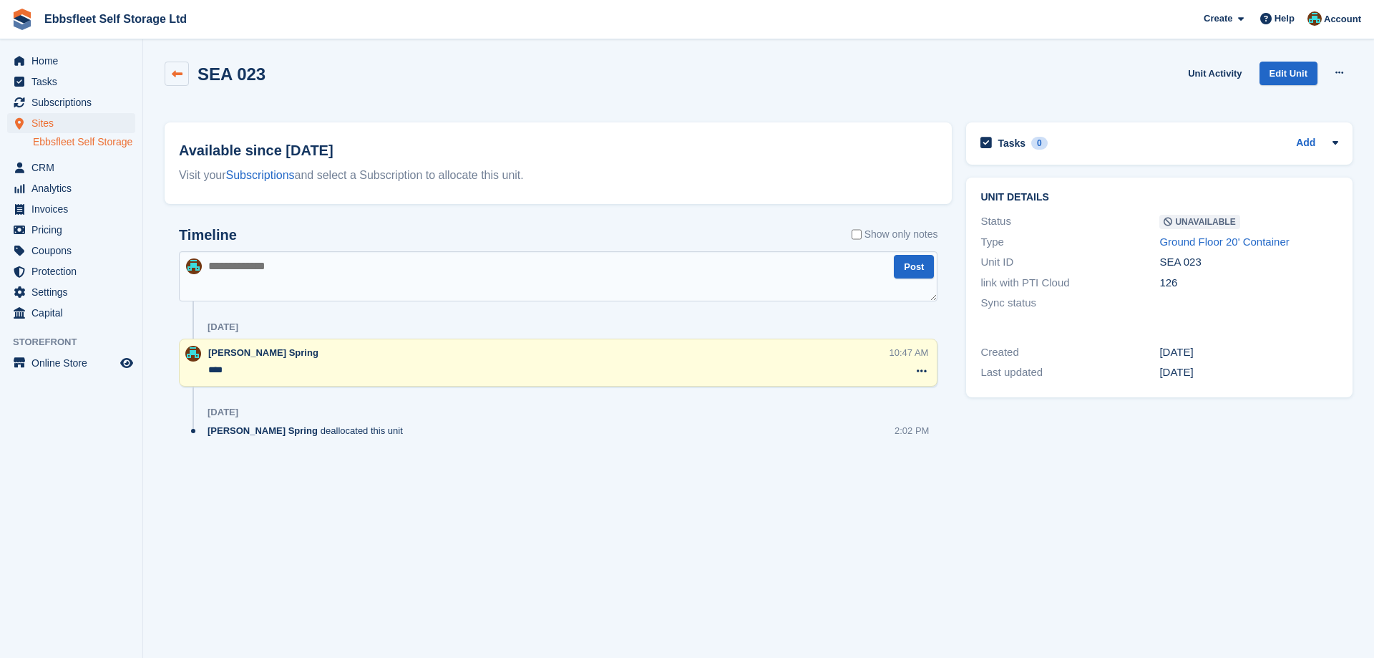
click at [171, 74] on link at bounding box center [177, 74] width 24 height 24
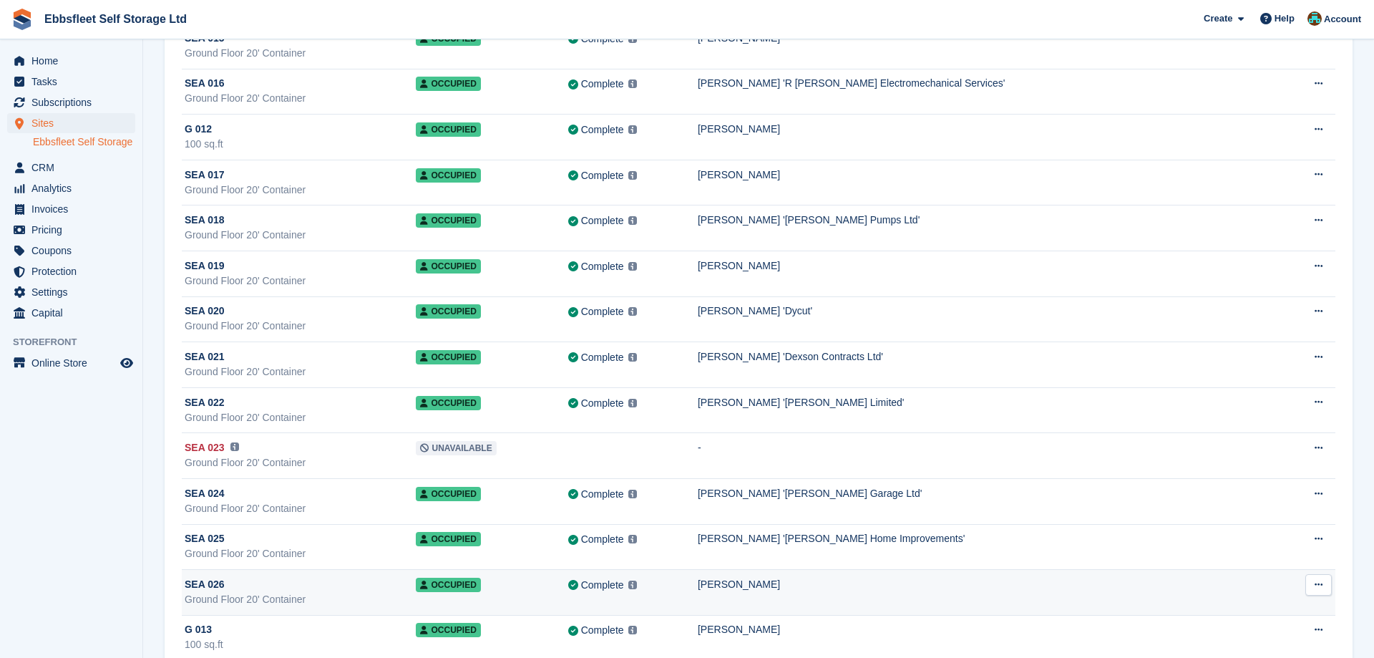
scroll to position [1095, 0]
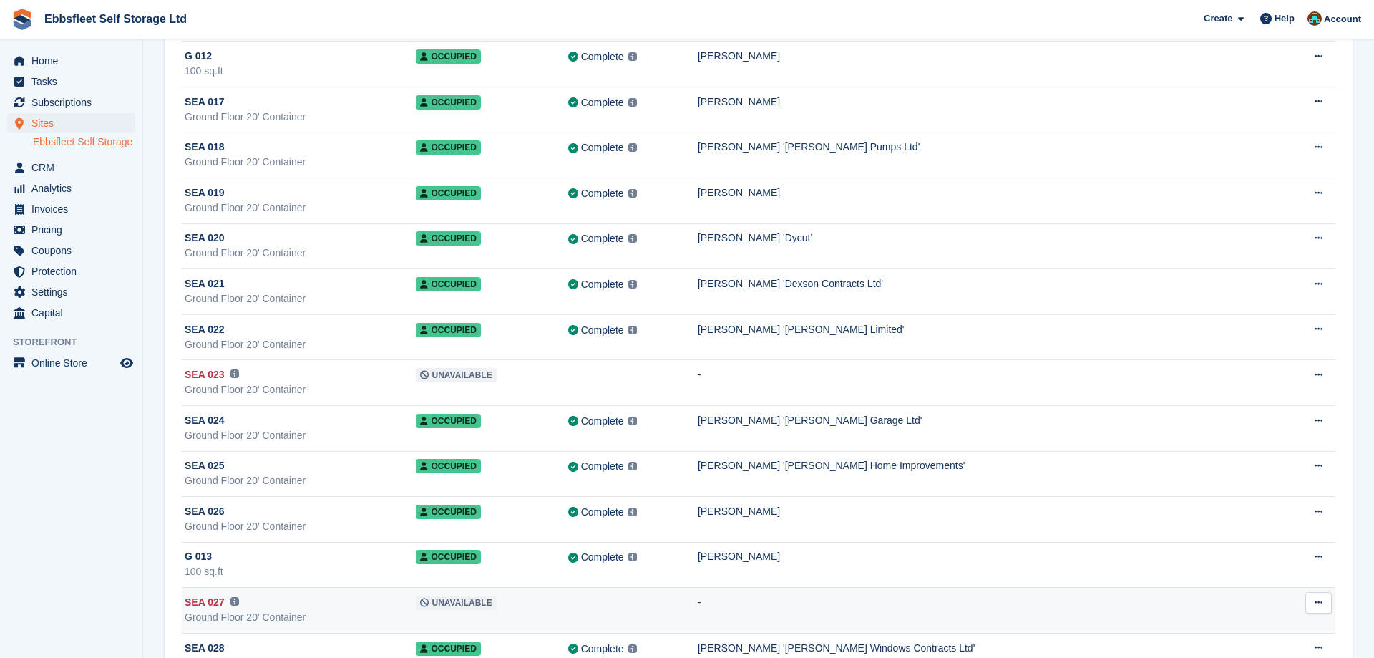
click at [208, 604] on span "SEA 027" at bounding box center [205, 602] width 40 height 15
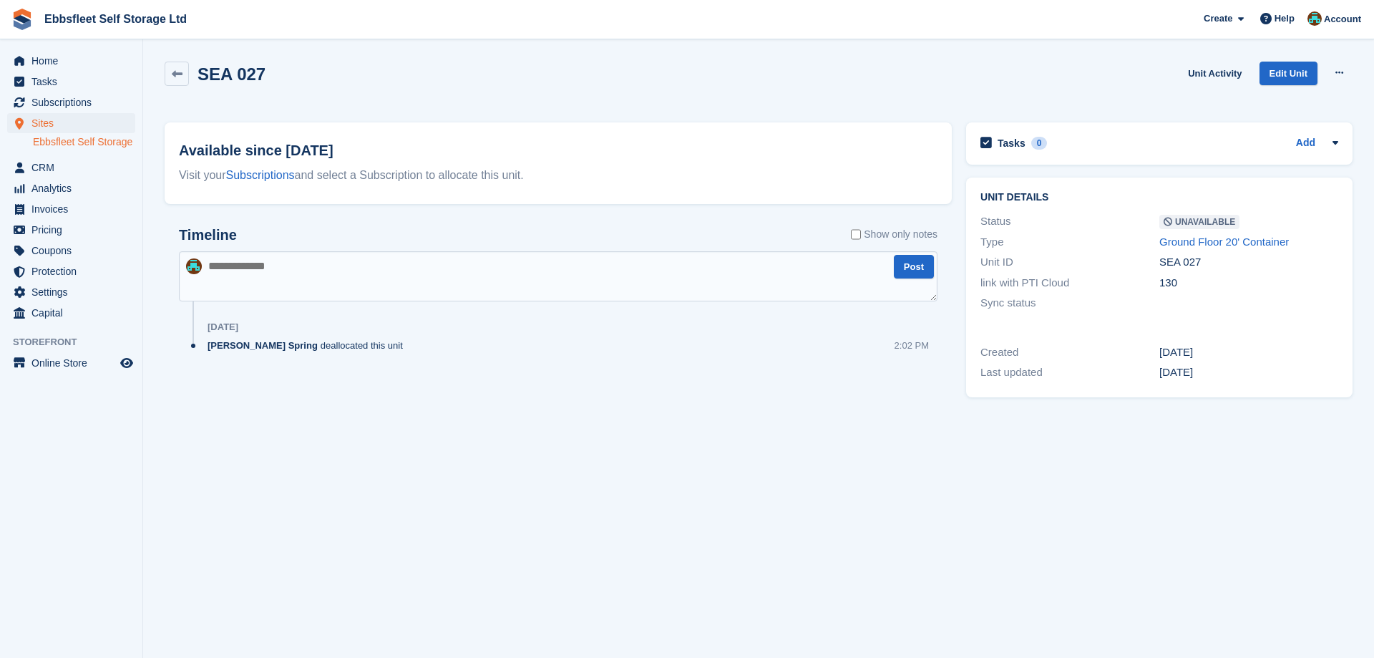
click at [268, 278] on textarea at bounding box center [558, 276] width 758 height 50
type textarea "****"
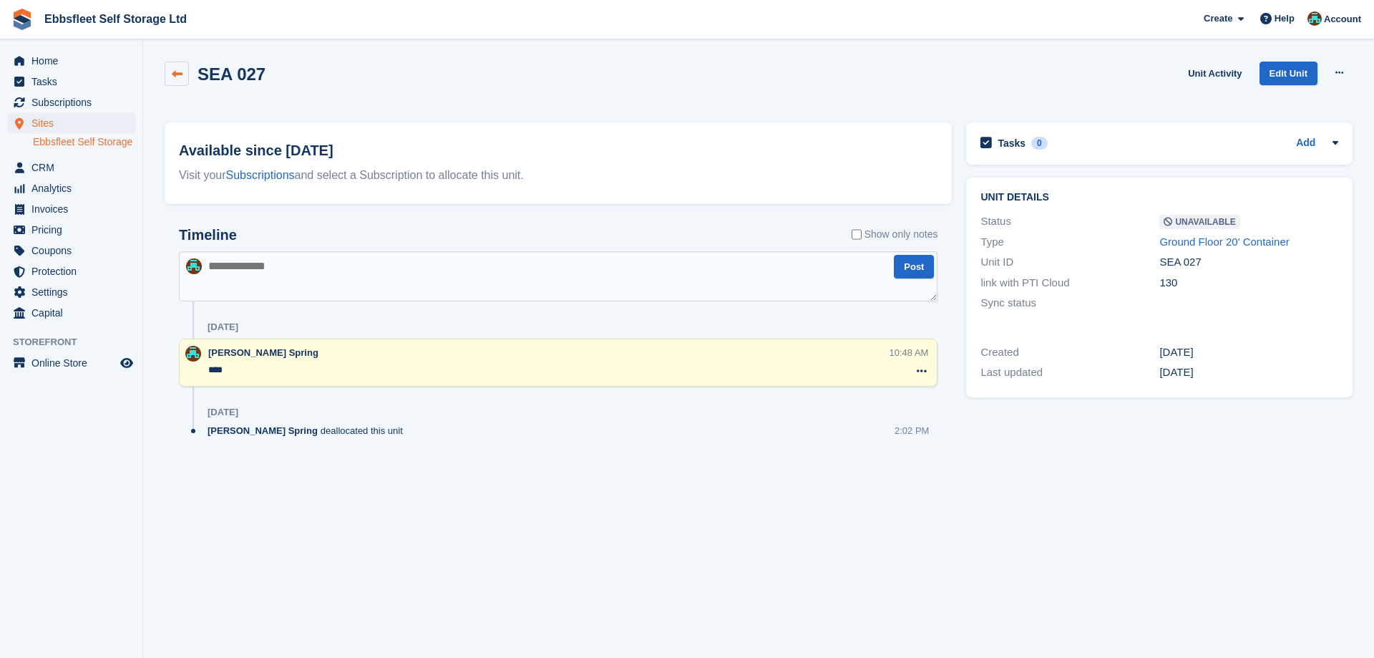
click at [176, 76] on icon at bounding box center [177, 74] width 11 height 11
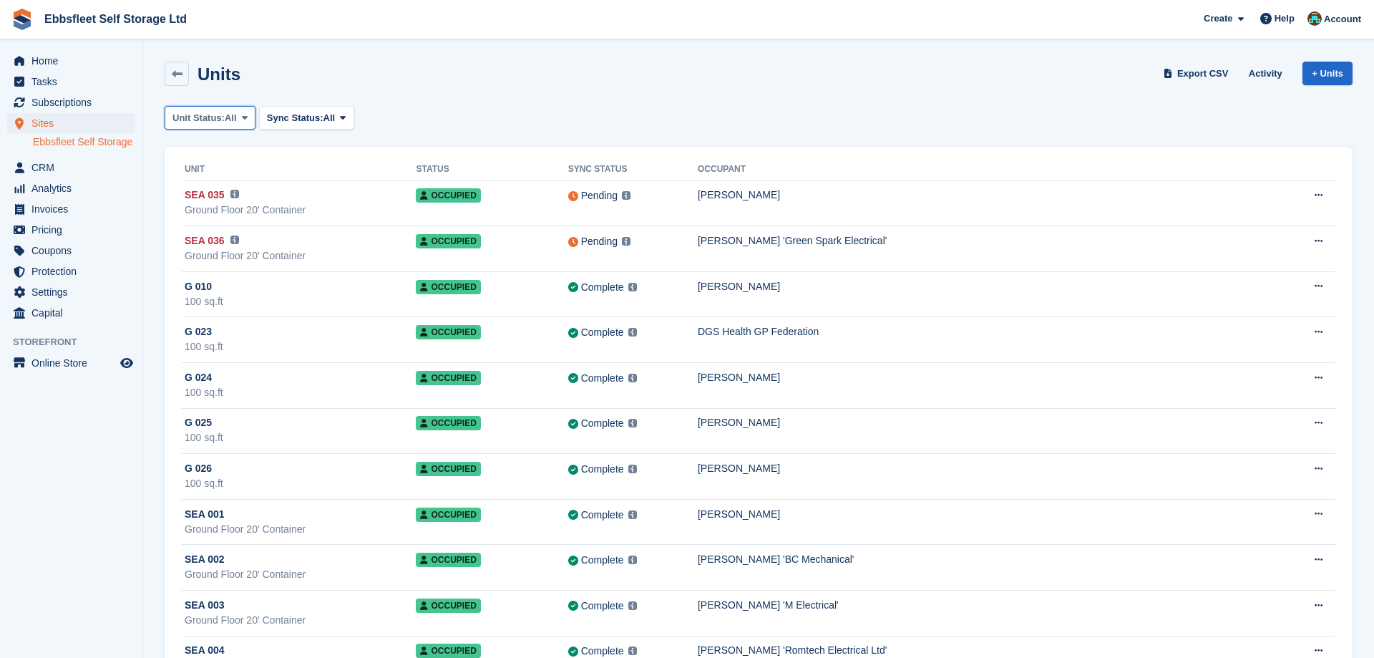
click at [245, 117] on icon at bounding box center [245, 117] width 6 height 9
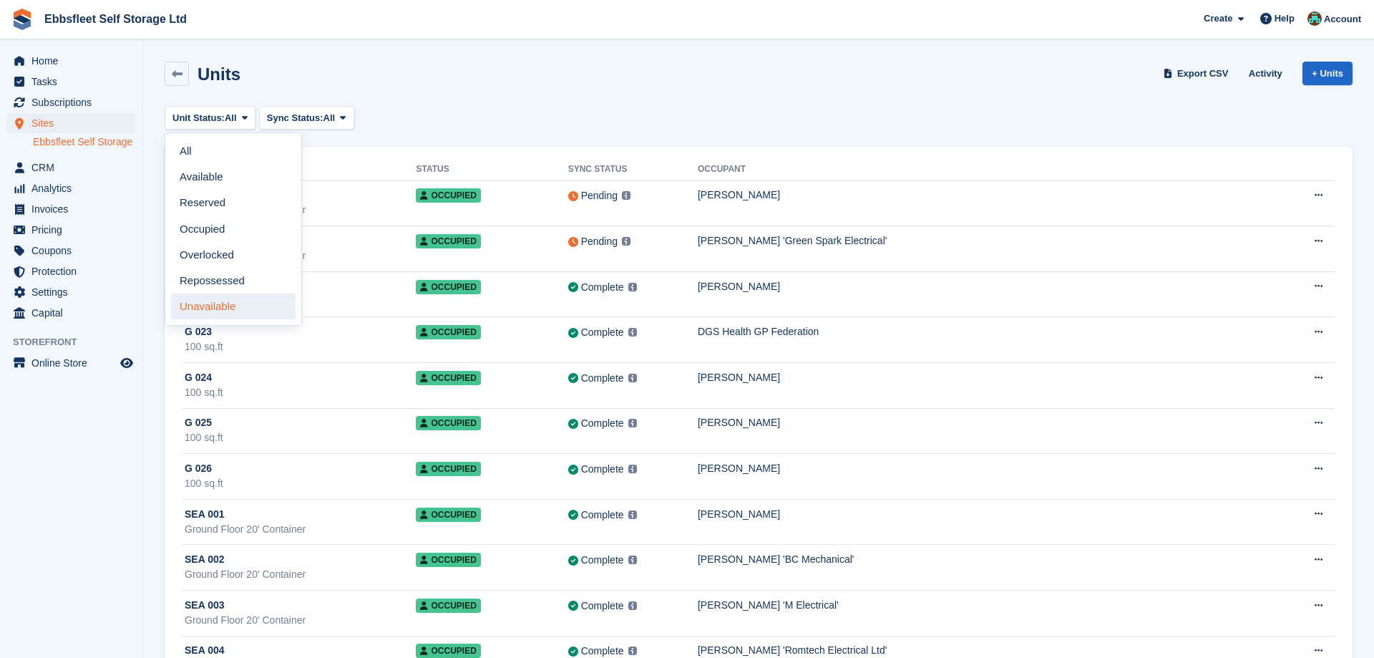
click at [225, 302] on link "Unavailable" at bounding box center [233, 306] width 125 height 26
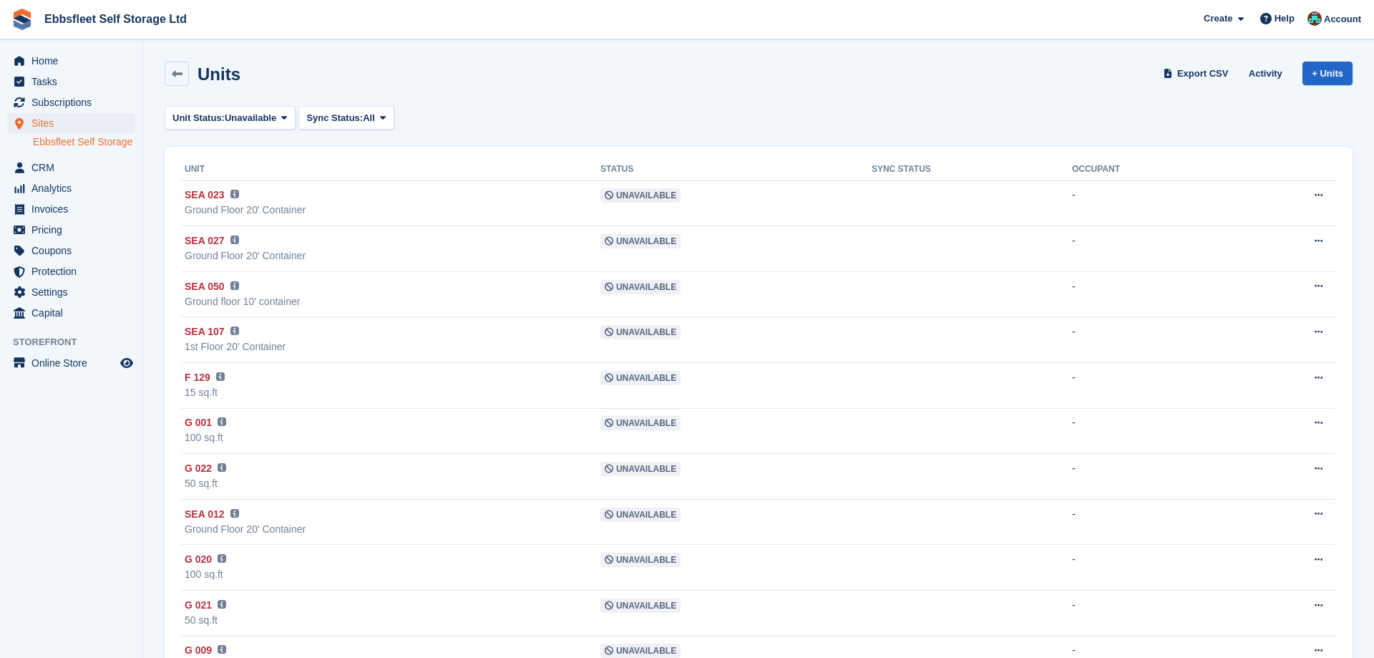
click at [68, 141] on link "Ebbsfleet Self Storage" at bounding box center [84, 142] width 102 height 14
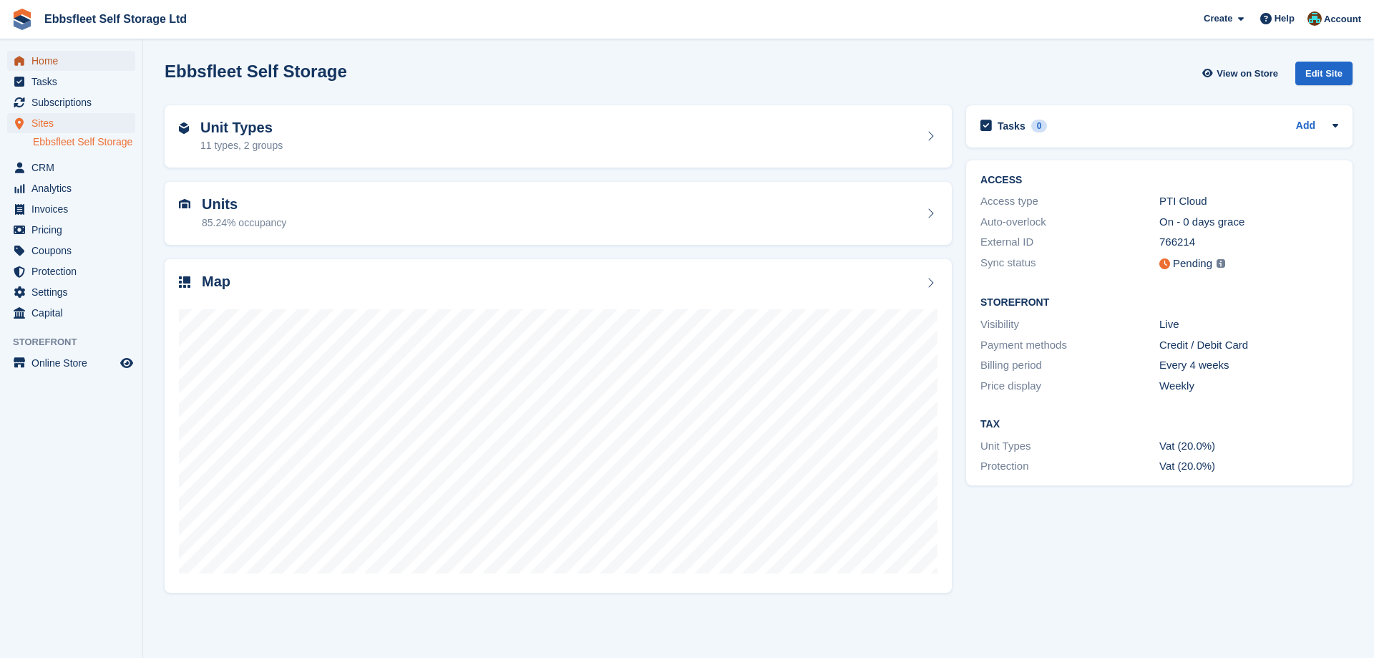
click at [53, 62] on span "Home" at bounding box center [74, 61] width 86 height 20
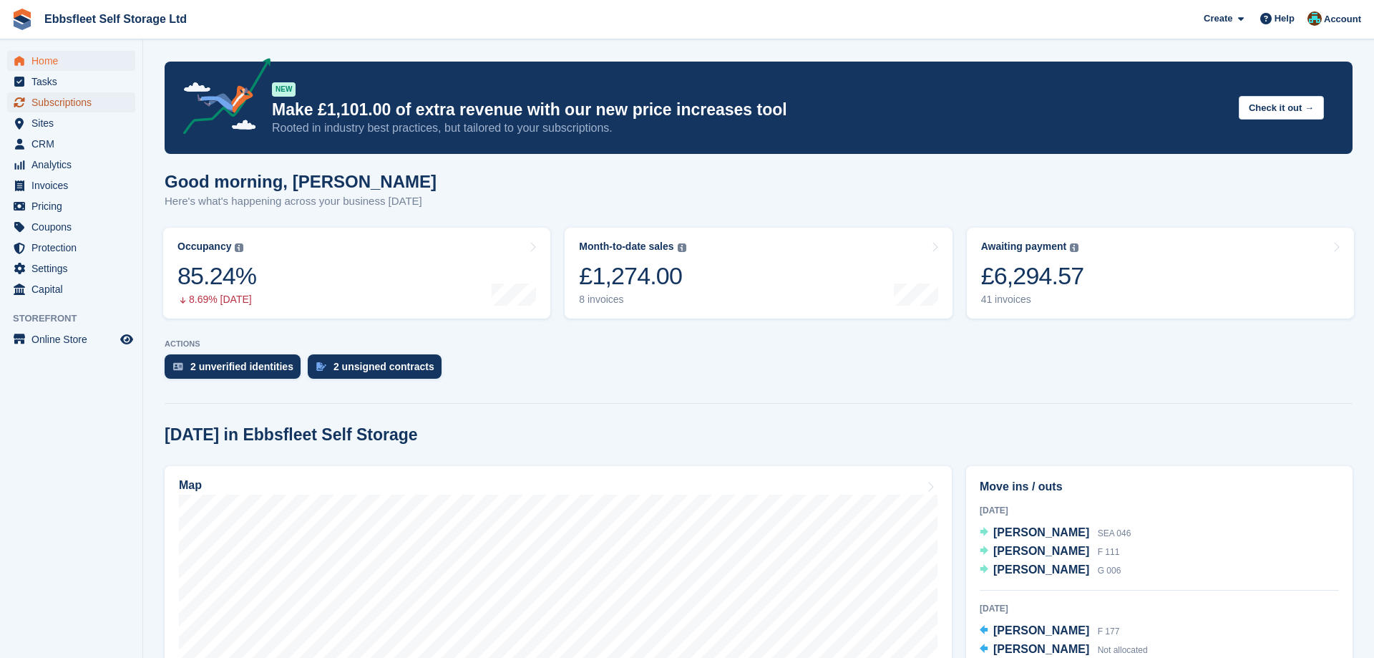
click at [67, 102] on span "Subscriptions" at bounding box center [74, 102] width 86 height 20
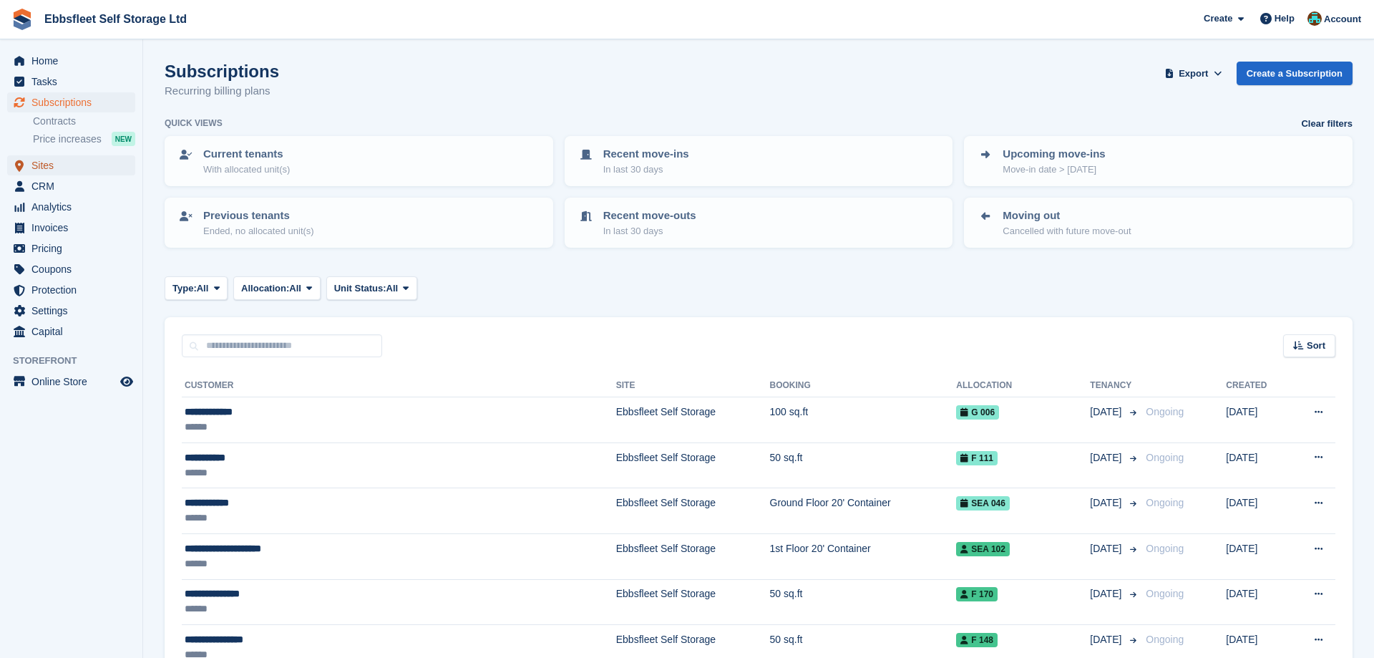
click at [53, 162] on span "Sites" at bounding box center [74, 165] width 86 height 20
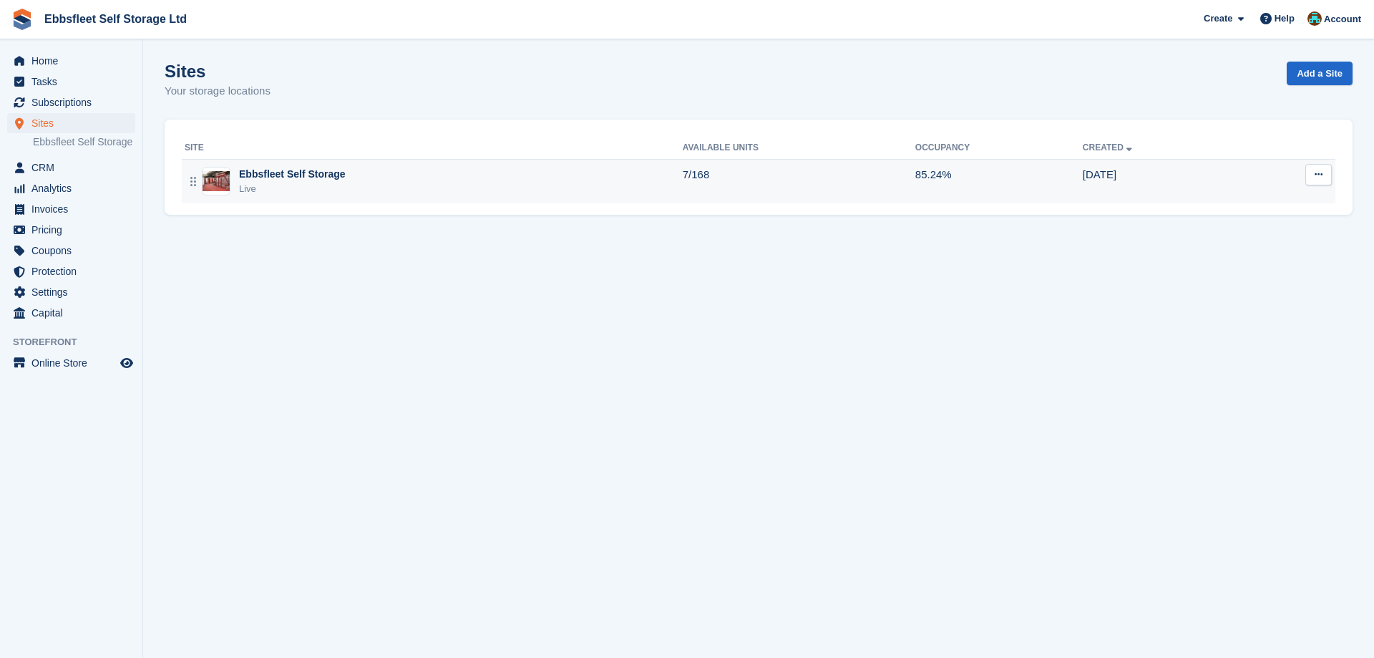
click at [306, 171] on div "Ebbsfleet Self Storage" at bounding box center [292, 174] width 107 height 15
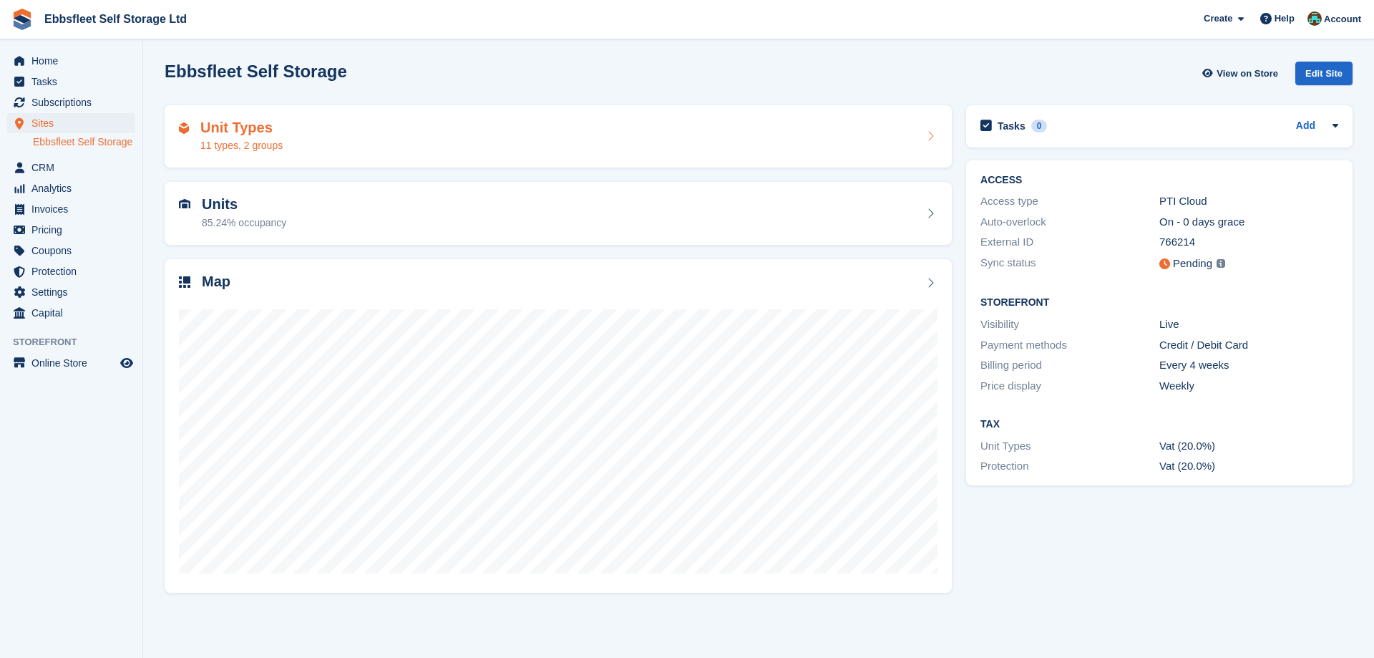
click at [263, 131] on h2 "Unit Types" at bounding box center [241, 127] width 82 height 16
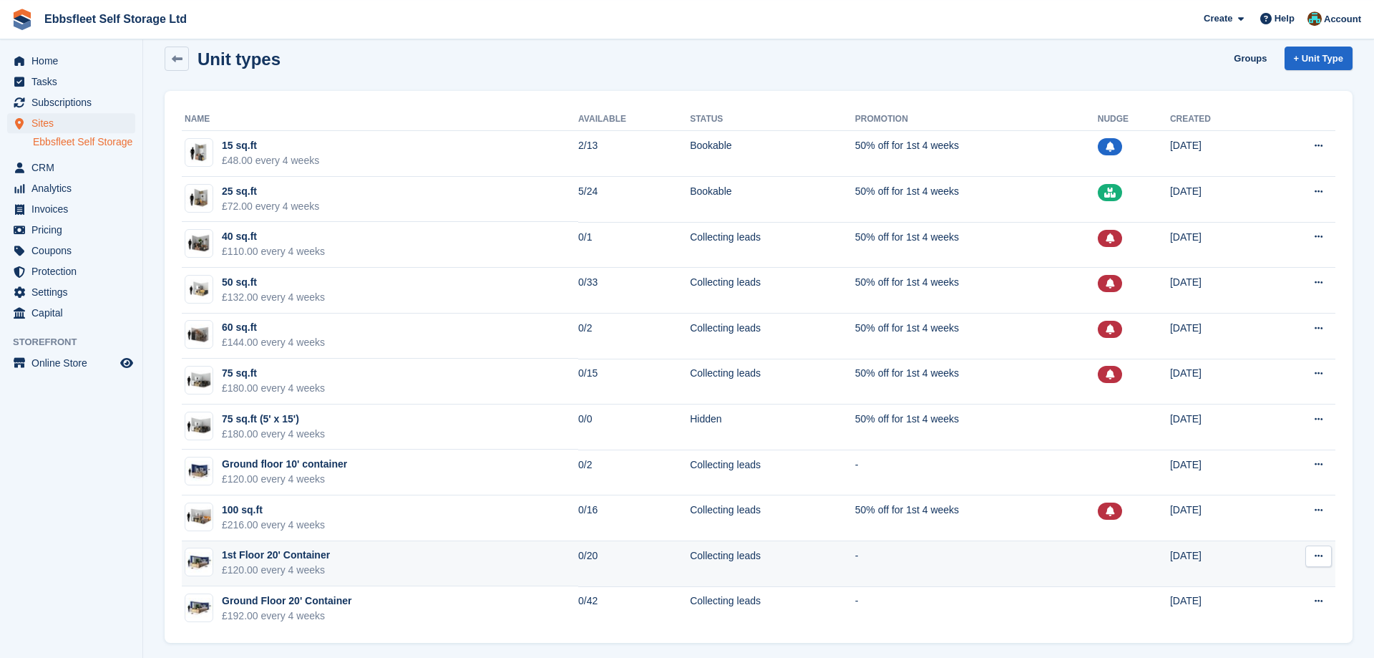
scroll to position [21, 0]
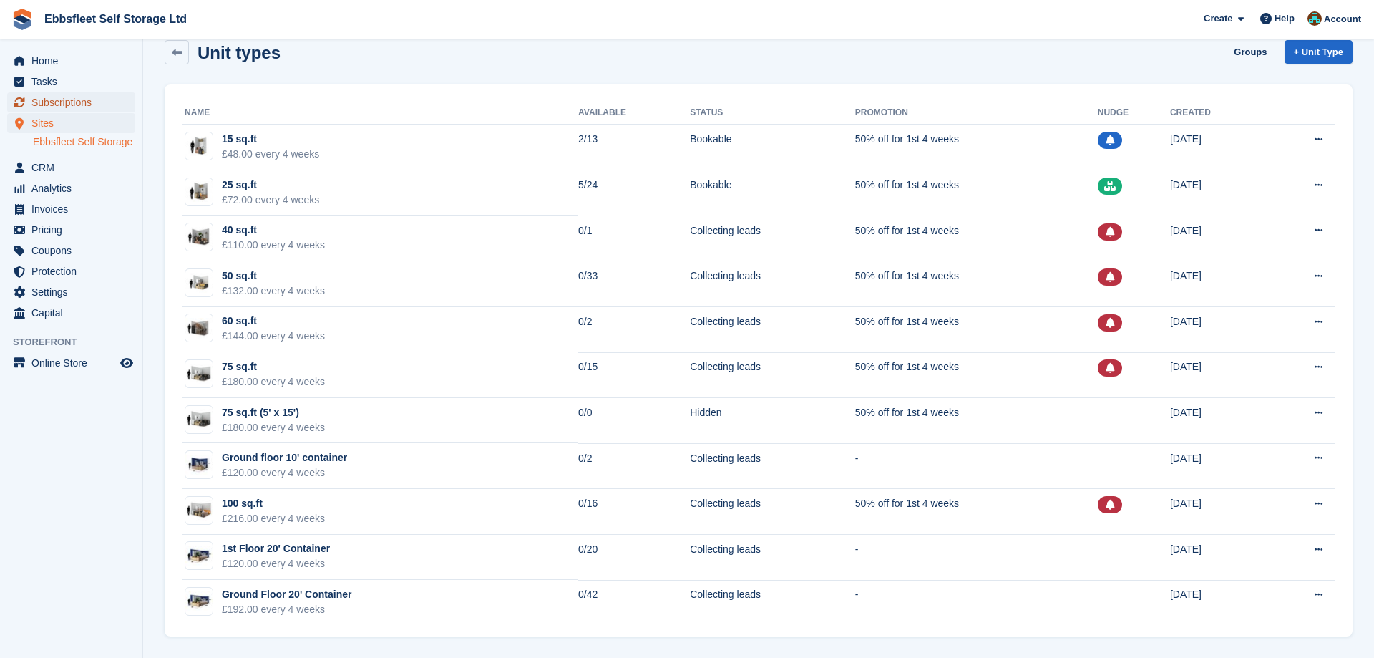
click at [81, 99] on span "Subscriptions" at bounding box center [74, 102] width 86 height 20
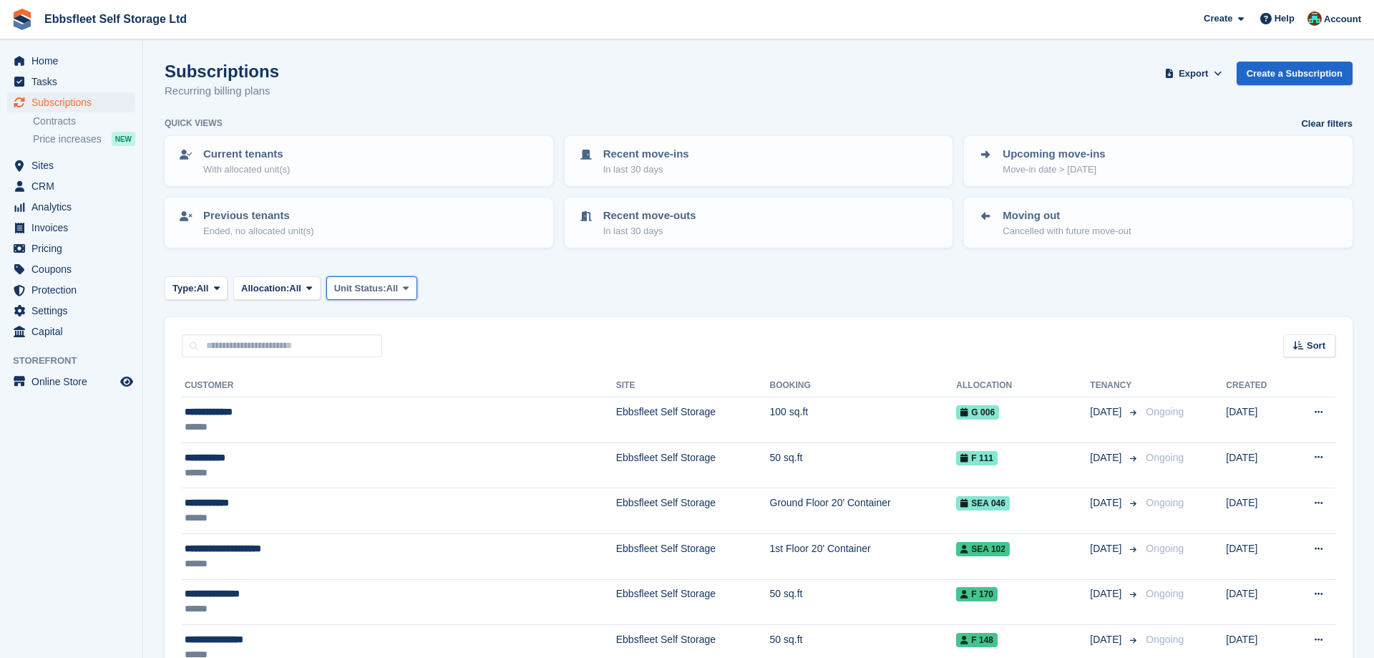
click at [417, 291] on button "Unit Status: All" at bounding box center [371, 288] width 91 height 24
click at [384, 377] on link "Overlocked" at bounding box center [395, 374] width 125 height 26
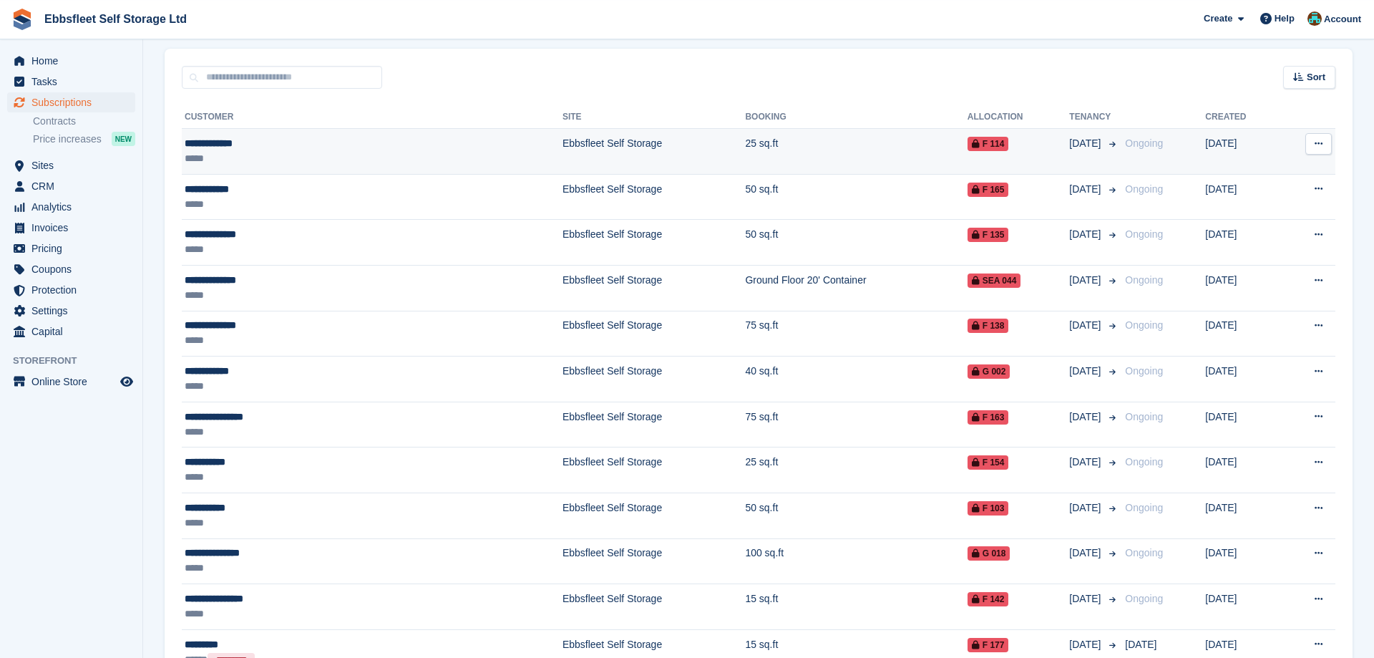
scroll to position [356, 0]
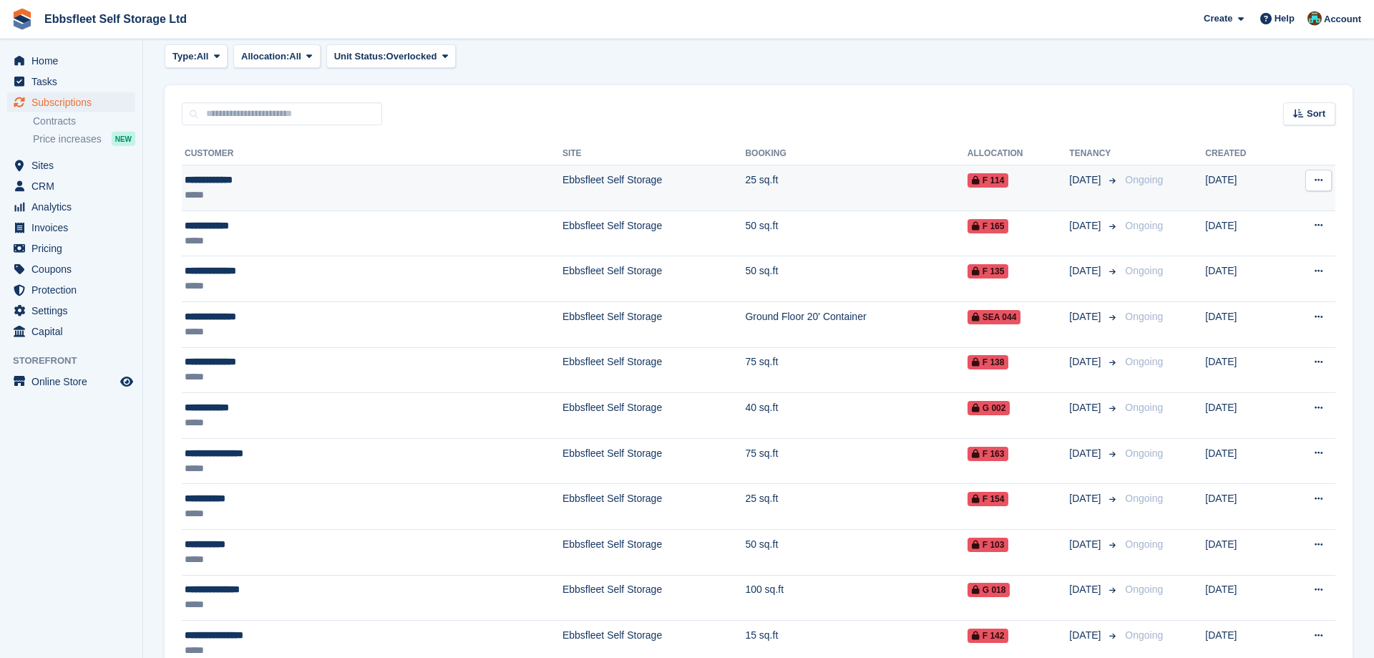
scroll to position [210, 0]
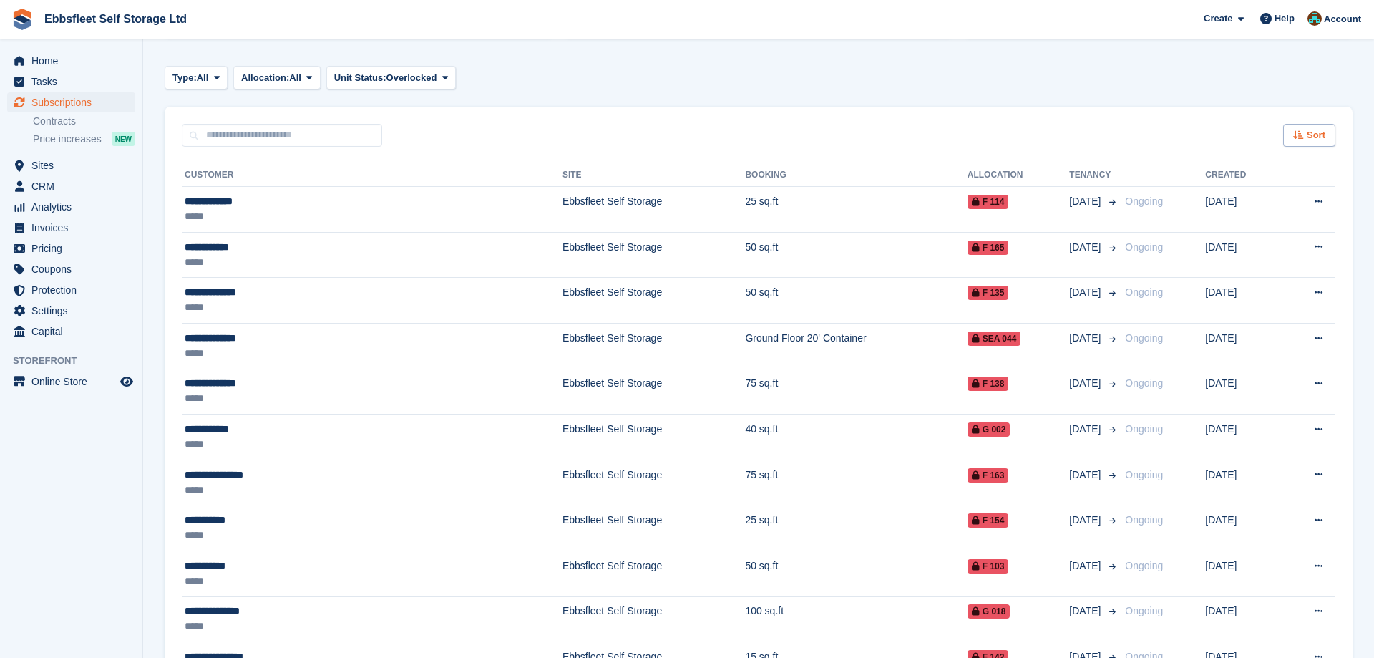
click at [1322, 138] on span "Sort" at bounding box center [1316, 135] width 19 height 14
click at [1210, 192] on icon at bounding box center [1209, 188] width 11 height 11
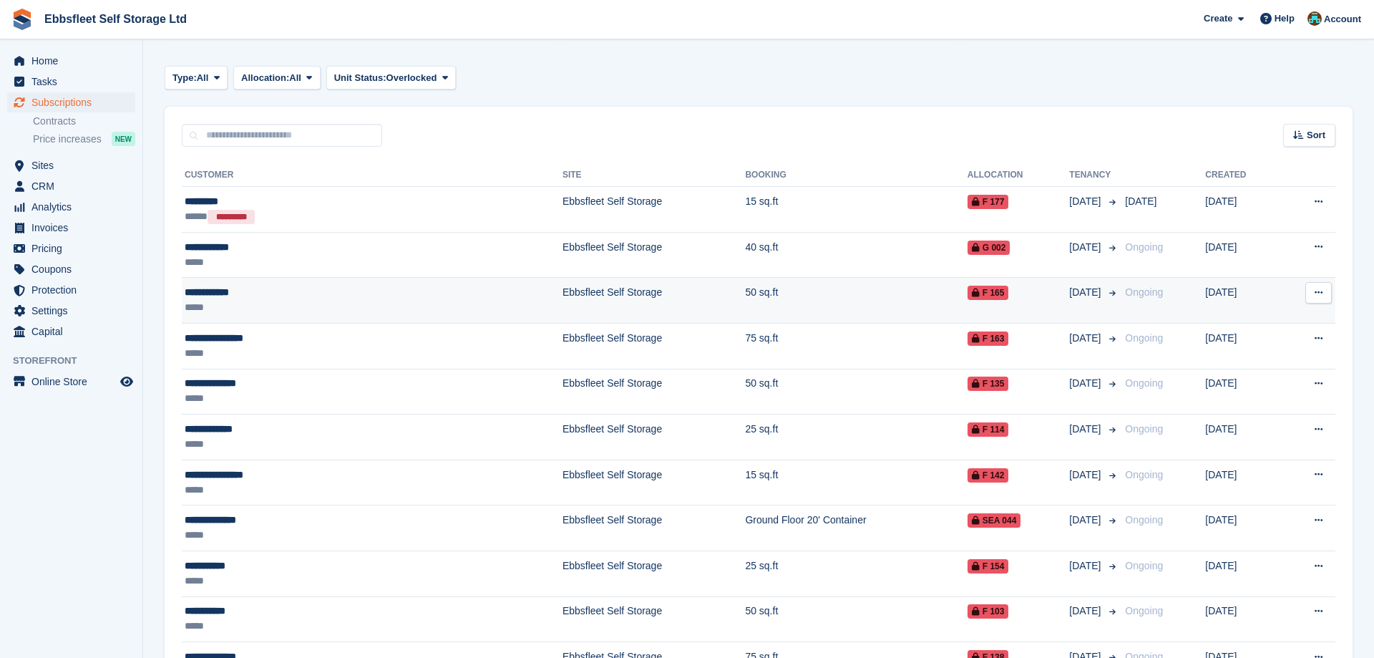
scroll to position [356, 0]
